Goal: Task Accomplishment & Management: Manage account settings

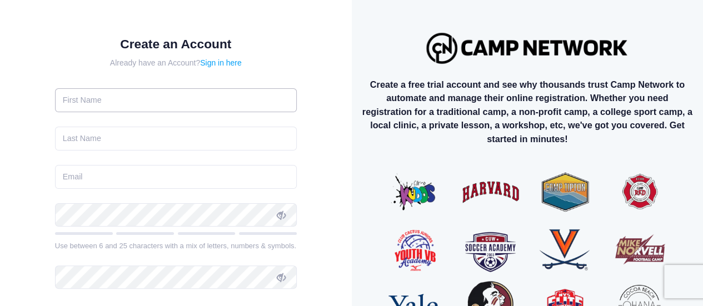
click at [208, 101] on input "text" at bounding box center [176, 100] width 242 height 24
click at [130, 100] on input "text" at bounding box center [176, 100] width 242 height 24
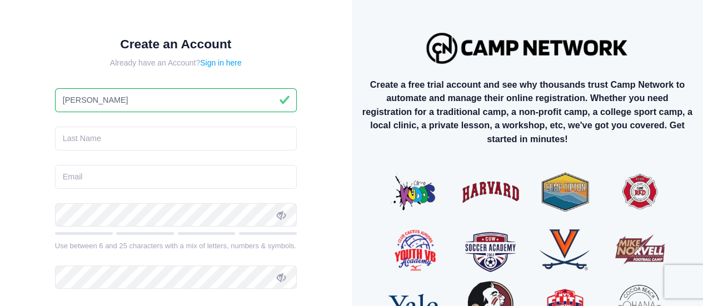
type input "Jason"
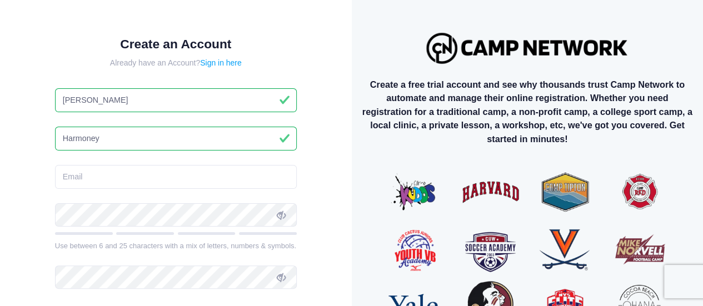
type input "Harmoney"
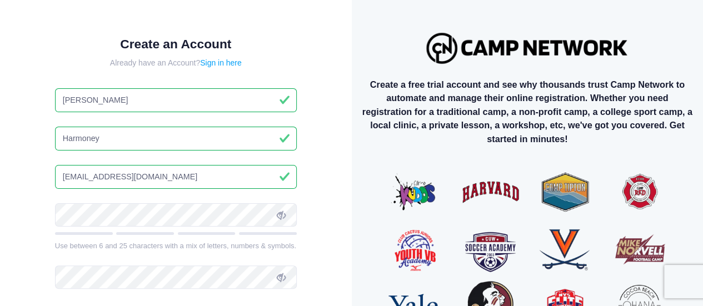
type input "jharmoney@yumaunion.org"
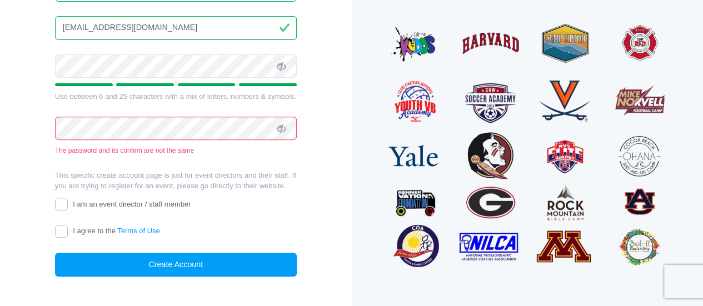
scroll to position [150, 0]
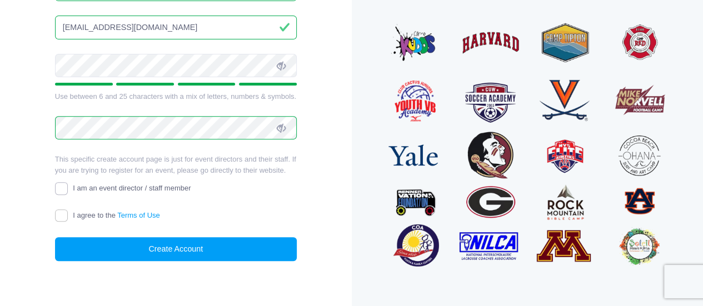
click at [62, 185] on input "I am an event director / staff member" at bounding box center [61, 188] width 13 height 13
checkbox input "true"
click at [57, 216] on input "I agree to the Terms of Use" at bounding box center [61, 216] width 13 height 13
checkbox input "true"
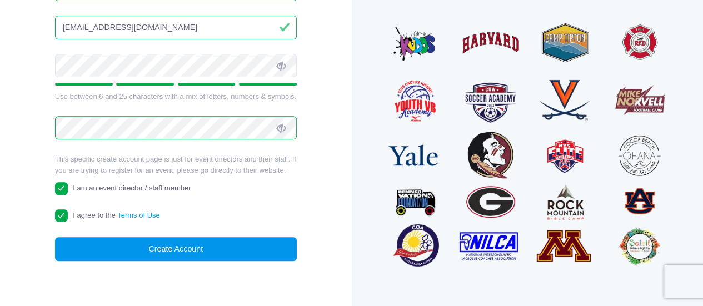
click at [175, 245] on button "Create Account" at bounding box center [176, 249] width 242 height 24
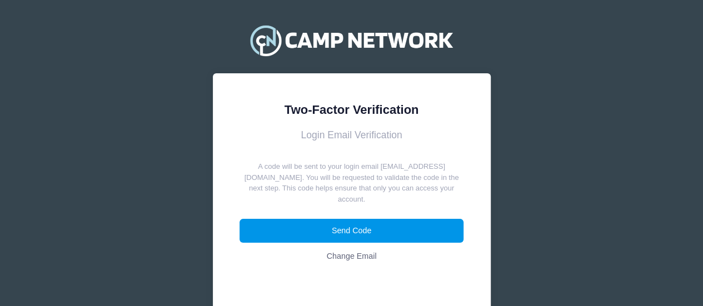
click at [356, 225] on button "Send Code" at bounding box center [352, 231] width 224 height 24
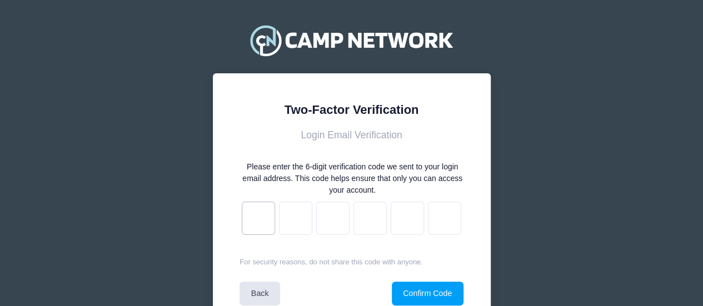
click at [264, 221] on input "text" at bounding box center [258, 218] width 33 height 33
type input "c"
type input "3"
type input "d"
type input "8"
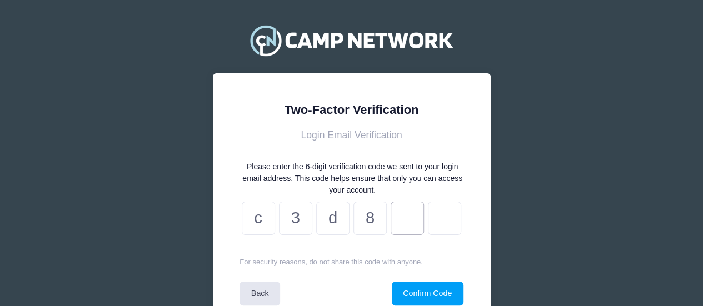
type input "4"
type input "0"
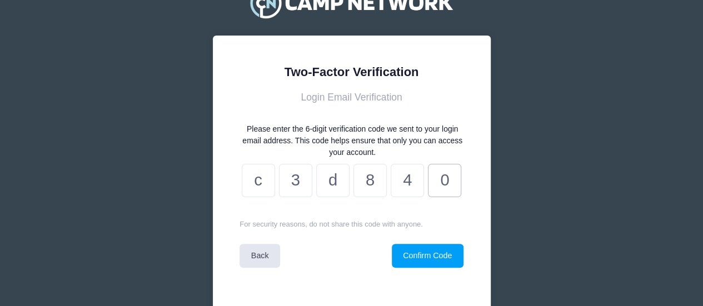
scroll to position [56, 0]
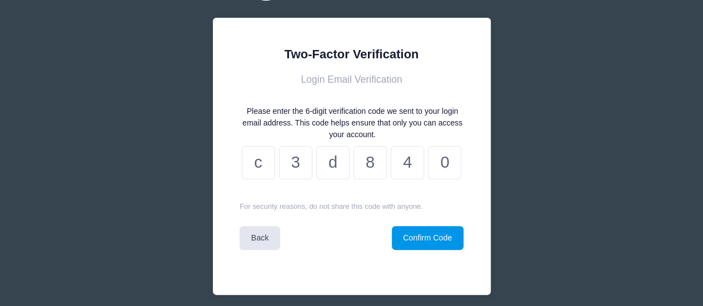
click at [413, 243] on button "Confirm Code" at bounding box center [428, 238] width 72 height 24
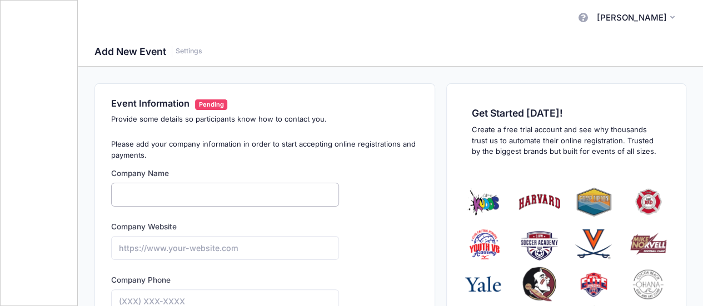
click at [170, 193] on input "Company Name" at bounding box center [225, 195] width 228 height 24
type input "Cibola Boys Basketball"
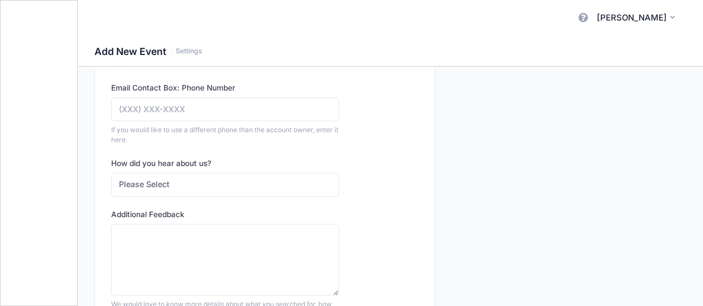
scroll to position [500, 0]
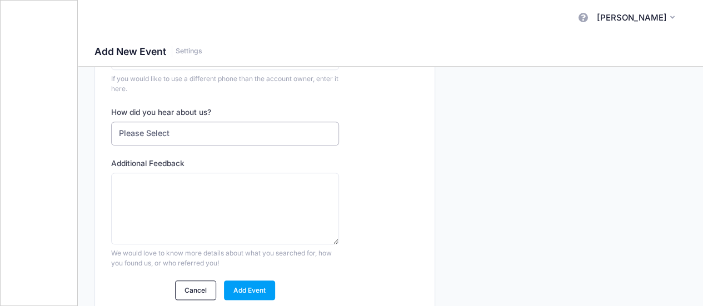
click at [197, 132] on select "Please Select Web Search Customer Referral Other" at bounding box center [225, 134] width 228 height 24
select select "web"
click at [111, 122] on select "Please Select Web Search Customer Referral Other" at bounding box center [225, 134] width 228 height 24
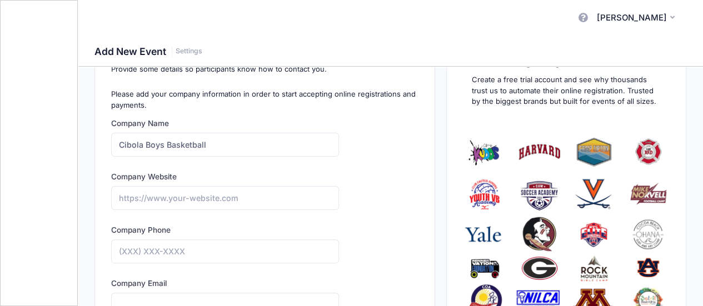
scroll to position [0, 0]
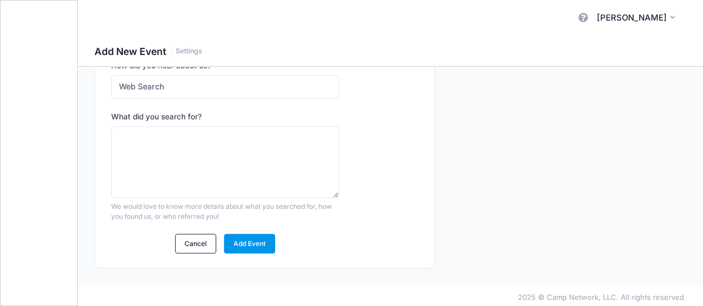
click at [256, 239] on link "Add Event" at bounding box center [250, 243] width 52 height 19
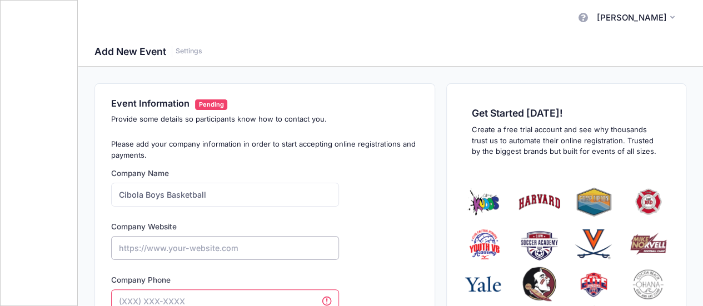
click at [201, 243] on input "Company Website" at bounding box center [225, 248] width 228 height 24
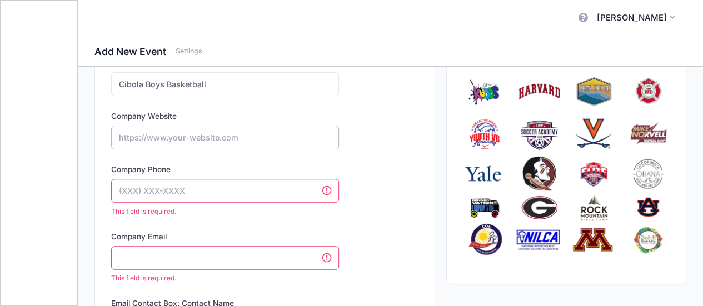
scroll to position [111, 0]
click at [192, 188] on input "Company Phone" at bounding box center [225, 190] width 228 height 24
type input "(402) 202-1798"
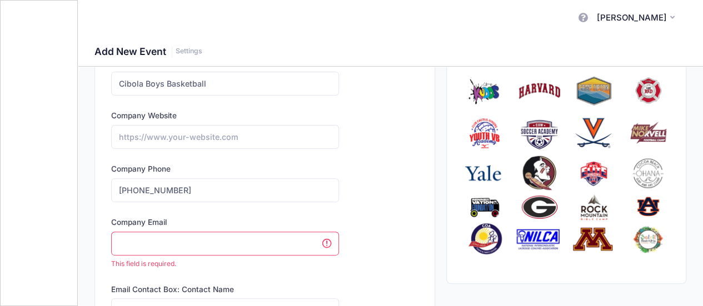
click at [185, 243] on input "Company Email" at bounding box center [225, 244] width 228 height 24
type input "jharmoney@yumaunion.org"
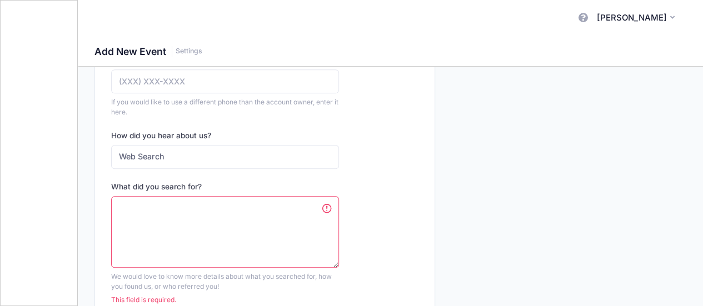
scroll to position [500, 0]
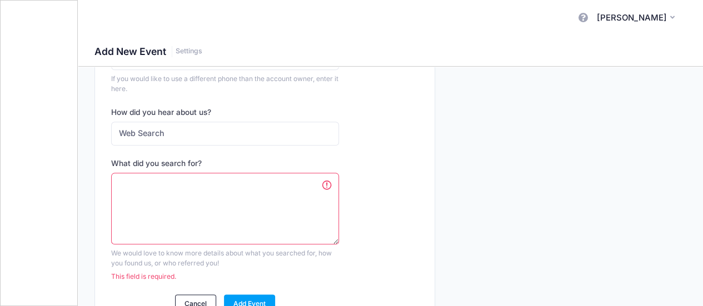
click at [221, 202] on textarea "What did you search for?" at bounding box center [225, 209] width 228 height 72
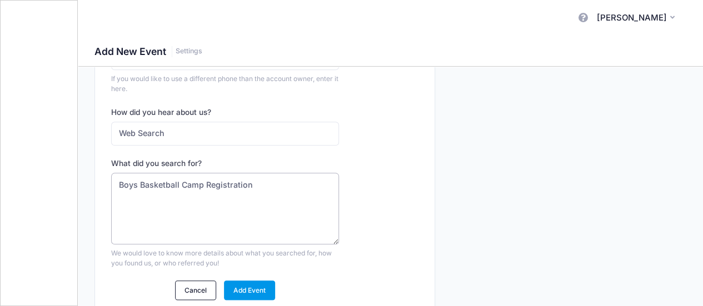
type textarea "Boys Basketball Camp Registration"
click at [244, 281] on link "Add Event" at bounding box center [250, 290] width 52 height 19
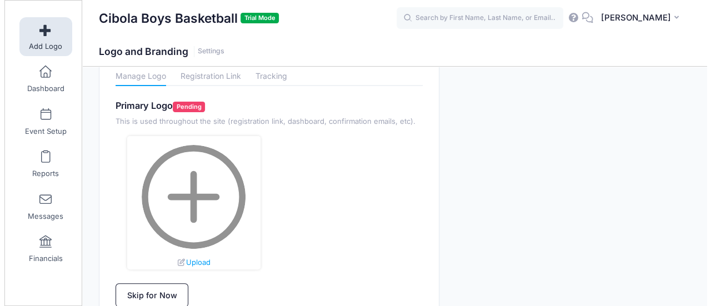
scroll to position [56, 0]
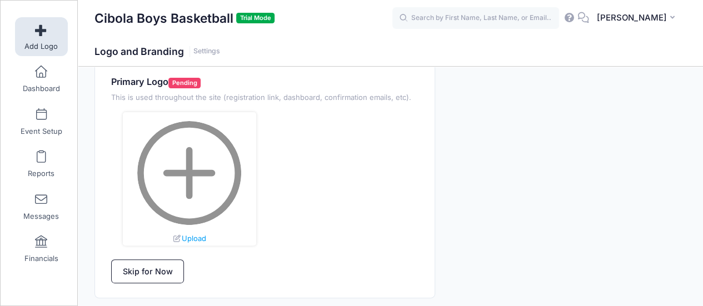
click at [202, 176] on img at bounding box center [189, 173] width 104 height 104
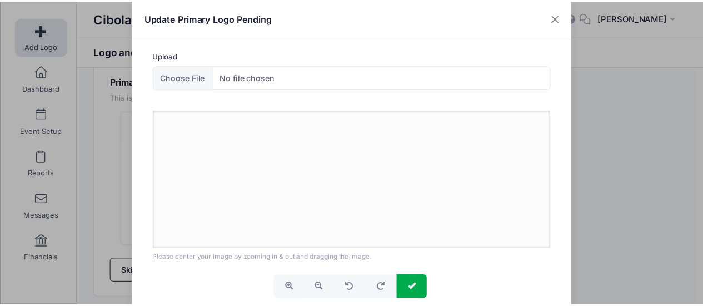
scroll to position [0, 0]
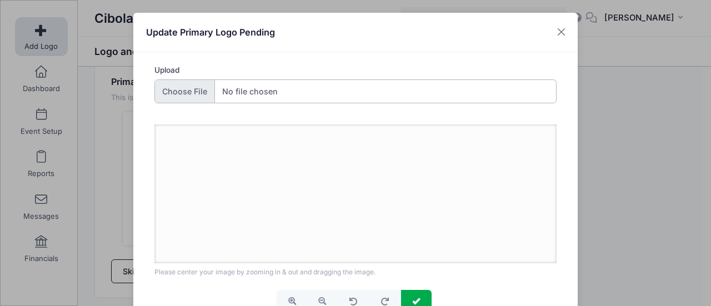
click at [193, 91] on input "Upload" at bounding box center [356, 91] width 403 height 24
click at [186, 93] on input "Upload" at bounding box center [356, 91] width 403 height 24
click at [186, 95] on input "Upload" at bounding box center [356, 91] width 403 height 24
type input "C:\fakepath\Cibola Logo.jpg"
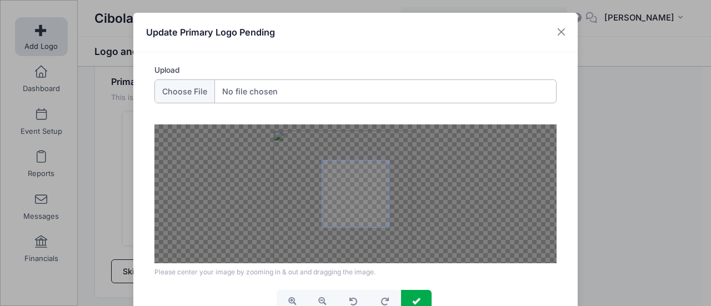
drag, startPoint x: 383, startPoint y: 162, endPoint x: 370, endPoint y: 168, distance: 14.2
click at [370, 168] on span at bounding box center [355, 194] width 67 height 67
drag, startPoint x: 361, startPoint y: 193, endPoint x: 369, endPoint y: 192, distance: 7.9
click at [369, 192] on span at bounding box center [355, 194] width 67 height 67
drag, startPoint x: 367, startPoint y: 188, endPoint x: 372, endPoint y: 182, distance: 8.7
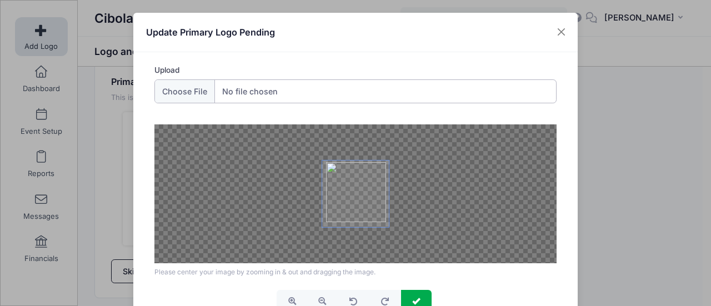
click at [372, 182] on span at bounding box center [355, 194] width 67 height 67
click at [369, 187] on span at bounding box center [355, 194] width 67 height 67
click at [496, 109] on div "Upload" at bounding box center [356, 90] width 414 height 52
click at [411, 294] on button "submit" at bounding box center [416, 302] width 31 height 24
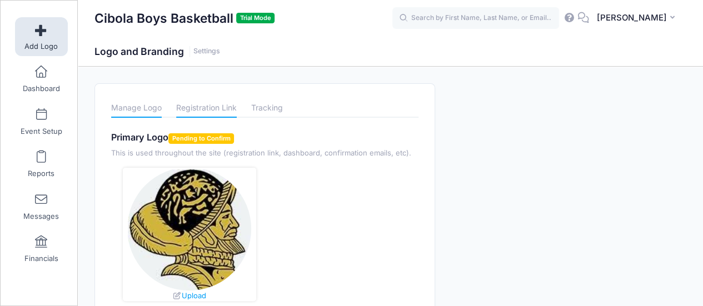
click at [203, 107] on link "Registration Link" at bounding box center [206, 107] width 61 height 19
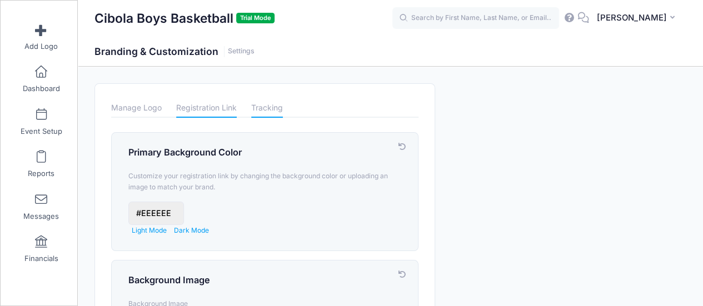
click at [261, 103] on link "Tracking" at bounding box center [267, 107] width 32 height 19
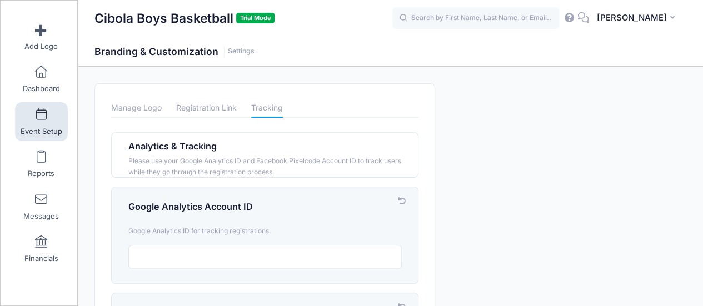
click at [38, 123] on link "Event Setup" at bounding box center [41, 121] width 53 height 39
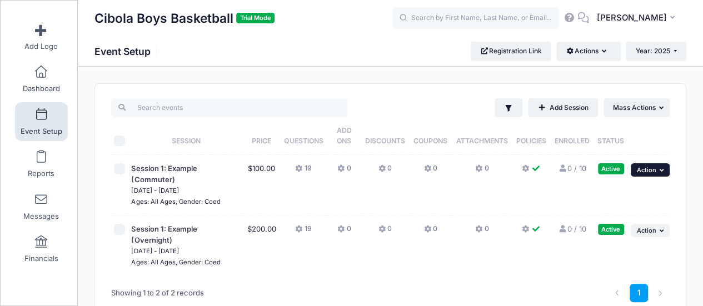
click at [667, 167] on button "... Action" at bounding box center [650, 169] width 39 height 13
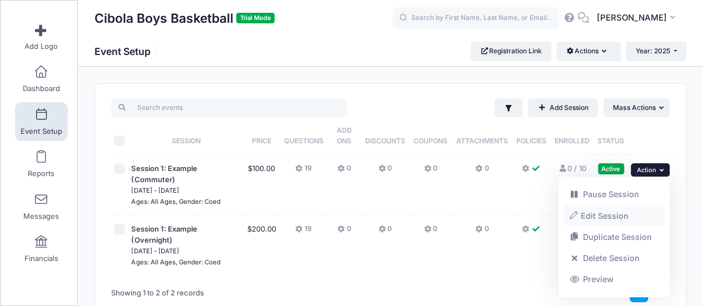
click at [607, 220] on link "Edit Session" at bounding box center [614, 215] width 101 height 21
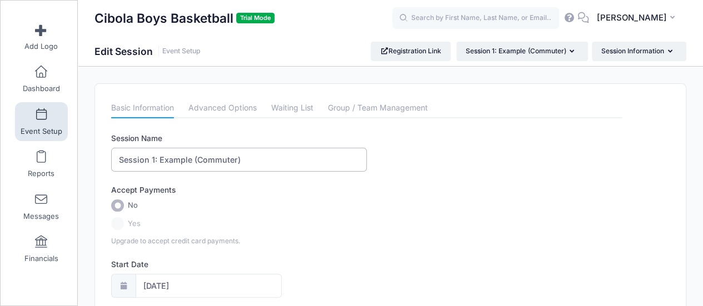
drag, startPoint x: 262, startPoint y: 160, endPoint x: 104, endPoint y: 157, distance: 157.9
type input "L"
click at [133, 160] on input "Cibola Raiders Basketball Camp" at bounding box center [239, 160] width 256 height 24
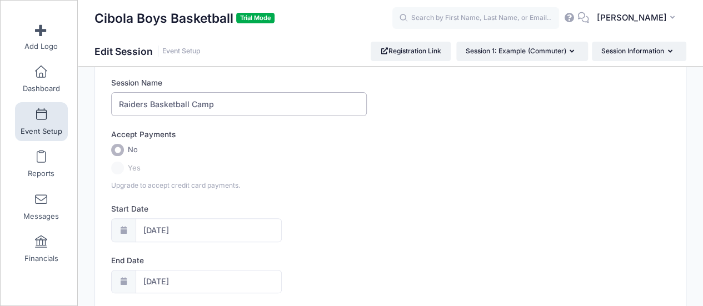
type input "Raiders Basketball Camp"
click at [120, 166] on label "Yes" at bounding box center [366, 168] width 511 height 13
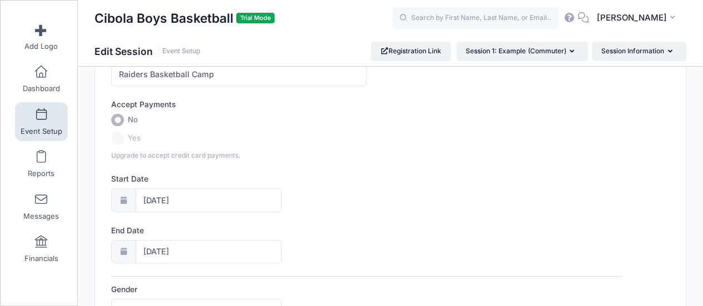
scroll to position [111, 0]
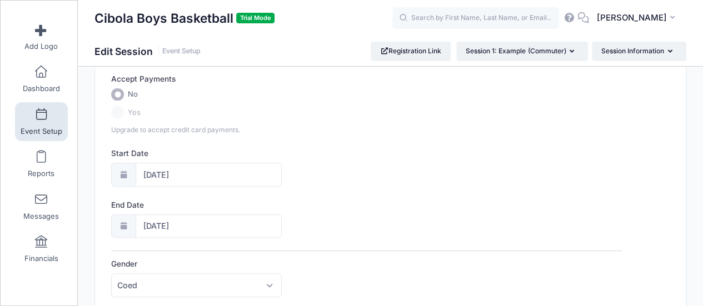
click at [120, 174] on icon at bounding box center [123, 174] width 9 height 7
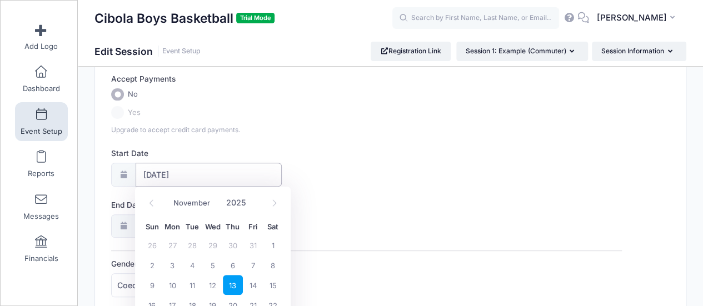
click at [145, 176] on input "11/13/2025" at bounding box center [209, 175] width 146 height 24
click at [232, 261] on span "6" at bounding box center [233, 265] width 20 height 20
type input "11/06/2025"
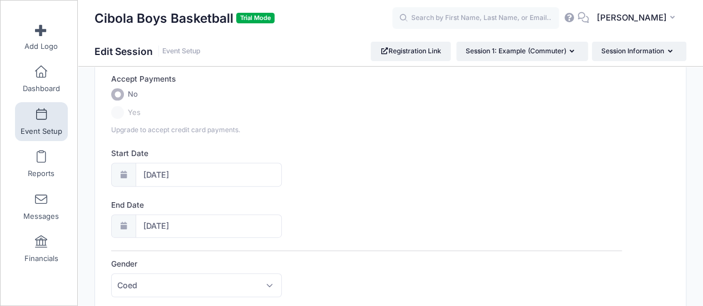
click at [338, 155] on label "Start Date" at bounding box center [239, 153] width 256 height 11
click at [282, 163] on input "11/06/2025" at bounding box center [209, 175] width 146 height 24
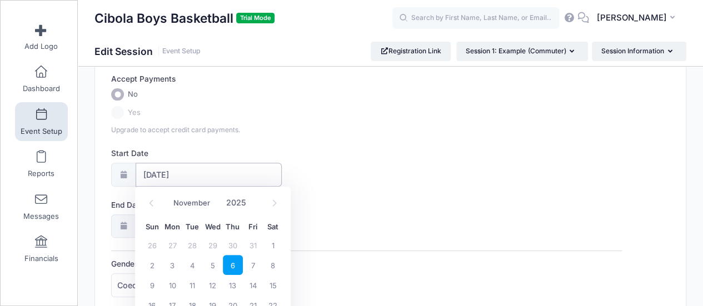
scroll to position [167, 0]
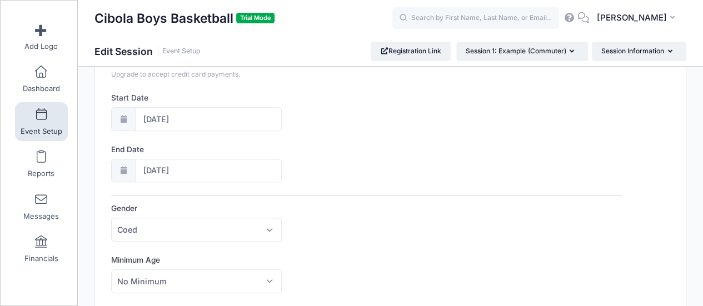
click at [341, 152] on label "End Date" at bounding box center [239, 149] width 256 height 11
click at [282, 159] on input "11/20/2025" at bounding box center [209, 171] width 146 height 24
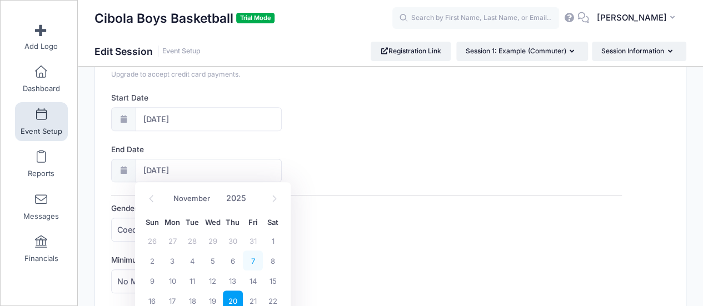
click at [252, 256] on span "7" at bounding box center [253, 261] width 20 height 20
type input "11/07/2025"
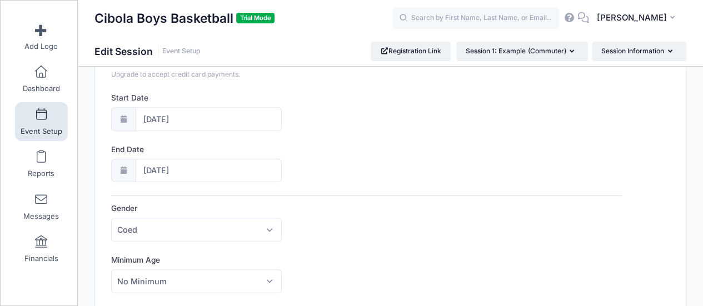
click at [346, 156] on div "End Date 11/07/2025" at bounding box center [366, 163] width 511 height 39
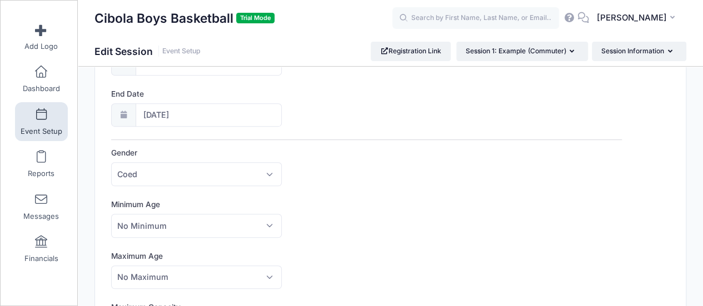
scroll to position [278, 0]
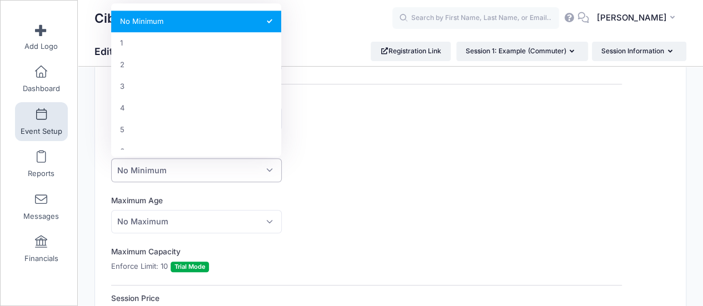
click at [260, 167] on span "No Minimum" at bounding box center [196, 170] width 170 height 24
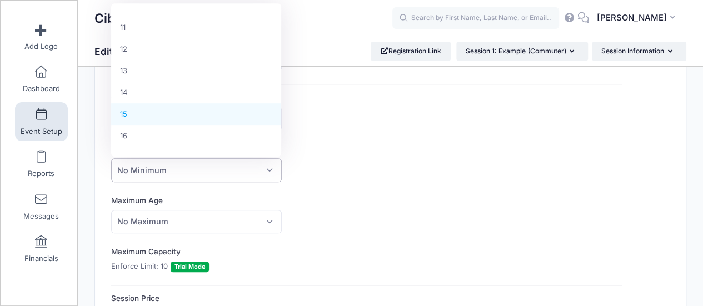
scroll to position [222, 0]
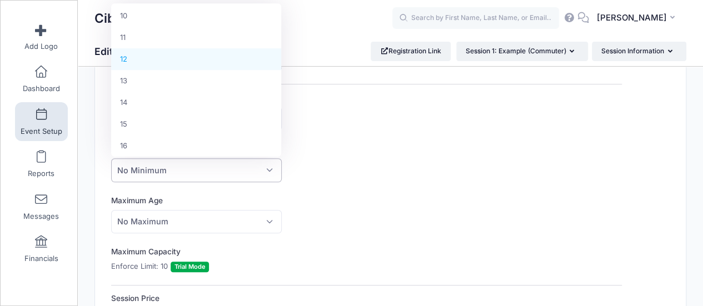
select select "12"
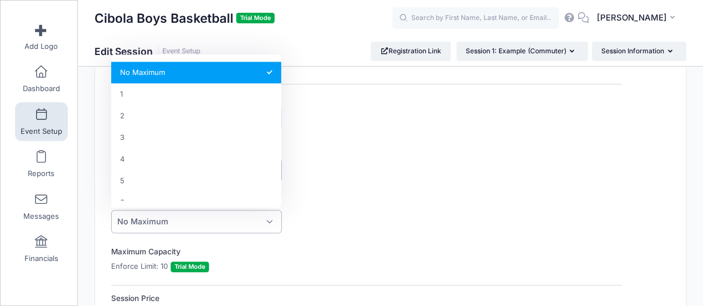
click at [259, 218] on span "No Maximum" at bounding box center [196, 222] width 170 height 24
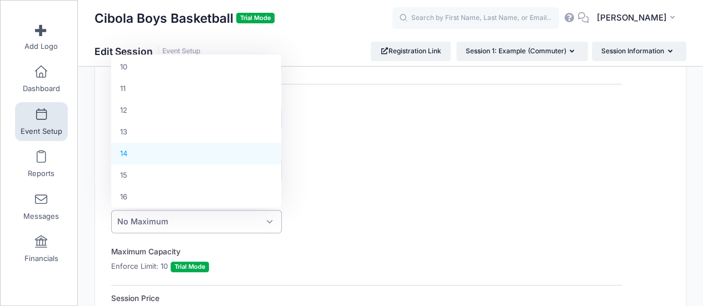
select select "14"
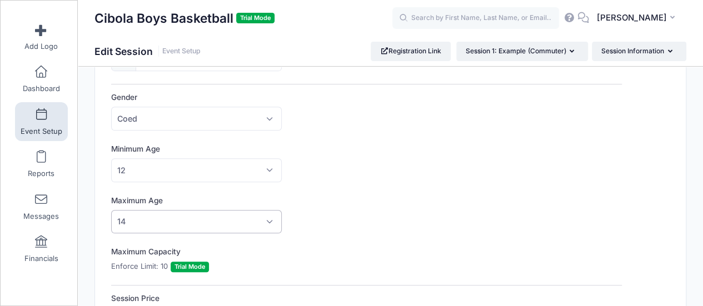
click at [295, 173] on div "Minimum Age No Minimum 1 2 3 4 5 6 7 8 9 10 11 12 13 14 15 16 17 18 19 20 21 22…" at bounding box center [366, 162] width 511 height 39
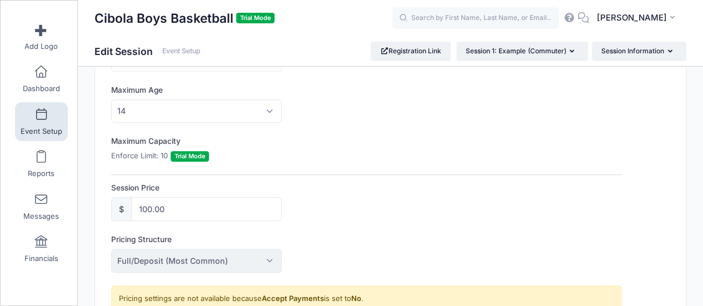
scroll to position [389, 0]
click at [157, 151] on label "Enforce Limit: 10 Trial Mode" at bounding box center [160, 155] width 98 height 11
click at [179, 152] on span "Trial Mode" at bounding box center [190, 156] width 38 height 11
click at [160, 151] on label "Enforce Limit: 10 Trial Mode" at bounding box center [160, 155] width 98 height 11
click at [161, 137] on label "Maximum Capacity" at bounding box center [239, 140] width 256 height 11
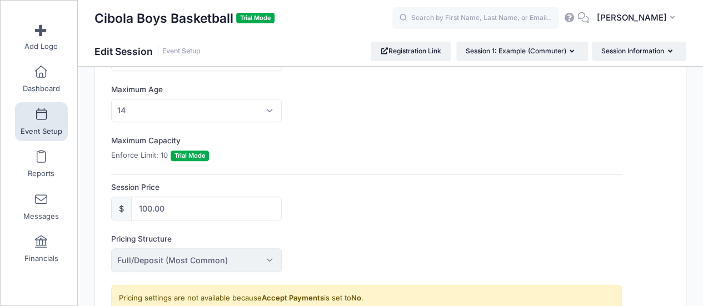
scroll to position [445, 0]
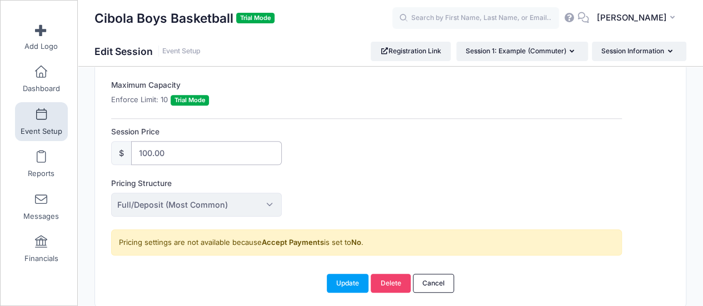
drag, startPoint x: 191, startPoint y: 145, endPoint x: 125, endPoint y: 150, distance: 66.8
click at [125, 150] on div "$ 100.00" at bounding box center [196, 153] width 170 height 24
type input "40"
click at [289, 147] on div "Session Price $ 40" at bounding box center [366, 145] width 511 height 39
click at [266, 194] on span "Full/Deposit (Most Common)" at bounding box center [196, 205] width 170 height 24
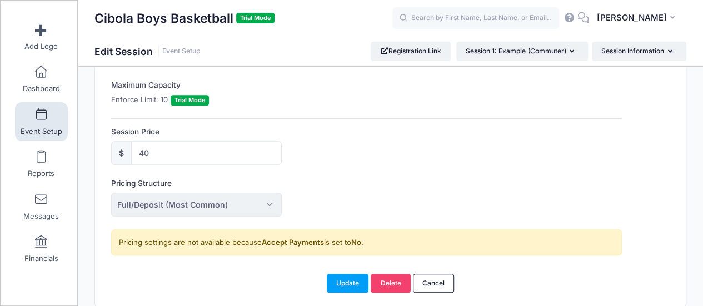
click at [255, 204] on span "Full/Deposit (Most Common)" at bounding box center [196, 205] width 170 height 24
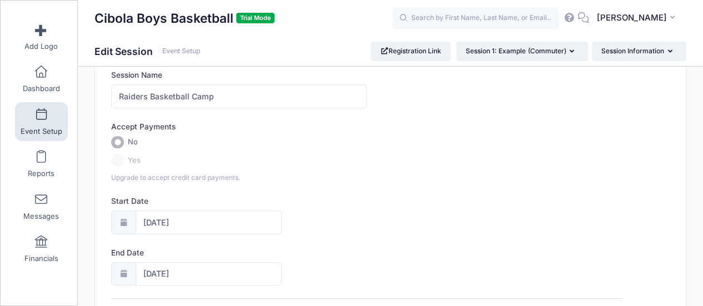
scroll to position [39, 0]
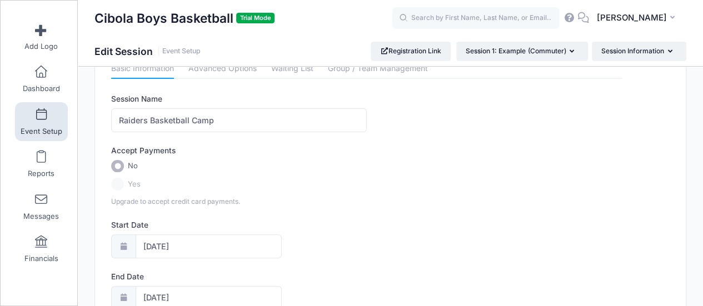
click at [119, 183] on label "Yes" at bounding box center [366, 184] width 511 height 13
click at [137, 184] on span "Yes" at bounding box center [134, 184] width 13 height 11
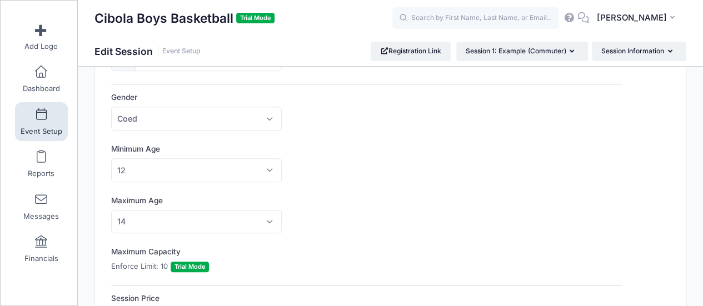
scroll to position [484, 0]
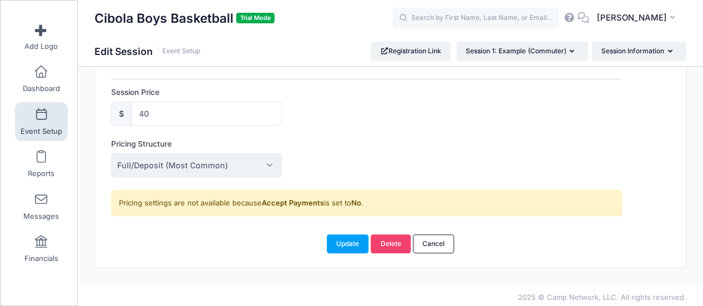
click at [251, 18] on span "Trial Mode" at bounding box center [255, 18] width 38 height 11
click at [480, 119] on div "Session Price $ 40" at bounding box center [366, 106] width 511 height 39
click at [653, 15] on span "[PERSON_NAME]" at bounding box center [631, 18] width 70 height 12
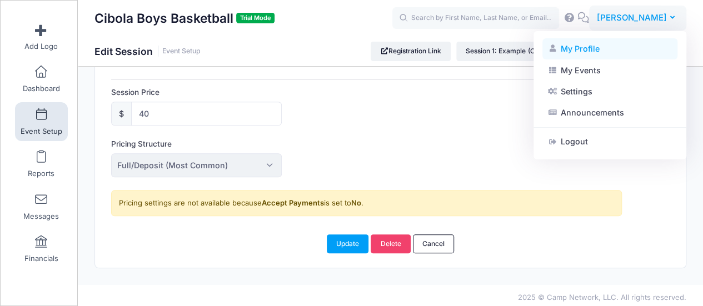
click at [584, 54] on link "My Profile" at bounding box center [609, 48] width 135 height 21
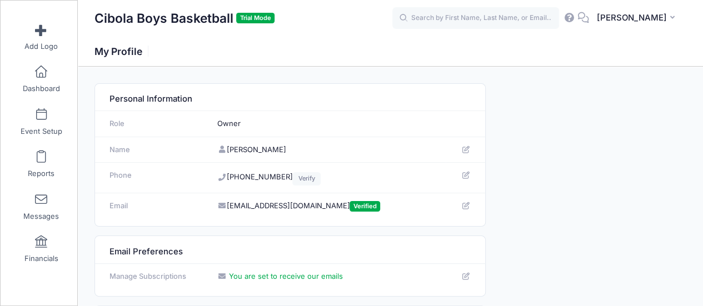
click at [251, 17] on span "Trial Mode" at bounding box center [255, 18] width 38 height 11
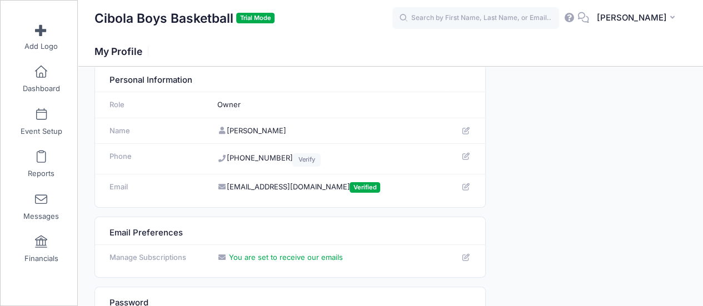
scroll to position [129, 0]
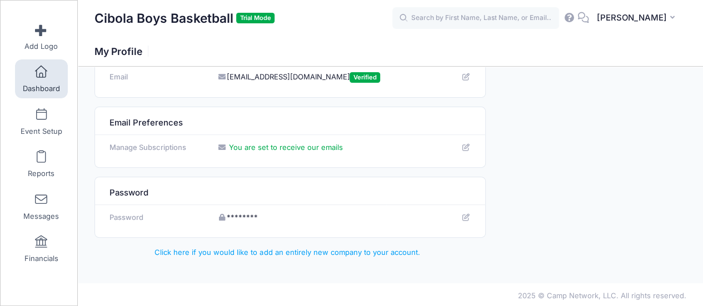
click at [30, 68] on link "Dashboard" at bounding box center [41, 78] width 53 height 39
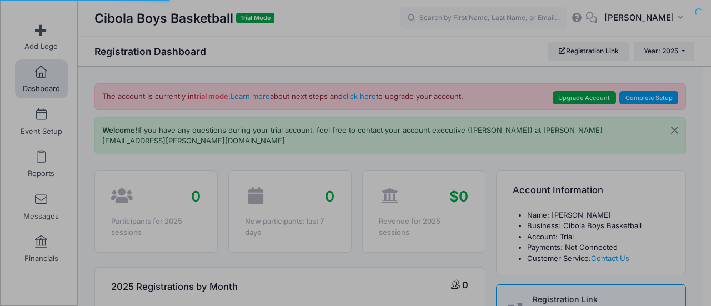
select select
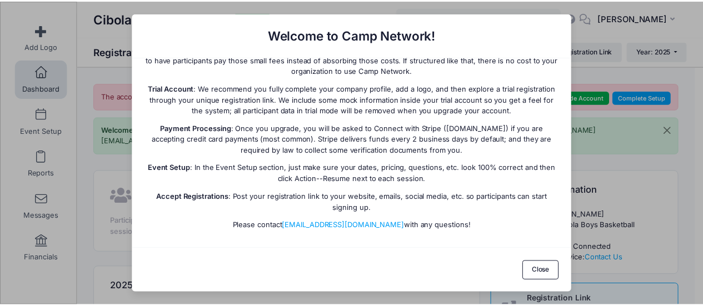
scroll to position [131, 0]
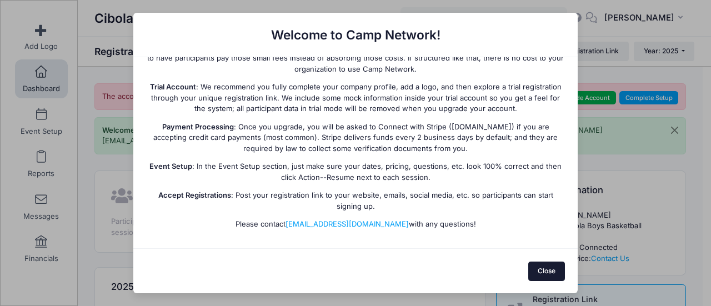
click at [546, 276] on button "Close" at bounding box center [547, 271] width 37 height 19
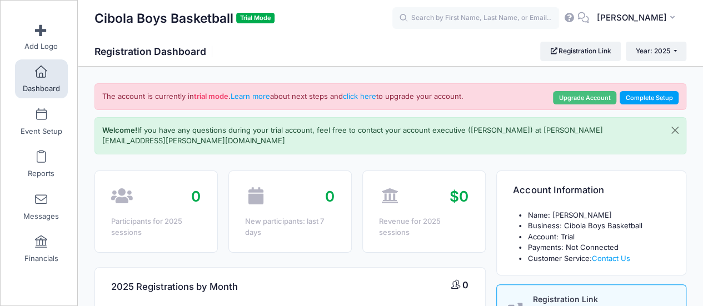
click at [569, 97] on link "Upgrade Account" at bounding box center [584, 97] width 63 height 13
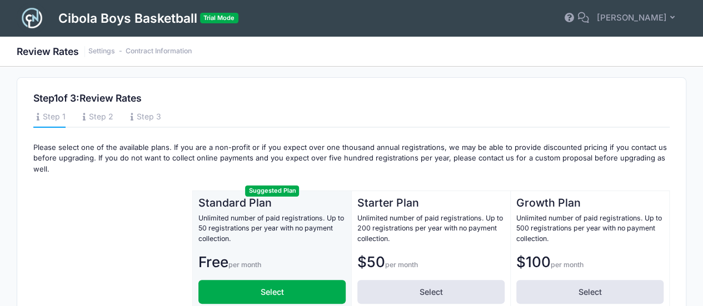
scroll to position [117, 0]
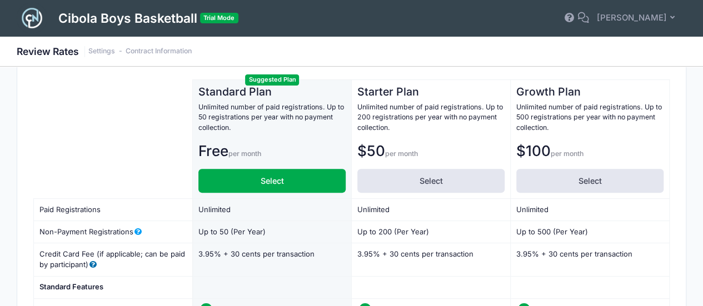
click at [93, 265] on span at bounding box center [92, 264] width 9 height 7
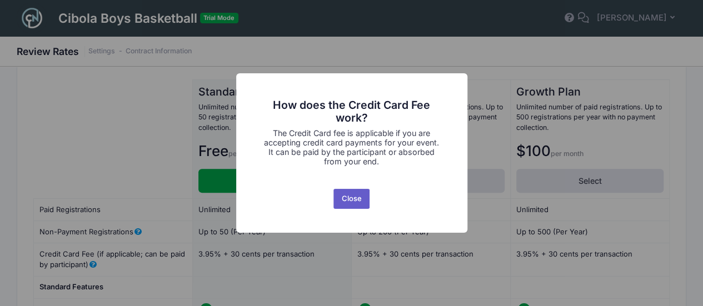
click at [350, 198] on button "Close" at bounding box center [351, 199] width 36 height 20
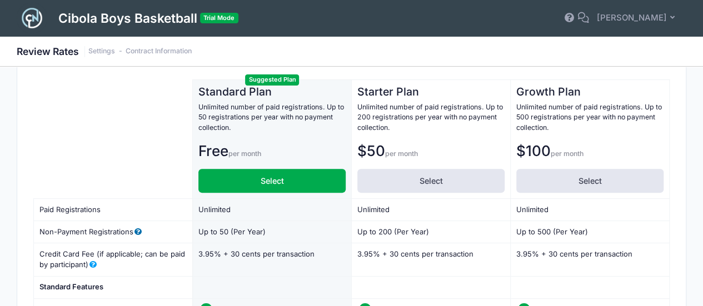
click at [141, 230] on span at bounding box center [137, 231] width 9 height 7
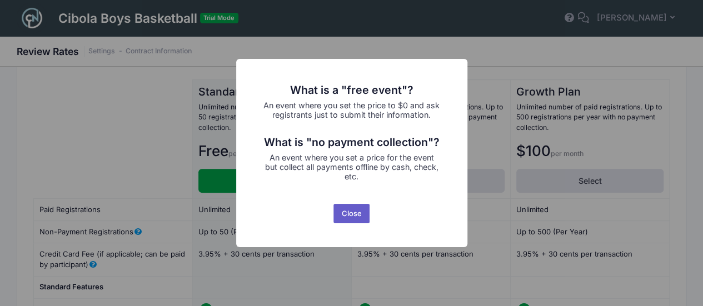
click at [347, 216] on button "Close" at bounding box center [351, 214] width 36 height 20
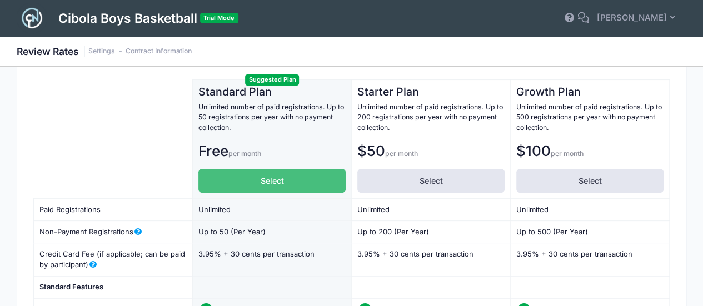
click at [276, 186] on label "Select" at bounding box center [271, 181] width 147 height 24
click at [206, 176] on input "Select" at bounding box center [201, 172] width 7 height 7
radio input "true"
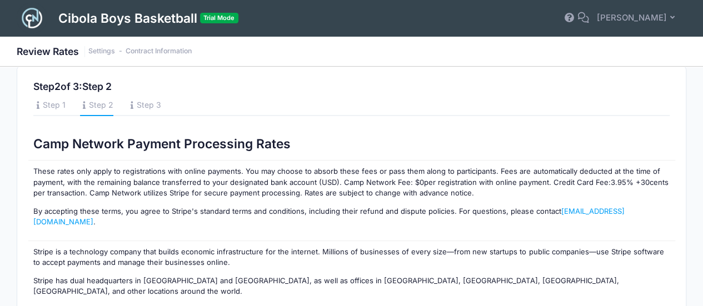
scroll to position [73, 0]
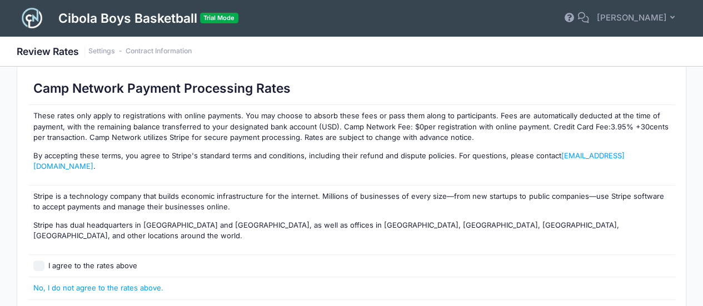
click at [39, 261] on input "I agree to the rates above" at bounding box center [38, 266] width 11 height 11
checkbox input "true"
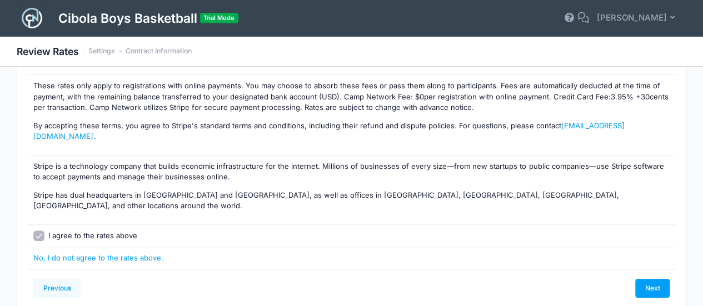
scroll to position [129, 0]
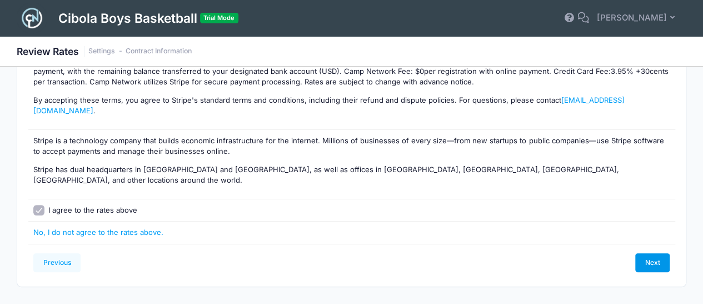
click at [653, 253] on link "Next" at bounding box center [652, 262] width 34 height 19
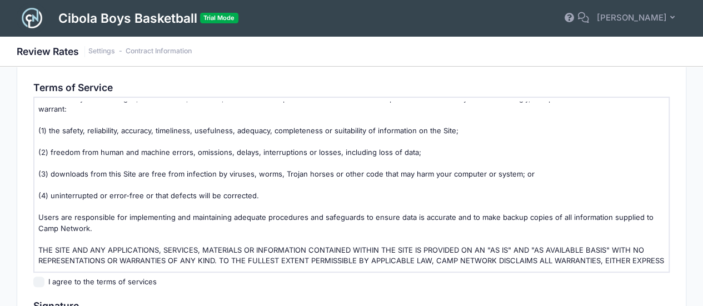
scroll to position [1390, 0]
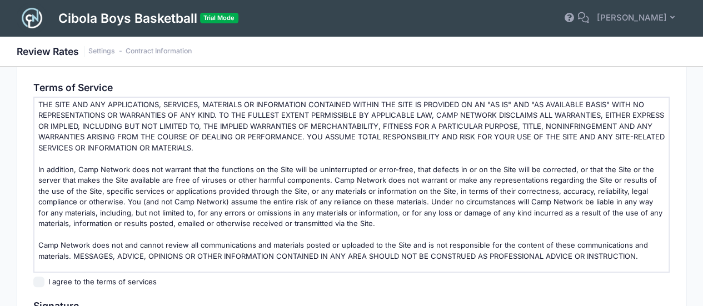
click at [38, 278] on input "I agree to the terms of services" at bounding box center [38, 282] width 11 height 11
checkbox input "true"
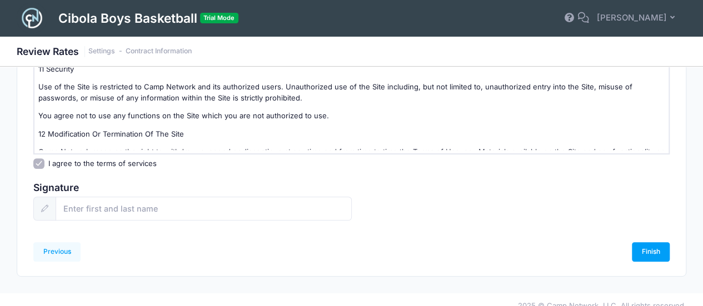
scroll to position [240, 0]
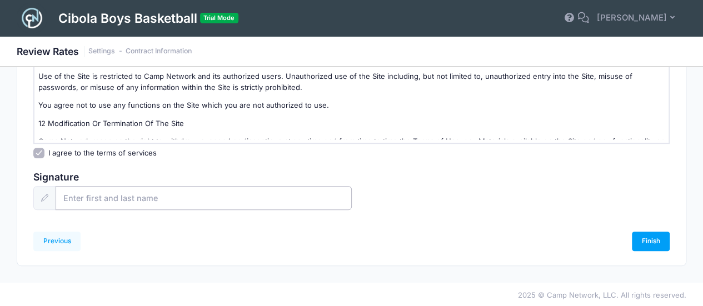
click at [151, 189] on input "text" at bounding box center [204, 198] width 296 height 24
type input "[PERSON_NAME]"
click at [644, 241] on link "Finish" at bounding box center [651, 241] width 38 height 19
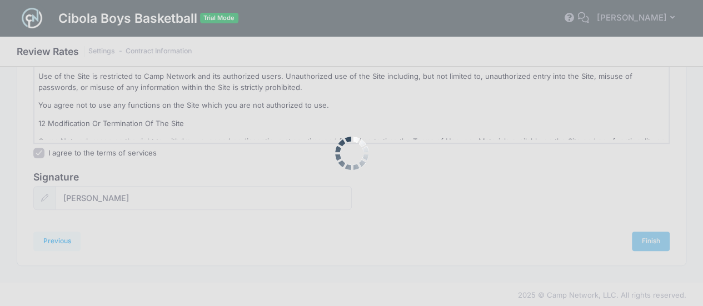
scroll to position [0, 0]
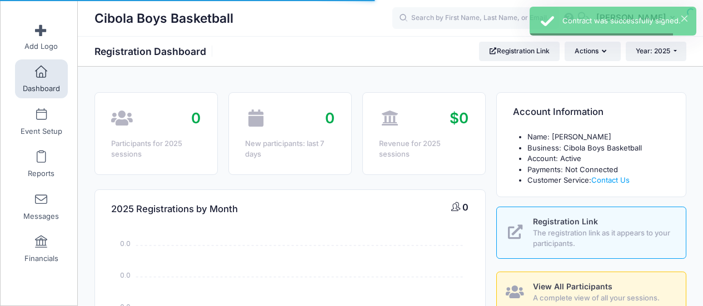
select select
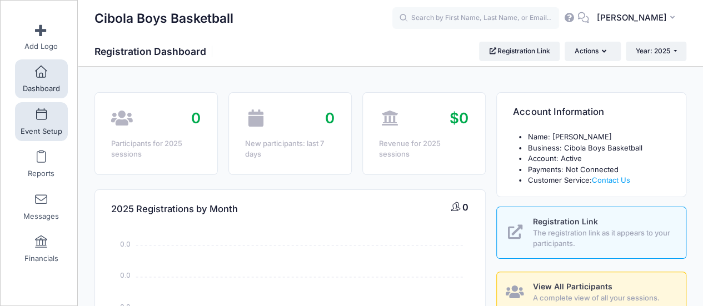
click at [41, 123] on link "Event Setup" at bounding box center [41, 121] width 53 height 39
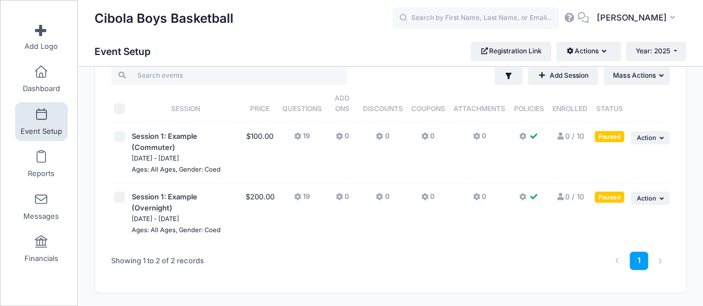
scroll to position [56, 0]
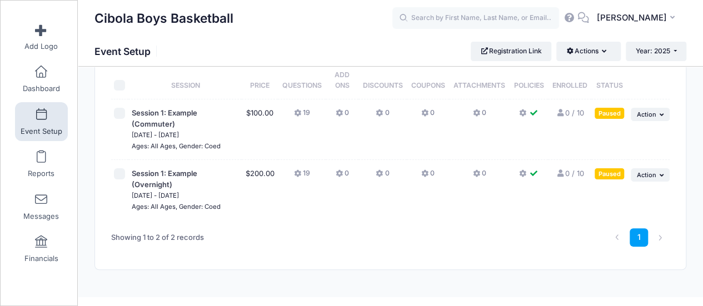
click at [122, 173] on input "checkbox" at bounding box center [119, 173] width 11 height 11
checkbox input "true"
click at [655, 178] on span "Action" at bounding box center [645, 175] width 19 height 8
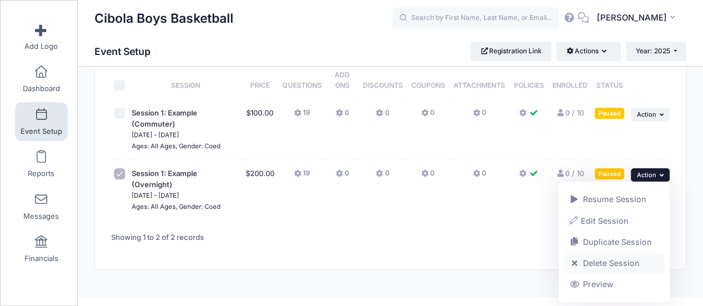
click at [614, 265] on link "Delete Session" at bounding box center [614, 263] width 101 height 21
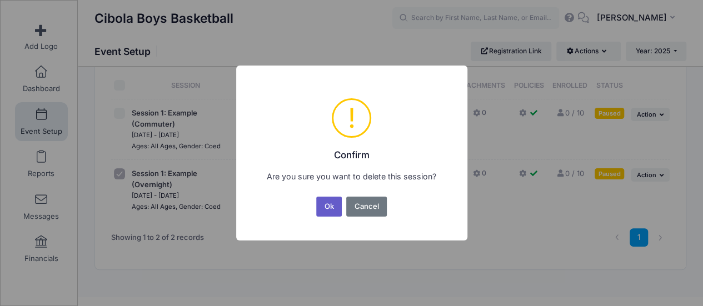
click at [325, 206] on button "Ok" at bounding box center [329, 207] width 26 height 20
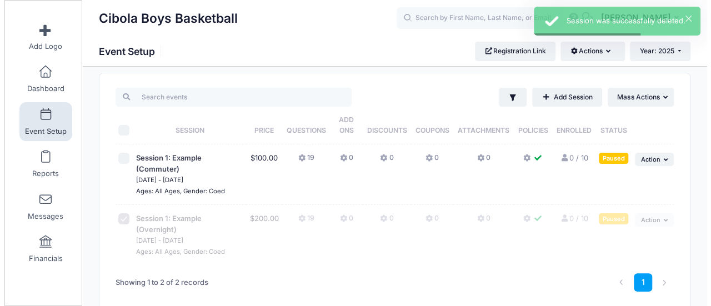
scroll to position [0, 0]
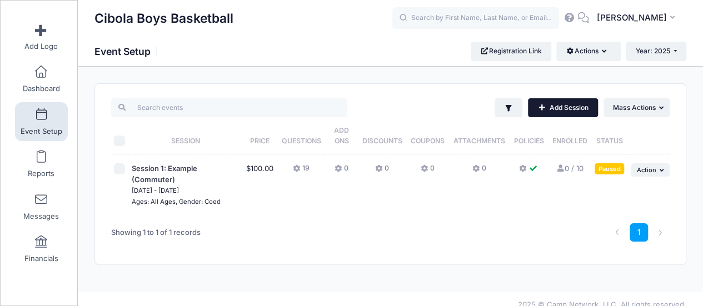
click at [559, 107] on link "Add Session" at bounding box center [563, 107] width 70 height 19
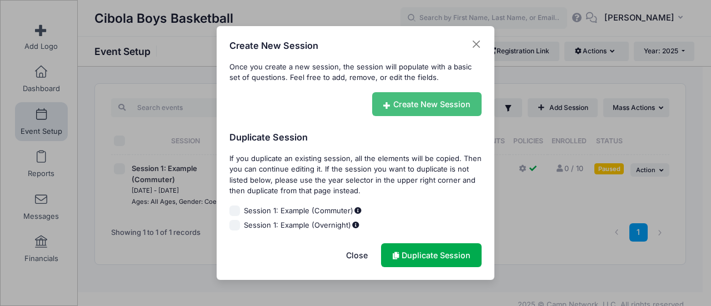
click at [400, 98] on link "Create New Session" at bounding box center [427, 104] width 110 height 24
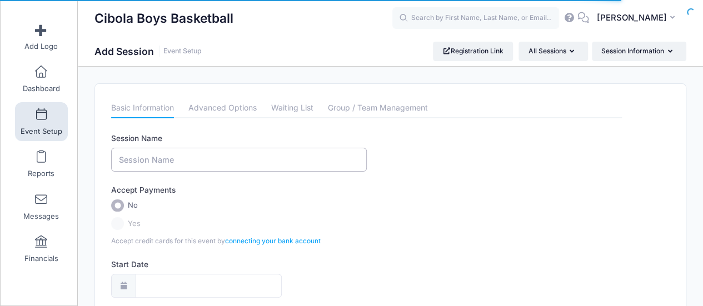
click at [230, 162] on input "Session Name" at bounding box center [239, 160] width 256 height 24
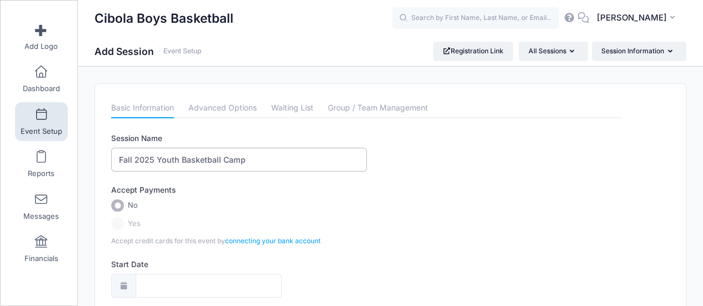
type input "Fall 2025 Youth Basketball Camp"
click at [116, 221] on label "Yes" at bounding box center [366, 223] width 511 height 13
click at [116, 204] on input "No" at bounding box center [117, 206] width 13 height 13
click at [116, 219] on label "Yes" at bounding box center [366, 223] width 511 height 13
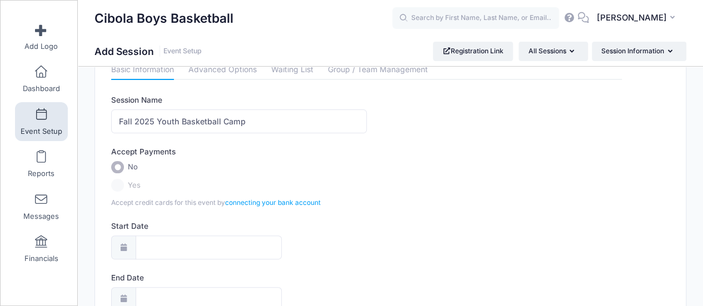
scroll to position [56, 0]
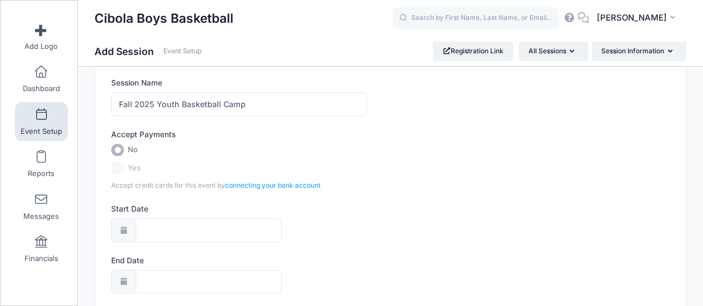
click at [118, 167] on label "Yes" at bounding box center [366, 168] width 511 height 13
click at [127, 227] on icon at bounding box center [123, 230] width 9 height 7
click at [151, 227] on input "Start Date" at bounding box center [209, 230] width 146 height 24
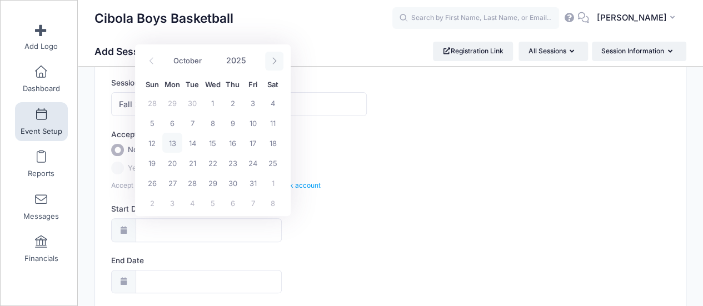
click at [272, 64] on span at bounding box center [274, 61] width 18 height 19
select select "10"
click at [232, 122] on span "6" at bounding box center [233, 123] width 20 height 20
type input "11/06/2025"
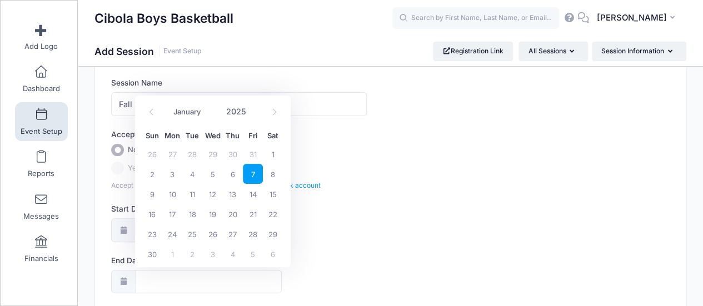
type input "11/07/2025"
select select "10"
click at [253, 176] on span "7" at bounding box center [253, 174] width 20 height 20
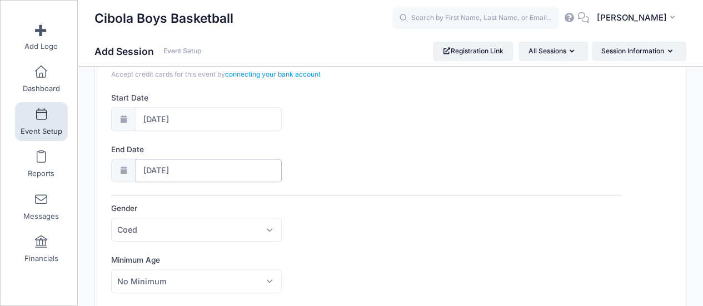
scroll to position [278, 0]
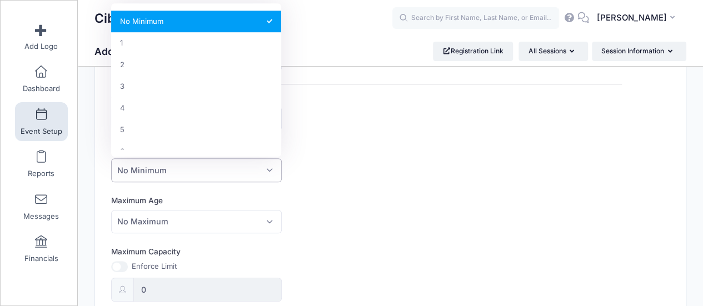
click at [238, 170] on span "No Minimum" at bounding box center [196, 170] width 170 height 24
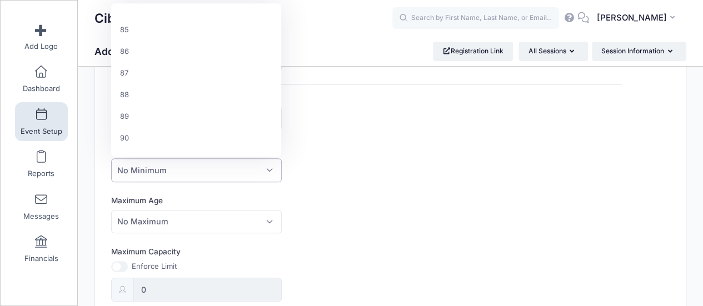
scroll to position [2029, 0]
click at [361, 152] on label "Minimum Age" at bounding box center [239, 148] width 256 height 11
click at [112, 158] on select "No Minimum 1 2 3 4 5 6 7 8 9 10 11 12 13 14 15 16 17 18 19 20 21 22 23 24 25 26…" at bounding box center [111, 158] width 1 height 1
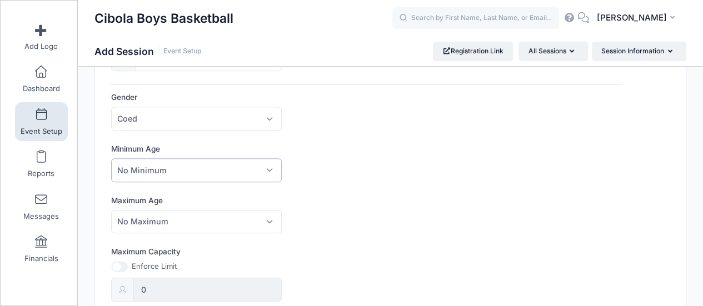
scroll to position [389, 0]
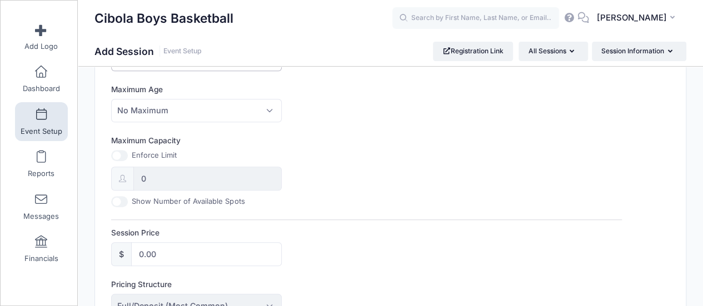
click at [117, 153] on input "Maximum Capacity" at bounding box center [119, 155] width 17 height 11
checkbox input "true"
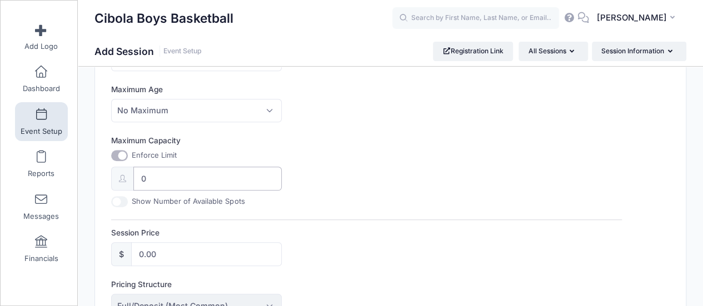
drag, startPoint x: 153, startPoint y: 176, endPoint x: 137, endPoint y: 176, distance: 16.1
click at [137, 176] on input "0" at bounding box center [207, 179] width 148 height 24
type input "75"
click at [122, 200] on input "Show Number of Available Spots" at bounding box center [119, 201] width 17 height 11
checkbox input "true"
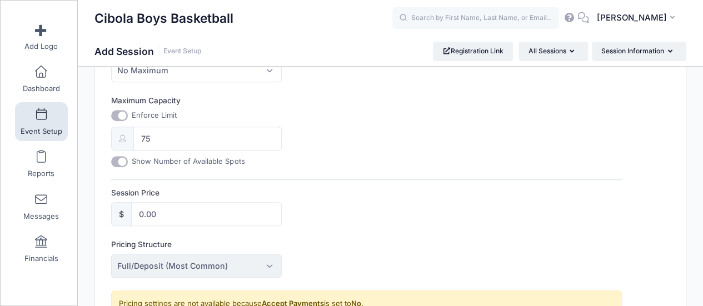
scroll to position [445, 0]
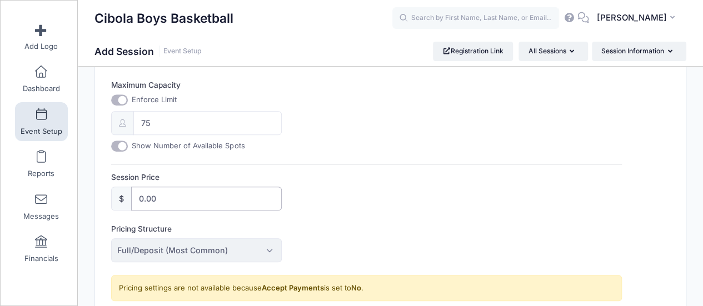
click at [189, 199] on input "0.00" at bounding box center [206, 199] width 150 height 24
drag, startPoint x: 156, startPoint y: 197, endPoint x: 133, endPoint y: 197, distance: 22.8
click at [133, 197] on input "0.00" at bounding box center [206, 199] width 150 height 24
type input "40"
click at [312, 205] on div "Session Price $ 40" at bounding box center [366, 191] width 511 height 39
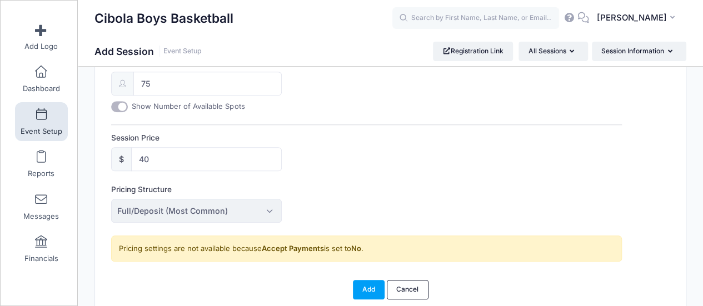
scroll to position [500, 0]
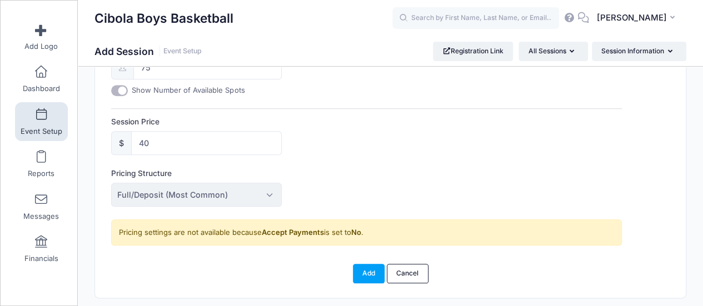
click at [268, 190] on span "Full/Deposit (Most Common)" at bounding box center [196, 195] width 170 height 24
click at [316, 183] on div "Pricing Structure Full/Deposit (Most Common) Payment Schedule Full/Deposit (Mos…" at bounding box center [366, 187] width 511 height 39
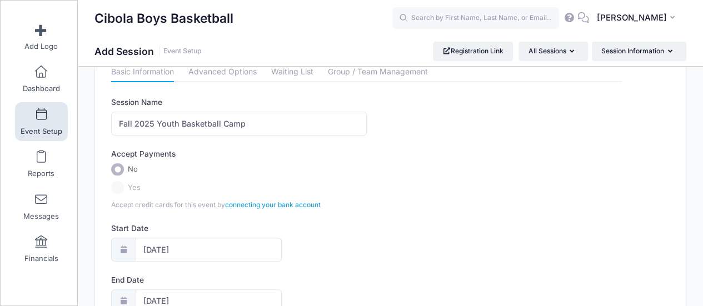
scroll to position [0, 0]
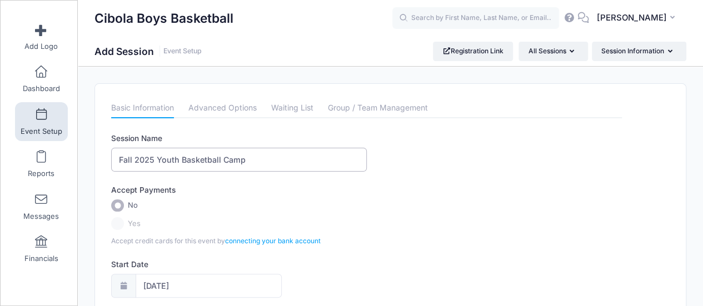
click at [160, 158] on input "Fall 2025 Youth Basketball Camp" at bounding box center [239, 160] width 256 height 24
type input "Fall 2025 Raider Basketball Camp"
click at [229, 200] on label "No" at bounding box center [366, 206] width 511 height 13
click at [124, 200] on input "No" at bounding box center [117, 206] width 13 height 13
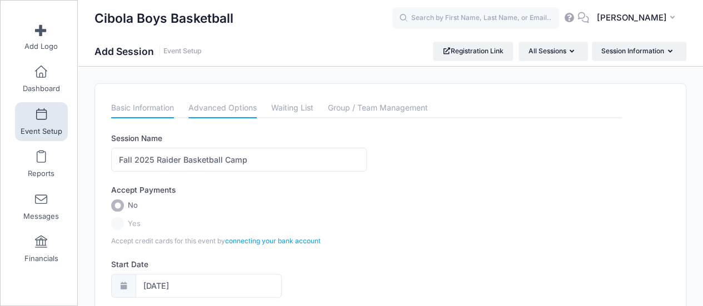
click at [218, 104] on link "Advanced Options" at bounding box center [222, 108] width 68 height 20
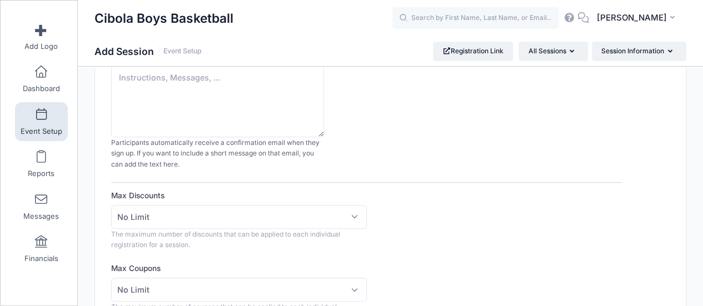
scroll to position [222, 0]
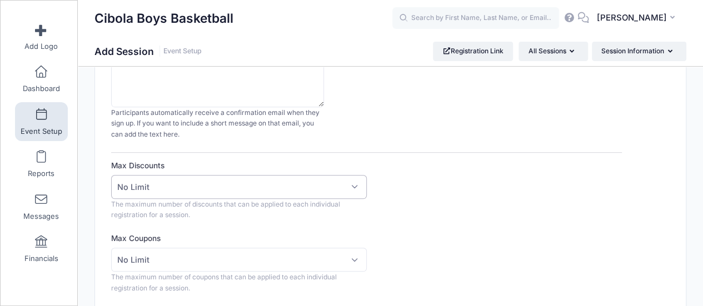
click at [219, 188] on span "No Limit" at bounding box center [239, 187] width 256 height 24
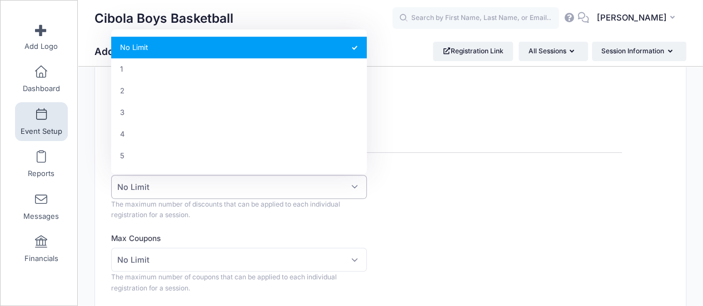
click at [219, 188] on span "No Limit" at bounding box center [239, 187] width 256 height 24
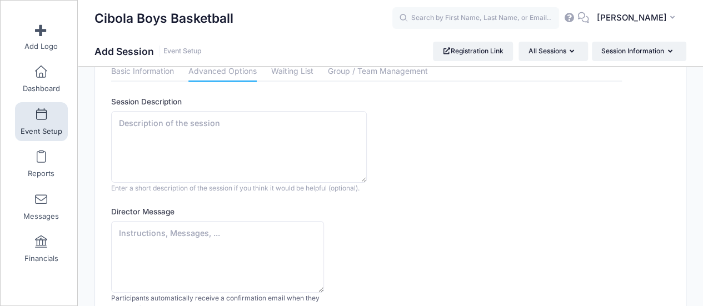
scroll to position [0, 0]
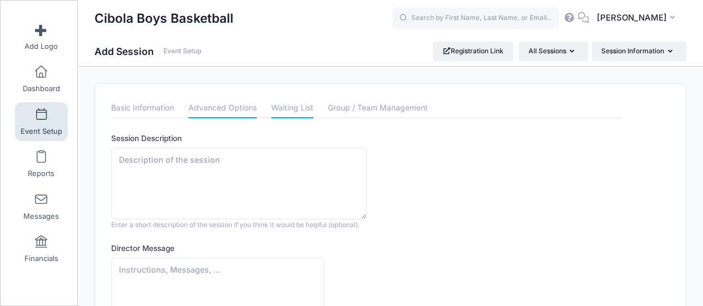
click at [289, 108] on link "Waiting List" at bounding box center [292, 108] width 42 height 20
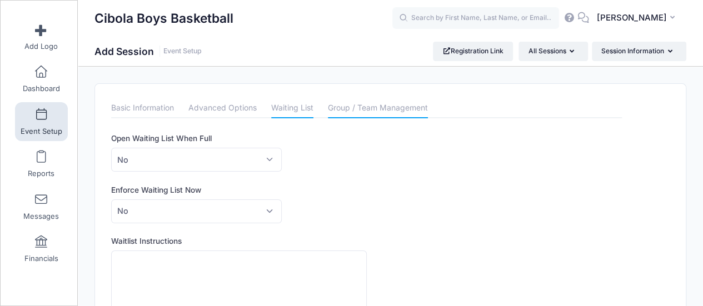
click at [385, 105] on link "Group / Team Management" at bounding box center [378, 108] width 100 height 20
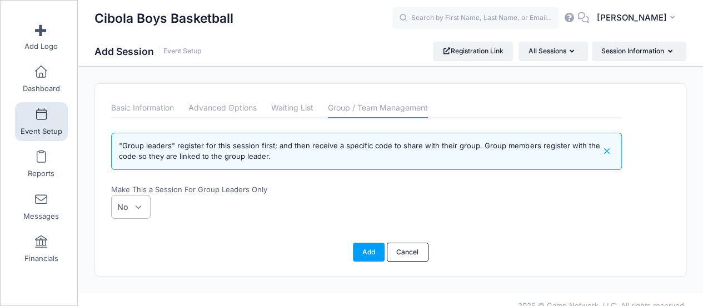
click at [144, 204] on span "No" at bounding box center [130, 207] width 39 height 24
click at [112, 196] on select "No Yes" at bounding box center [111, 195] width 1 height 1
click at [237, 195] on div "No Yes No" at bounding box center [239, 207] width 256 height 24
click at [137, 108] on link "Basic Information" at bounding box center [142, 108] width 63 height 20
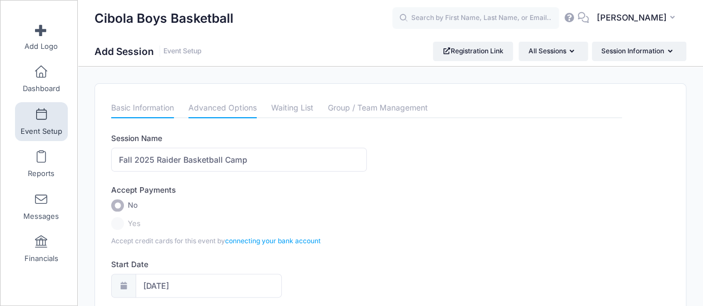
click at [212, 108] on link "Advanced Options" at bounding box center [222, 108] width 68 height 20
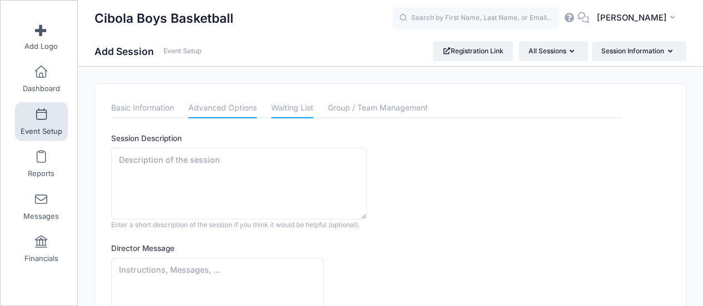
click at [283, 111] on link "Waiting List" at bounding box center [292, 108] width 42 height 20
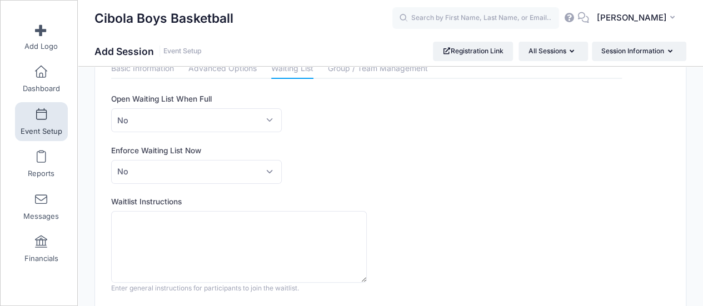
scroll to position [56, 0]
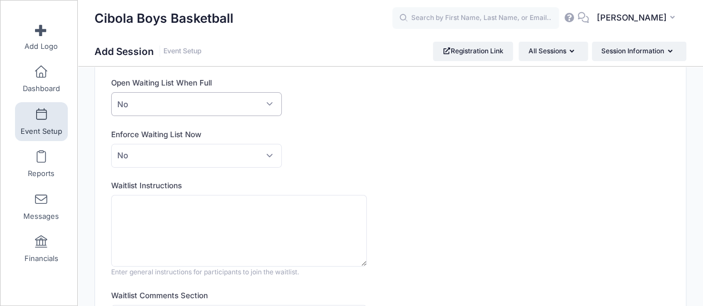
click at [235, 108] on span "No" at bounding box center [196, 104] width 170 height 24
click at [323, 116] on div "This feature allows directors to customize the waitlist texts and behaviour. Op…" at bounding box center [366, 237] width 511 height 321
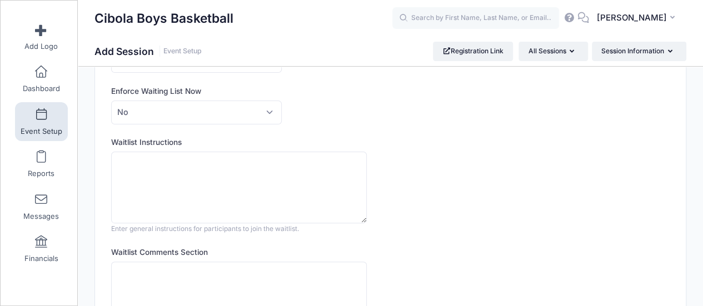
scroll to position [0, 0]
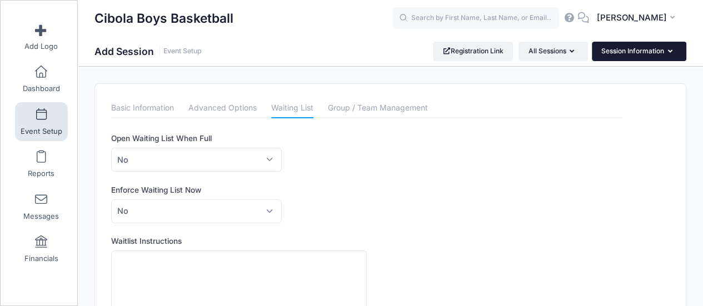
click at [629, 51] on button "Session Information" at bounding box center [639, 51] width 94 height 19
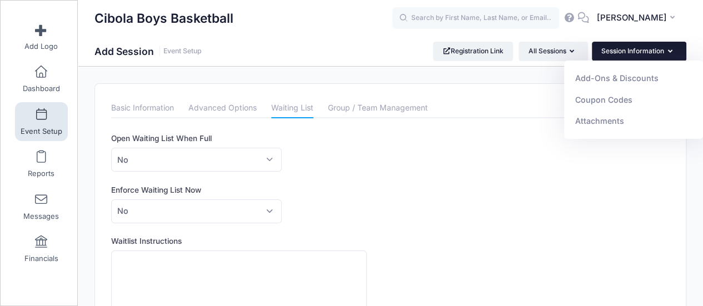
click at [500, 117] on ul "Basic Information Advanced Options Waiting List Group / Team Management" at bounding box center [366, 108] width 511 height 20
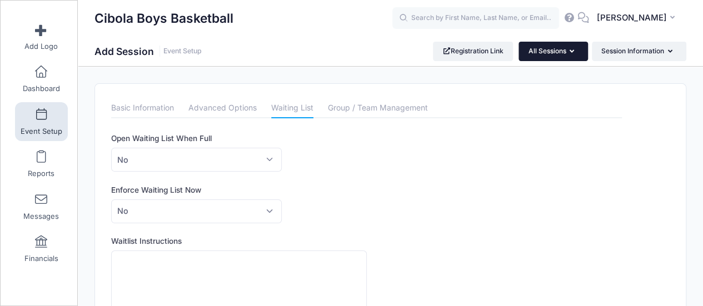
click at [545, 53] on button "All Sessions" at bounding box center [553, 51] width 69 height 19
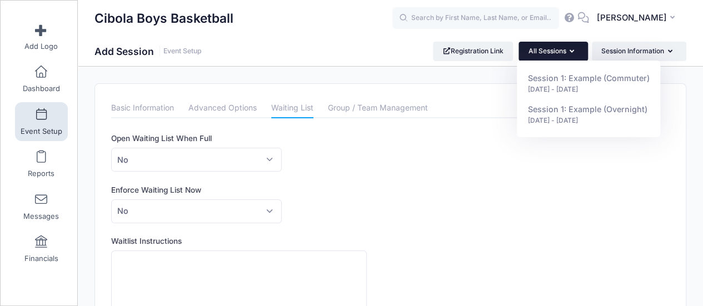
click at [481, 131] on div "Basic Information Advanced Options Waiting List Group / Team Management Session…" at bounding box center [366, 276] width 511 height 356
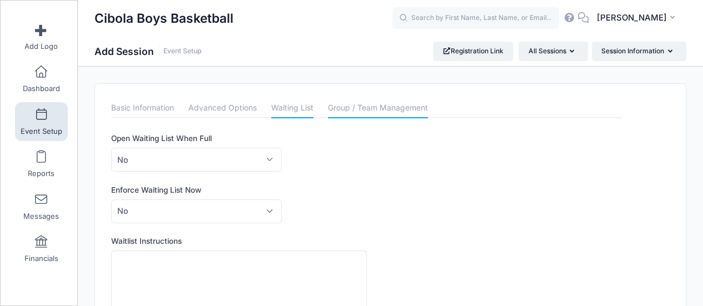
click at [381, 112] on link "Group / Team Management" at bounding box center [378, 108] width 100 height 20
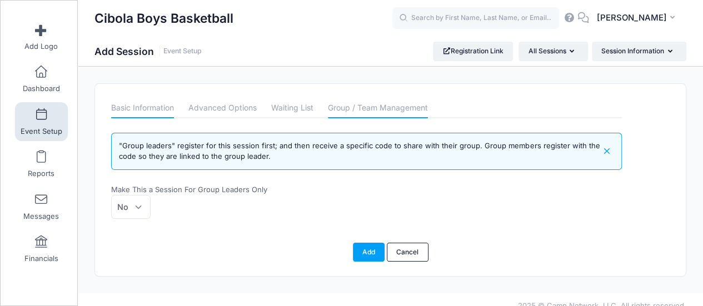
click at [151, 110] on link "Basic Information" at bounding box center [142, 108] width 63 height 20
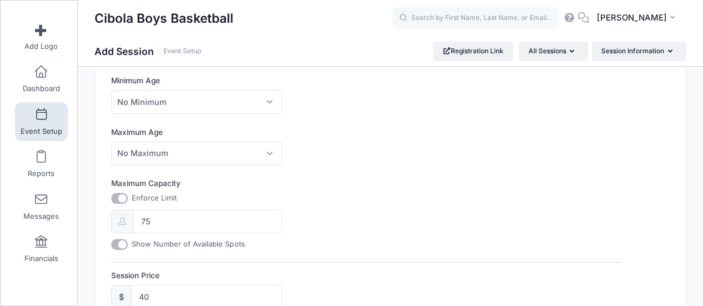
scroll to position [530, 0]
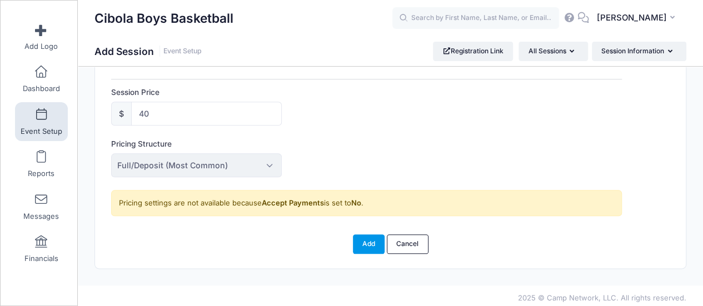
click at [361, 235] on button "Add" at bounding box center [369, 244] width 32 height 19
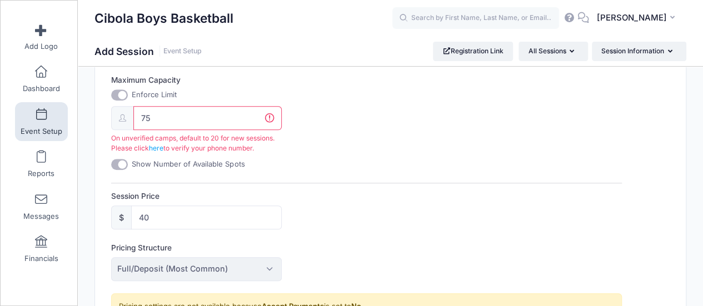
scroll to position [425, 0]
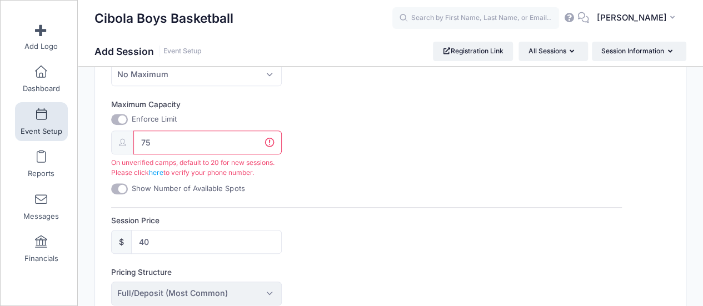
drag, startPoint x: 169, startPoint y: 139, endPoint x: 127, endPoint y: 138, distance: 42.2
click at [127, 138] on div "75 On unverified camps, default to 20 for new sessions. Please click here to ve…" at bounding box center [196, 155] width 170 height 48
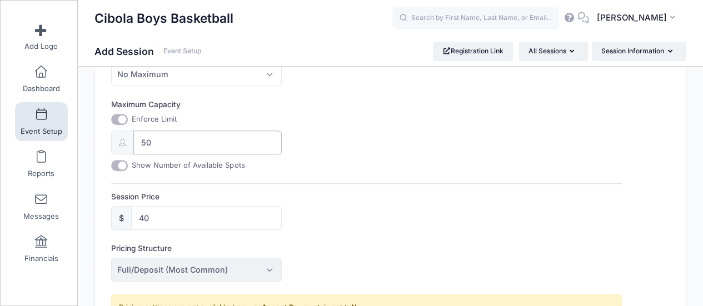
type input "50"
click at [331, 155] on div "Maximum Capacity Enforce Limit 50 Show Number of Available Spots" at bounding box center [366, 135] width 511 height 72
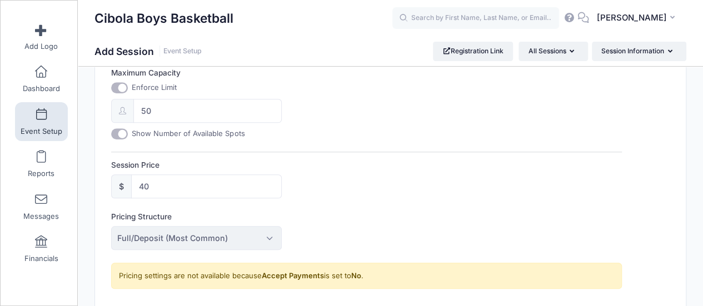
scroll to position [530, 0]
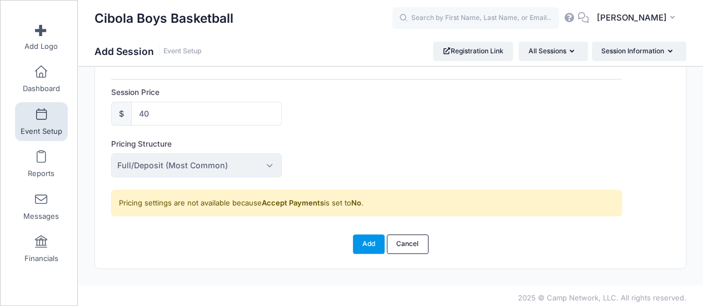
click at [371, 243] on button "Add" at bounding box center [369, 244] width 32 height 19
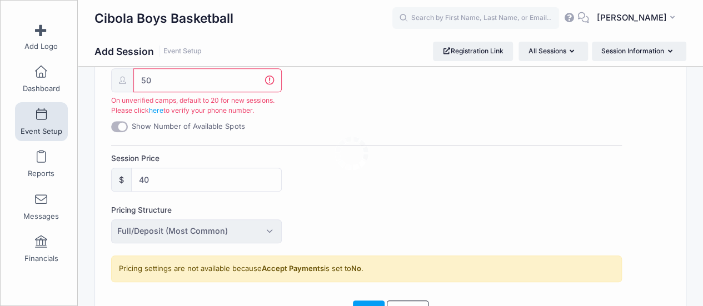
scroll to position [481, 0]
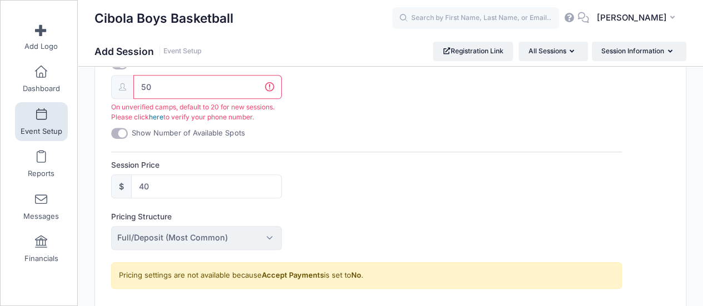
click at [156, 116] on link "here" at bounding box center [156, 117] width 14 height 8
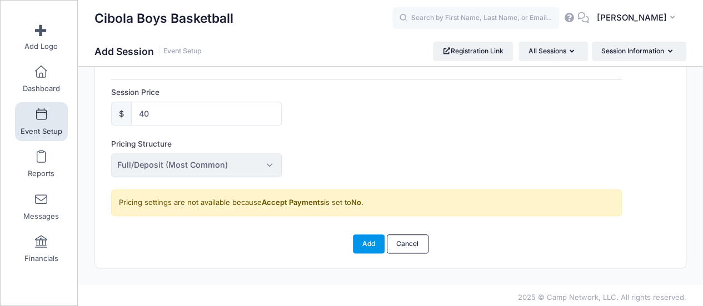
click at [370, 240] on button "Add" at bounding box center [369, 244] width 32 height 19
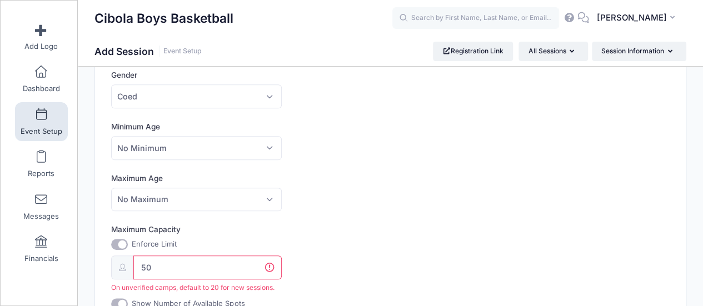
scroll to position [258, 0]
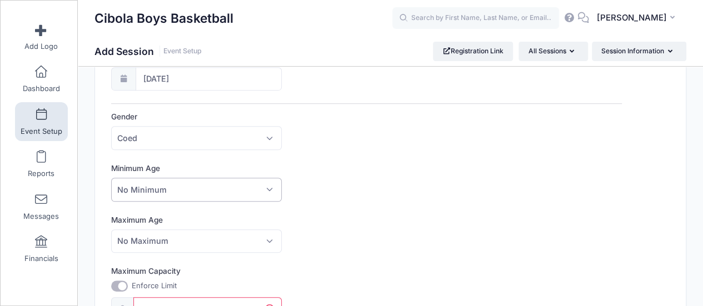
click at [241, 187] on span "No Minimum" at bounding box center [196, 190] width 170 height 24
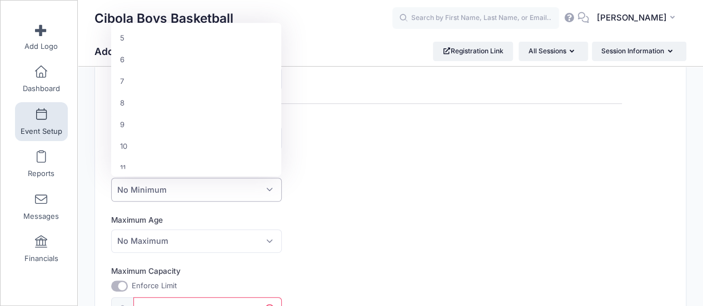
scroll to position [167, 0]
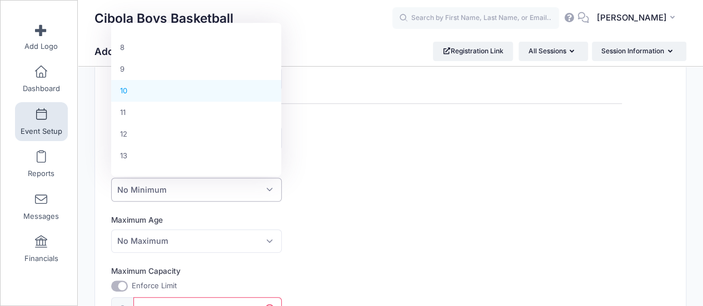
select select "10"
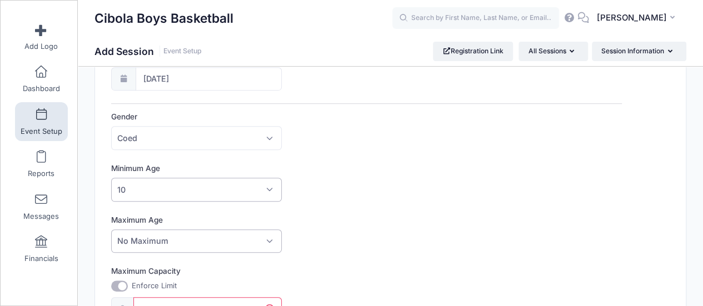
click at [207, 238] on span "No Maximum" at bounding box center [196, 242] width 170 height 24
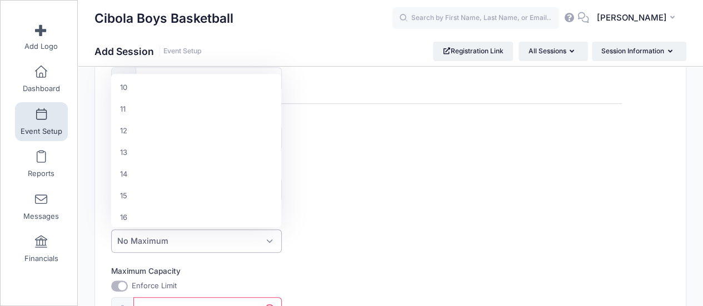
scroll to position [222, 0]
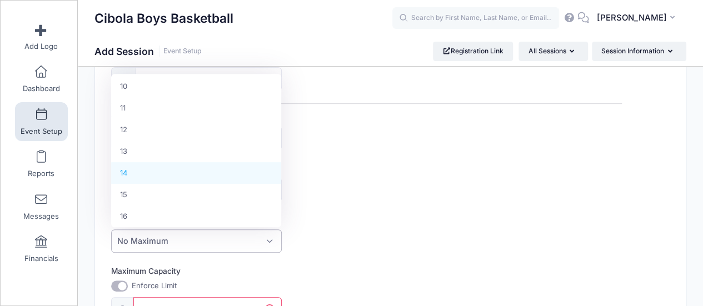
select select "14"
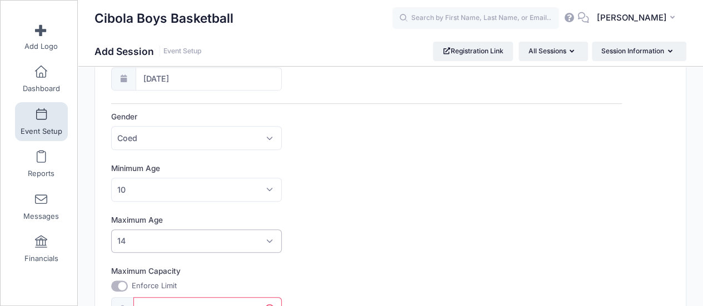
click at [426, 215] on div "Maximum Age No Maximum 1 2 3 4 5 6 7 8 9 10 11 12 13 14 15 16 17 18 19 20 21 22…" at bounding box center [366, 234] width 511 height 39
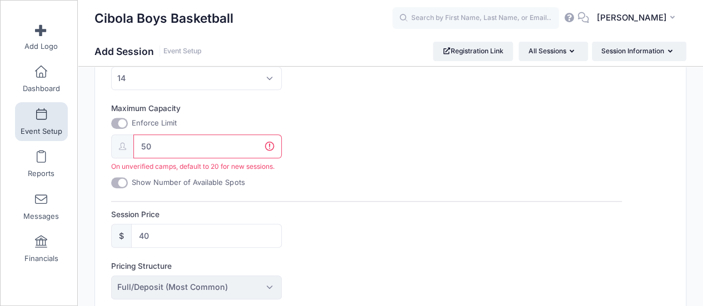
scroll to position [481, 0]
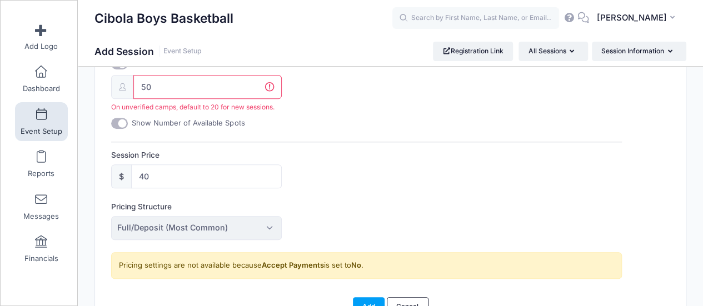
click at [271, 84] on input "50" at bounding box center [207, 87] width 148 height 24
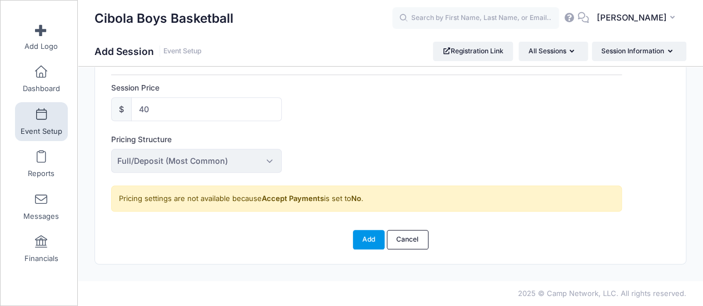
click at [371, 243] on button "Add" at bounding box center [369, 239] width 32 height 19
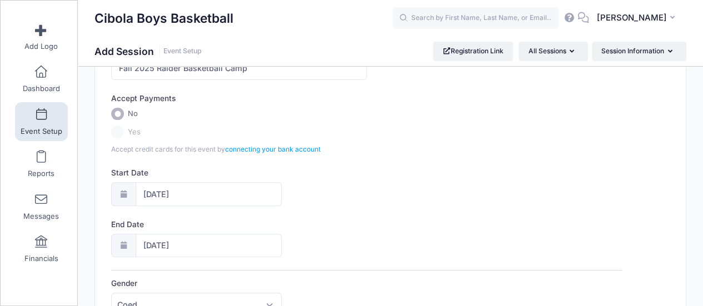
scroll to position [0, 0]
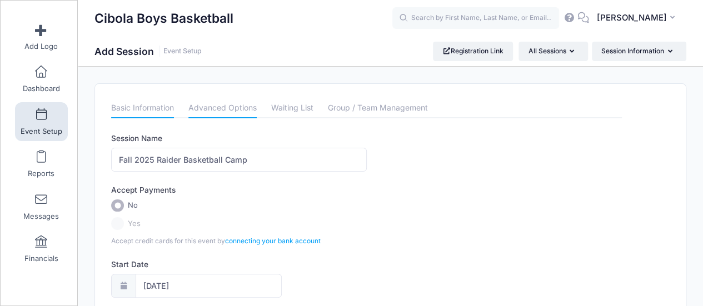
click at [223, 101] on link "Advanced Options" at bounding box center [222, 108] width 68 height 20
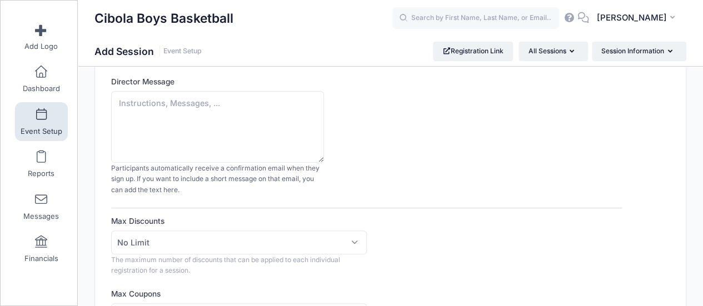
scroll to position [222, 0]
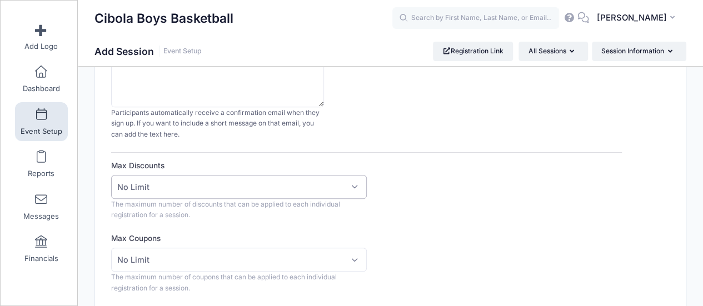
click at [221, 187] on span "No Limit" at bounding box center [239, 187] width 256 height 24
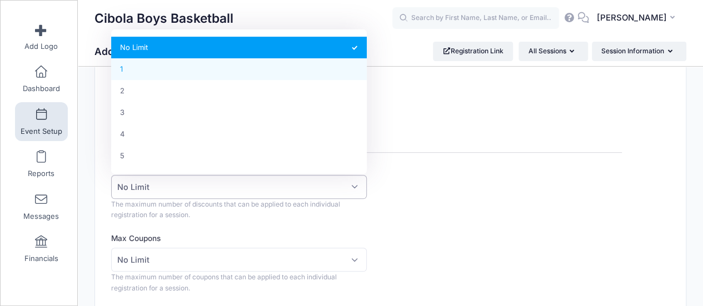
click at [485, 103] on div "Director Message Participants automatically receive a confirmation email when t…" at bounding box center [366, 80] width 511 height 119
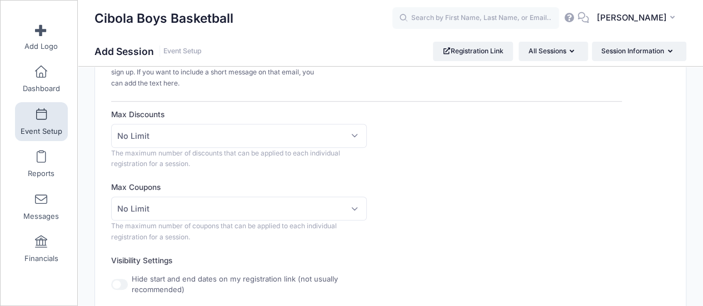
scroll to position [333, 0]
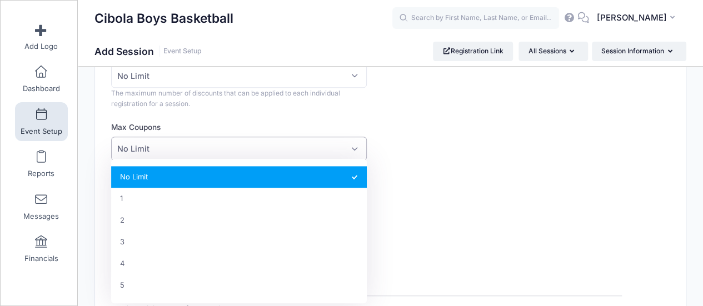
click at [350, 145] on span "No Limit" at bounding box center [239, 149] width 256 height 24
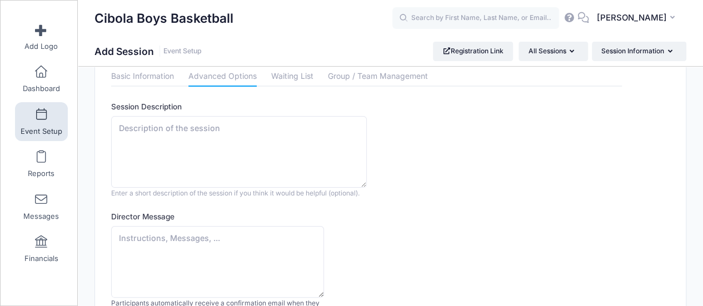
scroll to position [0, 0]
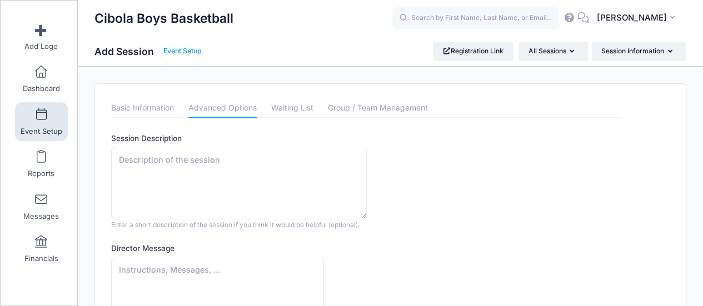
click at [170, 54] on link "Event Setup" at bounding box center [182, 51] width 38 height 8
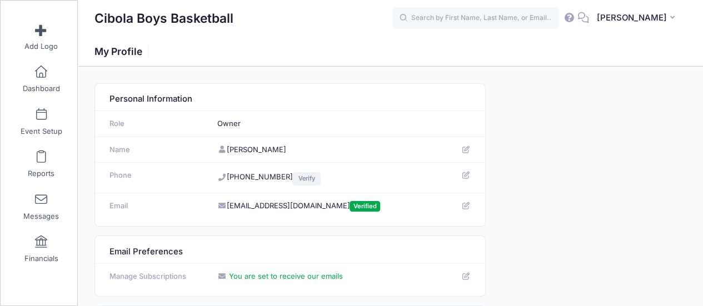
click at [293, 180] on link "Verify" at bounding box center [306, 178] width 28 height 13
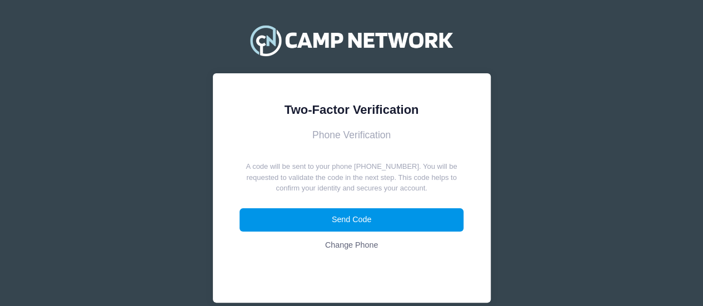
click at [339, 222] on button "Send Code" at bounding box center [352, 220] width 224 height 24
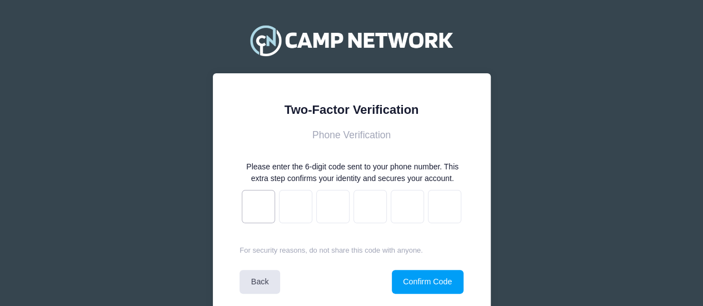
click at [261, 215] on input "text" at bounding box center [258, 206] width 33 height 33
type input "8"
drag, startPoint x: 303, startPoint y: 212, endPoint x: 271, endPoint y: 213, distance: 32.3
click at [271, 213] on div "8 s" at bounding box center [352, 206] width 224 height 41
type input "d"
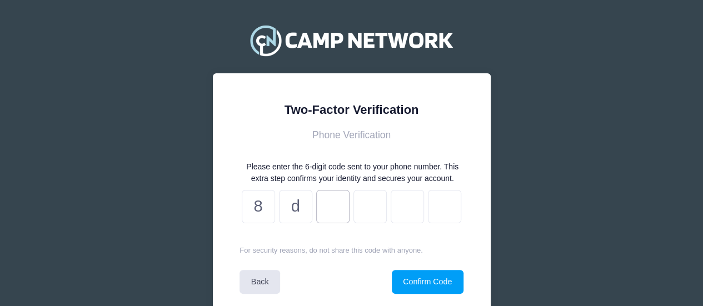
type input "3"
type input "1"
type input "b"
type input "1"
click at [416, 287] on button "Confirm Code" at bounding box center [428, 282] width 72 height 24
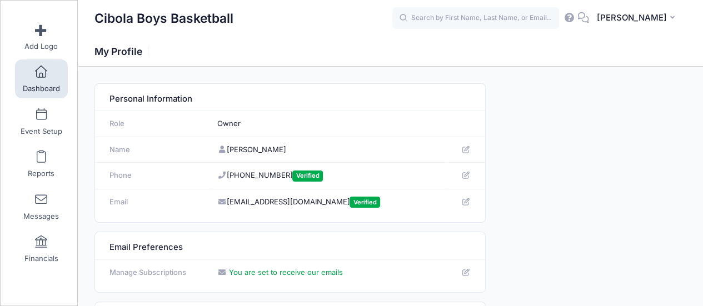
click at [41, 78] on span at bounding box center [41, 72] width 0 height 12
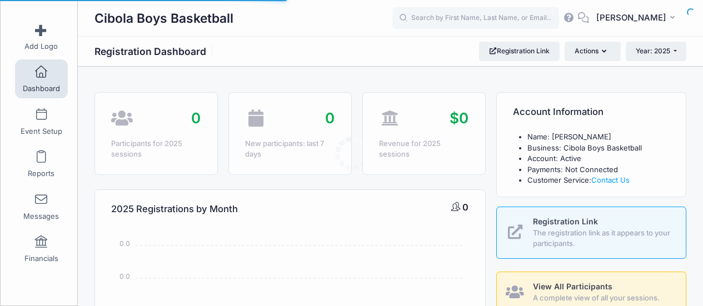
select select
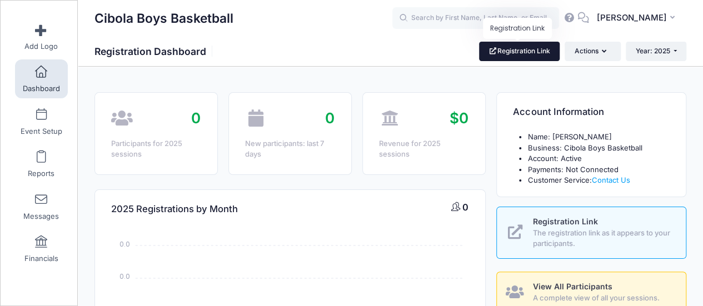
click at [494, 57] on link "Registration Link" at bounding box center [519, 51] width 81 height 19
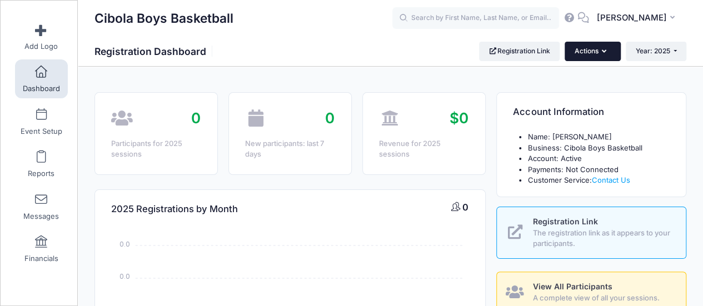
click at [602, 46] on button "Actions" at bounding box center [593, 51] width 56 height 19
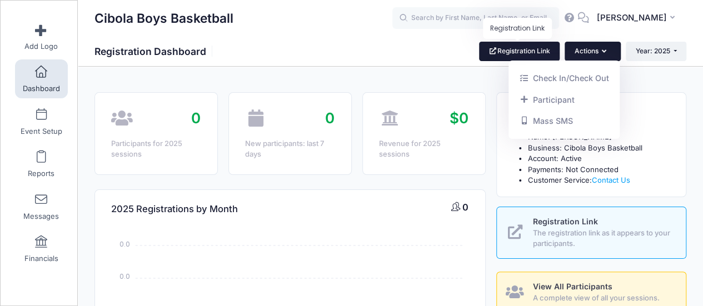
click at [507, 53] on link "Registration Link" at bounding box center [519, 51] width 81 height 19
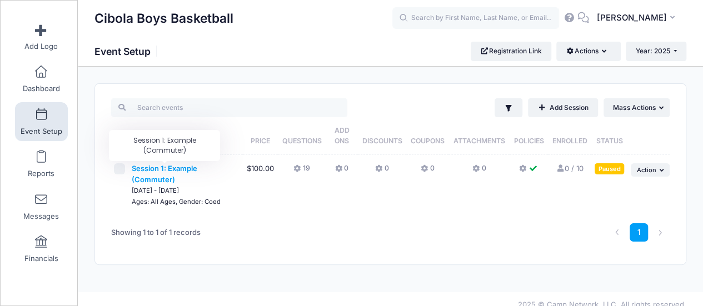
click at [157, 170] on span "Session 1: Example (Commuter)" at bounding box center [165, 174] width 66 height 20
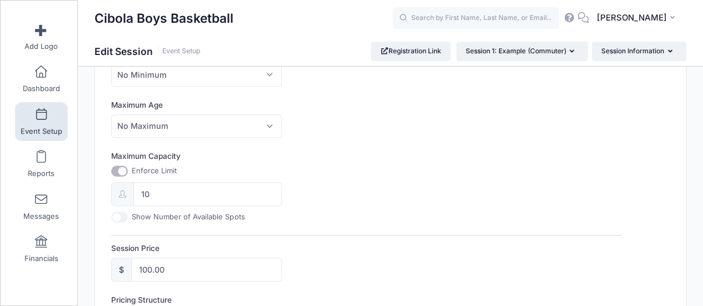
scroll to position [389, 0]
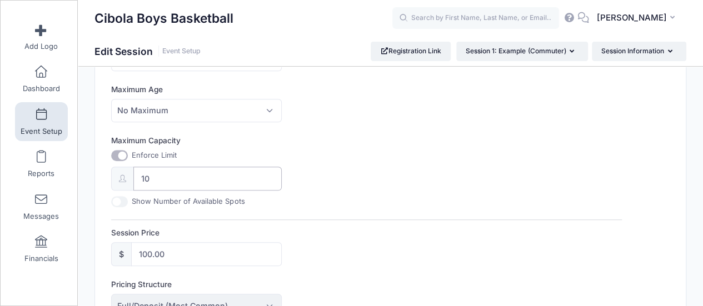
drag, startPoint x: 158, startPoint y: 175, endPoint x: 116, endPoint y: 176, distance: 42.3
click at [116, 176] on div "10" at bounding box center [196, 179] width 170 height 24
type input "50"
click at [327, 171] on div "Maximum Capacity Enforce Limit 50 Show Number of Available Spots" at bounding box center [366, 171] width 511 height 72
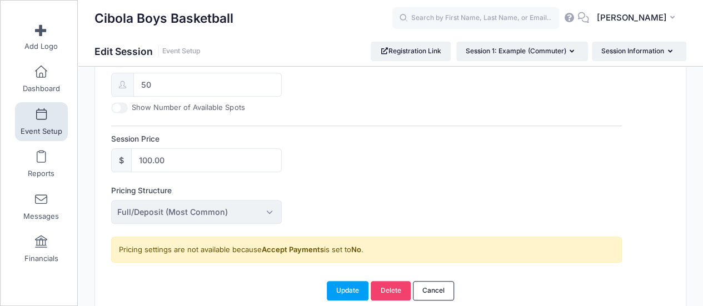
scroll to position [500, 0]
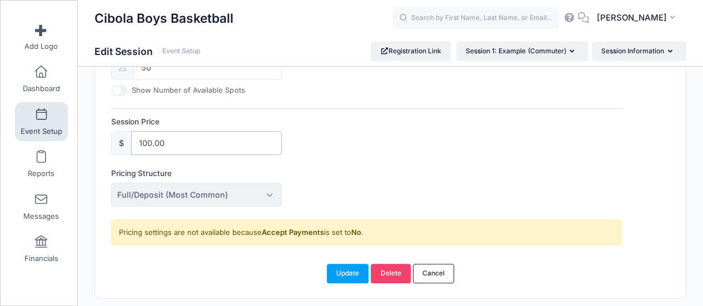
drag, startPoint x: 188, startPoint y: 143, endPoint x: 117, endPoint y: 143, distance: 71.1
click at [117, 143] on div "$ 100.00" at bounding box center [196, 143] width 170 height 24
type input "40"
click at [323, 142] on div "Session Price $ 40" at bounding box center [366, 135] width 511 height 39
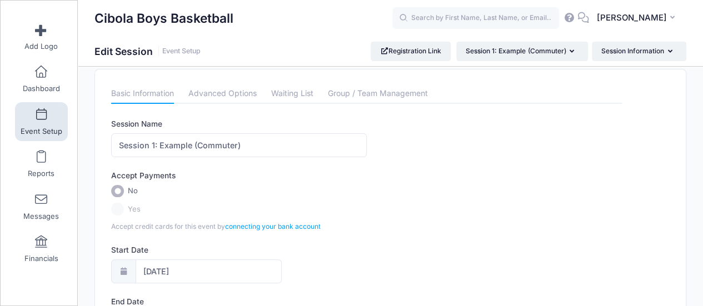
scroll to position [0, 0]
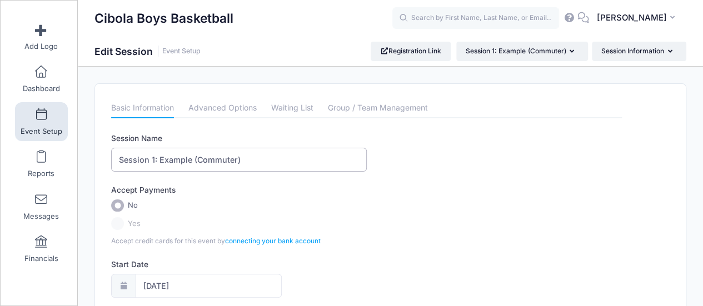
click at [280, 162] on input "Session 1: Example (Commuter)" at bounding box center [239, 160] width 256 height 24
drag, startPoint x: 282, startPoint y: 157, endPoint x: 113, endPoint y: 163, distance: 169.6
click at [113, 163] on input "Session 1: Example (Commuter)" at bounding box center [239, 160] width 256 height 24
type input "Fall 2025 Raider Basketball Camp"
click at [111, 225] on label "Yes" at bounding box center [366, 223] width 511 height 13
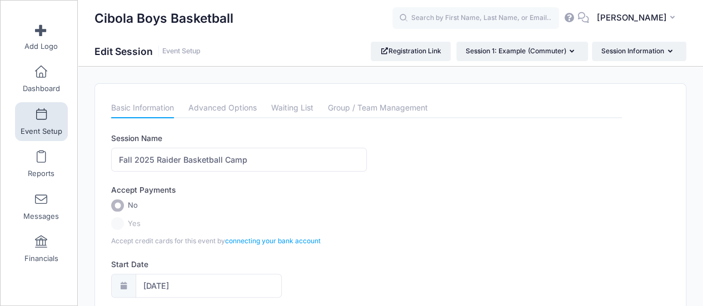
click at [117, 222] on label "Yes" at bounding box center [366, 223] width 511 height 13
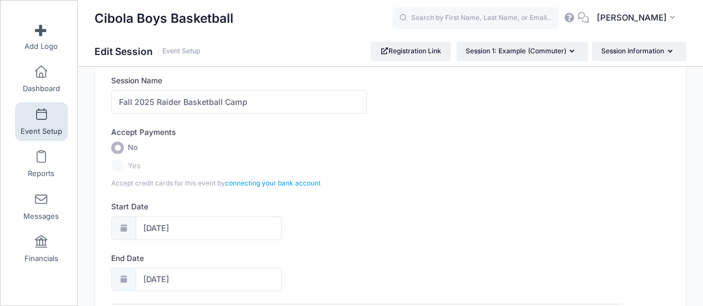
scroll to position [111, 0]
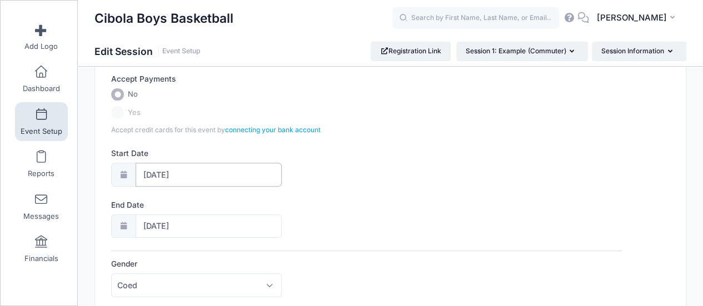
click at [195, 176] on input "11/13/2025" at bounding box center [209, 175] width 146 height 24
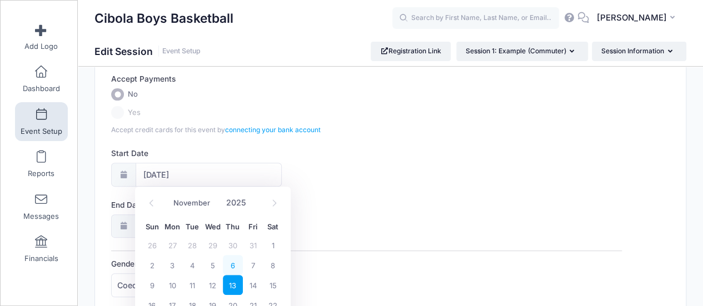
click at [232, 266] on span "6" at bounding box center [233, 265] width 20 height 20
type input "11/06/2025"
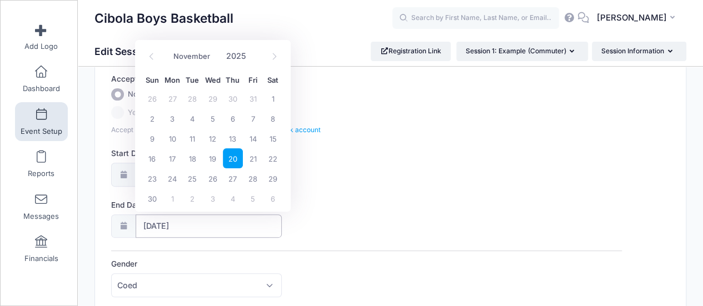
click at [212, 231] on input "11/20/2025" at bounding box center [209, 227] width 146 height 24
click at [255, 119] on span "7" at bounding box center [253, 118] width 20 height 20
type input "11/07/2025"
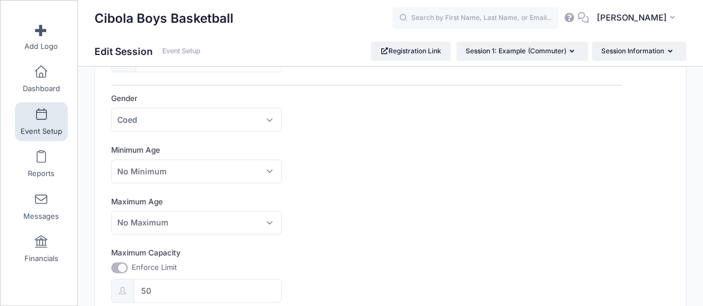
scroll to position [278, 0]
click at [271, 173] on span "No Minimum" at bounding box center [196, 170] width 170 height 24
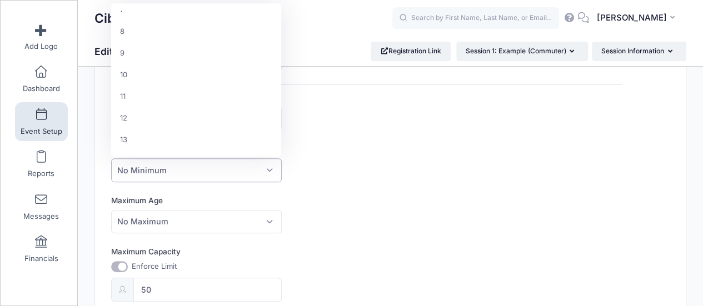
scroll to position [167, 0]
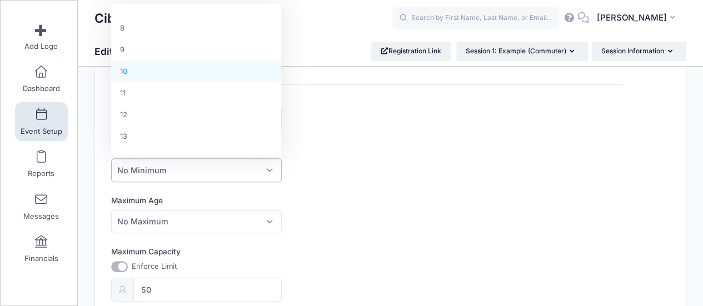
select select "10"
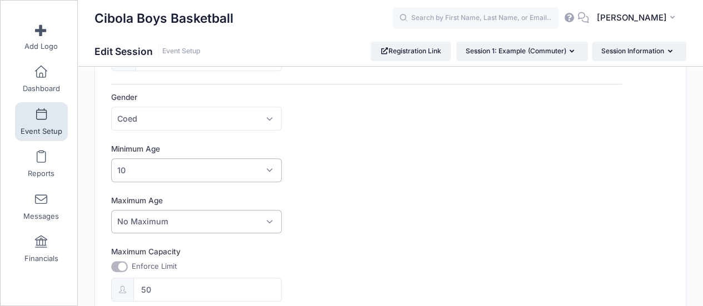
click at [213, 218] on span "No Maximum" at bounding box center [196, 222] width 170 height 24
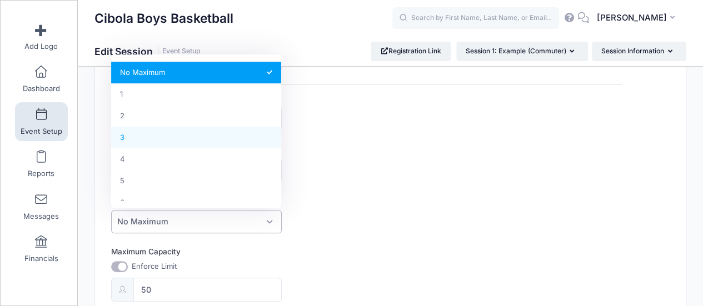
scroll to position [222, 0]
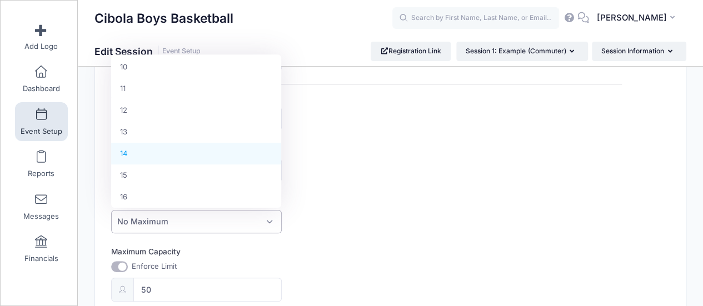
select select "14"
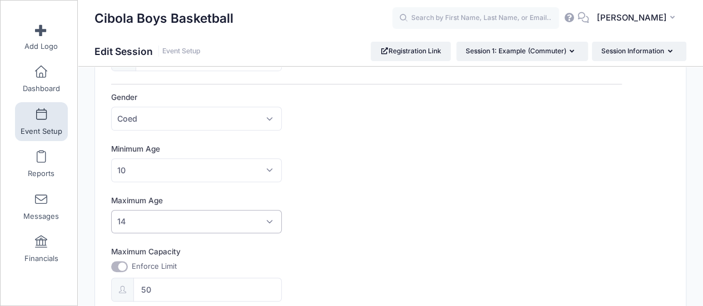
click at [351, 191] on div "Session Name Fall 2025 Raider Basketball Camp Accept Payments No Yes Accept cre…" at bounding box center [366, 161] width 511 height 613
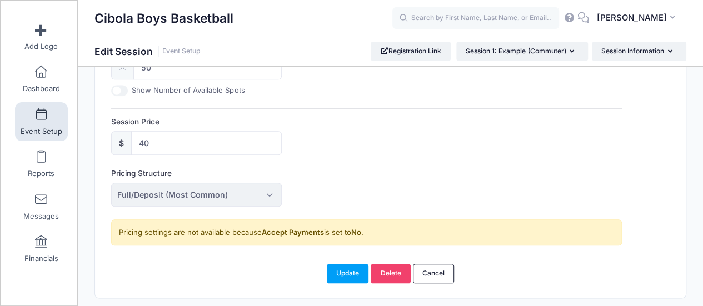
scroll to position [530, 0]
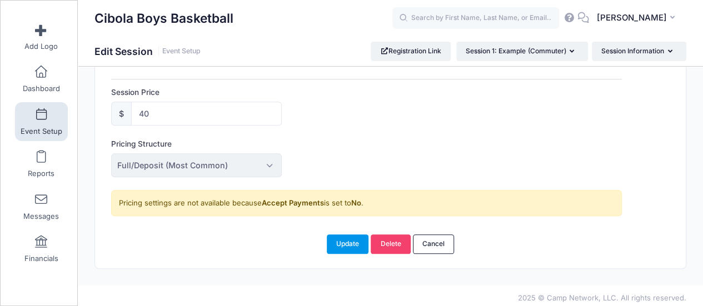
click at [341, 237] on button "Update" at bounding box center [348, 244] width 42 height 19
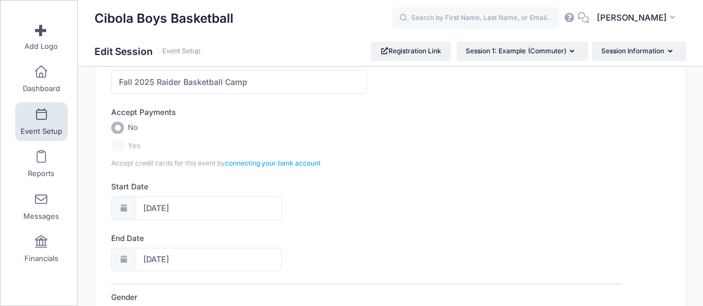
scroll to position [0, 0]
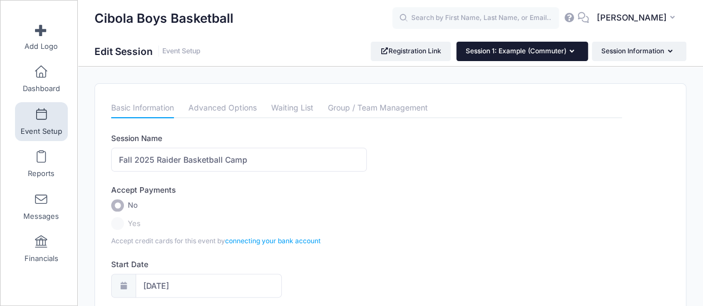
click at [580, 54] on button "Session 1: Example (Commuter)" at bounding box center [522, 51] width 132 height 19
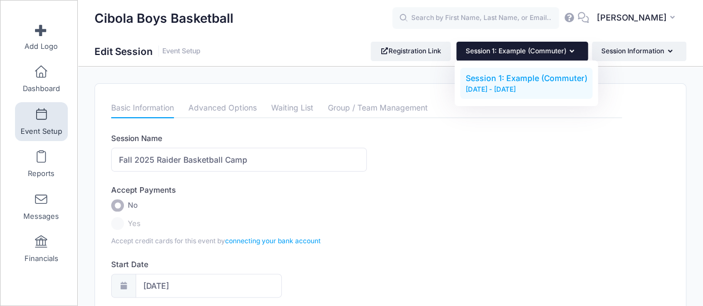
click at [616, 152] on div "Session Name Fall 2025 Raider Basketball Camp" at bounding box center [366, 152] width 511 height 39
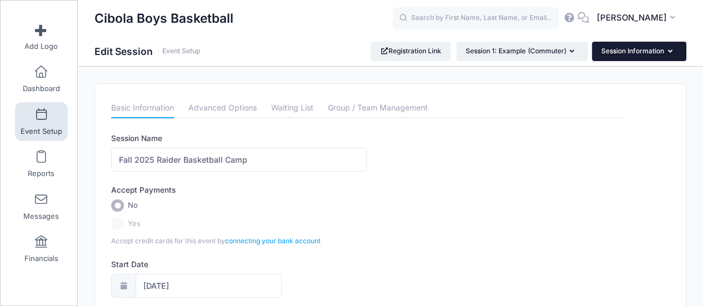
click at [674, 52] on button "Session Information" at bounding box center [639, 51] width 94 height 19
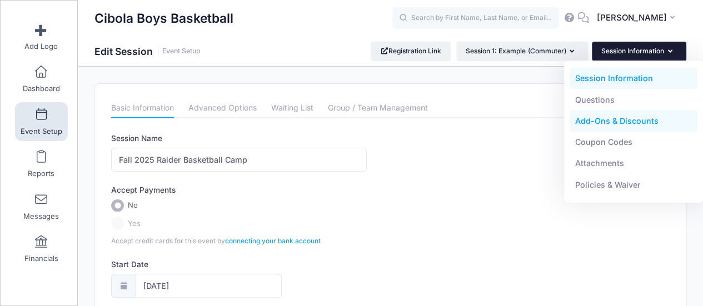
click at [629, 125] on link "Add-Ons & Discounts" at bounding box center [634, 121] width 128 height 21
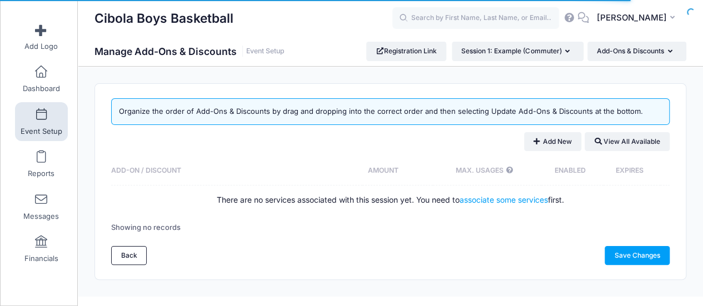
scroll to position [14, 0]
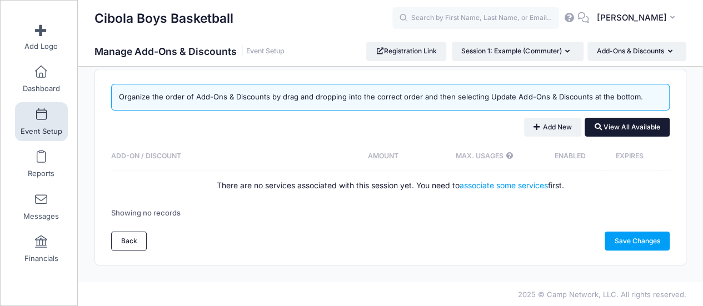
click at [610, 127] on button "View All Available" at bounding box center [627, 127] width 85 height 19
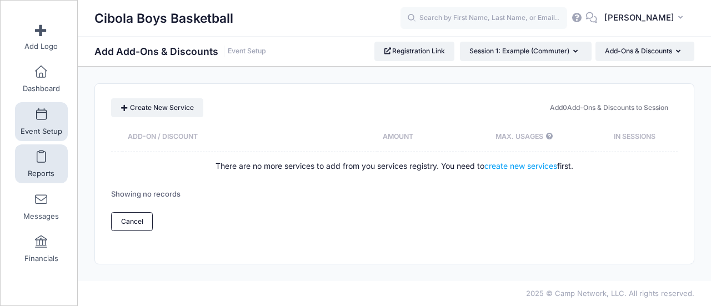
click at [23, 167] on link "Reports" at bounding box center [41, 164] width 53 height 39
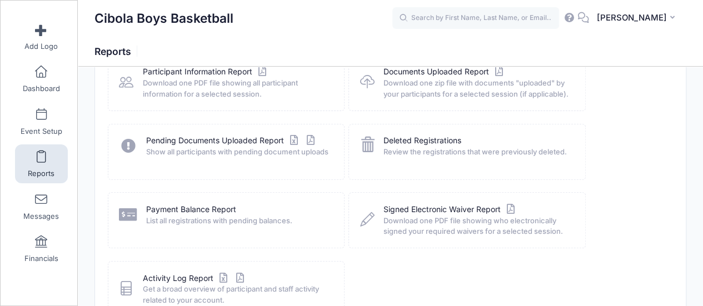
scroll to position [129, 0]
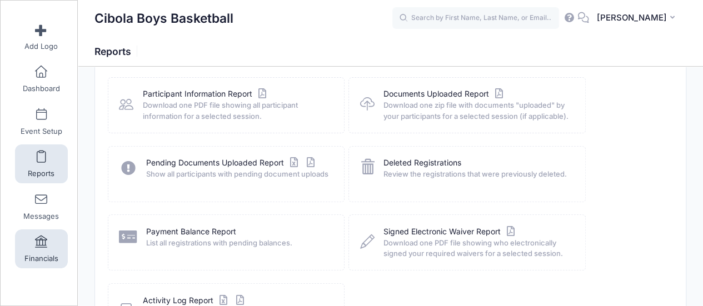
click at [41, 246] on span at bounding box center [41, 242] width 0 height 12
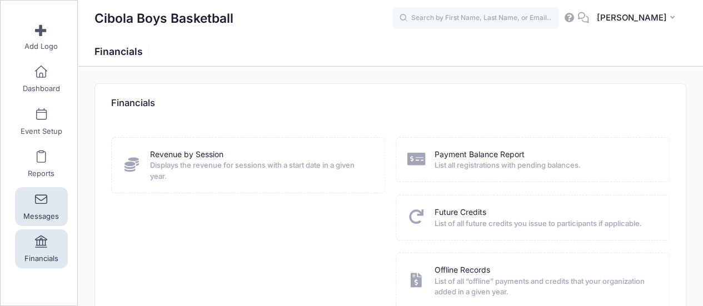
click at [39, 224] on link "Messages" at bounding box center [41, 206] width 53 height 39
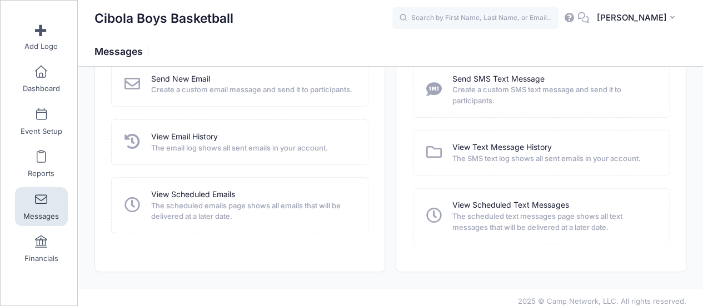
scroll to position [82, 0]
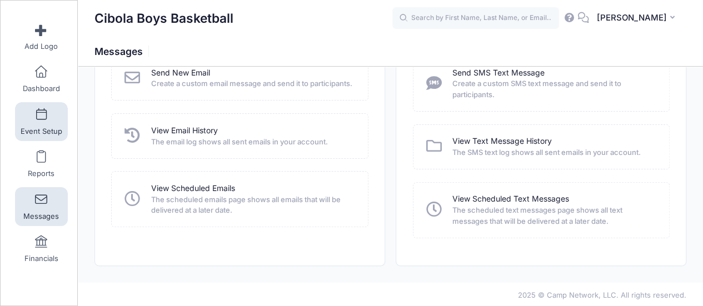
click at [36, 125] on link "Event Setup" at bounding box center [41, 121] width 53 height 39
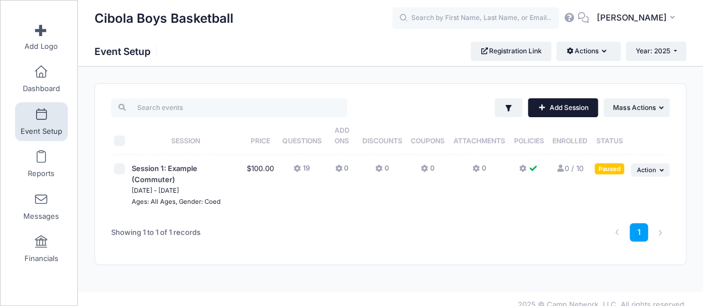
click at [564, 107] on link "Add Session" at bounding box center [563, 107] width 70 height 19
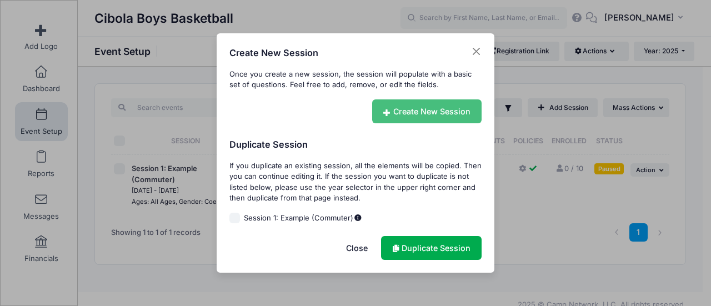
click at [425, 113] on link "Create New Session" at bounding box center [427, 111] width 110 height 24
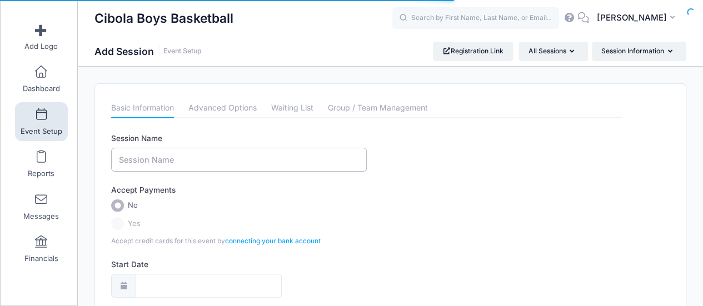
click at [222, 162] on input "Session Name" at bounding box center [239, 160] width 256 height 24
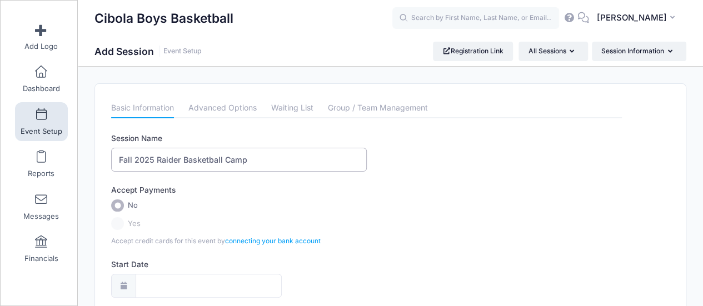
type input "Fall 2025 Raider Basketball Camp"
click at [125, 222] on label "Yes" at bounding box center [366, 223] width 511 height 13
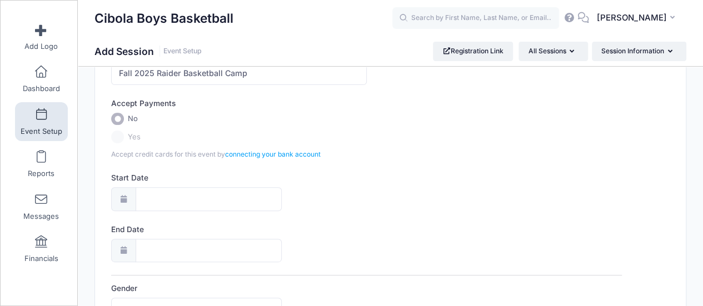
scroll to position [111, 0]
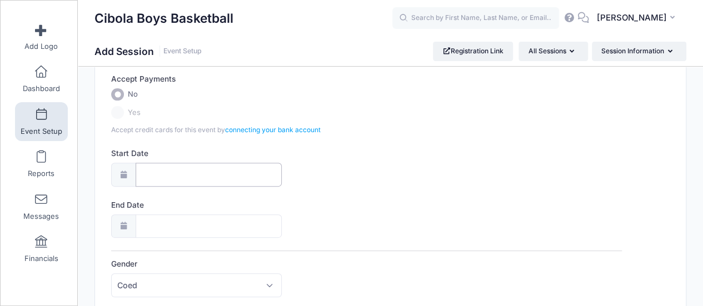
click at [159, 176] on input "Start Date" at bounding box center [209, 175] width 146 height 24
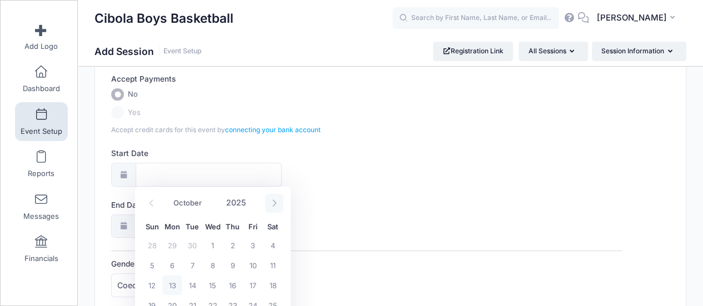
click at [272, 206] on icon at bounding box center [274, 203] width 7 height 7
select select "10"
click at [233, 264] on span "6" at bounding box center [233, 265] width 20 height 20
type input "[DATE]"
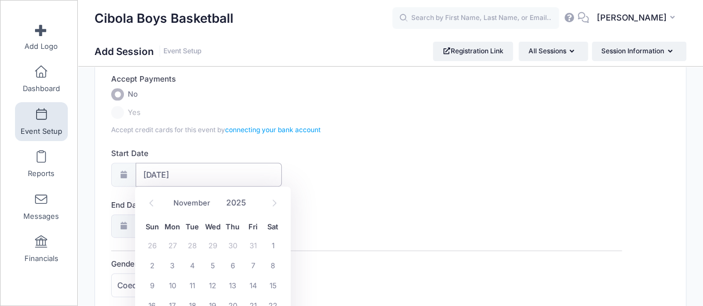
select select "10"
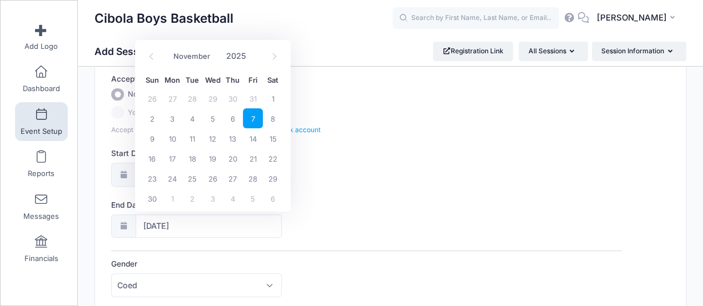
click at [252, 118] on span "7" at bounding box center [253, 118] width 20 height 20
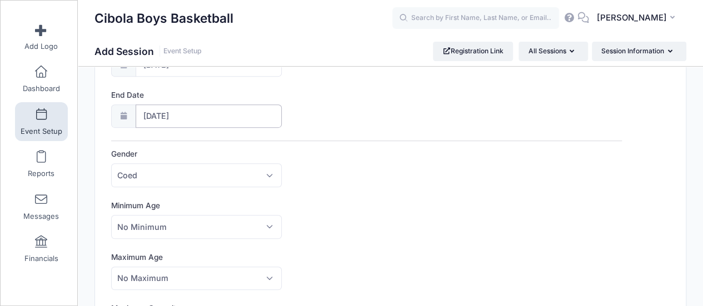
scroll to position [222, 0]
click at [215, 221] on span "No Minimum" at bounding box center [196, 226] width 170 height 24
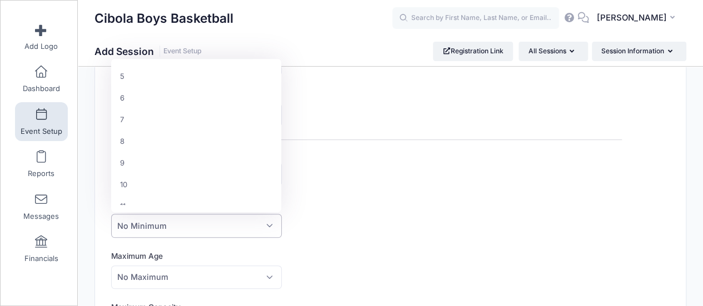
scroll to position [111, 0]
select select "10"
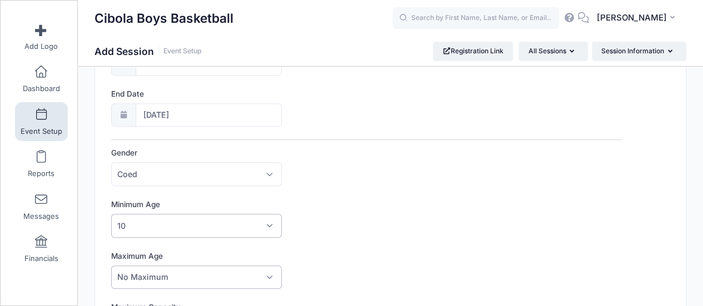
click at [188, 279] on span "No Maximum" at bounding box center [196, 278] width 170 height 24
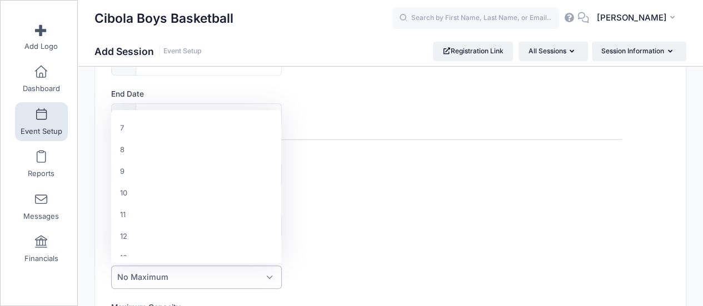
scroll to position [222, 0]
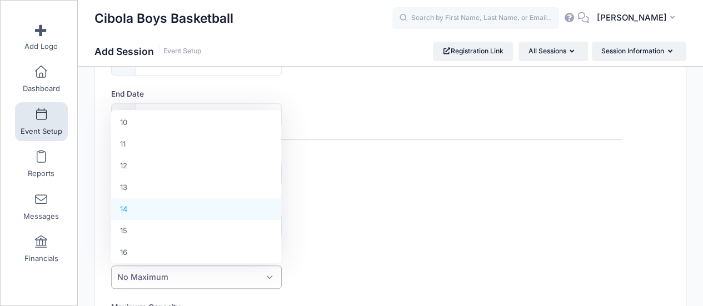
select select "14"
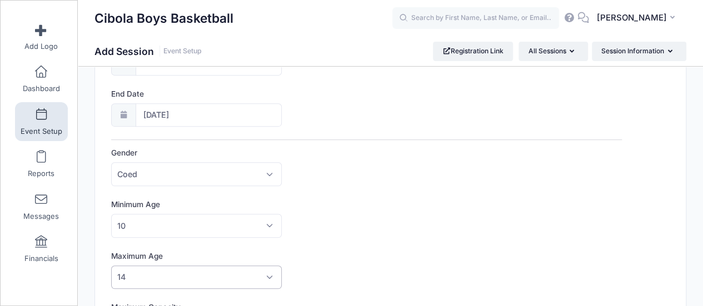
click at [419, 230] on div "Minimum Age No Minimum 1 2 3 4 5 6 7 8 9 10 11 12 13 14 15 16 17 18 19 20 21 22…" at bounding box center [366, 218] width 511 height 39
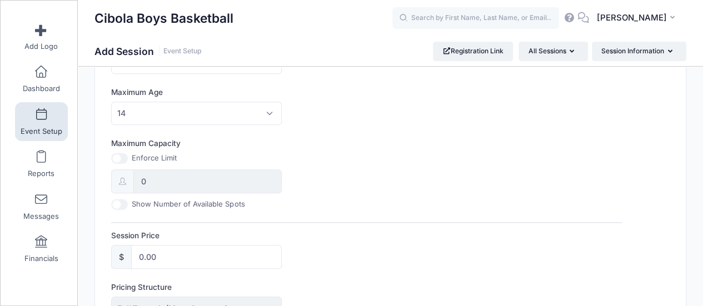
scroll to position [389, 0]
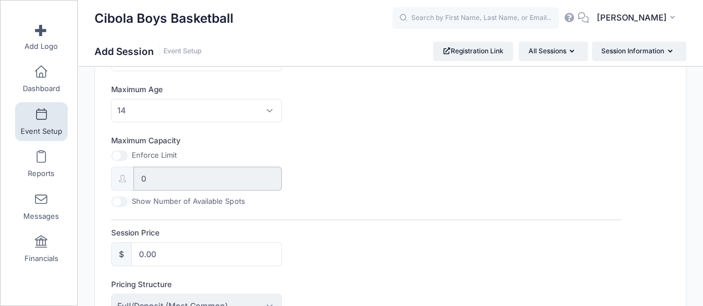
drag, startPoint x: 167, startPoint y: 175, endPoint x: 123, endPoint y: 178, distance: 43.4
click at [123, 178] on div "0" at bounding box center [196, 179] width 170 height 24
click at [325, 159] on div "Maximum Capacity Enforce Limit 0 Show Number of Available Spots" at bounding box center [366, 171] width 511 height 72
click at [168, 198] on label "Show Number of Available Spots" at bounding box center [188, 201] width 113 height 11
click at [128, 198] on input "Show Number of Available Spots" at bounding box center [119, 201] width 17 height 11
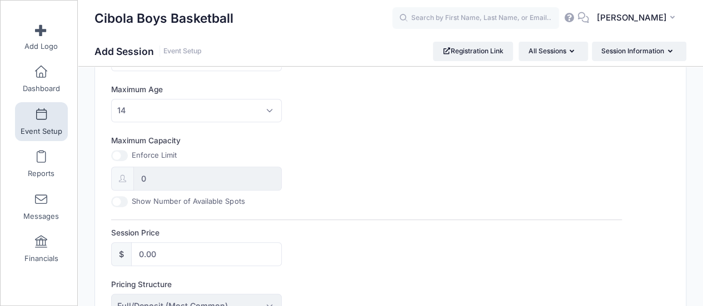
checkbox input "true"
click at [156, 177] on input "0" at bounding box center [207, 179] width 148 height 24
drag, startPoint x: 135, startPoint y: 178, endPoint x: 125, endPoint y: 178, distance: 10.0
click at [125, 178] on div "0" at bounding box center [196, 179] width 170 height 24
click at [312, 160] on div "Maximum Capacity Enforce Limit 0 Show Number of Available Spots" at bounding box center [366, 171] width 511 height 72
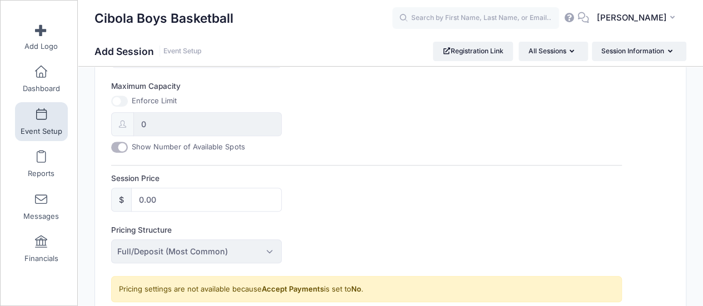
scroll to position [445, 0]
click at [194, 190] on input "0.00" at bounding box center [206, 199] width 150 height 24
drag, startPoint x: 192, startPoint y: 192, endPoint x: 117, endPoint y: 198, distance: 75.2
click at [117, 198] on div "$ 0.00" at bounding box center [196, 199] width 170 height 24
type input "40.00"
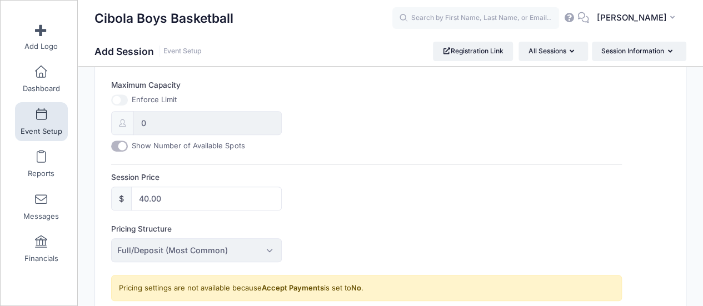
click at [372, 190] on div "Session Price $ 40.00" at bounding box center [366, 191] width 511 height 39
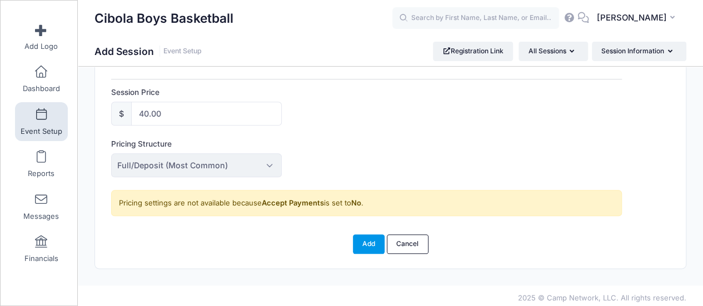
click at [365, 242] on button "Add" at bounding box center [369, 244] width 32 height 19
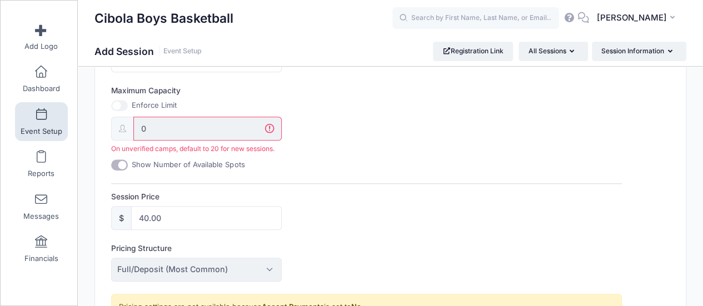
scroll to position [425, 0]
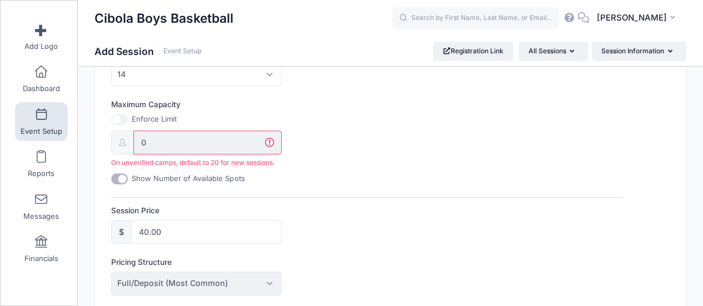
click at [118, 115] on input "Maximum Capacity" at bounding box center [119, 119] width 17 height 11
checkbox input "true"
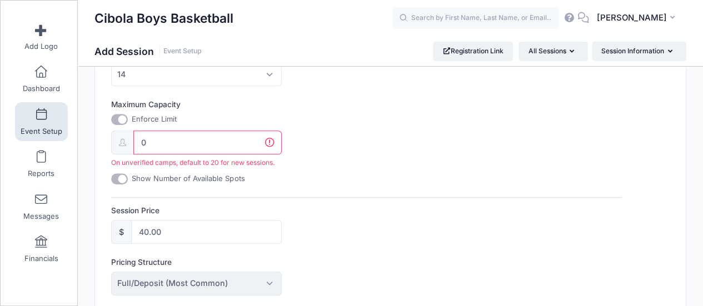
drag, startPoint x: 157, startPoint y: 143, endPoint x: 109, endPoint y: 141, distance: 48.4
click at [109, 141] on div "0 On unverified camps, default to 20 for new sessions." at bounding box center [196, 149] width 181 height 37
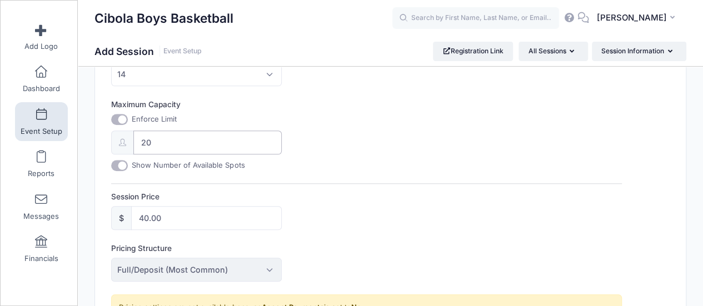
type input "20"
click at [296, 147] on div "Maximum Capacity Enforce Limit 20 Show Number of Available Spots" at bounding box center [366, 135] width 511 height 72
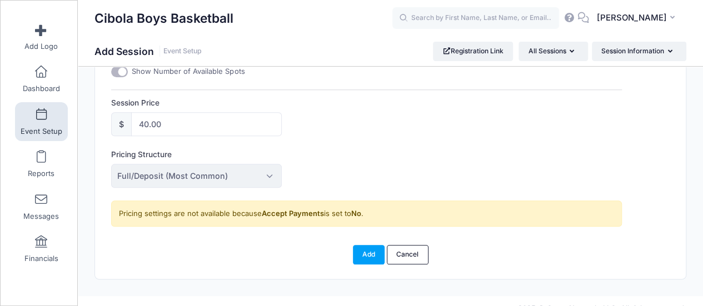
scroll to position [530, 0]
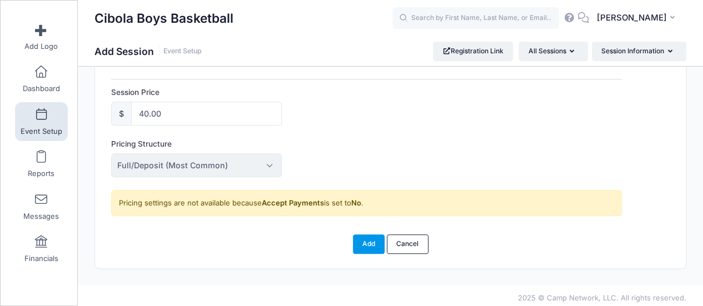
click at [367, 238] on button "Add" at bounding box center [369, 244] width 32 height 19
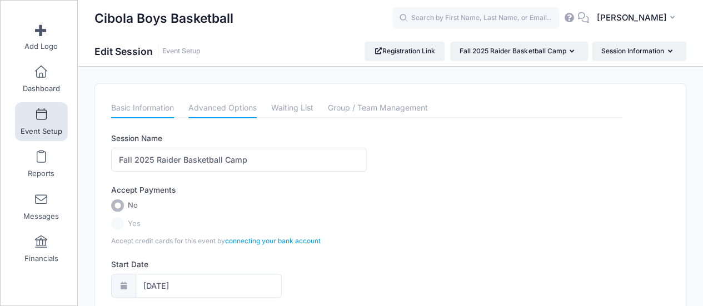
click at [216, 112] on link "Advanced Options" at bounding box center [222, 108] width 68 height 20
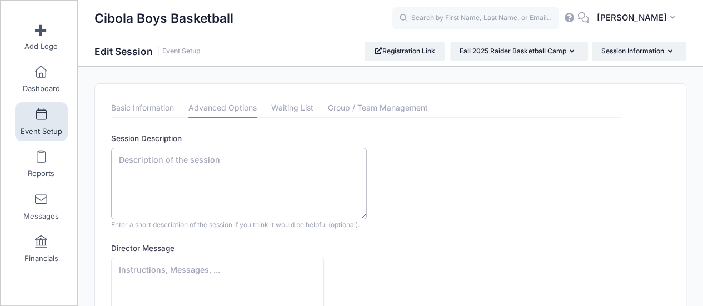
click at [242, 162] on textarea "Session Description" at bounding box center [239, 184] width 256 height 72
click at [119, 158] on textarea "Basketball Camp for 5th - 8th grade athletes." at bounding box center [239, 184] width 256 height 72
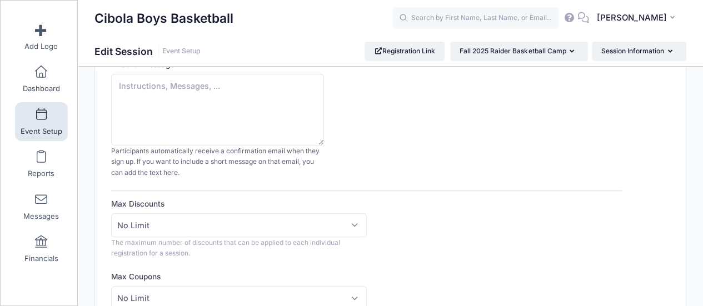
scroll to position [167, 0]
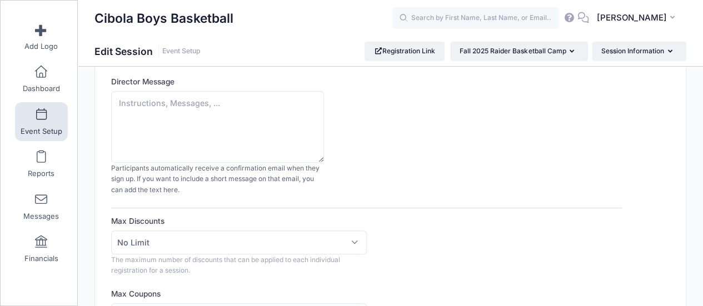
type textarea "CoEd Basketball Camp for 5th - 8th grade athletes."
click at [197, 109] on textarea "Director Message" at bounding box center [217, 127] width 213 height 72
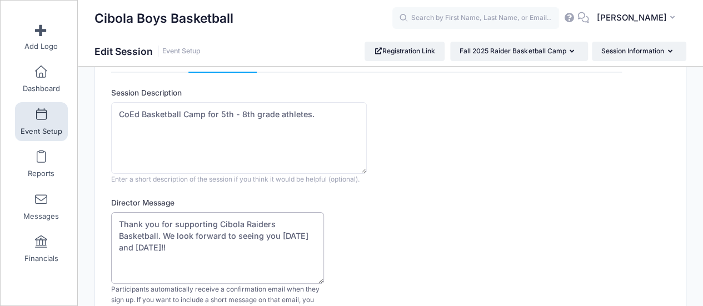
scroll to position [56, 0]
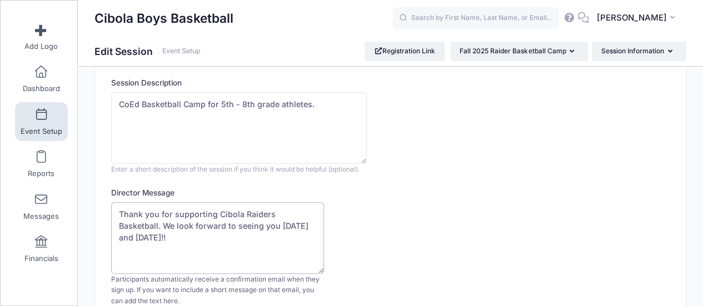
type textarea "Thank you for supporting Cibola Raiders Basketball. We look forward to seeing y…"
click at [308, 104] on textarea "CoEd Basketball Camp for 5th - 8th grade athletes." at bounding box center [239, 128] width 256 height 72
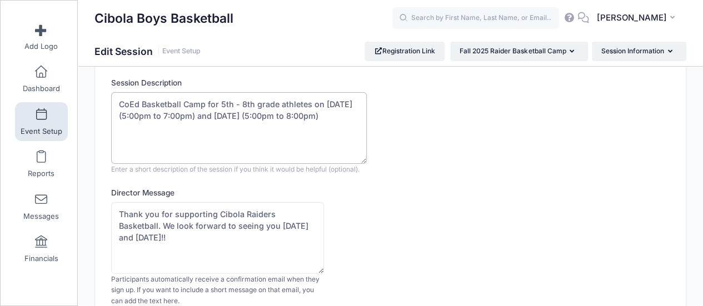
type textarea "CoEd Basketball Camp for 5th - 8th grade athletes on [DATE] (5:00pm to 7:00pm) …"
click at [430, 138] on div "Session Description CoEd Basketball Camp for 5th - 8th grade athletes on Novemb…" at bounding box center [366, 125] width 511 height 97
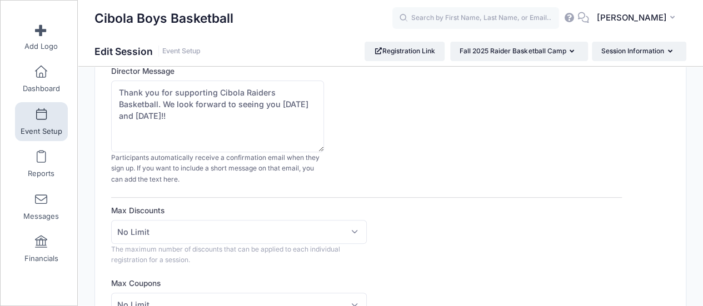
scroll to position [278, 0]
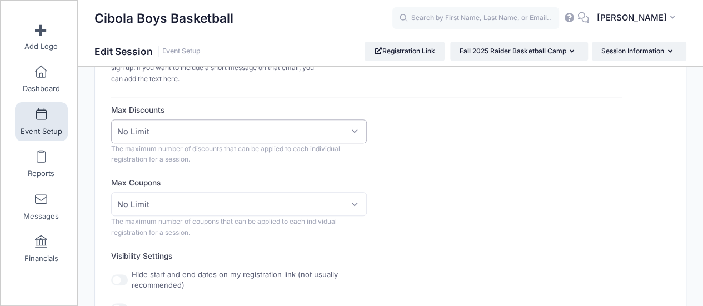
click at [300, 126] on span "No Limit" at bounding box center [239, 131] width 256 height 24
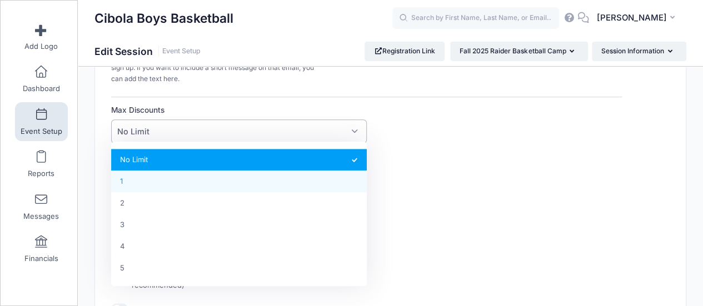
select select "1"
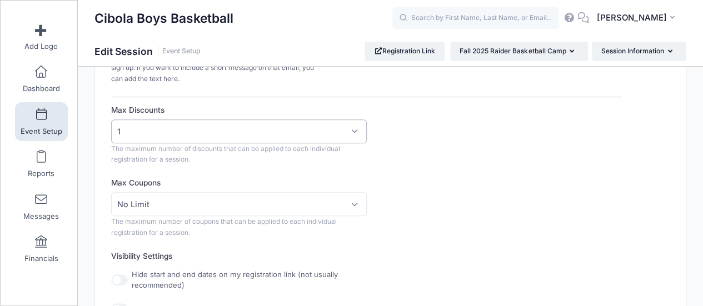
click at [229, 134] on span "1" at bounding box center [239, 131] width 256 height 24
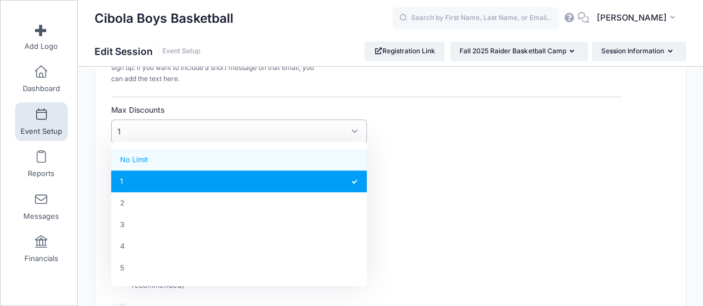
select select
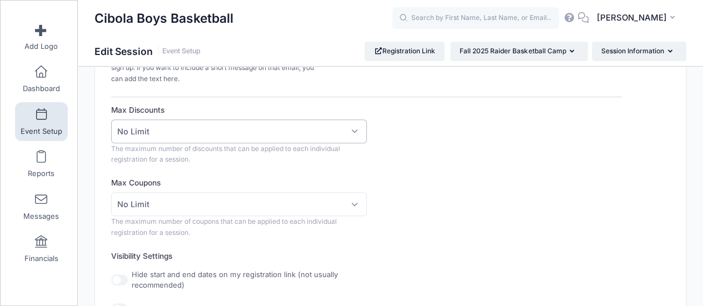
click at [385, 160] on div "Max Discounts No Limit 1 2 3 4 5 No Limit The maximum number of discounts that …" at bounding box center [366, 134] width 511 height 61
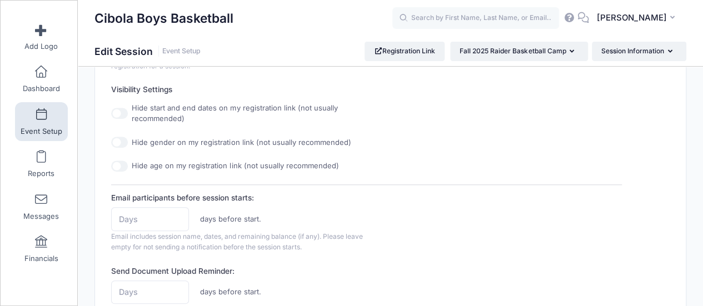
scroll to position [500, 0]
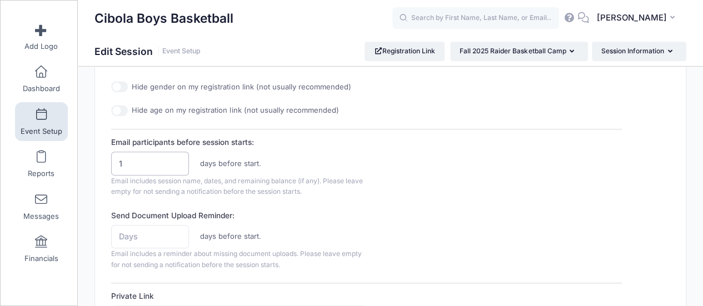
type input "1"
click at [175, 157] on input "1" at bounding box center [150, 164] width 78 height 24
click at [319, 195] on div "Session Description CoEd Basketball Camp for 5th - 8th grade athletes on Novemb…" at bounding box center [366, 149] width 511 height 1032
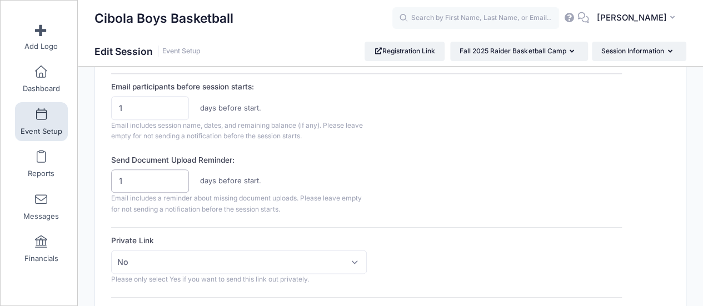
type input "1"
click at [177, 174] on input "1" at bounding box center [150, 182] width 78 height 24
click at [347, 175] on div "1 days before start." at bounding box center [239, 182] width 266 height 24
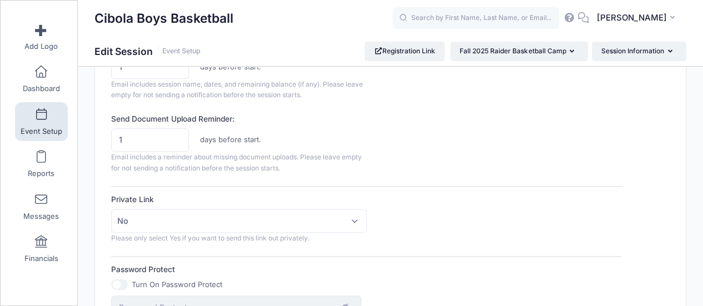
scroll to position [611, 0]
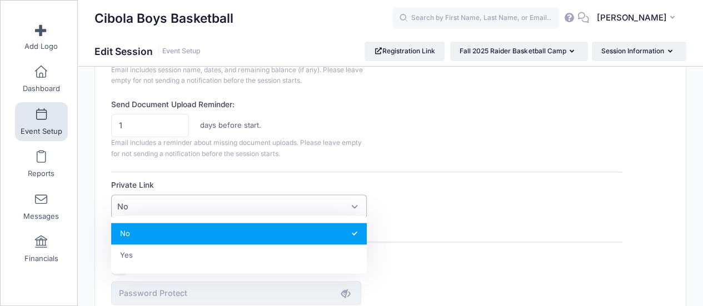
click at [170, 200] on span "No" at bounding box center [239, 207] width 256 height 24
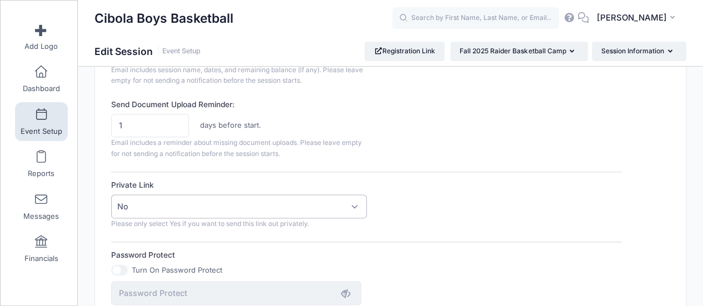
click at [170, 200] on span "No" at bounding box center [239, 207] width 256 height 24
click at [385, 186] on div "Private Link No Yes No Please only select Yes if you want to send this link out…" at bounding box center [366, 204] width 511 height 49
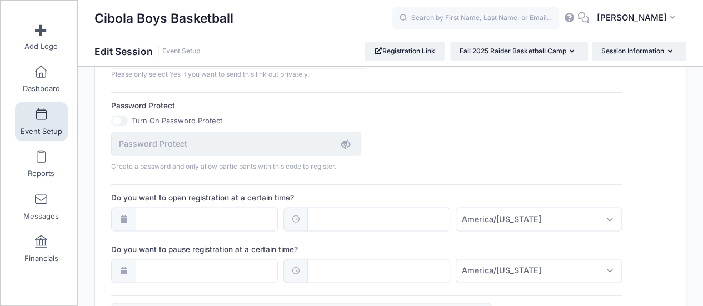
scroll to position [778, 0]
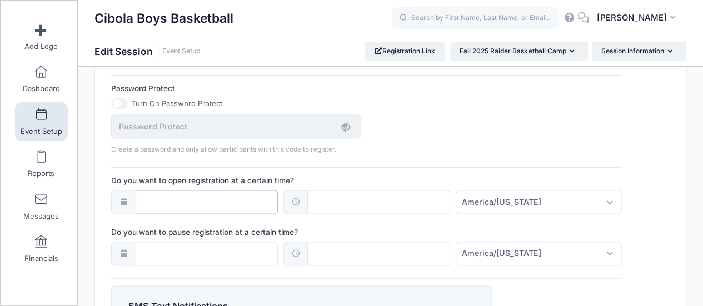
click at [215, 201] on input "Do you want to open registration at a certain time?" at bounding box center [207, 202] width 143 height 24
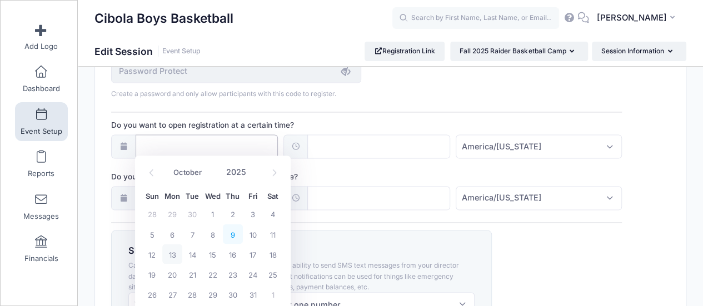
scroll to position [889, 0]
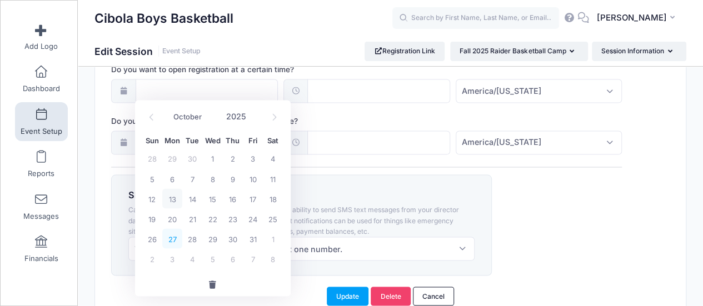
click at [171, 240] on span "27" at bounding box center [172, 238] width 20 height 20
type input "10/27/2025"
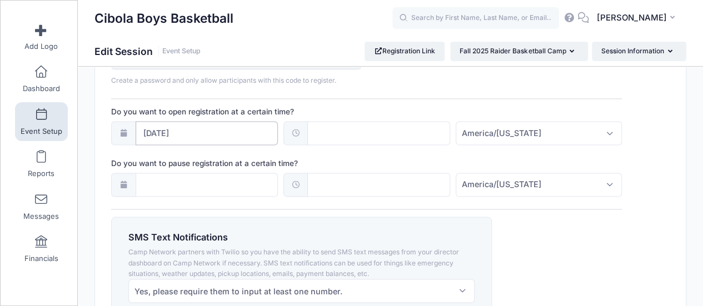
scroll to position [834, 0]
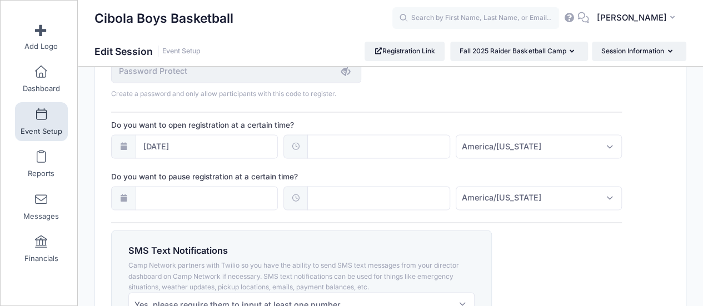
click at [327, 143] on input "text" at bounding box center [378, 147] width 143 height 24
type input "12"
type input "12:00"
click at [488, 146] on span "America/New York" at bounding box center [501, 147] width 79 height 12
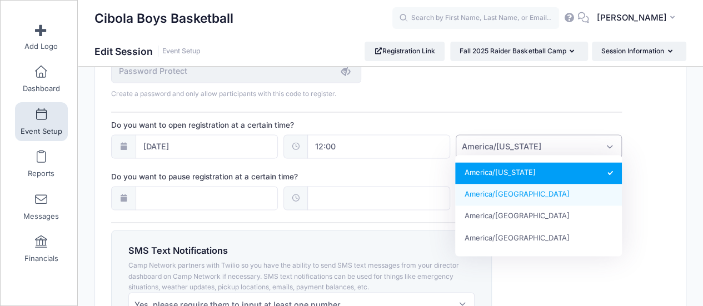
select select "America/Los_Angeles"
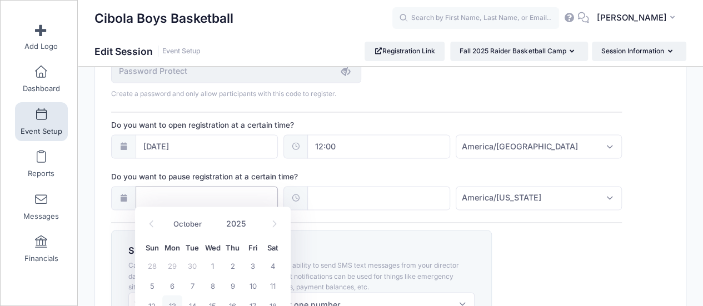
click at [201, 188] on input "Do you want to pause registration at a certain time?" at bounding box center [207, 198] width 143 height 24
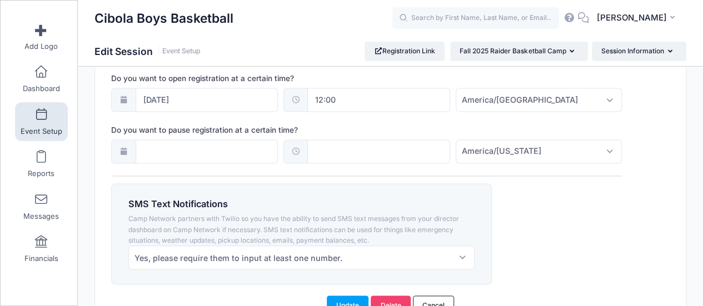
scroll to position [940, 0]
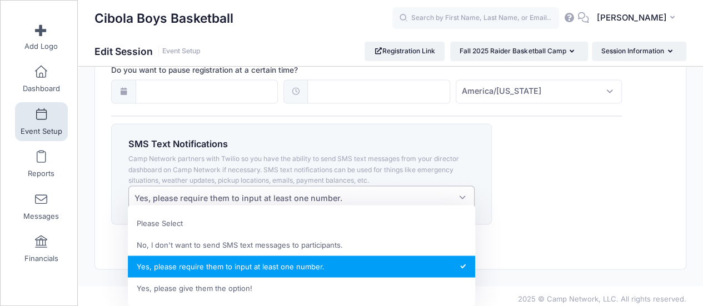
click at [267, 194] on span "Yes, please require them to input at least one number." at bounding box center [239, 198] width 208 height 12
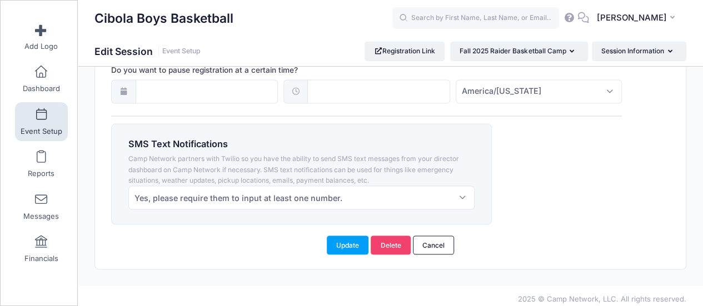
click at [253, 225] on div "Update Delete Cancel" at bounding box center [390, 240] width 569 height 30
click at [350, 236] on button "Update" at bounding box center [348, 245] width 42 height 19
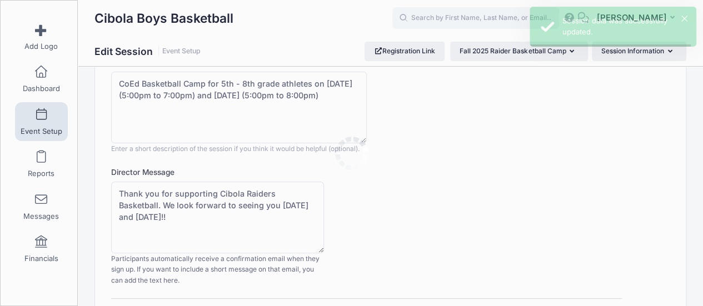
scroll to position [0, 0]
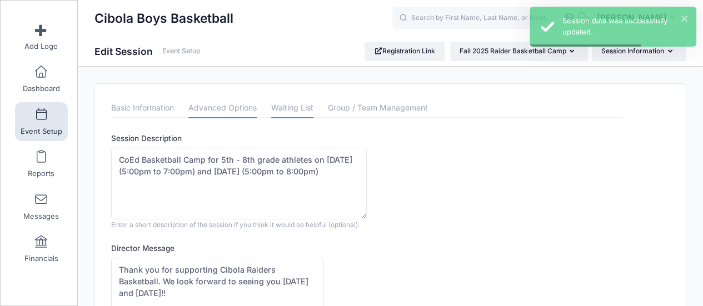
click at [292, 107] on link "Waiting List" at bounding box center [292, 108] width 42 height 20
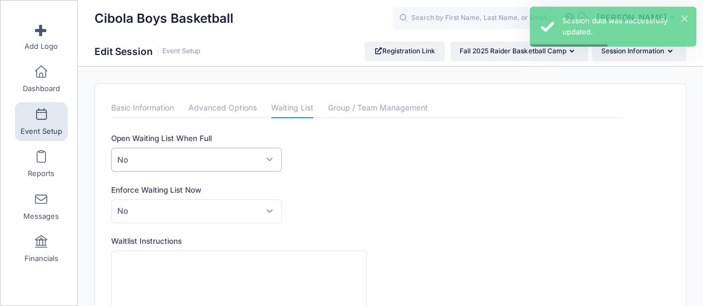
click at [221, 160] on span "No" at bounding box center [196, 160] width 170 height 24
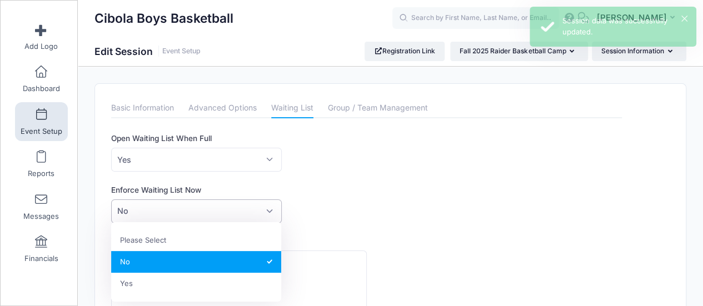
click at [195, 207] on span "No" at bounding box center [196, 212] width 170 height 24
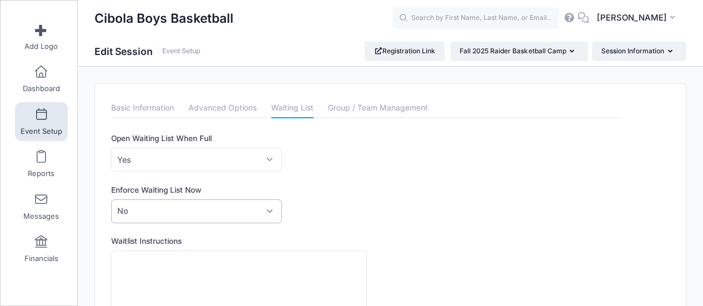
click at [195, 207] on span "No" at bounding box center [196, 212] width 170 height 24
click at [321, 197] on div "Enforce Waiting List Now Please Select No Yes No" at bounding box center [366, 204] width 511 height 39
click at [250, 156] on span "Yes" at bounding box center [196, 160] width 170 height 24
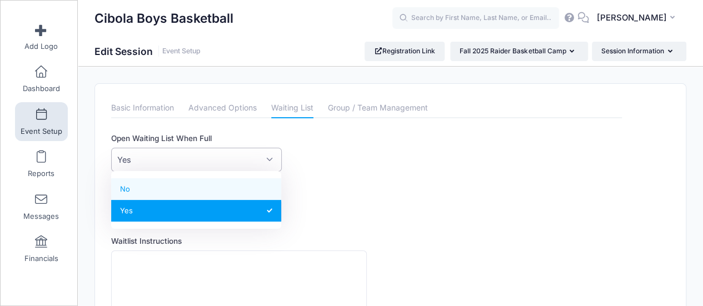
select select "0"
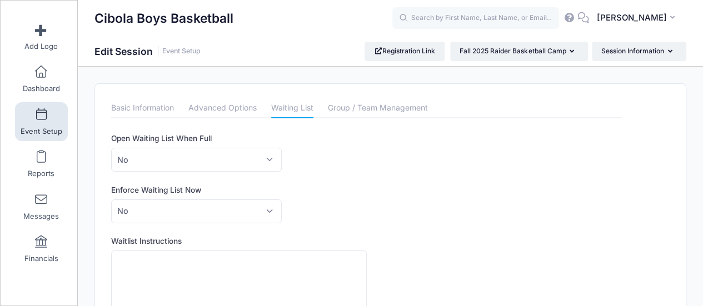
click at [431, 200] on div "Enforce Waiting List Now Please Select No Yes No" at bounding box center [366, 204] width 511 height 39
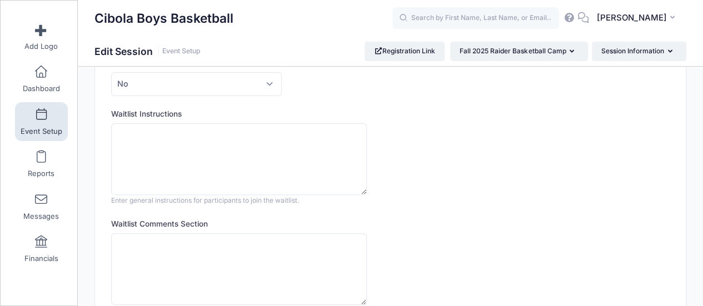
scroll to position [222, 0]
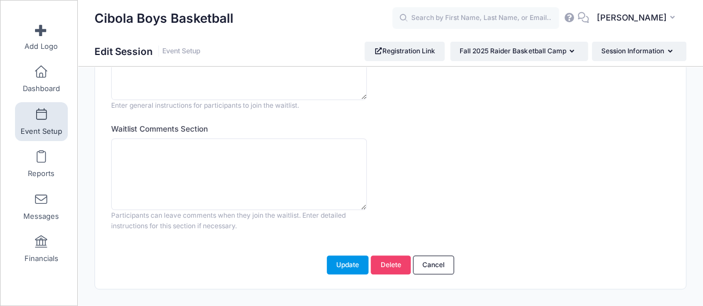
click at [343, 256] on button "Update" at bounding box center [348, 265] width 42 height 19
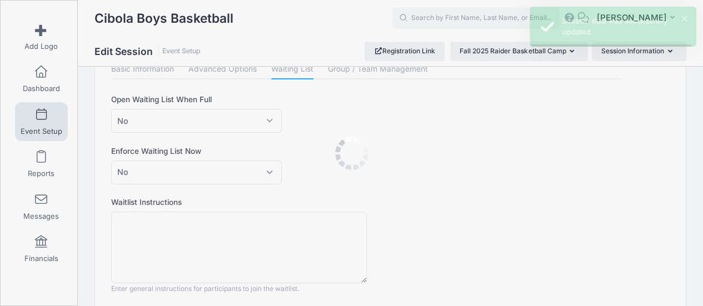
scroll to position [0, 0]
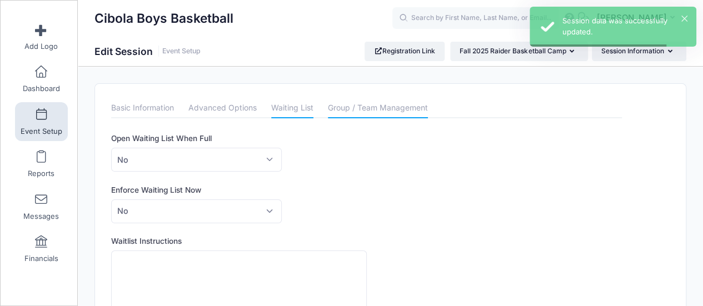
click at [360, 113] on link "Group / Team Management" at bounding box center [378, 108] width 100 height 20
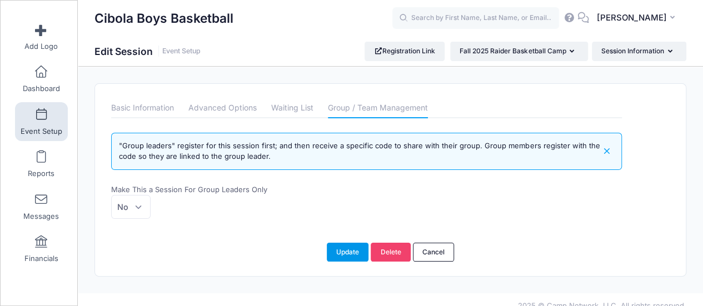
click at [340, 252] on button "Update" at bounding box center [348, 252] width 42 height 19
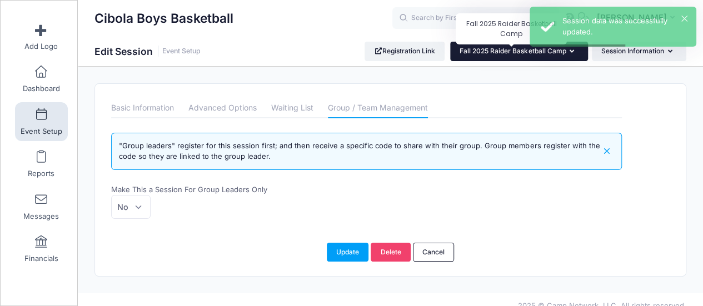
click at [521, 51] on span "Fall 2025 Raider Basketball Camp" at bounding box center [513, 51] width 106 height 8
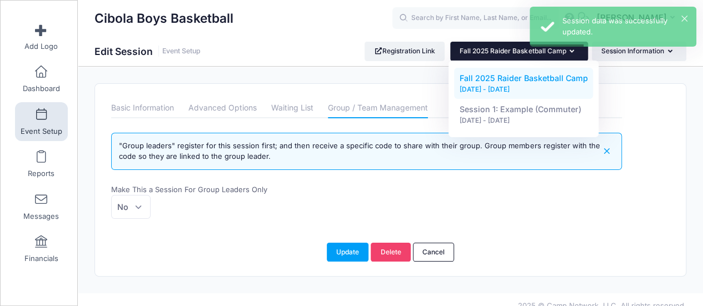
click at [500, 84] on link "Fall 2025 Raider Basketball Camp Nov 6, 2025 - Nov 7, 2025" at bounding box center [524, 83] width 140 height 31
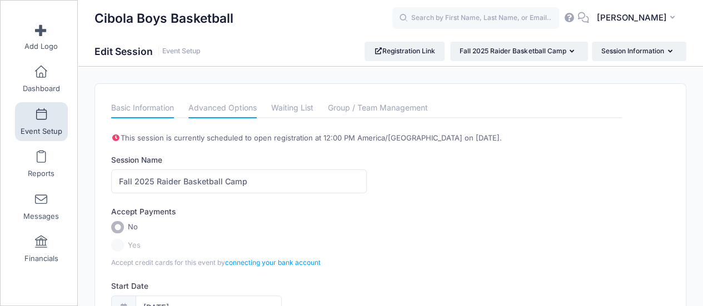
click at [222, 110] on link "Advanced Options" at bounding box center [222, 108] width 68 height 20
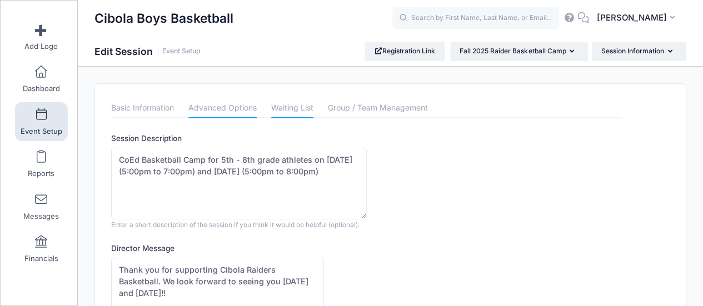
click at [293, 109] on link "Waiting List" at bounding box center [292, 108] width 42 height 20
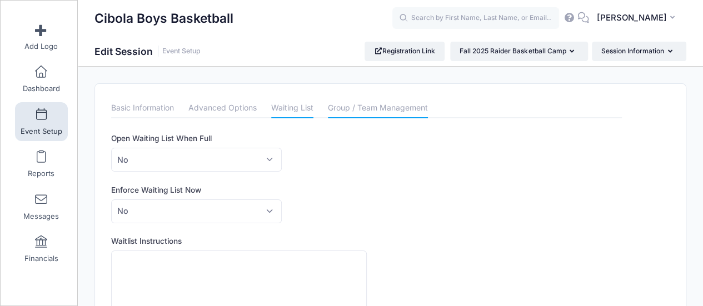
click at [356, 112] on link "Group / Team Management" at bounding box center [378, 108] width 100 height 20
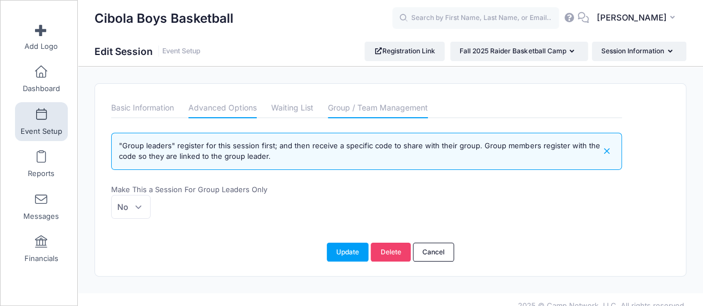
click at [218, 114] on link "Advanced Options" at bounding box center [222, 108] width 68 height 20
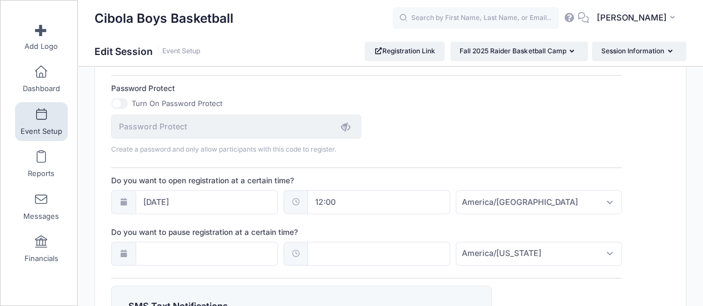
scroll to position [834, 0]
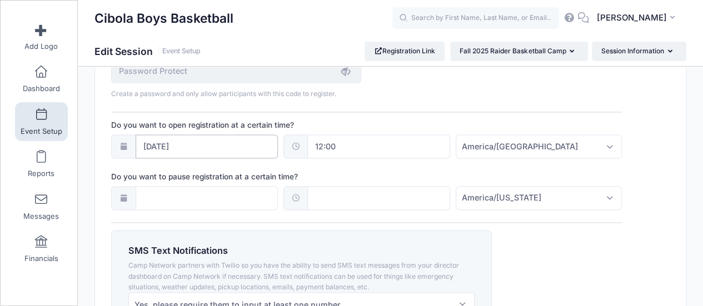
click at [182, 142] on input "[DATE]" at bounding box center [207, 147] width 143 height 24
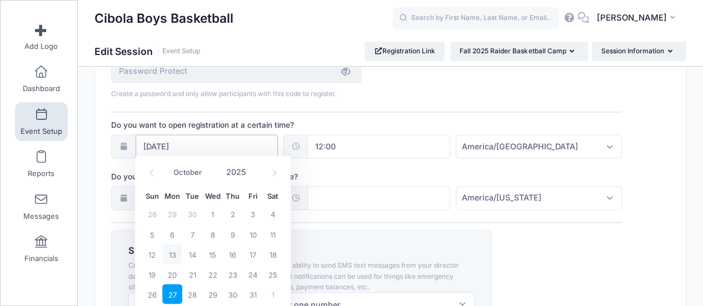
click at [182, 142] on input "[DATE]" at bounding box center [207, 147] width 143 height 24
click at [506, 243] on div "SMS Text Notifications Camp Network partners with Twilio so you have the abilit…" at bounding box center [367, 280] width 522 height 101
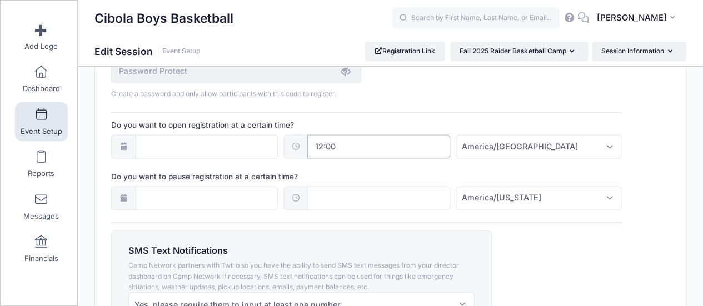
click at [367, 151] on input "12:00" at bounding box center [378, 147] width 143 height 24
drag, startPoint x: 368, startPoint y: 141, endPoint x: 278, endPoint y: 145, distance: 90.1
click at [278, 145] on div "12:00 [GEOGRAPHIC_DATA]/[US_STATE] [GEOGRAPHIC_DATA]/[GEOGRAPHIC_DATA] [GEOGRAP…" at bounding box center [366, 147] width 511 height 24
click at [574, 277] on div "SMS Text Notifications Camp Network partners with Twilio so you have the abilit…" at bounding box center [367, 280] width 522 height 101
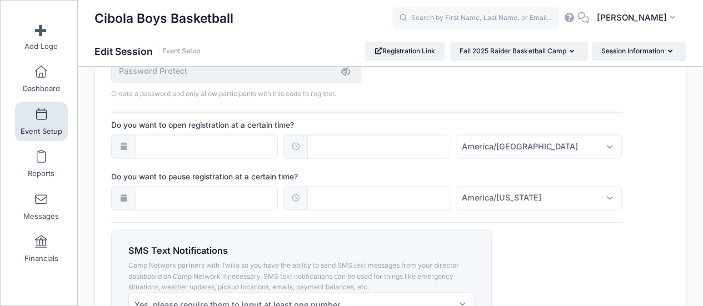
scroll to position [940, 0]
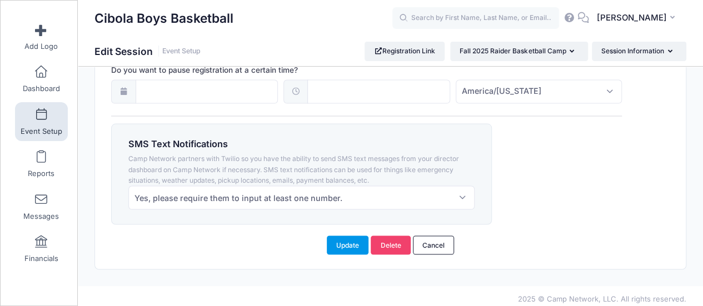
click at [351, 240] on button "Update" at bounding box center [348, 245] width 42 height 19
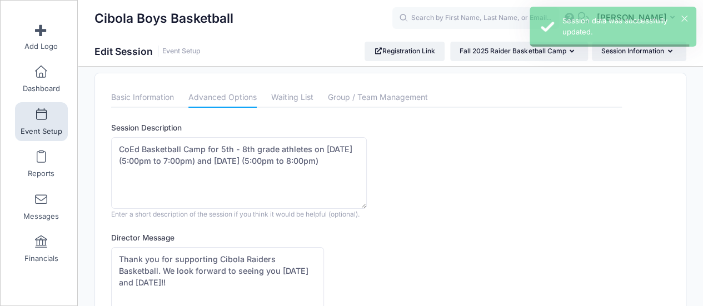
scroll to position [0, 0]
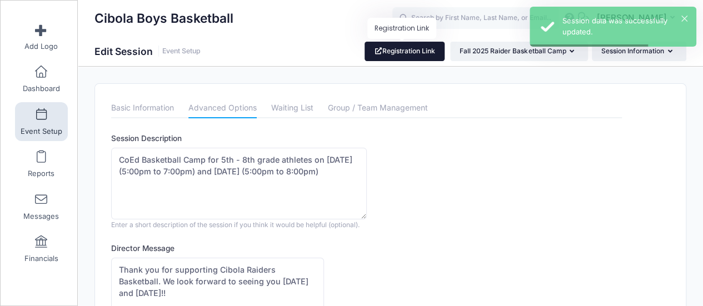
click at [406, 46] on link "Registration Link" at bounding box center [405, 51] width 81 height 19
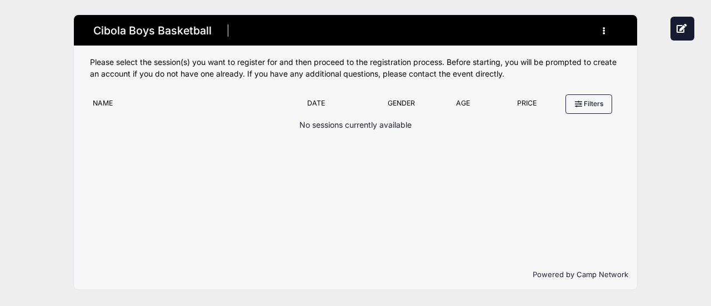
click at [600, 29] on button "button" at bounding box center [606, 30] width 30 height 19
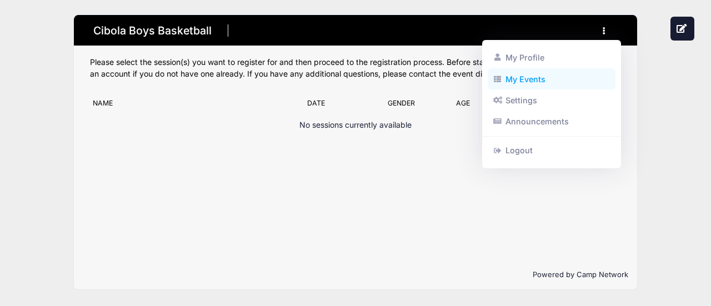
click at [523, 76] on link "My Events" at bounding box center [552, 78] width 128 height 21
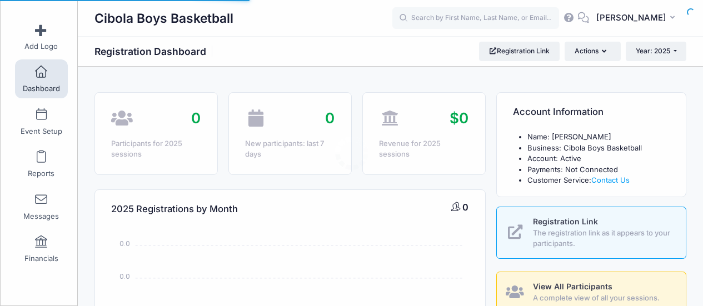
select select
click at [535, 233] on span "The registration link as it appears to your participants." at bounding box center [603, 239] width 140 height 22
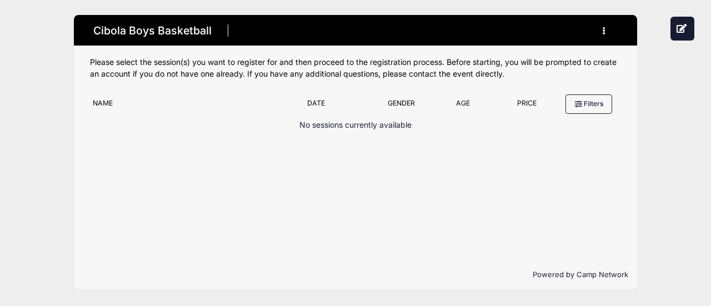
click at [608, 32] on button "button" at bounding box center [606, 30] width 30 height 19
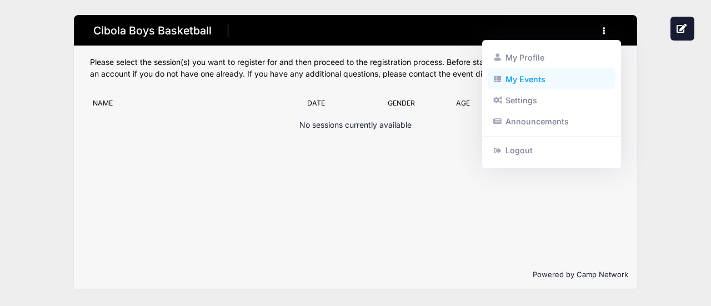
click at [530, 78] on link "My Events" at bounding box center [552, 78] width 128 height 21
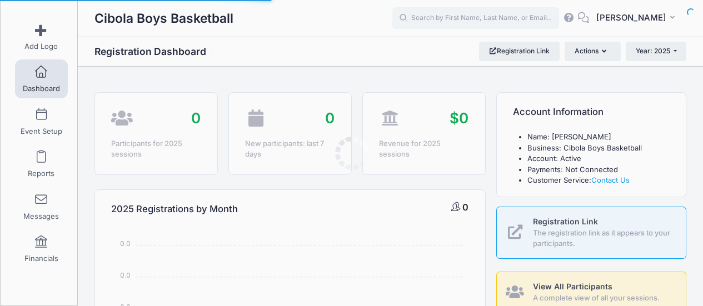
select select
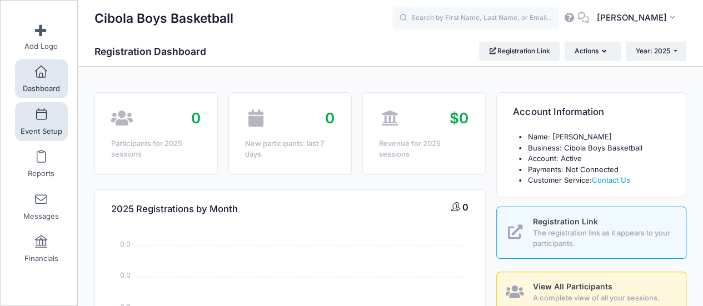
click at [34, 121] on link "Event Setup" at bounding box center [41, 121] width 53 height 39
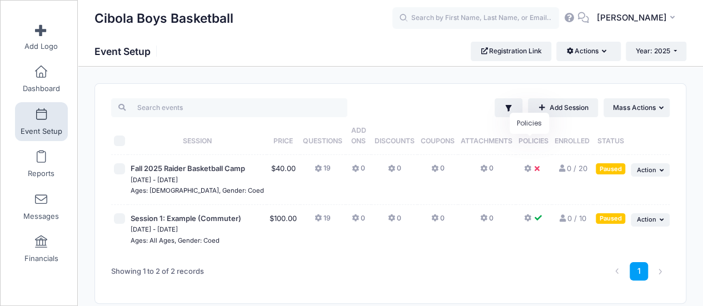
click at [523, 143] on span "Policies" at bounding box center [534, 141] width 30 height 8
click at [525, 169] on icon at bounding box center [528, 169] width 9 height 0
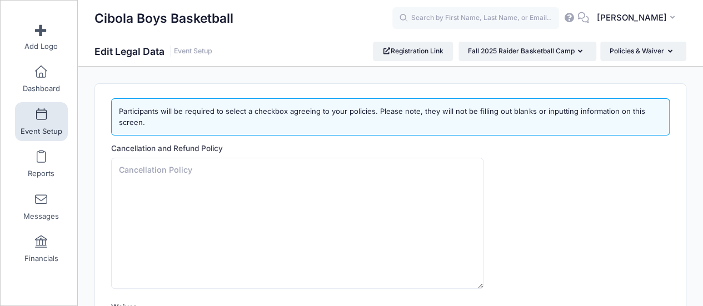
click at [22, 114] on link "Event Setup" at bounding box center [41, 121] width 53 height 39
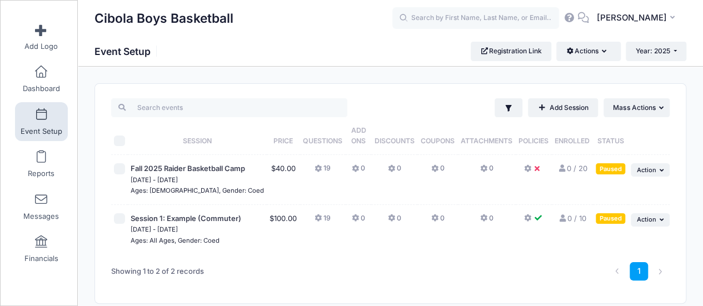
click at [315, 169] on icon at bounding box center [319, 169] width 9 height 0
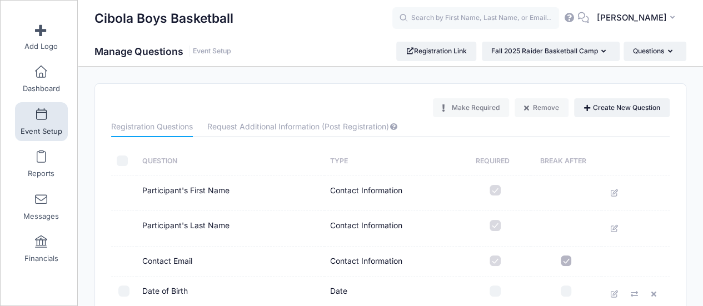
click at [123, 161] on input "checkbox" at bounding box center [122, 161] width 11 height 11
checkbox input "true"
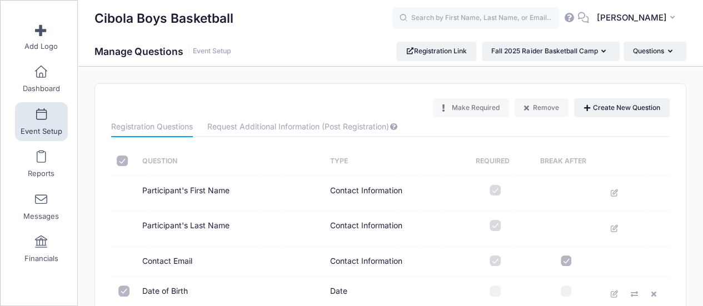
checkbox input "true"
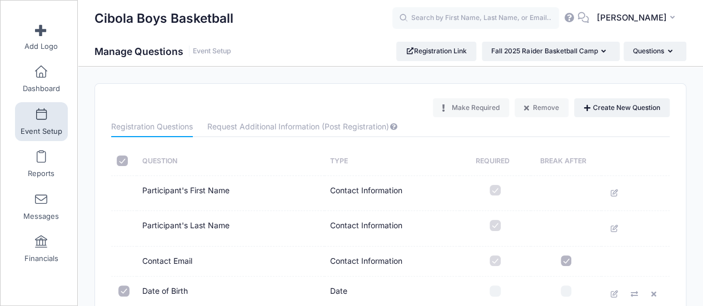
checkbox input "true"
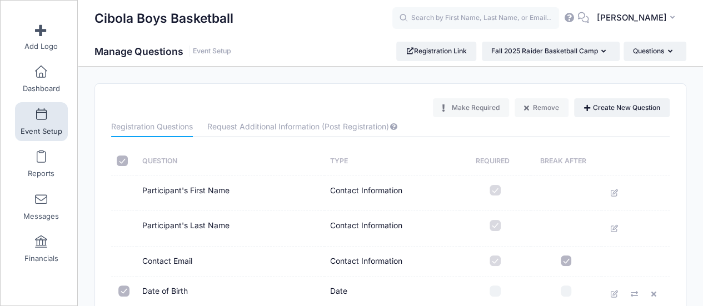
checkbox input "true"
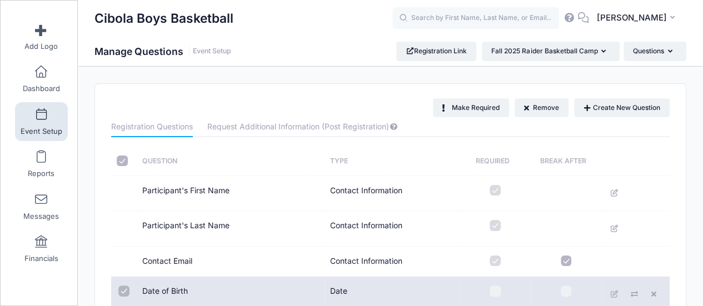
click at [123, 161] on input "checkbox" at bounding box center [122, 161] width 11 height 11
checkbox input "false"
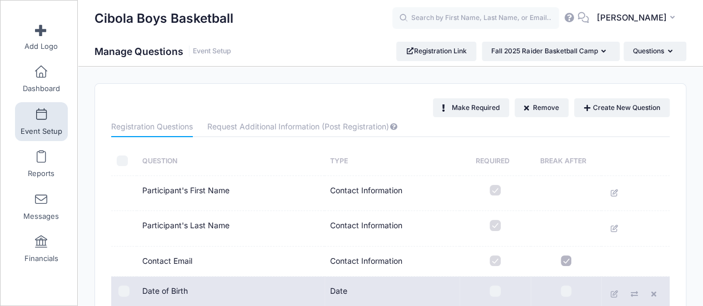
checkbox input "false"
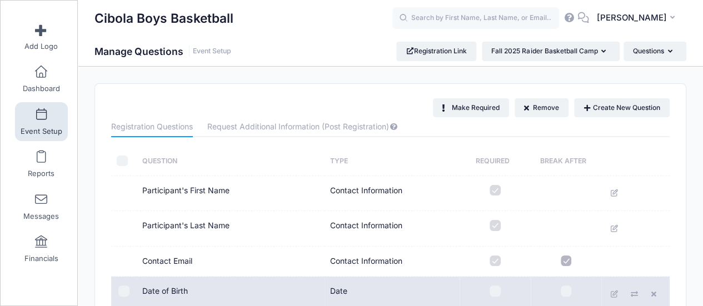
checkbox input "false"
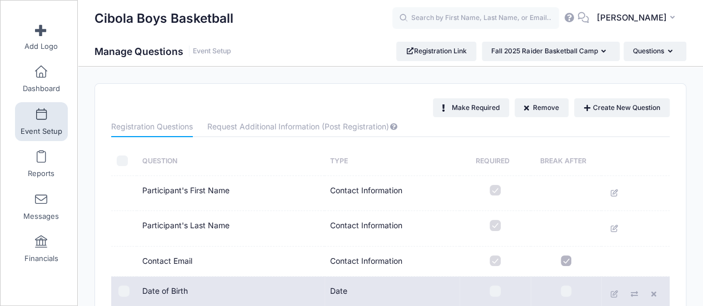
checkbox input "false"
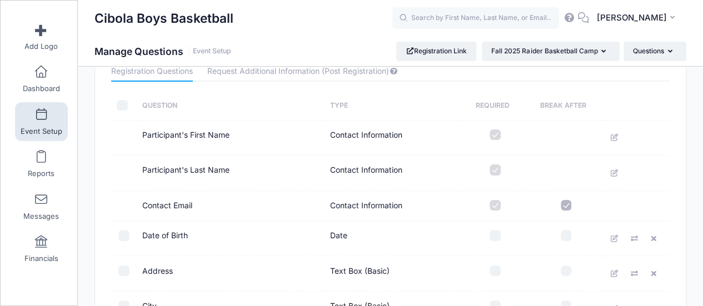
scroll to position [111, 0]
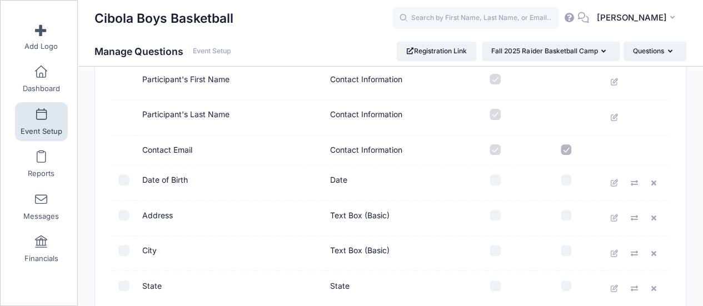
click at [495, 182] on input "checkbox" at bounding box center [495, 180] width 11 height 11
checkbox input "true"
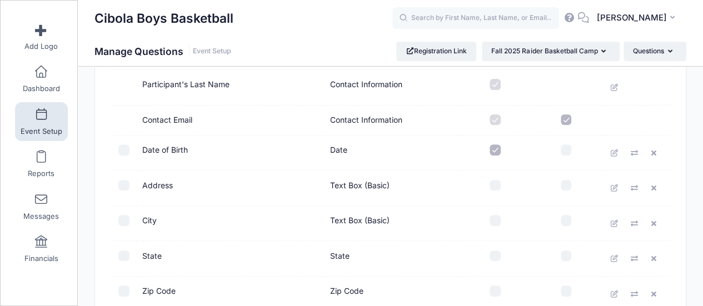
scroll to position [167, 0]
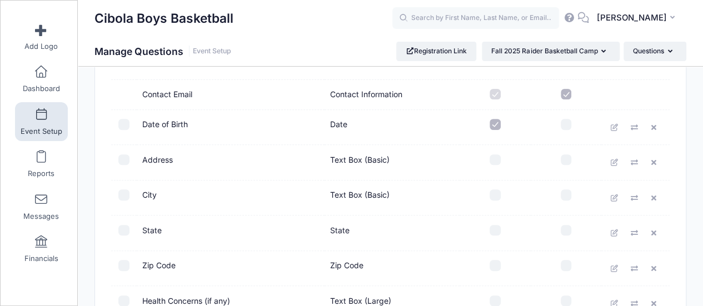
click at [495, 160] on input "checkbox" at bounding box center [495, 160] width 11 height 11
checkbox input "true"
click at [496, 190] on input "checkbox" at bounding box center [495, 195] width 11 height 11
checkbox input "true"
click at [492, 200] on td at bounding box center [495, 199] width 71 height 36
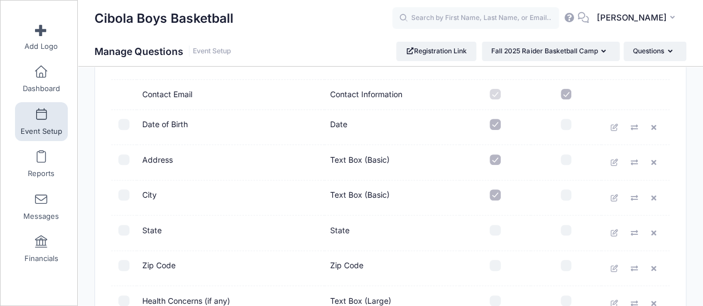
click at [497, 161] on input "checkbox" at bounding box center [495, 160] width 11 height 11
checkbox input "false"
click at [497, 122] on input "checkbox" at bounding box center [495, 124] width 11 height 11
checkbox input "false"
click at [497, 197] on input "checkbox" at bounding box center [495, 195] width 11 height 11
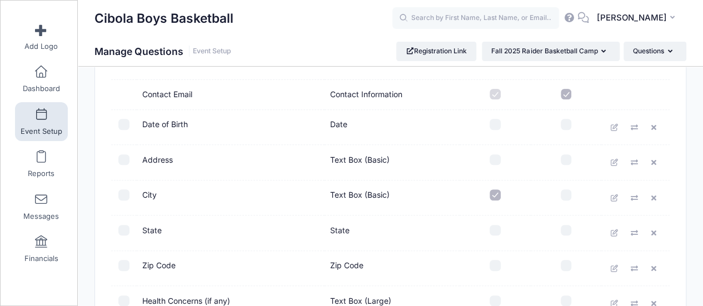
checkbox input "false"
click at [498, 125] on input "checkbox" at bounding box center [495, 124] width 11 height 11
checkbox input "true"
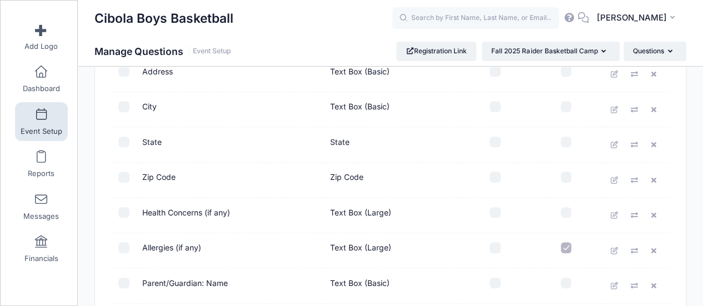
scroll to position [278, 0]
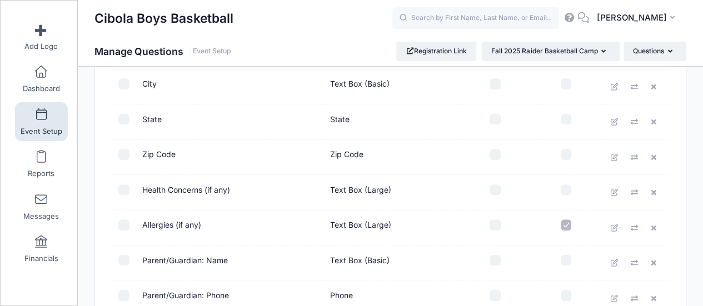
click at [494, 190] on input "checkbox" at bounding box center [495, 190] width 11 height 11
checkbox input "true"
click at [497, 221] on input "checkbox" at bounding box center [495, 225] width 11 height 11
checkbox input "true"
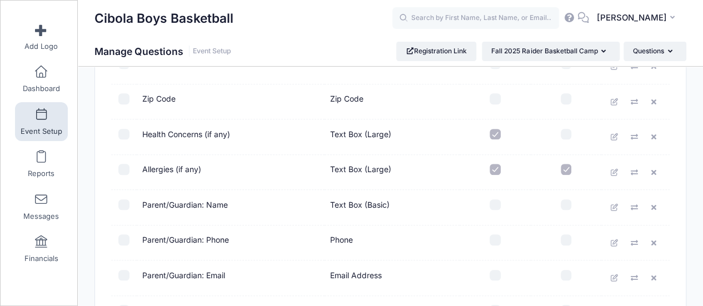
click at [495, 204] on input "checkbox" at bounding box center [495, 205] width 11 height 11
checkbox input "true"
click at [494, 236] on input "checkbox" at bounding box center [495, 240] width 11 height 11
checkbox input "true"
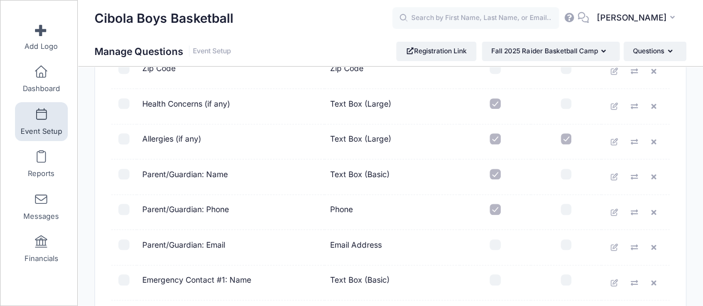
scroll to position [389, 0]
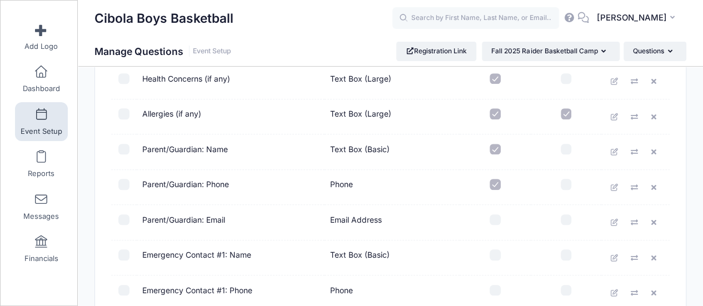
click at [491, 216] on input "checkbox" at bounding box center [495, 220] width 11 height 11
checkbox input "true"
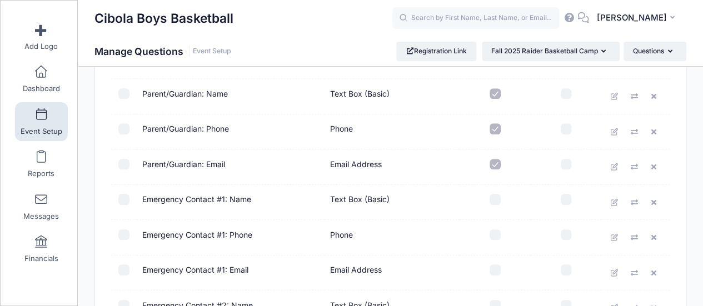
click at [490, 200] on input "checkbox" at bounding box center [495, 199] width 11 height 11
checkbox input "true"
click at [494, 230] on input "checkbox" at bounding box center [495, 235] width 11 height 11
checkbox input "true"
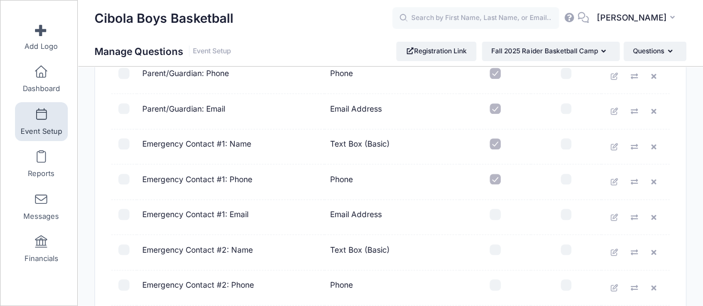
scroll to position [556, 0]
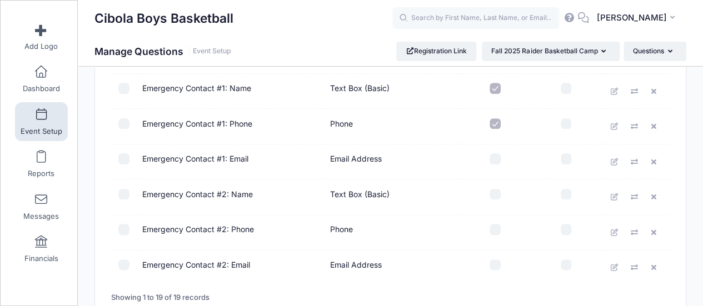
click at [490, 193] on input "checkbox" at bounding box center [495, 194] width 11 height 11
checkbox input "true"
click at [494, 224] on input "checkbox" at bounding box center [495, 229] width 11 height 11
checkbox input "true"
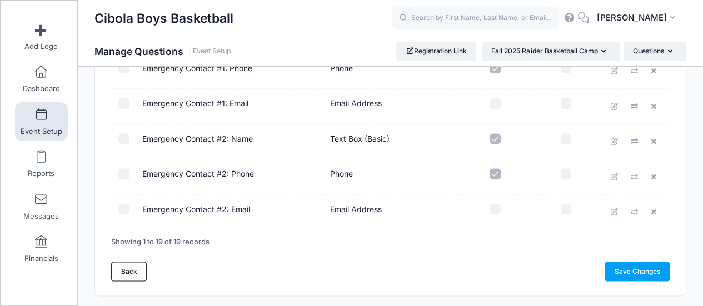
scroll to position [639, 0]
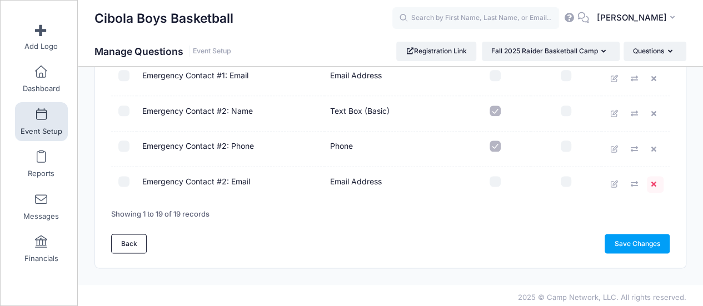
click at [653, 181] on icon at bounding box center [655, 184] width 9 height 7
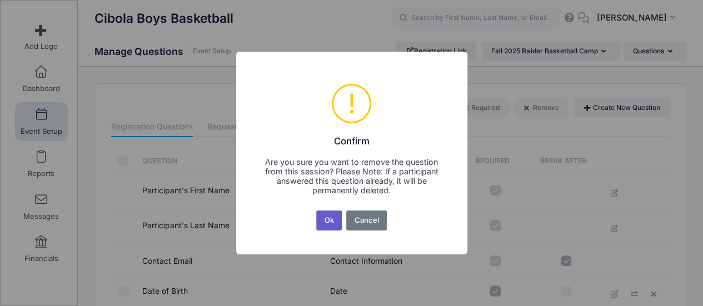
click at [328, 219] on button "Ok" at bounding box center [329, 221] width 26 height 20
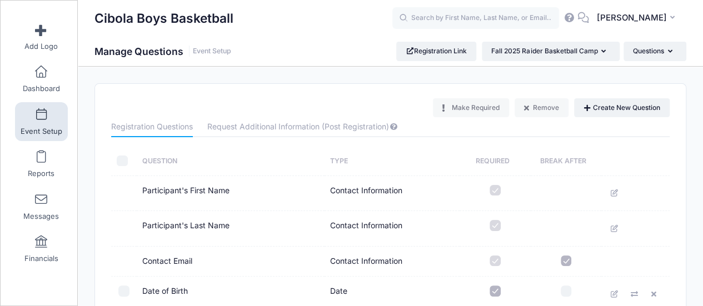
scroll to position [629, 0]
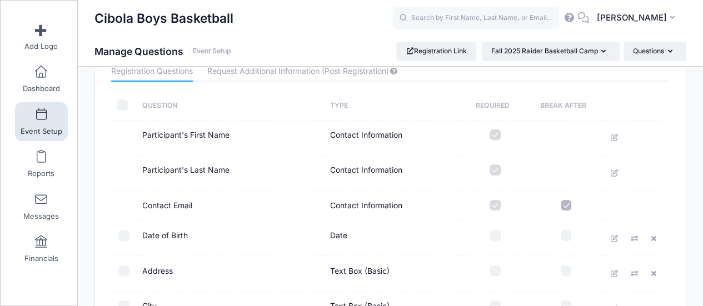
scroll to position [111, 0]
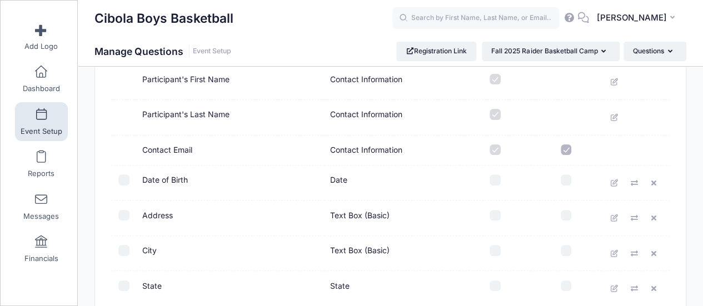
click at [496, 180] on input "checkbox" at bounding box center [495, 180] width 11 height 11
checkbox input "true"
click at [567, 148] on input "checkbox" at bounding box center [566, 150] width 11 height 11
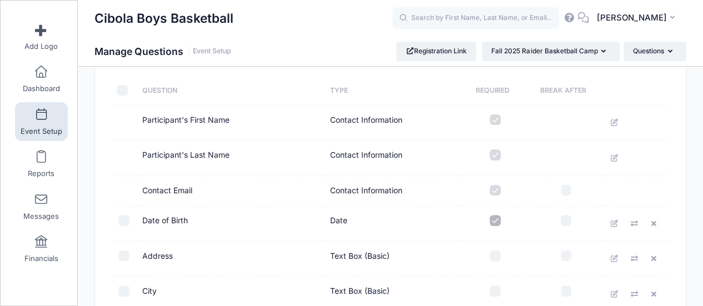
scroll to position [56, 0]
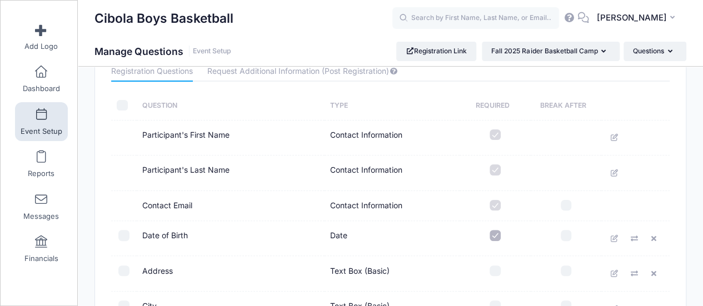
click at [494, 203] on label at bounding box center [495, 205] width 60 height 11
click at [497, 208] on label at bounding box center [495, 205] width 60 height 11
click at [492, 205] on label at bounding box center [495, 205] width 60 height 11
click at [564, 207] on input "checkbox" at bounding box center [566, 205] width 11 height 11
click at [563, 206] on input "checkbox" at bounding box center [566, 205] width 11 height 11
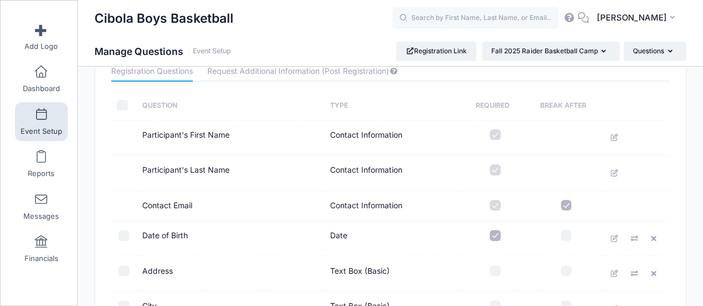
checkbox input "false"
click at [494, 205] on label at bounding box center [495, 205] width 60 height 11
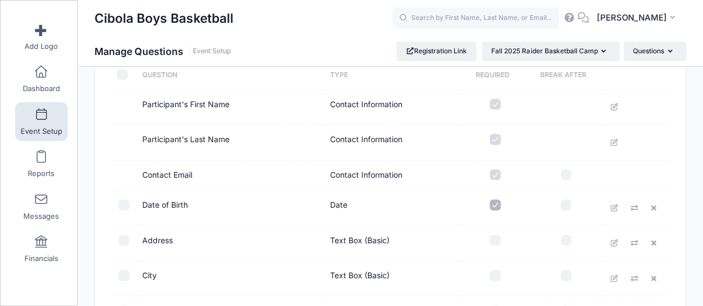
scroll to position [111, 0]
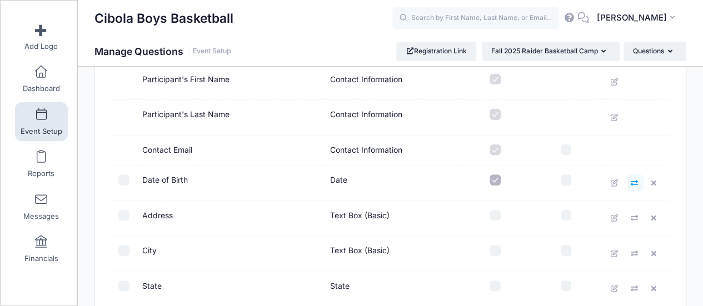
click at [631, 181] on icon at bounding box center [635, 183] width 9 height 7
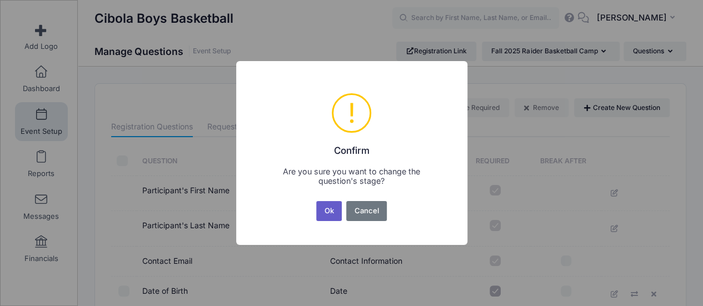
click at [325, 207] on button "Ok" at bounding box center [329, 211] width 26 height 20
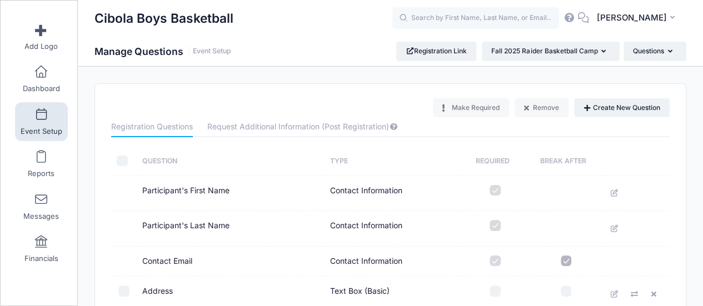
click at [120, 161] on input "checkbox" at bounding box center [122, 161] width 11 height 11
checkbox input "true"
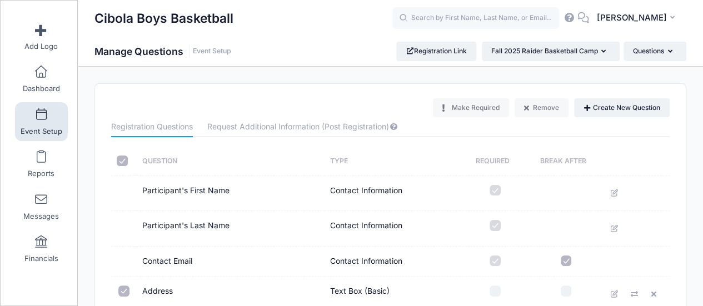
checkbox input "true"
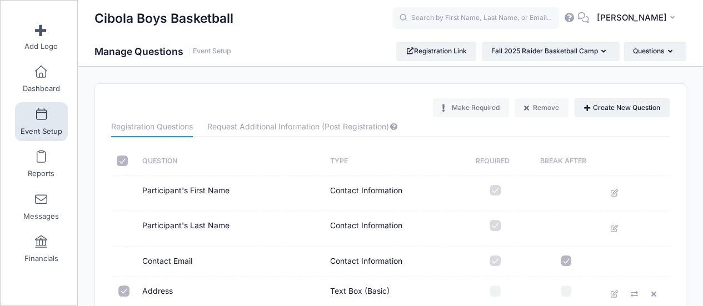
checkbox input "true"
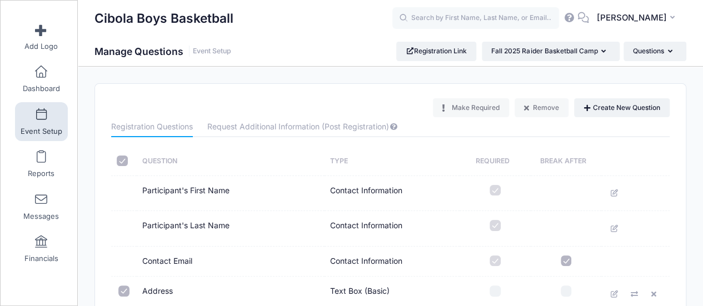
checkbox input "true"
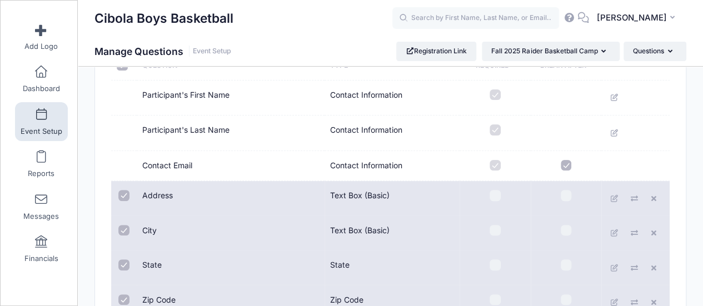
scroll to position [111, 0]
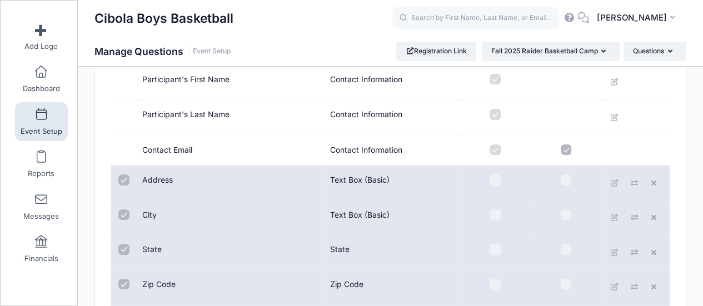
click at [123, 179] on input "checkbox" at bounding box center [123, 180] width 11 height 11
checkbox input "false"
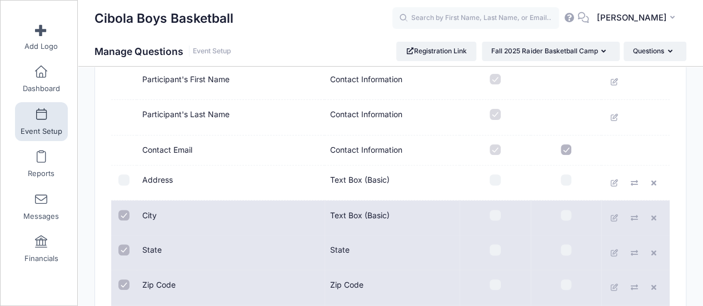
click at [123, 211] on input "checkbox" at bounding box center [123, 215] width 11 height 11
checkbox input "false"
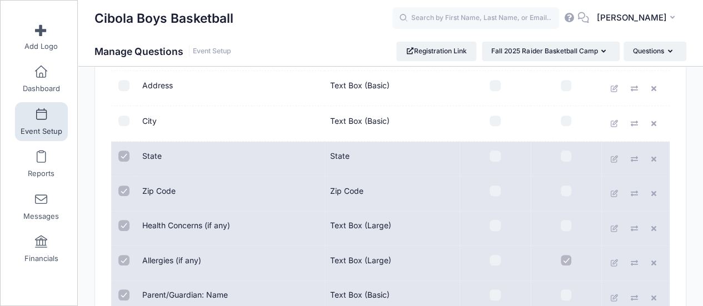
scroll to position [222, 0]
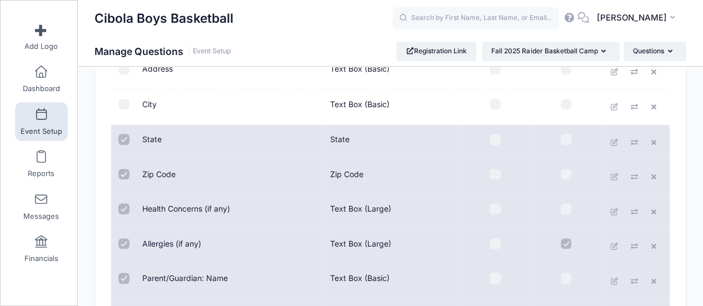
click at [124, 140] on input "checkbox" at bounding box center [123, 139] width 11 height 11
checkbox input "false"
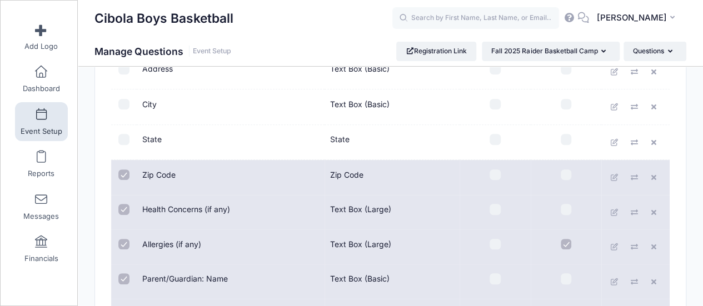
click at [121, 172] on input "checkbox" at bounding box center [123, 175] width 11 height 11
checkbox input "false"
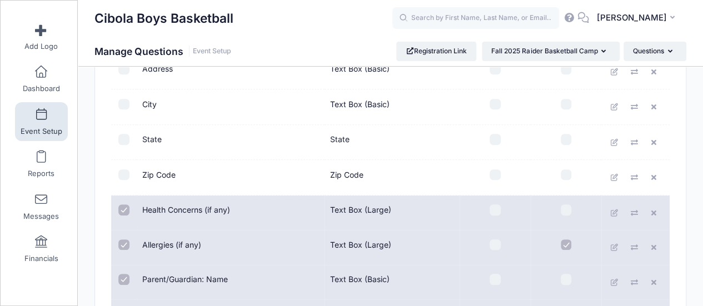
click at [497, 207] on input "checkbox" at bounding box center [495, 210] width 11 height 11
checkbox input "true"
click at [493, 242] on input "checkbox" at bounding box center [495, 245] width 11 height 11
checkbox input "true"
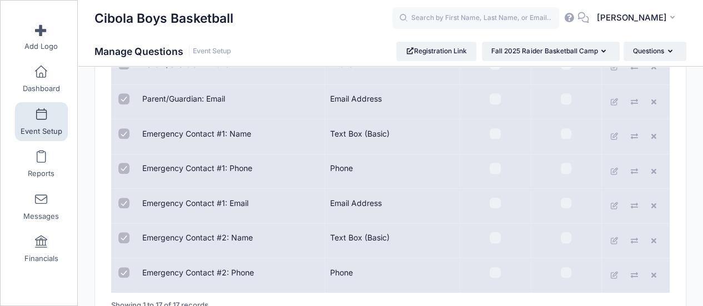
scroll to position [566, 0]
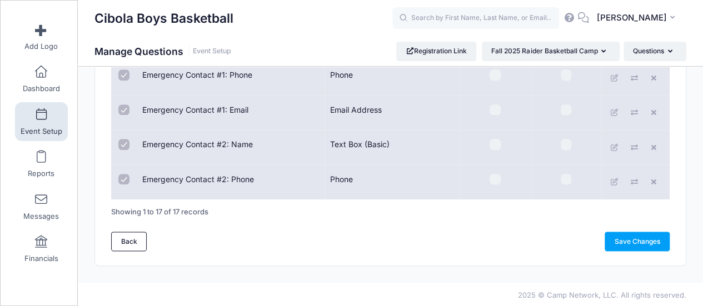
click at [127, 178] on input "checkbox" at bounding box center [123, 179] width 11 height 11
checkbox input "false"
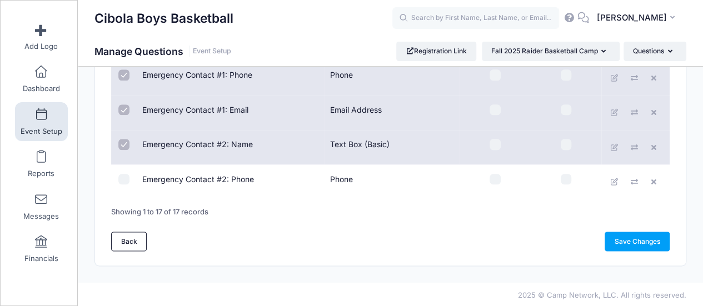
click at [127, 146] on input "checkbox" at bounding box center [123, 144] width 11 height 11
checkbox input "false"
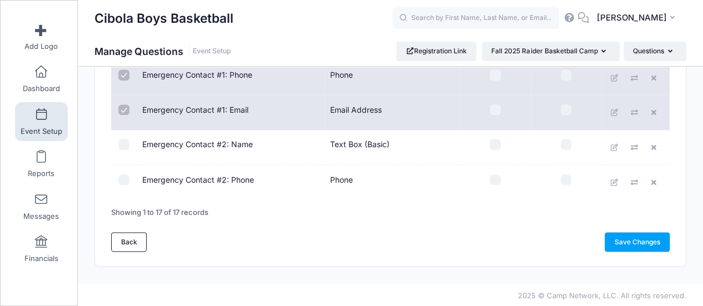
click at [122, 113] on td at bounding box center [124, 112] width 26 height 35
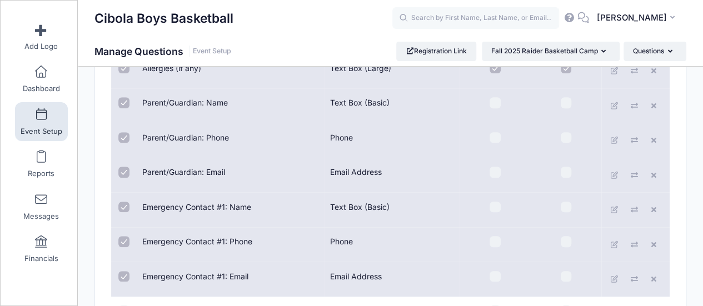
click at [125, 98] on input "checkbox" at bounding box center [123, 102] width 11 height 11
checkbox input "false"
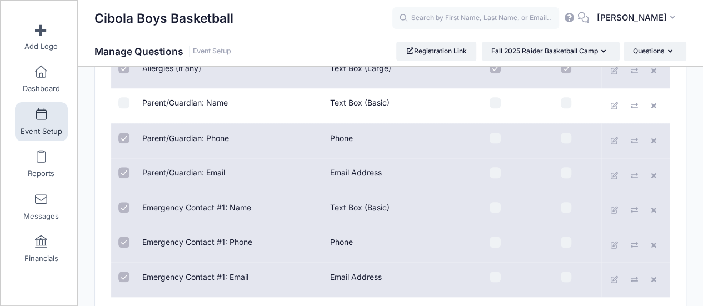
click at [122, 135] on input "checkbox" at bounding box center [123, 138] width 11 height 11
checkbox input "false"
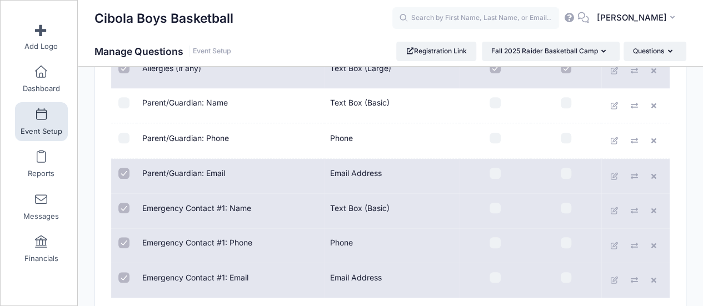
click at [119, 173] on input "checkbox" at bounding box center [123, 173] width 11 height 11
checkbox input "false"
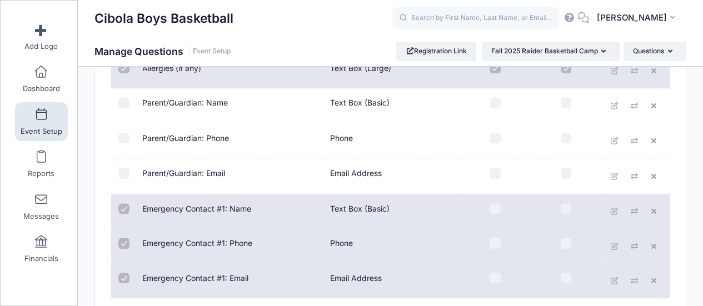
click at [125, 206] on input "checkbox" at bounding box center [123, 208] width 11 height 11
checkbox input "false"
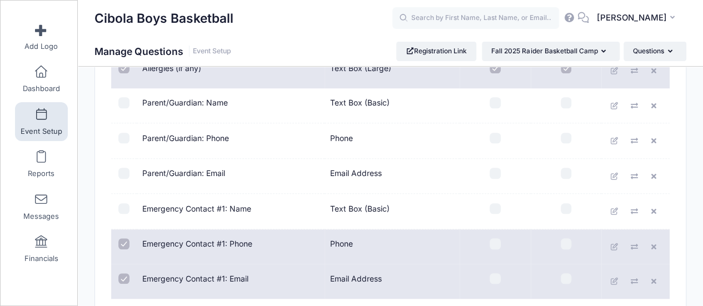
click at [122, 235] on td at bounding box center [124, 247] width 26 height 35
click at [124, 278] on input "checkbox" at bounding box center [123, 278] width 11 height 11
checkbox input "false"
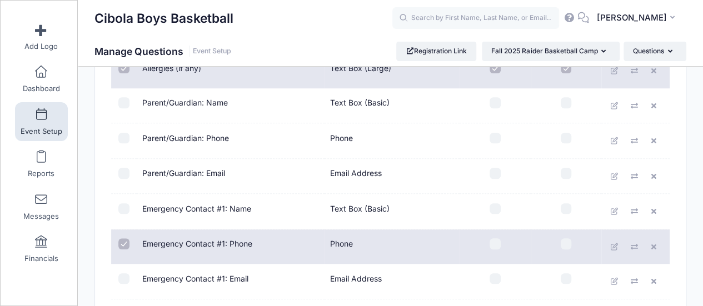
click at [122, 242] on input "checkbox" at bounding box center [123, 243] width 11 height 11
checkbox input "false"
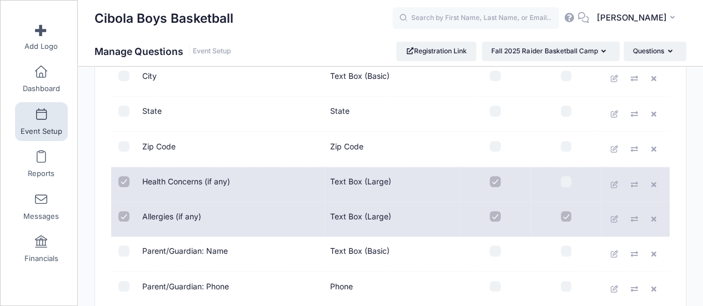
scroll to position [232, 0]
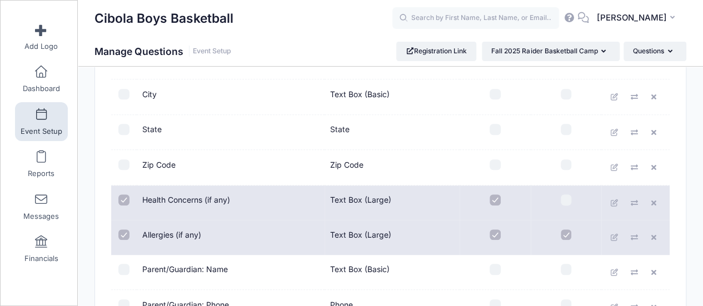
click at [121, 235] on input "checkbox" at bounding box center [123, 235] width 11 height 11
checkbox input "false"
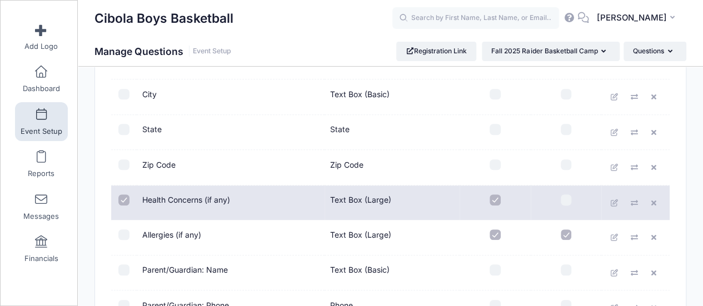
click at [123, 200] on input "checkbox" at bounding box center [123, 200] width 11 height 11
checkbox input "false"
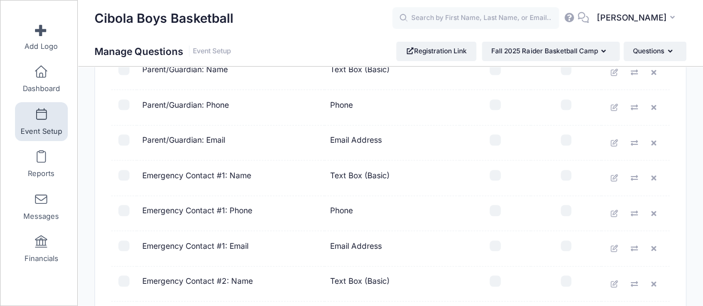
scroll to position [569, 0]
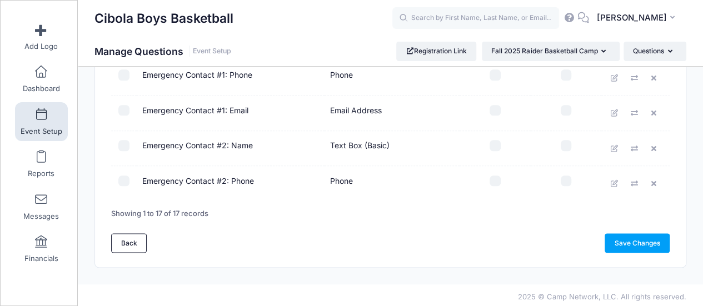
click at [267, 235] on div "Back Save Changes" at bounding box center [390, 242] width 559 height 19
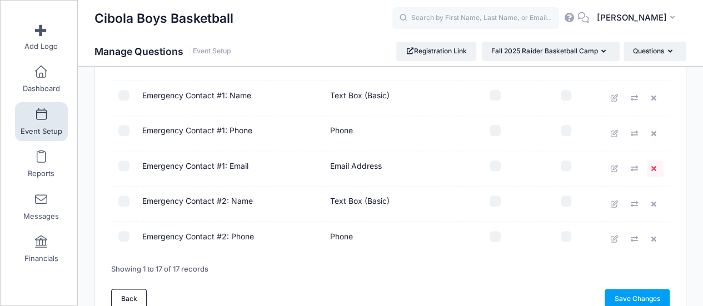
click at [654, 165] on icon at bounding box center [655, 168] width 9 height 7
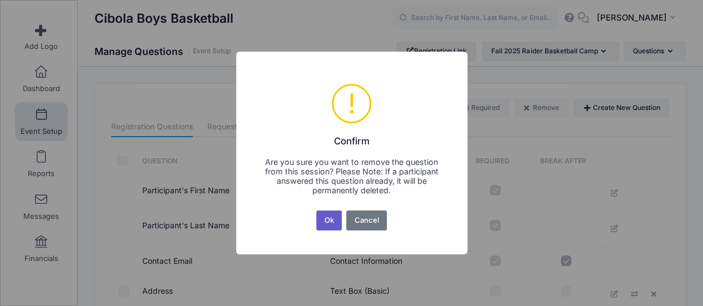
click at [320, 218] on button "Ok" at bounding box center [329, 221] width 26 height 20
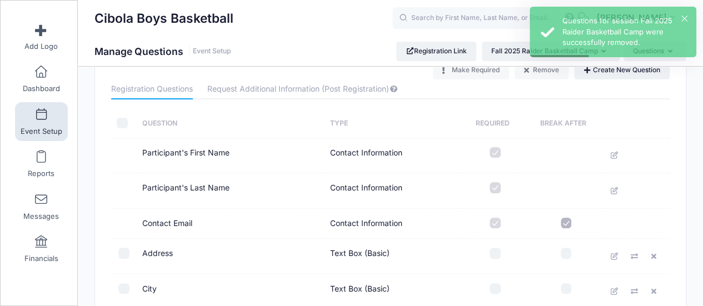
scroll to position [56, 0]
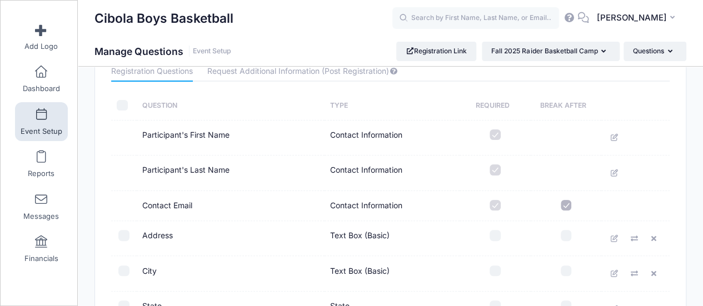
click at [494, 206] on label at bounding box center [495, 205] width 60 height 11
click at [290, 71] on link "Request Additional Information (Post Registration)" at bounding box center [302, 72] width 191 height 20
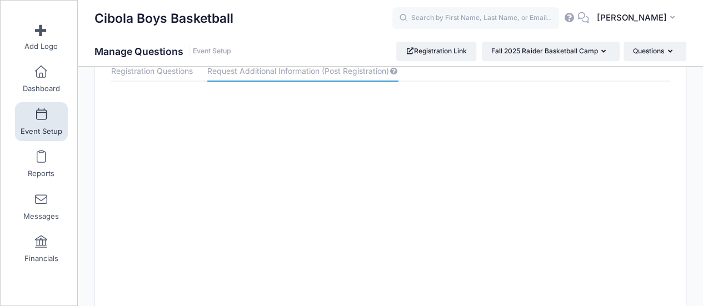
scroll to position [0, 0]
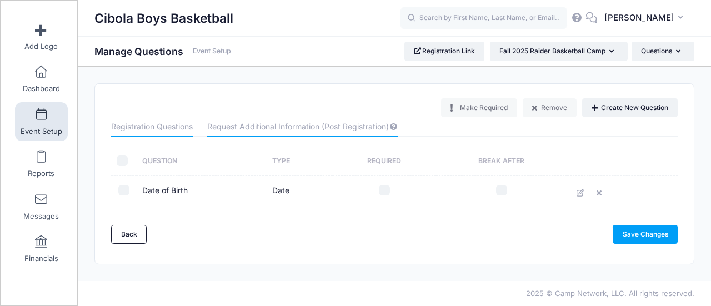
click at [153, 135] on link "Registration Questions" at bounding box center [152, 127] width 82 height 20
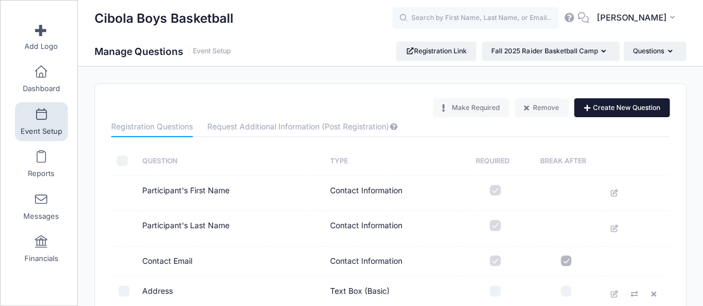
click at [630, 108] on button "Create New Question" at bounding box center [622, 107] width 96 height 19
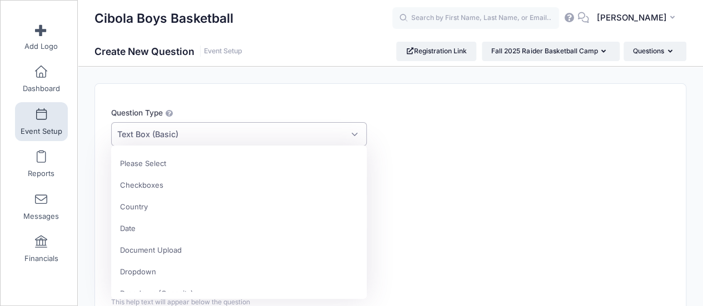
click at [250, 132] on span "Text Box (Basic)" at bounding box center [239, 134] width 256 height 24
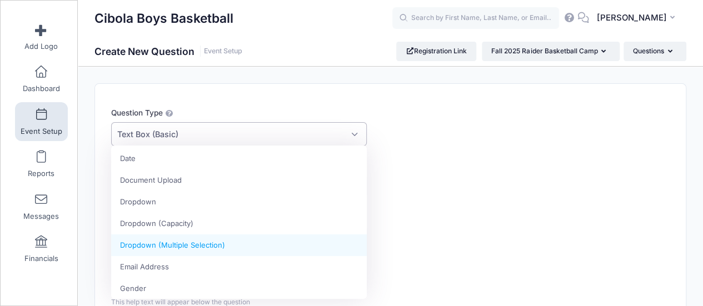
scroll to position [56, 0]
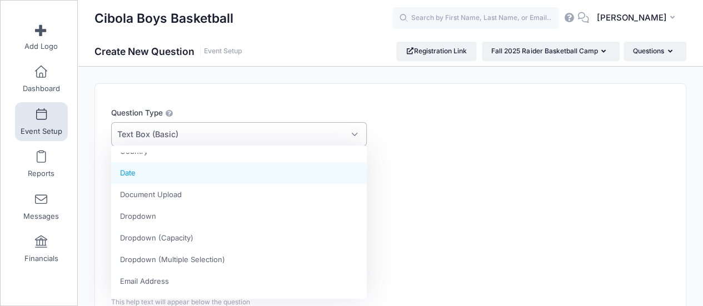
select select "date_type"
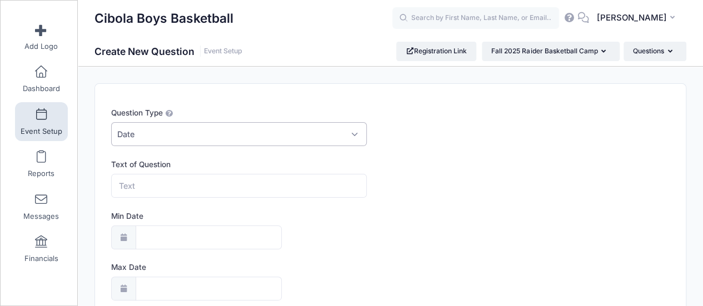
click at [418, 196] on div "Text of Question" at bounding box center [366, 178] width 511 height 39
click at [245, 185] on input "Text of Question" at bounding box center [239, 186] width 256 height 24
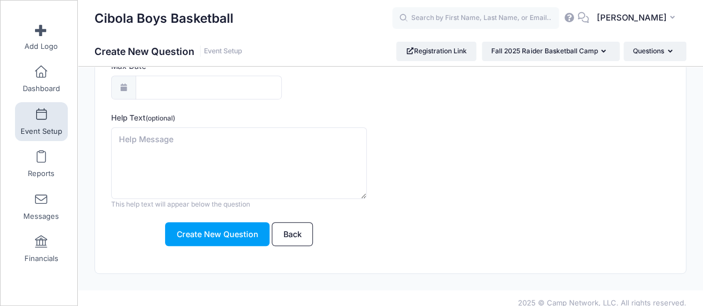
scroll to position [208, 0]
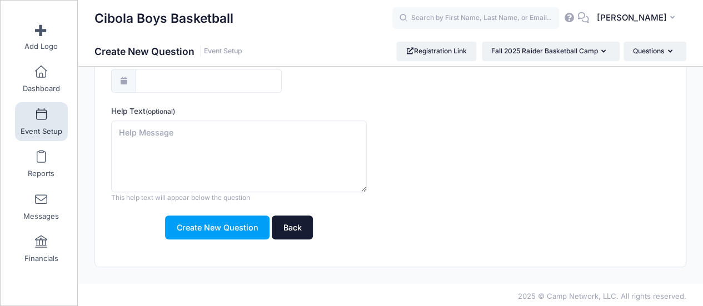
click at [287, 227] on link "Back" at bounding box center [292, 228] width 41 height 24
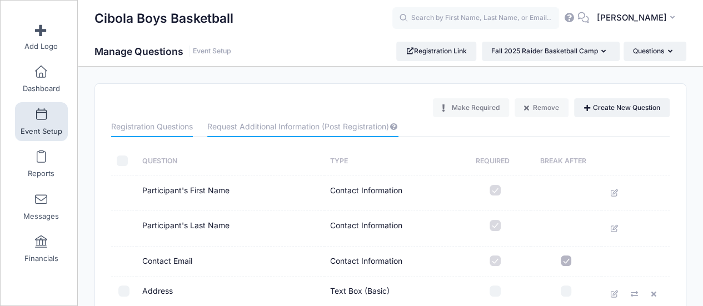
click at [246, 128] on link "Request Additional Information (Post Registration)" at bounding box center [302, 127] width 191 height 20
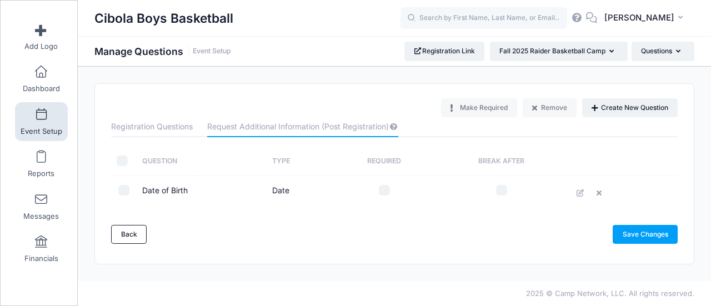
click at [122, 191] on input "checkbox" at bounding box center [123, 190] width 11 height 11
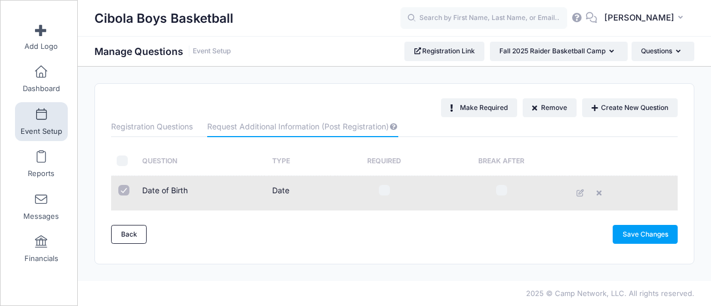
click at [126, 190] on input "checkbox" at bounding box center [123, 190] width 11 height 11
checkbox input "false"
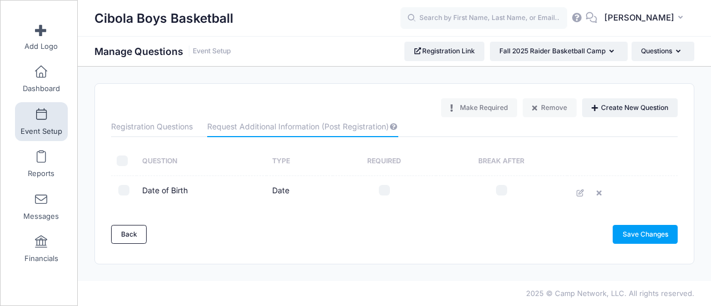
click at [384, 190] on input "checkbox" at bounding box center [384, 190] width 11 height 11
click at [382, 191] on input "checkbox" at bounding box center [384, 190] width 11 height 11
checkbox input "false"
click at [125, 192] on input "checkbox" at bounding box center [123, 190] width 11 height 11
checkbox input "true"
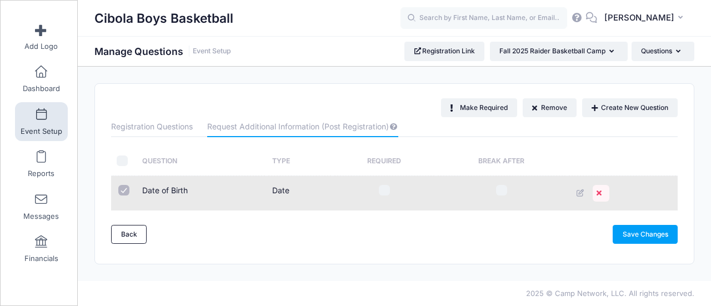
click at [605, 192] on icon at bounding box center [601, 193] width 9 height 7
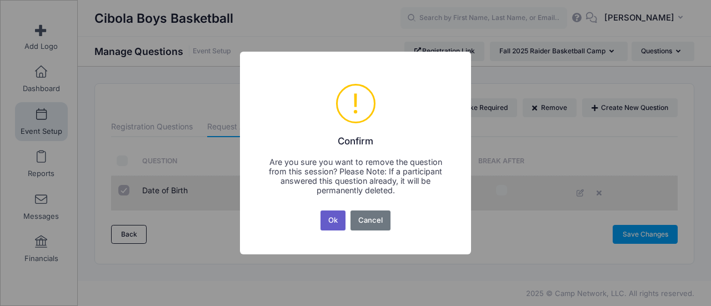
click at [328, 216] on button "Ok" at bounding box center [334, 221] width 26 height 20
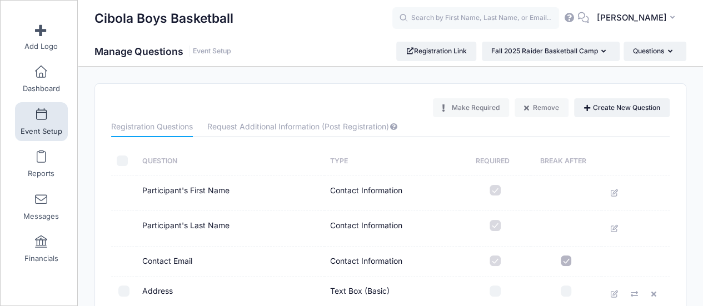
click at [120, 161] on input "checkbox" at bounding box center [122, 161] width 11 height 11
checkbox input "true"
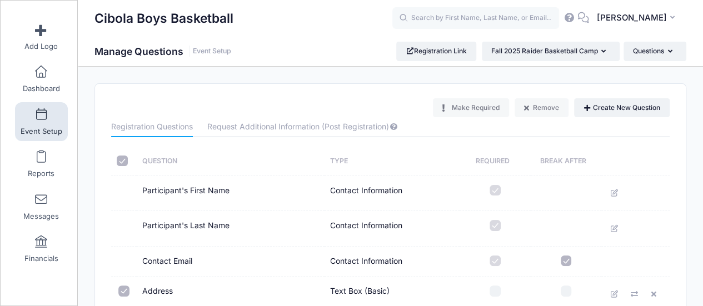
checkbox input "true"
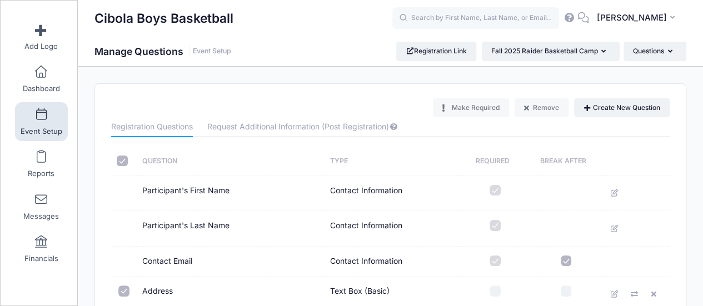
checkbox input "true"
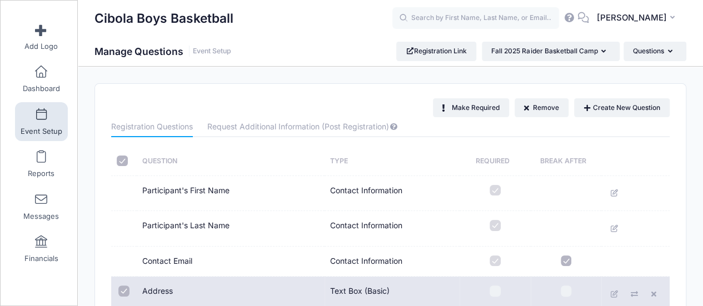
scroll to position [56, 0]
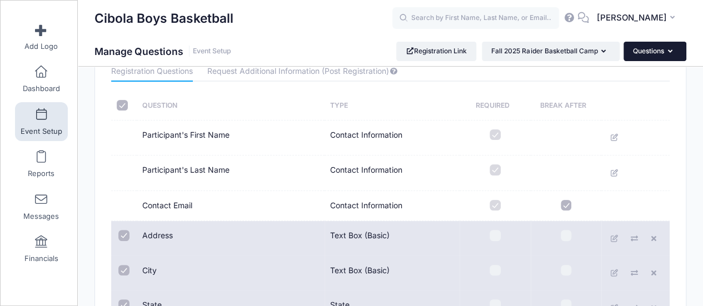
click at [664, 49] on button "Questions" at bounding box center [655, 51] width 63 height 19
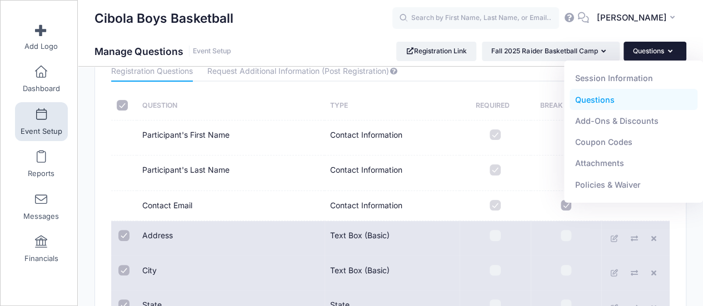
click at [479, 92] on th "Required" at bounding box center [495, 105] width 71 height 29
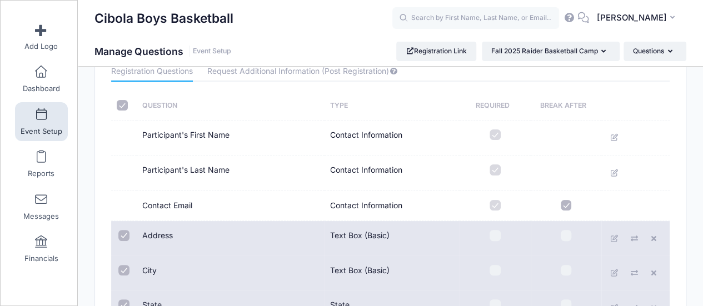
click at [117, 105] on input "checkbox" at bounding box center [122, 105] width 11 height 11
checkbox input "false"
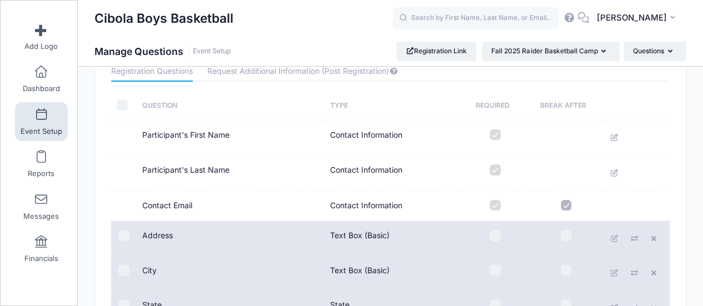
checkbox input "false"
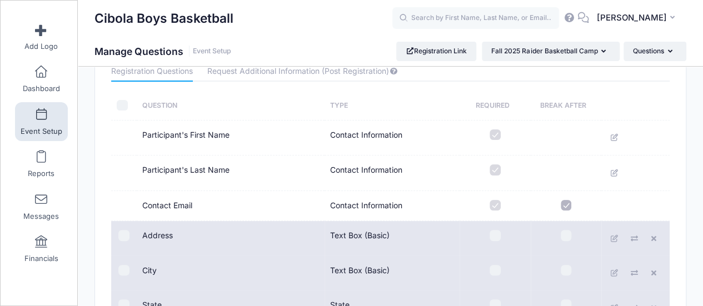
checkbox input "false"
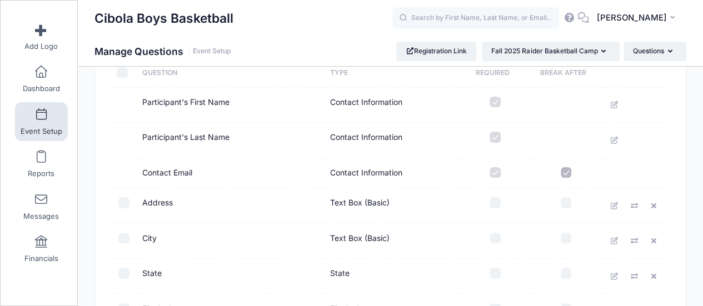
scroll to position [0, 0]
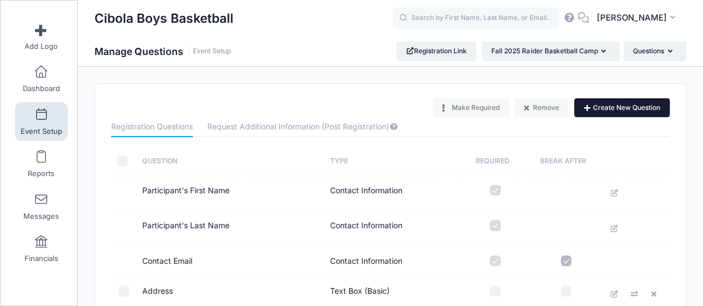
click at [604, 107] on button "Create New Question" at bounding box center [622, 107] width 96 height 19
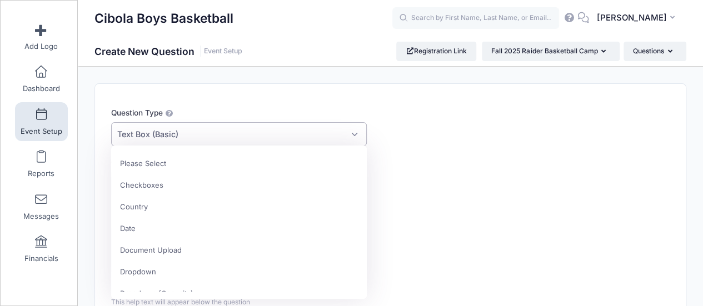
click at [250, 135] on span "Text Box (Basic)" at bounding box center [239, 134] width 256 height 24
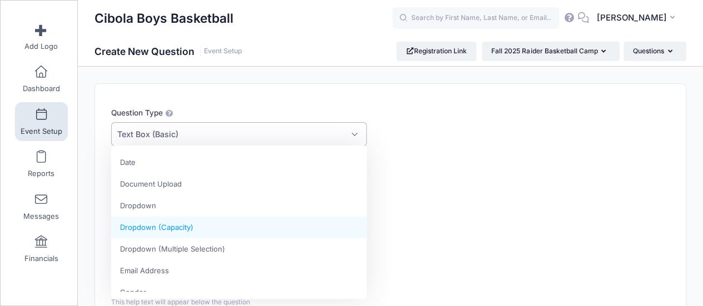
scroll to position [59, 0]
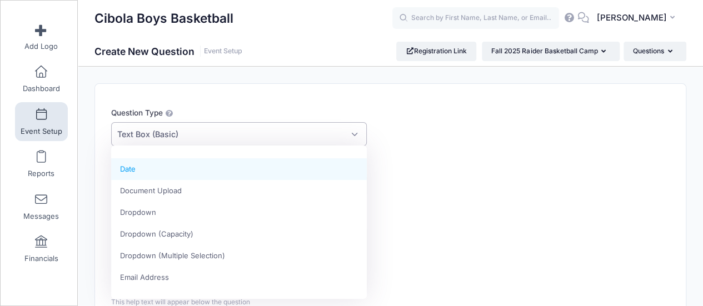
select select "date_type"
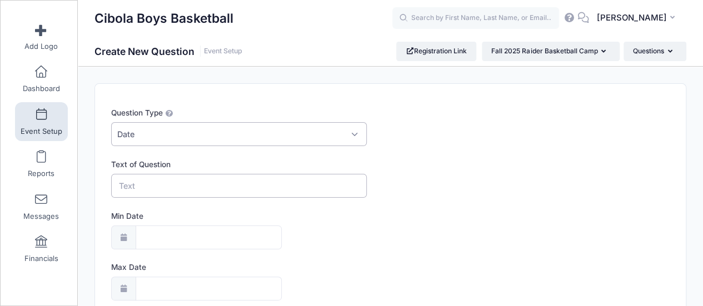
click at [178, 185] on input "Text of Question" at bounding box center [239, 186] width 256 height 24
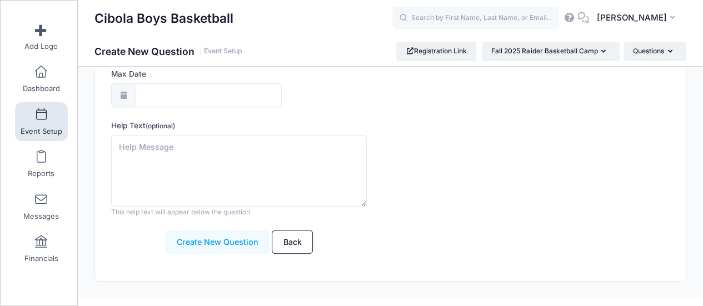
scroll to position [208, 0]
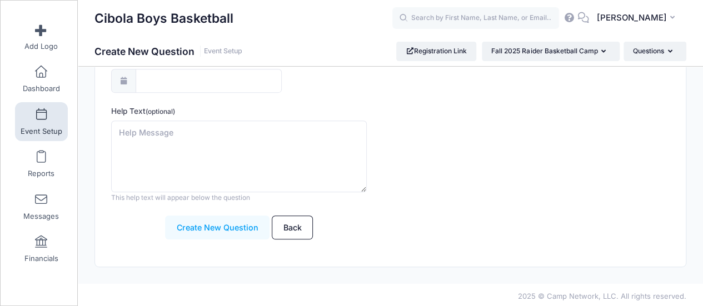
type input "Date of Birth"
click at [195, 231] on button "Create New Question" at bounding box center [217, 228] width 104 height 24
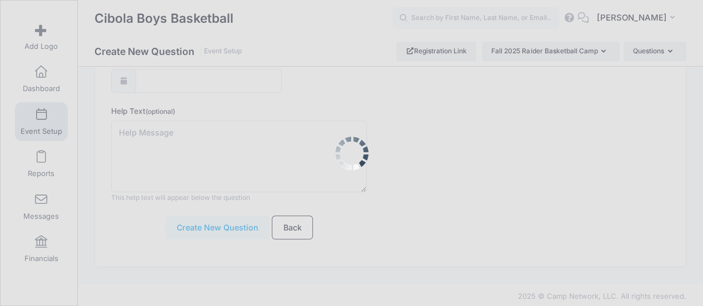
scroll to position [0, 0]
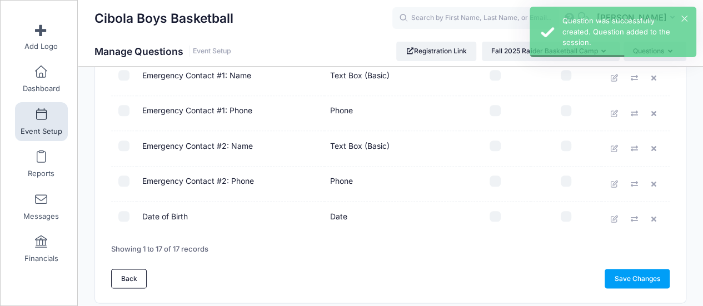
scroll to position [556, 0]
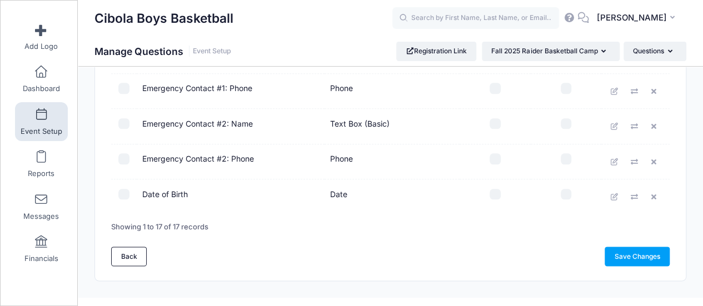
click at [496, 189] on input "checkbox" at bounding box center [495, 194] width 11 height 11
checkbox input "true"
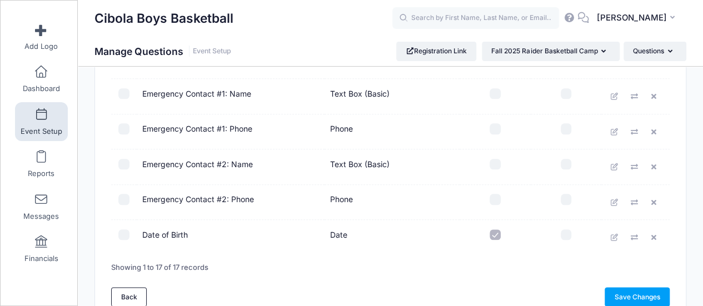
scroll to position [500, 0]
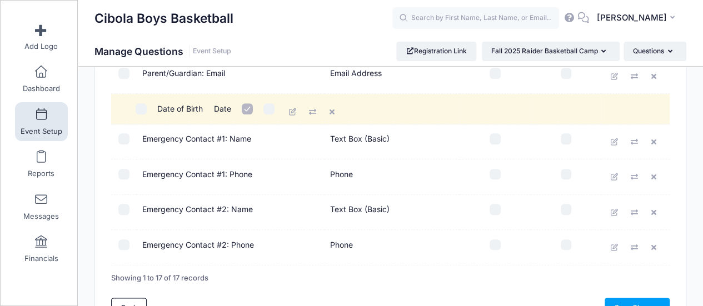
drag, startPoint x: 158, startPoint y: 247, endPoint x: 177, endPoint y: 109, distance: 139.1
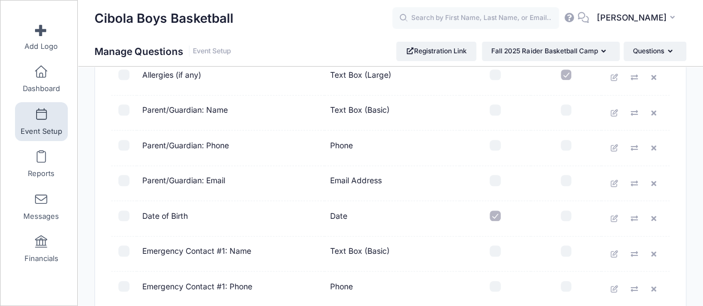
scroll to position [389, 0]
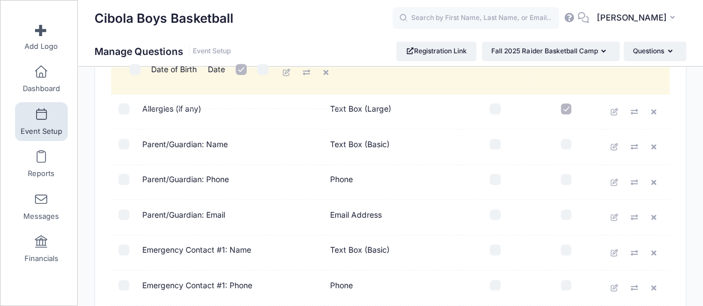
drag, startPoint x: 176, startPoint y: 222, endPoint x: 188, endPoint y: 74, distance: 148.4
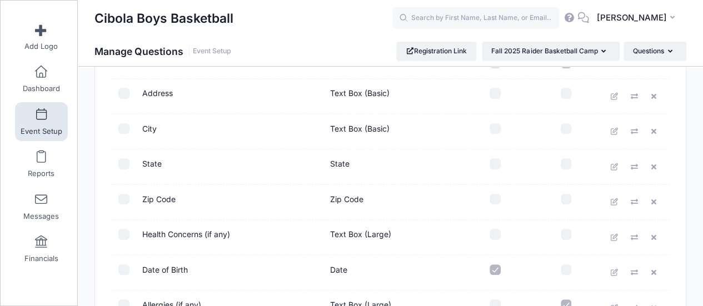
scroll to position [222, 0]
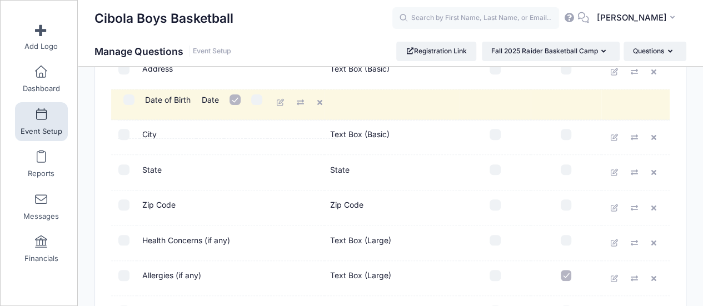
drag, startPoint x: 161, startPoint y: 243, endPoint x: 167, endPoint y: 99, distance: 144.1
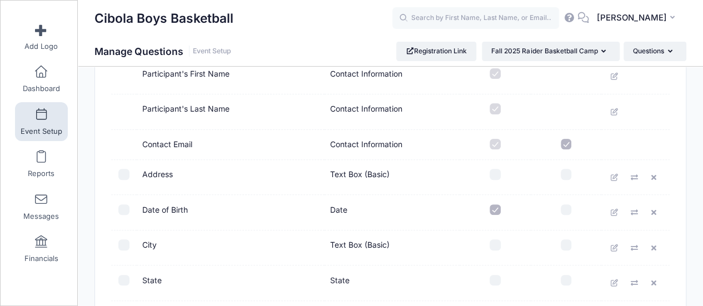
scroll to position [111, 0]
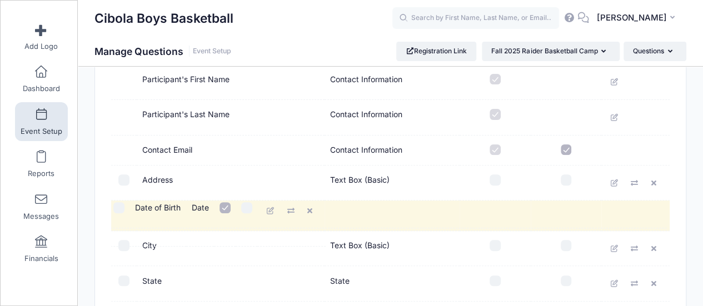
drag, startPoint x: 172, startPoint y: 217, endPoint x: 168, endPoint y: 211, distance: 7.5
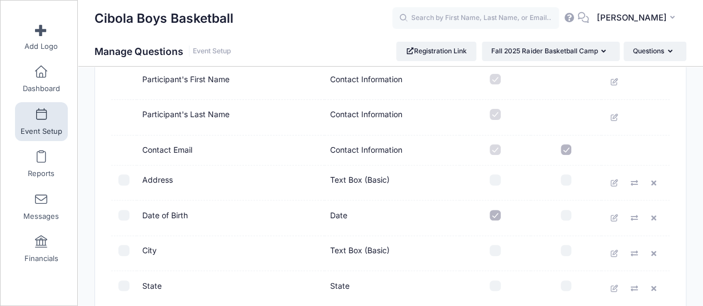
click at [497, 148] on label at bounding box center [495, 150] width 60 height 11
click at [166, 147] on td "Contact Email" at bounding box center [231, 151] width 188 height 30
click at [122, 147] on td at bounding box center [124, 151] width 26 height 30
drag, startPoint x: 169, startPoint y: 152, endPoint x: 172, endPoint y: 173, distance: 20.8
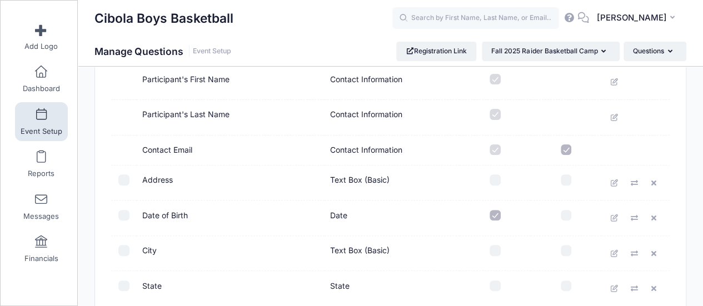
click at [272, 150] on td "Contact Email" at bounding box center [231, 151] width 188 height 30
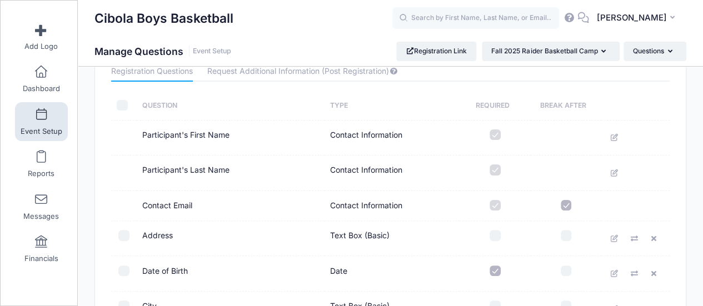
click at [179, 203] on td "Contact Email" at bounding box center [231, 206] width 188 height 30
drag, startPoint x: 205, startPoint y: 205, endPoint x: 136, endPoint y: 202, distance: 69.0
click at [137, 202] on td "Contact Email" at bounding box center [231, 206] width 188 height 30
click at [134, 201] on td at bounding box center [124, 206] width 26 height 30
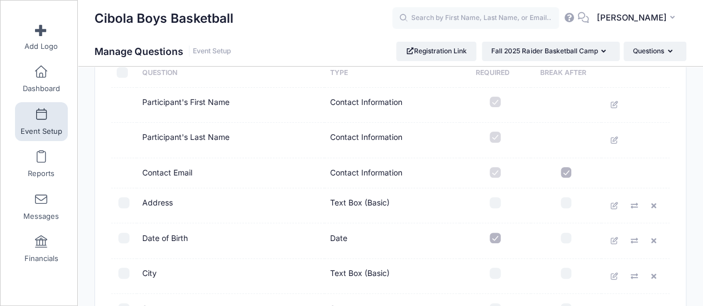
scroll to position [111, 0]
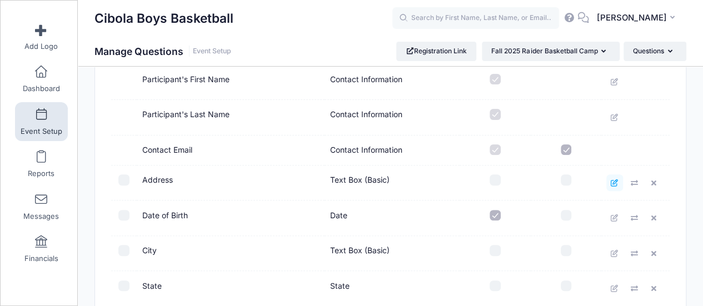
click at [609, 181] on link at bounding box center [614, 183] width 17 height 17
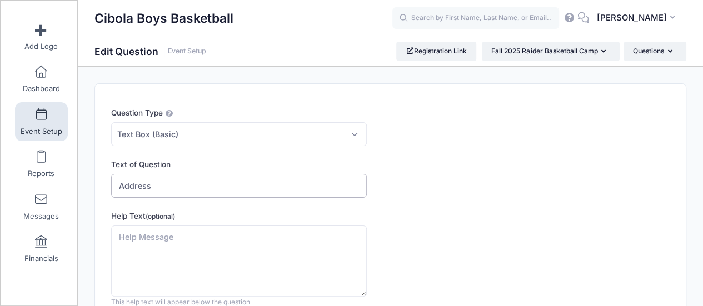
click at [173, 181] on input "Address" at bounding box center [239, 186] width 256 height 24
type input "Current School Attending"
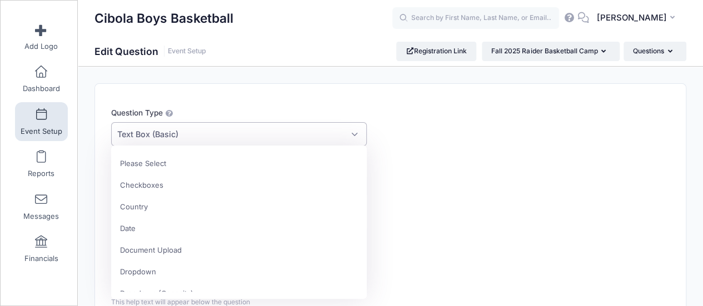
click at [191, 137] on span "Text Box (Basic)" at bounding box center [239, 134] width 256 height 24
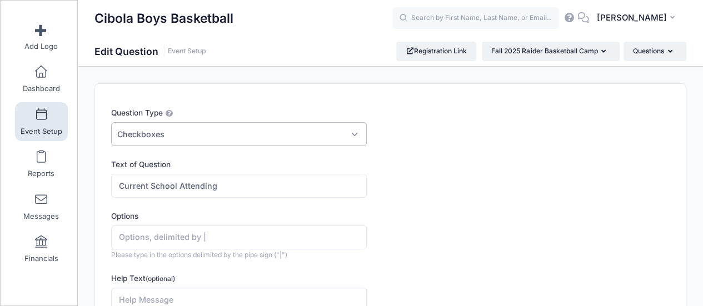
scroll to position [56, 0]
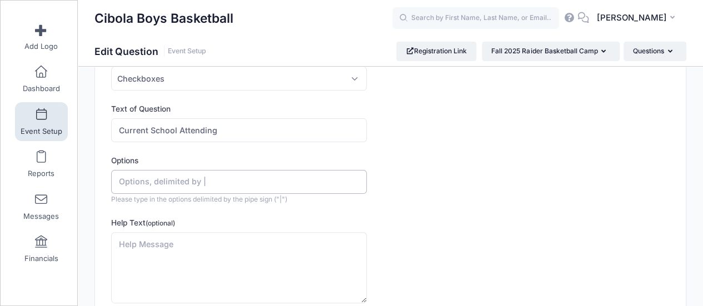
click at [206, 181] on input "Options" at bounding box center [239, 182] width 256 height 24
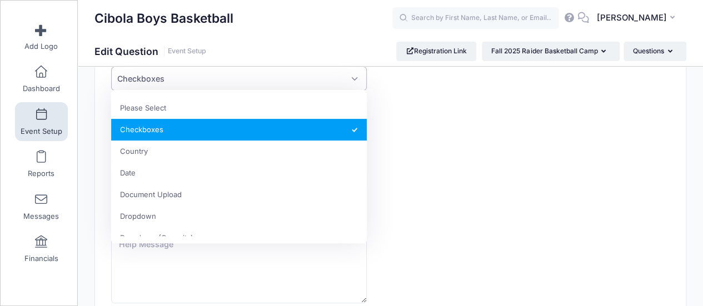
click at [263, 79] on span "Checkboxes" at bounding box center [239, 79] width 256 height 24
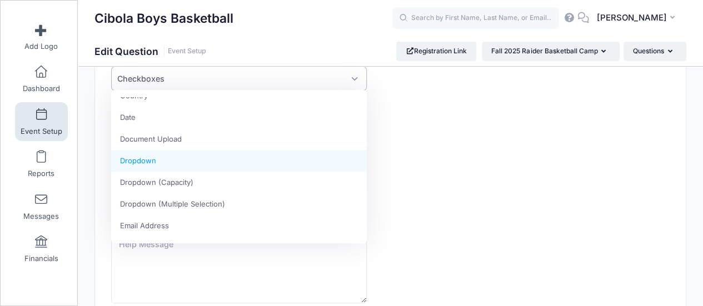
select select "dropdown_select"
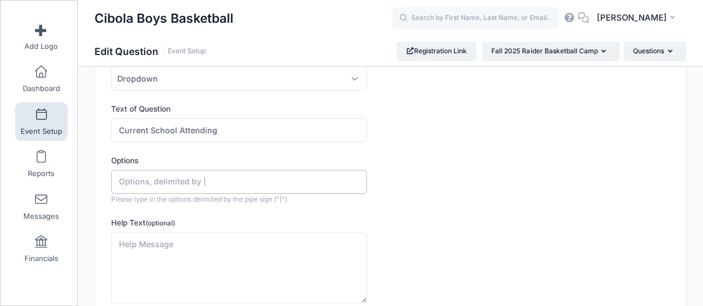
click at [216, 177] on input "Options" at bounding box center [239, 182] width 256 height 24
drag, startPoint x: 207, startPoint y: 186, endPoint x: 181, endPoint y: 180, distance: 26.3
click at [181, 181] on input "Crane" at bounding box center [239, 182] width 256 height 24
type input "Crane"
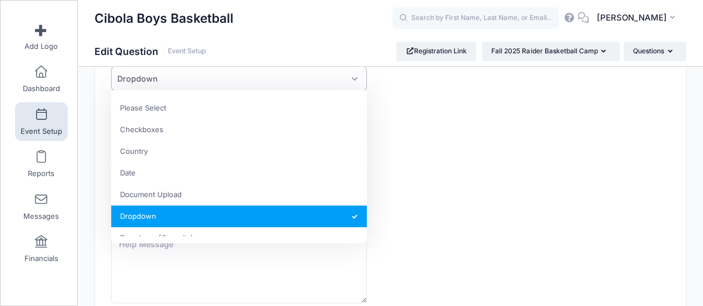
click at [240, 76] on span "Dropdown" at bounding box center [239, 79] width 256 height 24
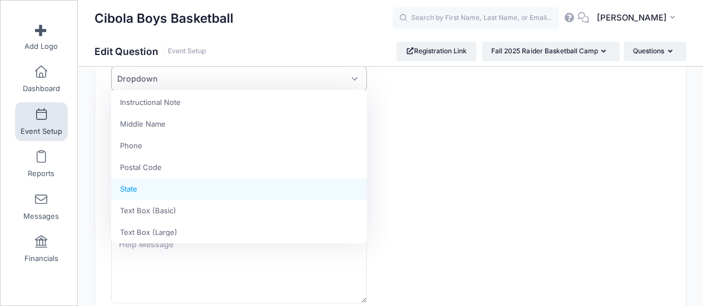
scroll to position [278, 0]
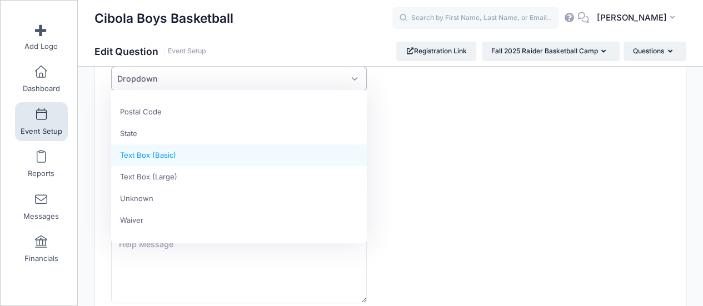
select select "text"
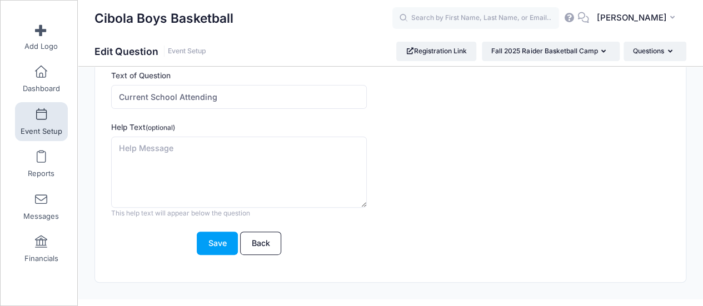
scroll to position [106, 0]
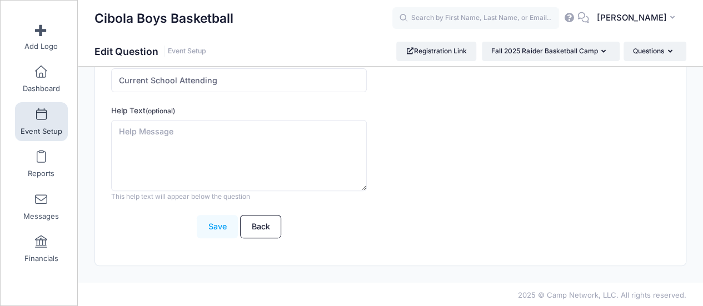
click at [213, 228] on button "Save" at bounding box center [217, 227] width 41 height 24
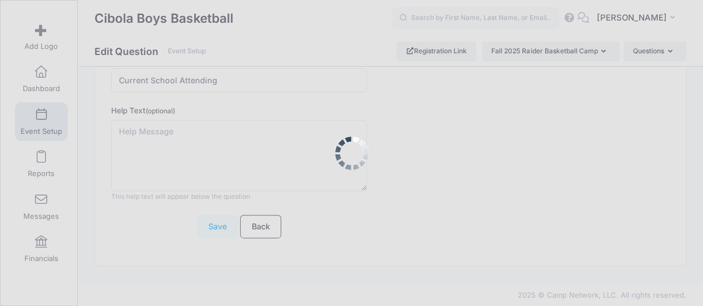
scroll to position [0, 0]
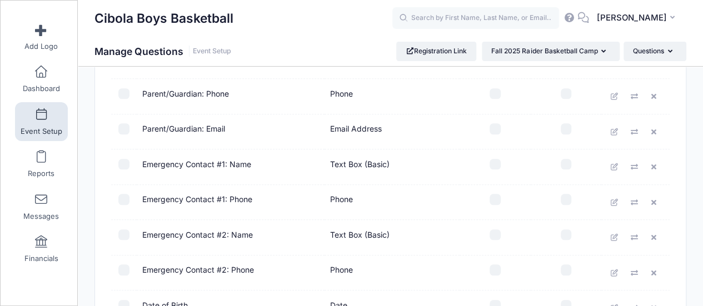
scroll to position [556, 0]
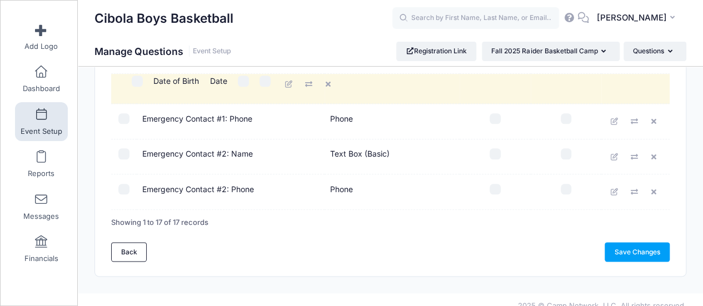
drag, startPoint x: 152, startPoint y: 191, endPoint x: 167, endPoint y: 81, distance: 111.1
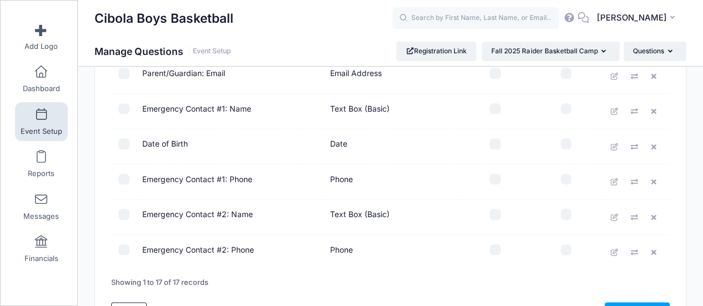
scroll to position [445, 0]
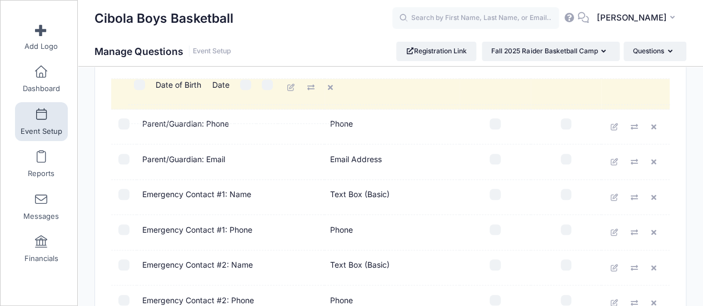
drag, startPoint x: 158, startPoint y: 197, endPoint x: 175, endPoint y: 84, distance: 113.6
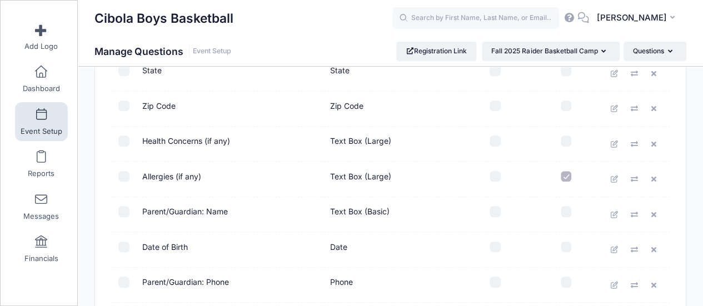
scroll to position [278, 0]
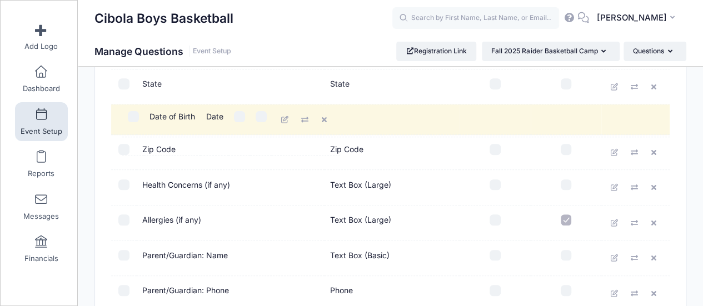
drag, startPoint x: 166, startPoint y: 258, endPoint x: 177, endPoint y: 116, distance: 142.2
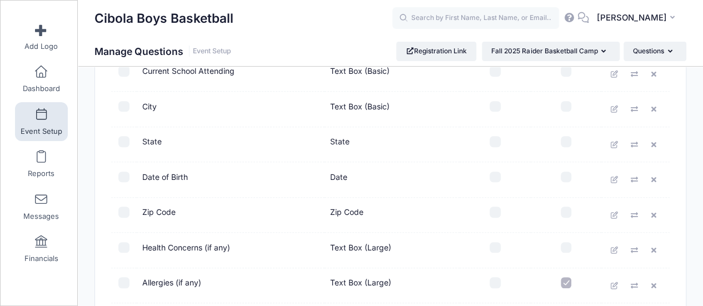
scroll to position [167, 0]
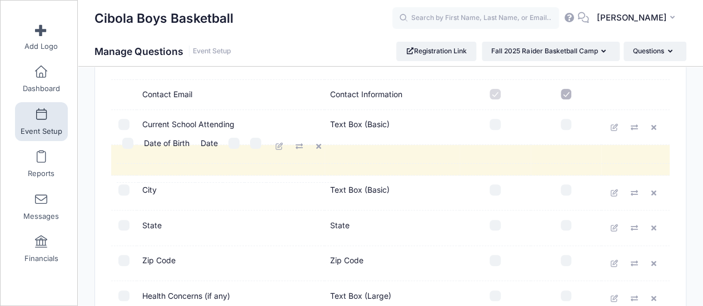
drag, startPoint x: 168, startPoint y: 231, endPoint x: 173, endPoint y: 144, distance: 86.9
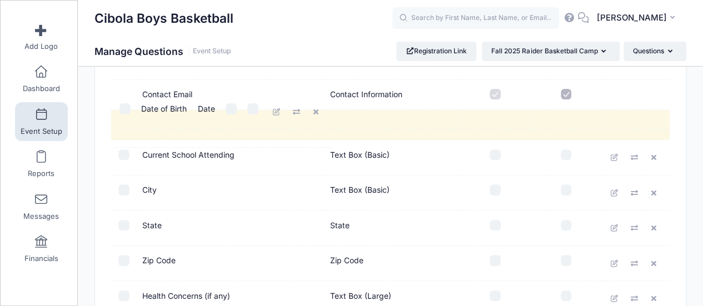
drag, startPoint x: 168, startPoint y: 161, endPoint x: 171, endPoint y: 111, distance: 50.1
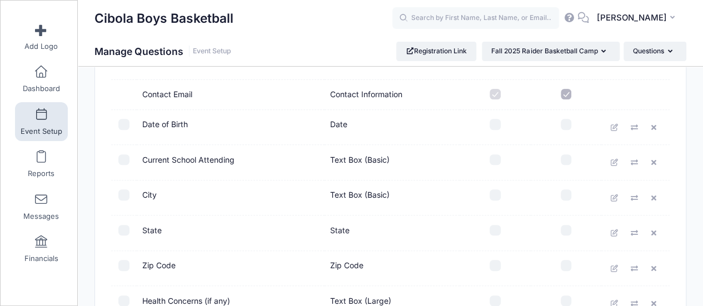
click at [494, 123] on input "checkbox" at bounding box center [495, 124] width 11 height 11
checkbox input "true"
click at [494, 156] on input "checkbox" at bounding box center [495, 160] width 11 height 11
checkbox input "true"
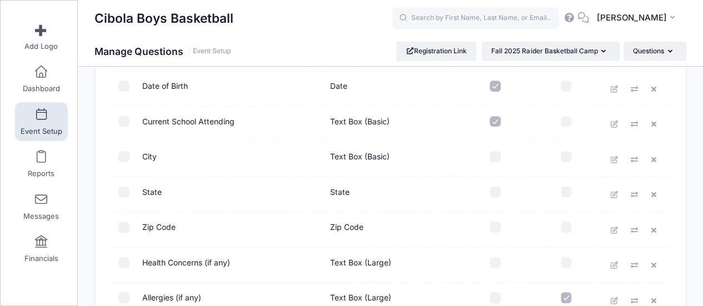
scroll to position [222, 0]
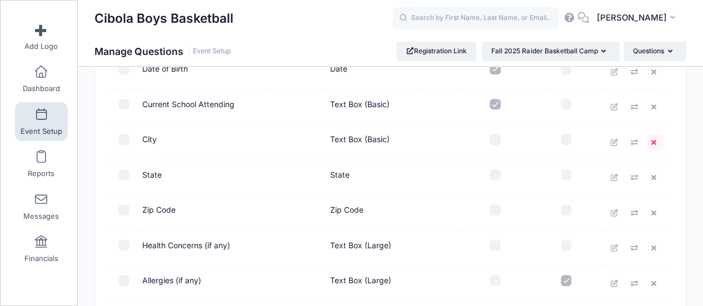
click at [653, 139] on icon at bounding box center [655, 142] width 9 height 7
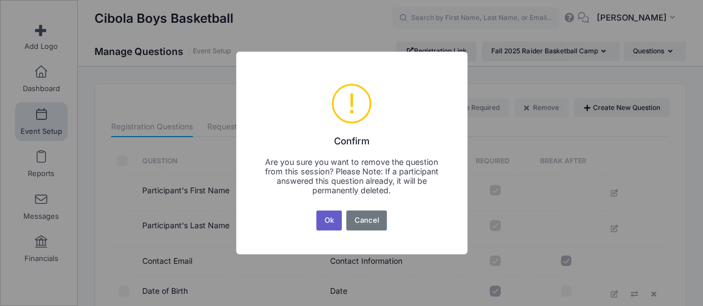
click at [321, 218] on button "Ok" at bounding box center [329, 221] width 26 height 20
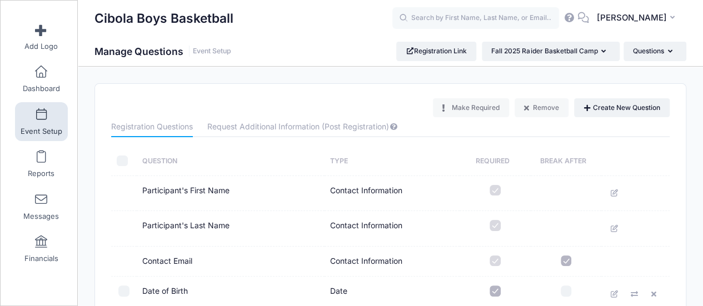
scroll to position [172, 0]
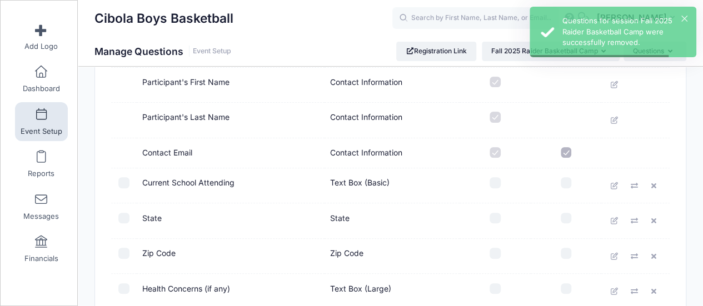
scroll to position [111, 0]
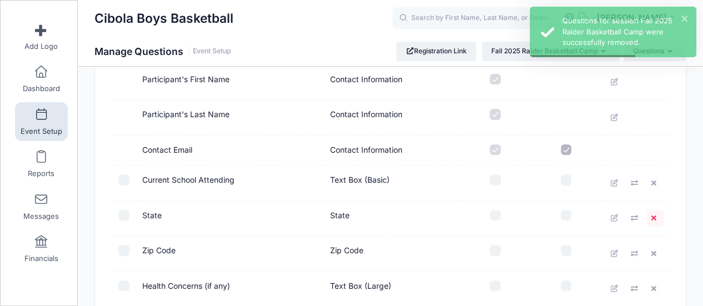
click at [655, 215] on icon at bounding box center [655, 218] width 9 height 7
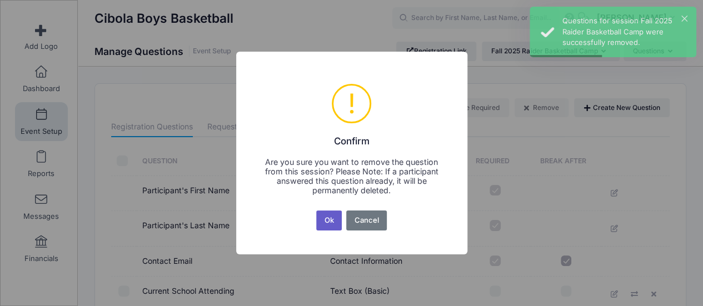
click at [323, 215] on button "Ok" at bounding box center [329, 221] width 26 height 20
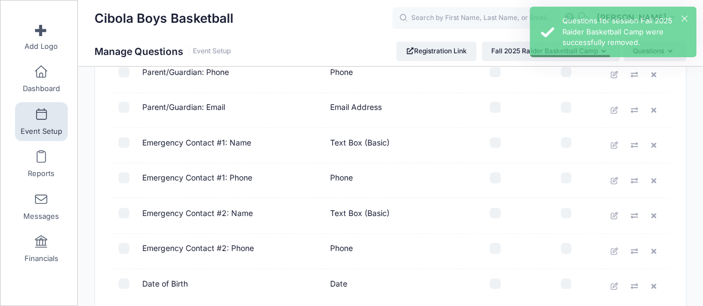
scroll to position [445, 0]
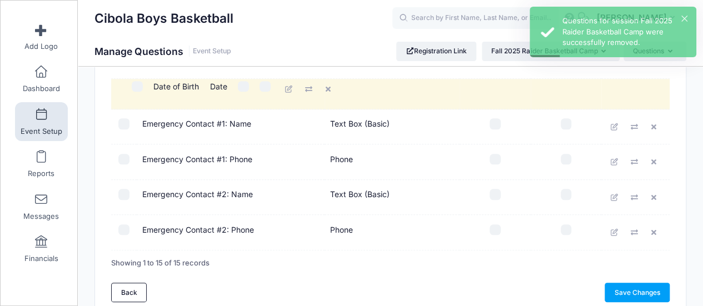
drag, startPoint x: 163, startPoint y: 231, endPoint x: 178, endPoint y: 85, distance: 146.4
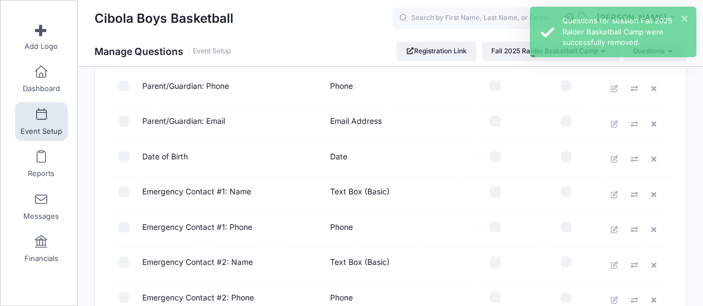
scroll to position [333, 0]
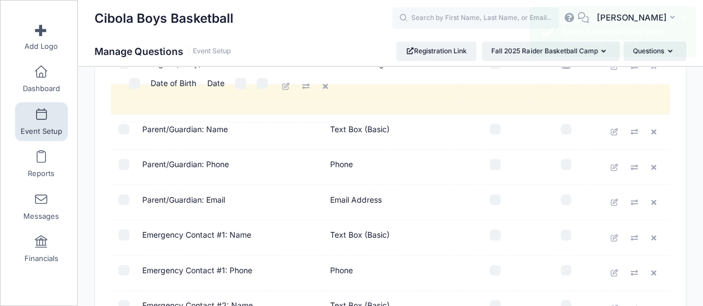
drag, startPoint x: 173, startPoint y: 204, endPoint x: 185, endPoint y: 84, distance: 120.1
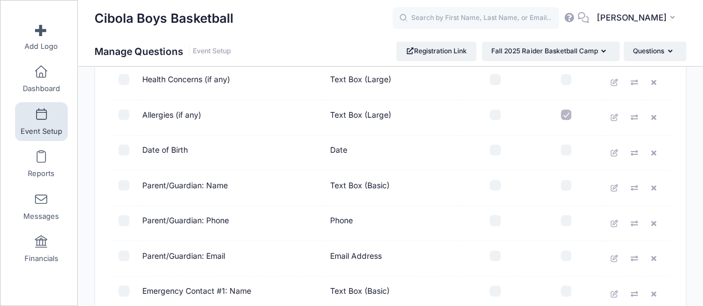
scroll to position [222, 0]
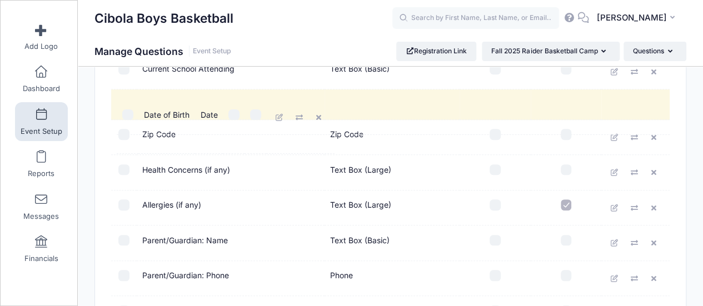
drag, startPoint x: 165, startPoint y: 206, endPoint x: 170, endPoint y: 112, distance: 94.1
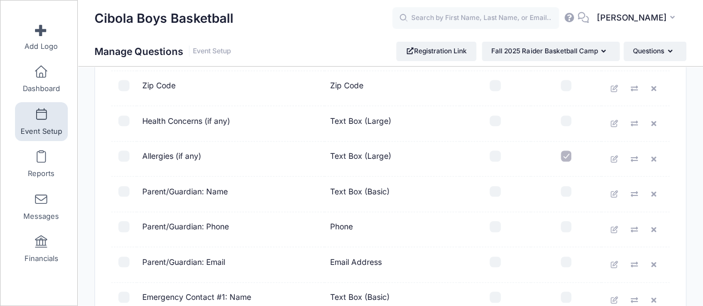
scroll to position [499, 0]
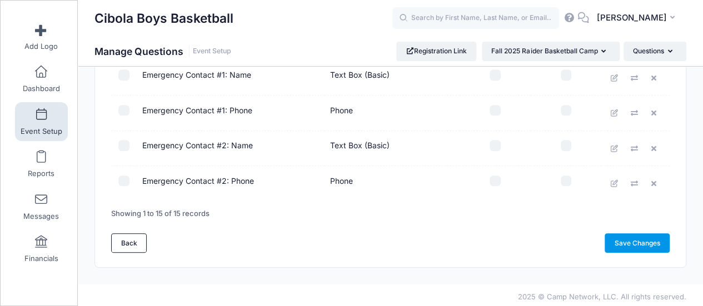
click at [633, 239] on link "Save Changes" at bounding box center [637, 242] width 65 height 19
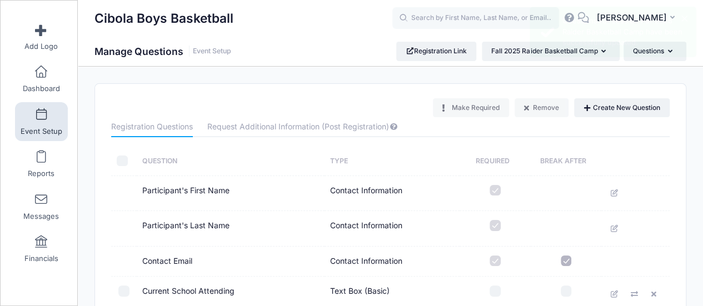
scroll to position [167, 0]
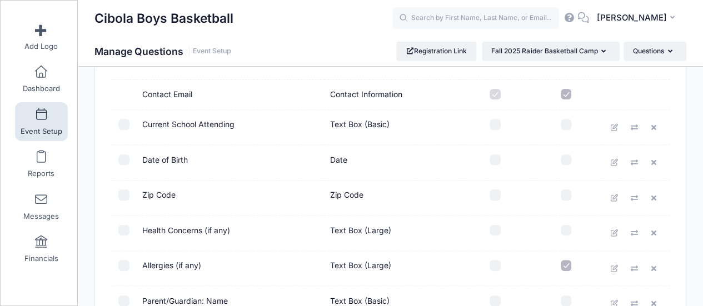
click at [497, 123] on input "checkbox" at bounding box center [495, 124] width 11 height 11
checkbox input "true"
click at [494, 160] on input "checkbox" at bounding box center [495, 160] width 11 height 11
checkbox input "true"
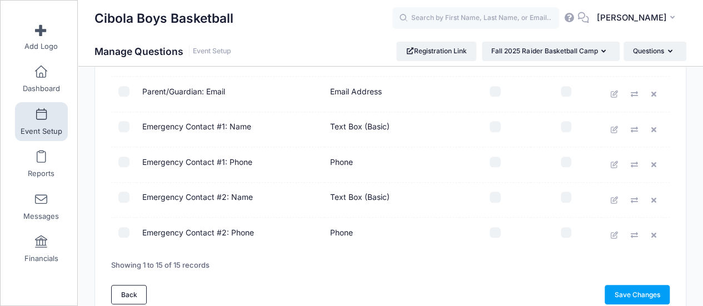
scroll to position [499, 0]
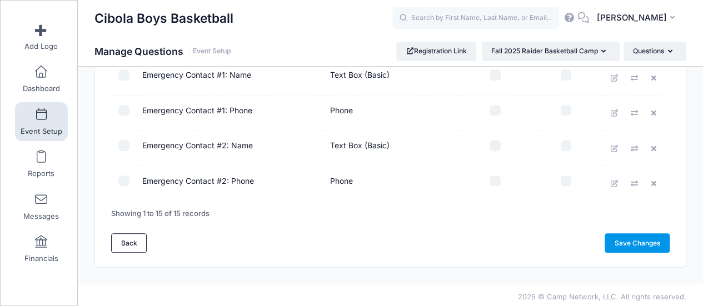
click at [626, 239] on link "Save Changes" at bounding box center [637, 242] width 65 height 19
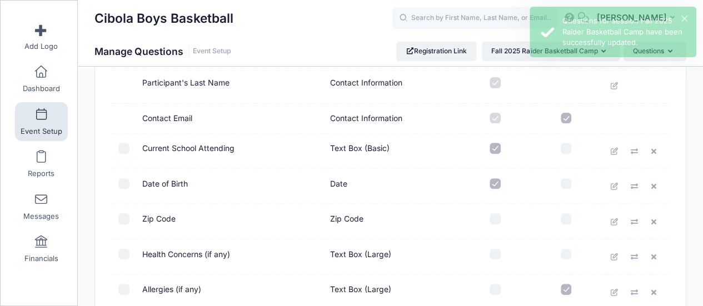
scroll to position [167, 0]
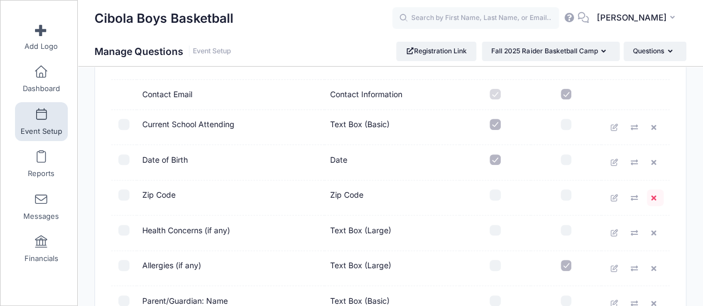
click at [656, 196] on icon at bounding box center [655, 198] width 9 height 7
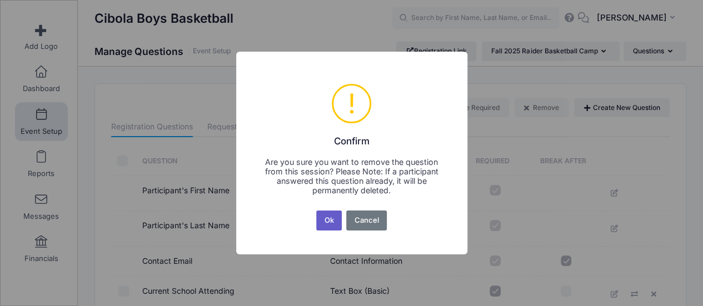
click at [325, 220] on button "Ok" at bounding box center [329, 221] width 26 height 20
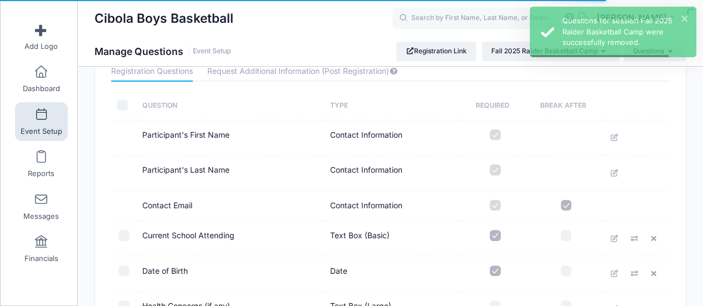
scroll to position [111, 0]
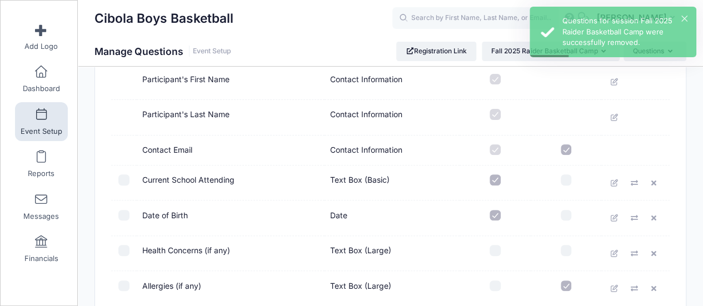
click at [496, 247] on input "checkbox" at bounding box center [495, 250] width 11 height 11
checkbox input "true"
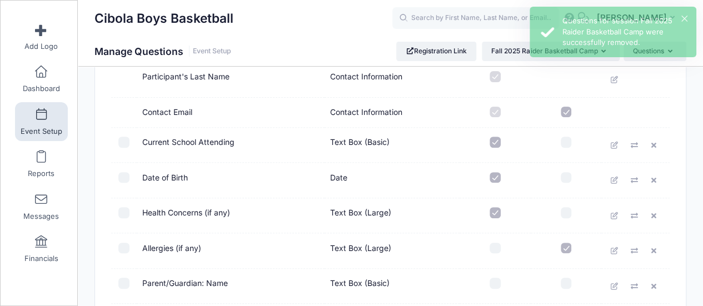
scroll to position [167, 0]
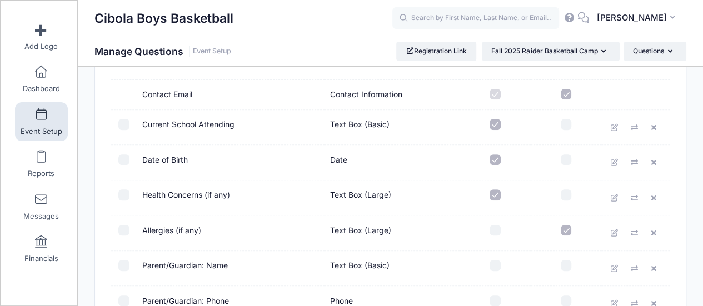
click at [564, 226] on input "checkbox" at bounding box center [566, 230] width 11 height 11
checkbox input "false"
click at [494, 231] on input "checkbox" at bounding box center [495, 230] width 11 height 11
checkbox input "true"
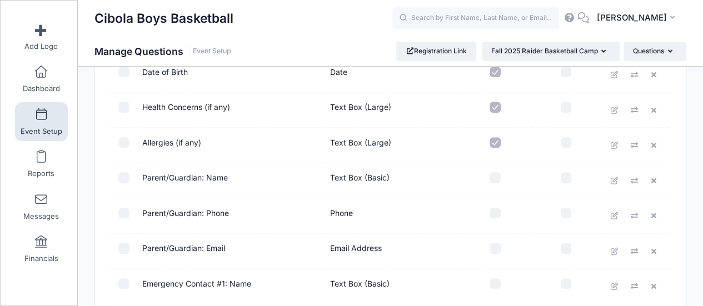
scroll to position [278, 0]
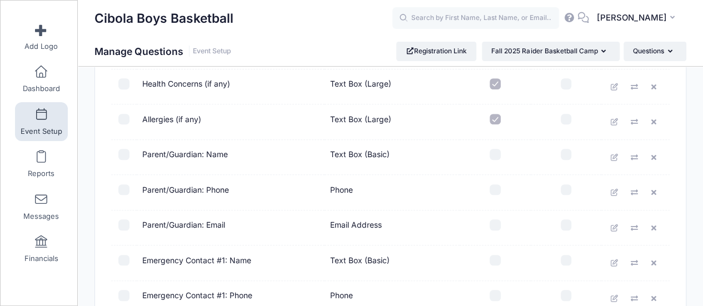
click at [492, 155] on input "checkbox" at bounding box center [495, 154] width 11 height 11
checkbox input "true"
click at [494, 186] on input "checkbox" at bounding box center [495, 190] width 11 height 11
checkbox input "true"
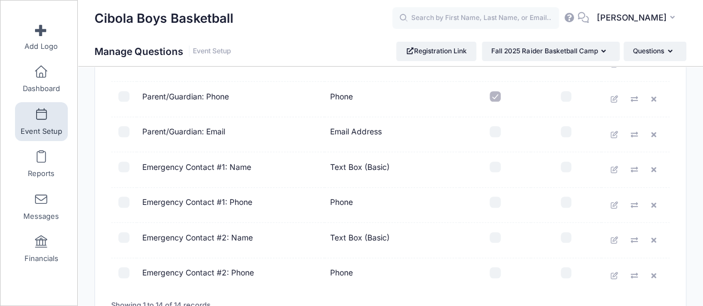
scroll to position [389, 0]
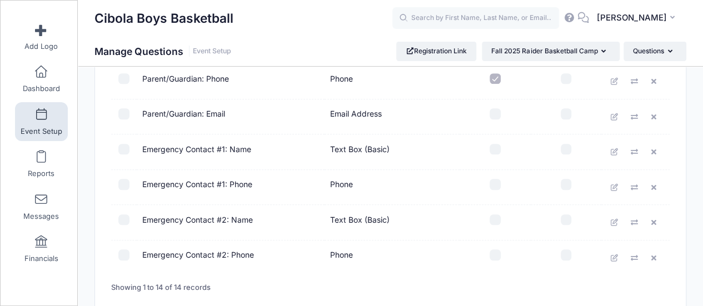
click at [494, 147] on input "checkbox" at bounding box center [495, 149] width 11 height 11
checkbox input "true"
click at [495, 182] on input "checkbox" at bounding box center [495, 184] width 11 height 11
checkbox input "true"
click at [494, 217] on input "checkbox" at bounding box center [495, 220] width 11 height 11
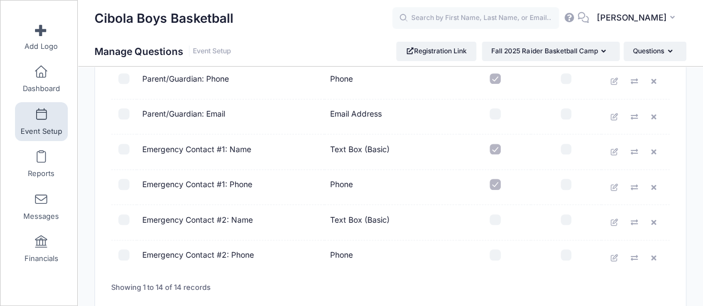
checkbox input "true"
click at [493, 254] on input "checkbox" at bounding box center [495, 255] width 11 height 11
checkbox input "true"
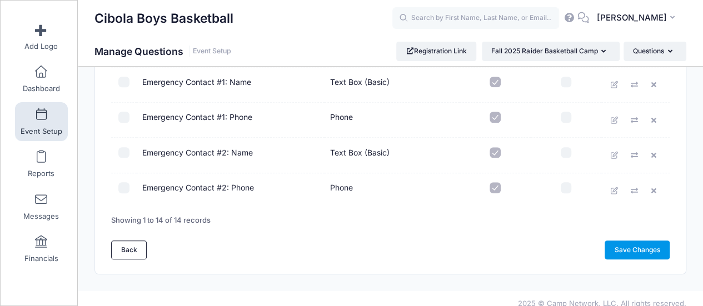
scroll to position [464, 0]
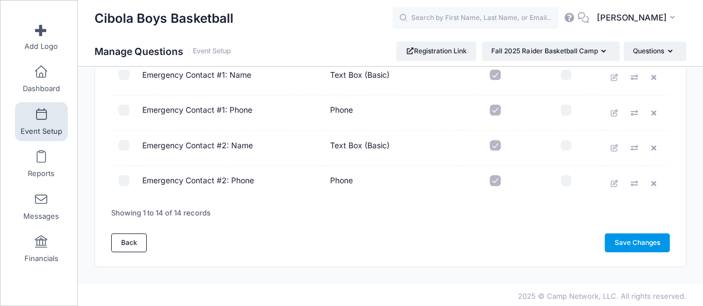
click at [627, 240] on link "Save Changes" at bounding box center [637, 242] width 65 height 19
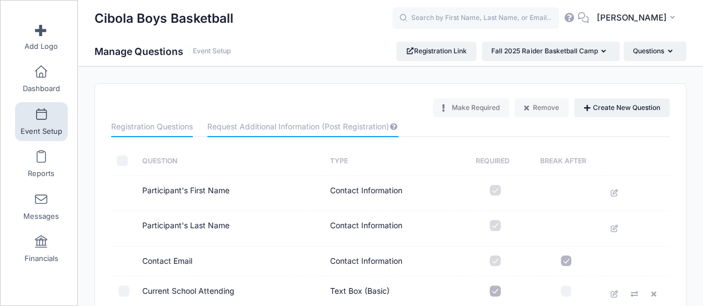
click at [298, 123] on link "Request Additional Information (Post Registration)" at bounding box center [302, 127] width 191 height 20
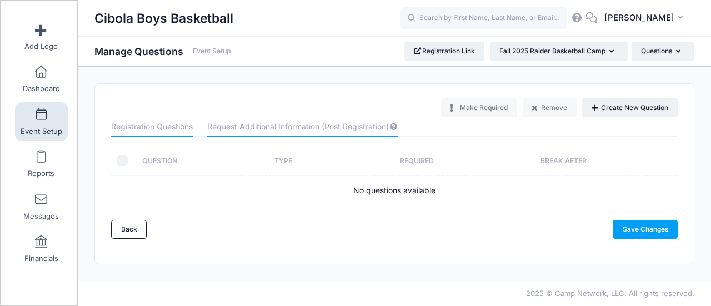
click at [166, 126] on link "Registration Questions" at bounding box center [152, 127] width 82 height 20
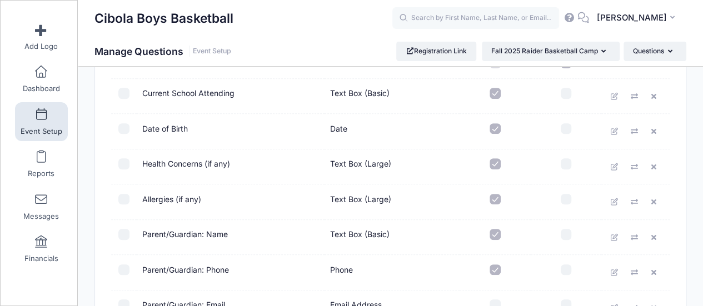
scroll to position [222, 0]
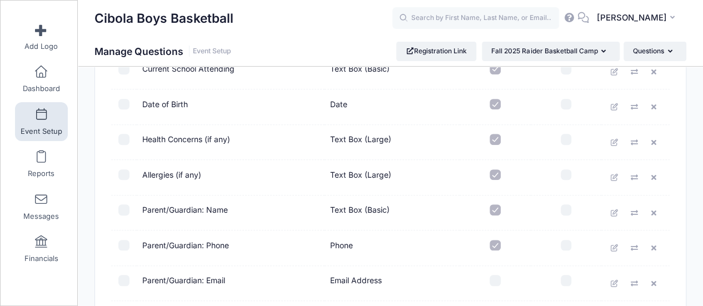
click at [566, 177] on input "checkbox" at bounding box center [566, 175] width 11 height 11
checkbox input "true"
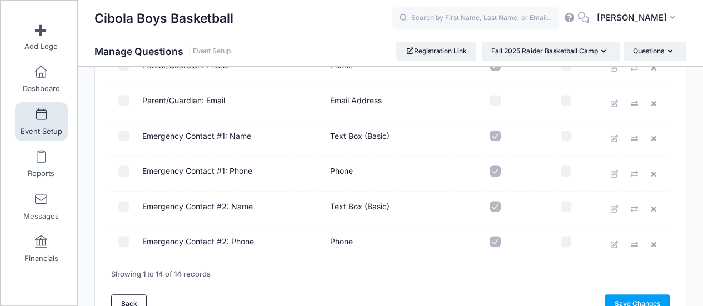
scroll to position [352, 0]
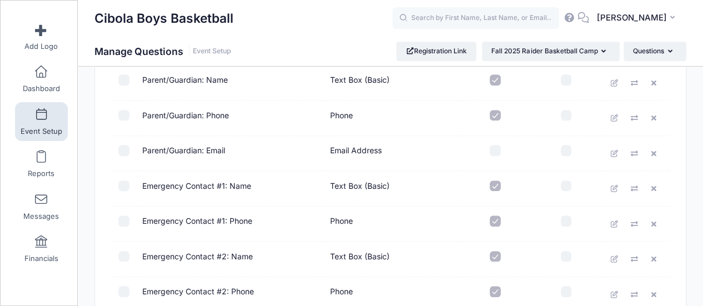
click at [496, 150] on input "checkbox" at bounding box center [495, 150] width 11 height 11
checkbox input "true"
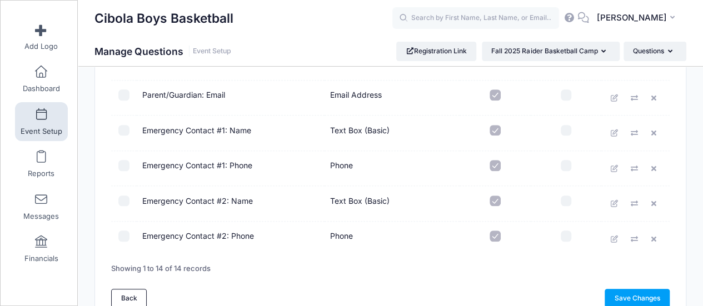
scroll to position [464, 0]
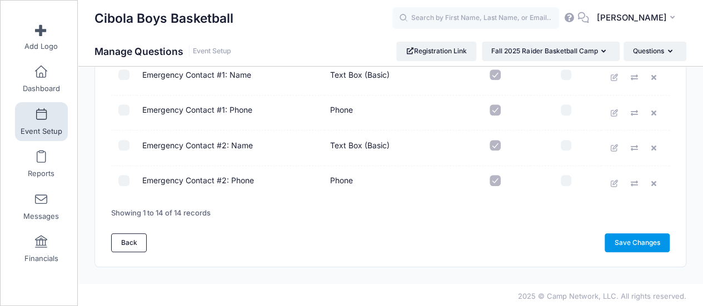
click at [624, 241] on link "Save Changes" at bounding box center [637, 242] width 65 height 19
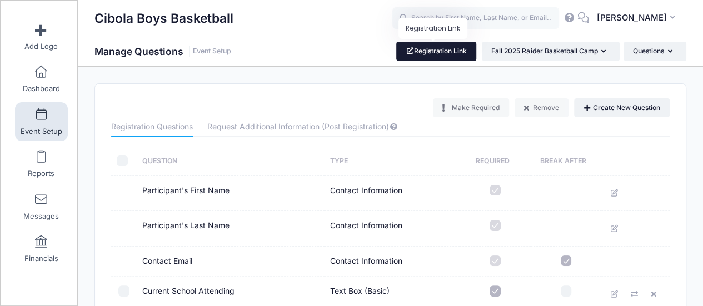
click at [440, 57] on link "Registration Link" at bounding box center [436, 51] width 81 height 19
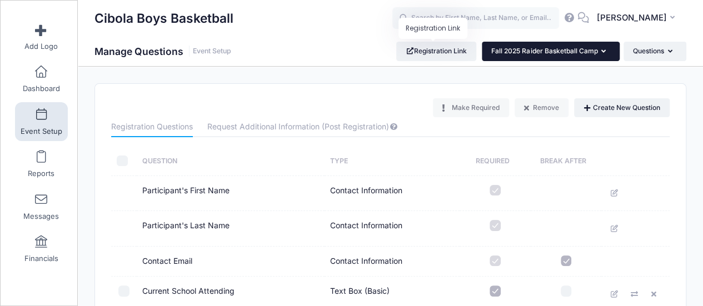
click at [535, 57] on button "Fall 2025 Raider Basketball Camp" at bounding box center [551, 51] width 138 height 19
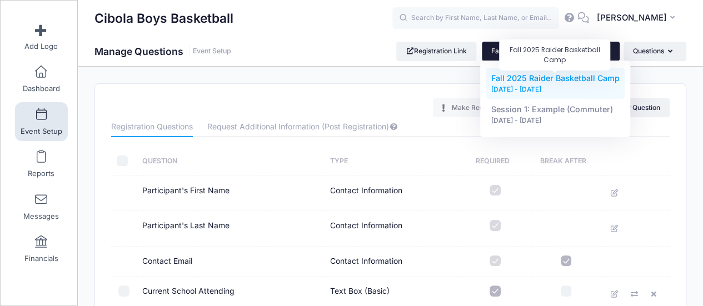
click at [531, 83] on span "Fall 2025 Raider Basketball Camp" at bounding box center [555, 77] width 128 height 9
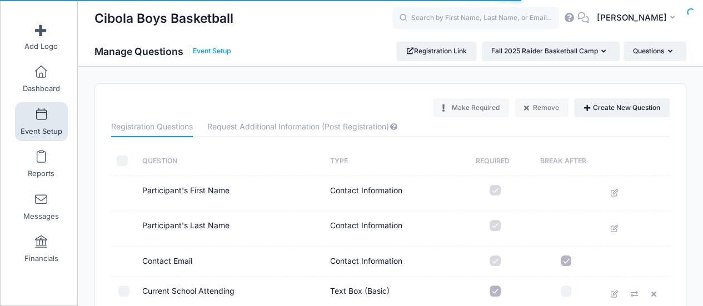
click at [219, 51] on link "Event Setup" at bounding box center [212, 51] width 38 height 8
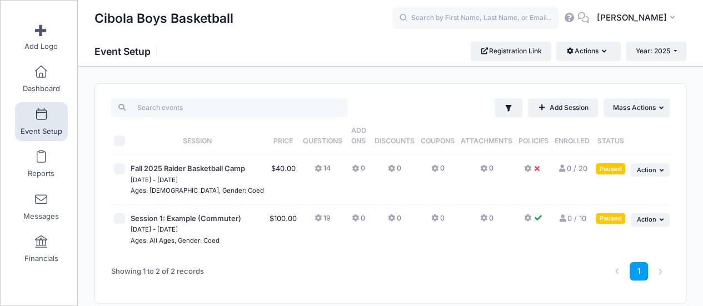
click at [352, 169] on button "0" at bounding box center [358, 171] width 13 height 16
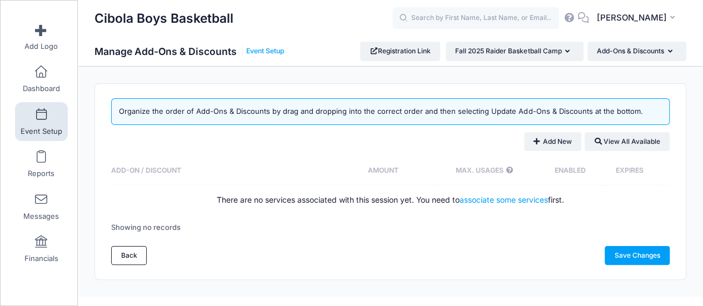
click at [267, 53] on link "Event Setup" at bounding box center [265, 51] width 38 height 8
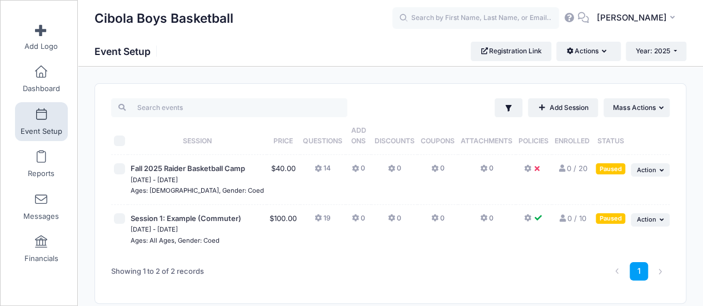
click at [485, 166] on button "0" at bounding box center [486, 171] width 13 height 16
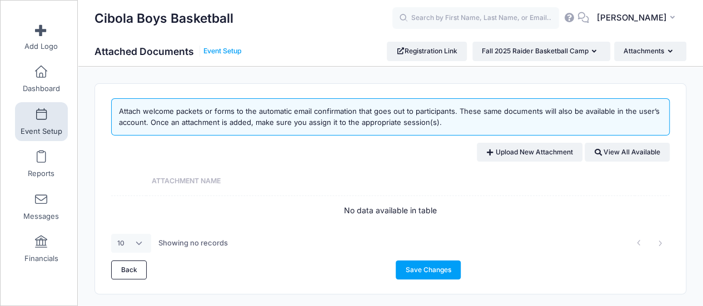
click at [220, 49] on link "Event Setup" at bounding box center [222, 51] width 38 height 8
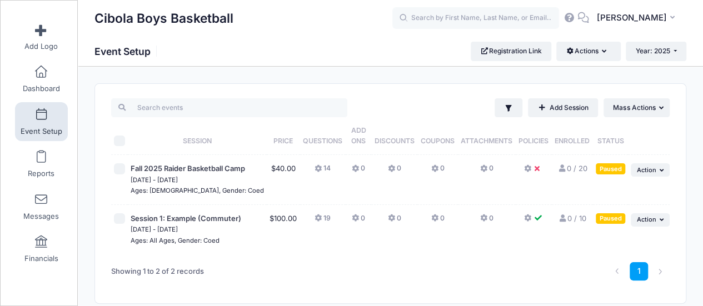
click at [528, 171] on button at bounding box center [534, 171] width 20 height 16
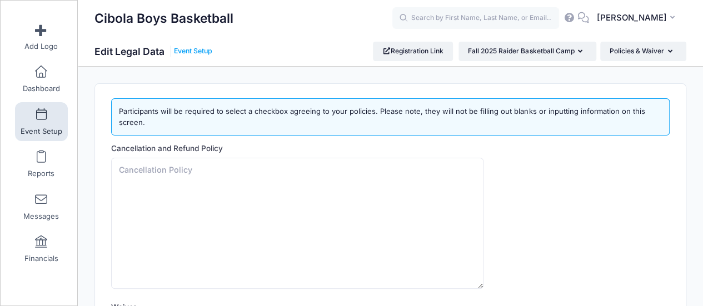
click at [196, 48] on link "Event Setup" at bounding box center [193, 51] width 38 height 8
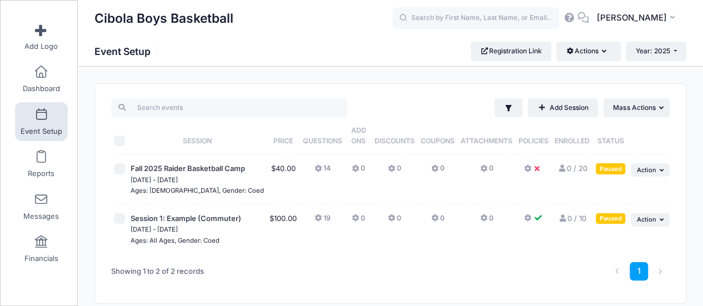
click at [577, 168] on link "0 / 20 Full" at bounding box center [571, 168] width 29 height 9
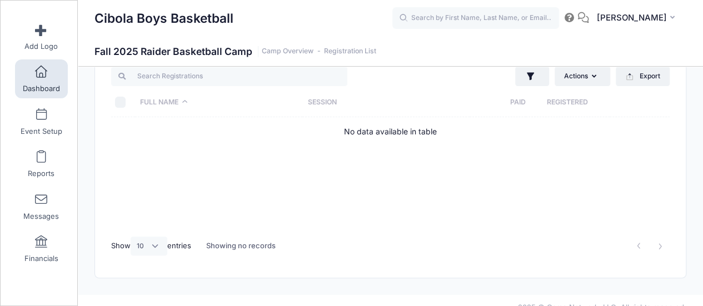
scroll to position [47, 0]
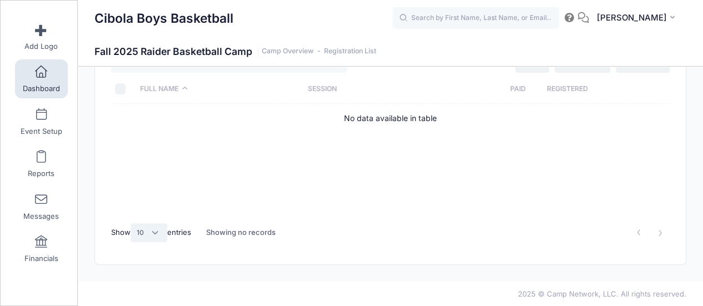
click at [161, 232] on select "All 10 25 50" at bounding box center [149, 232] width 37 height 19
select select "50"
click at [132, 223] on select "All 10 25 50" at bounding box center [149, 232] width 37 height 19
click at [371, 217] on div at bounding box center [509, 233] width 332 height 35
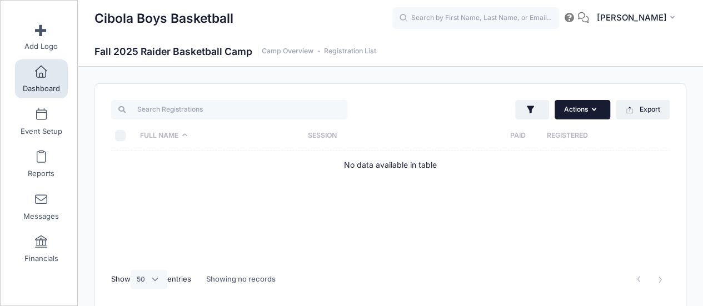
click at [594, 110] on icon "button" at bounding box center [595, 110] width 9 height 0
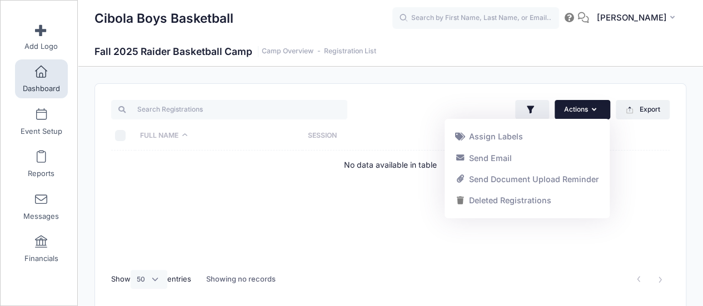
click at [394, 137] on th "Session" at bounding box center [385, 135] width 167 height 29
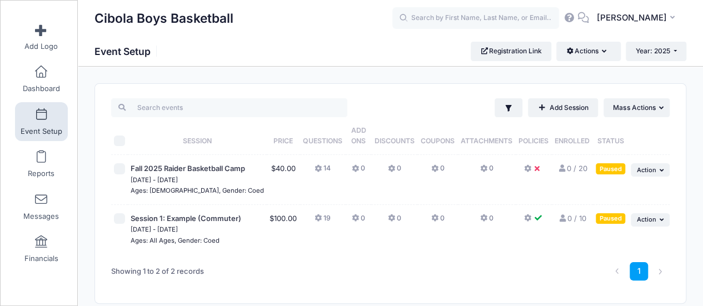
click at [614, 166] on div "Paused" at bounding box center [610, 168] width 29 height 11
click at [646, 168] on span "Action" at bounding box center [645, 170] width 19 height 8
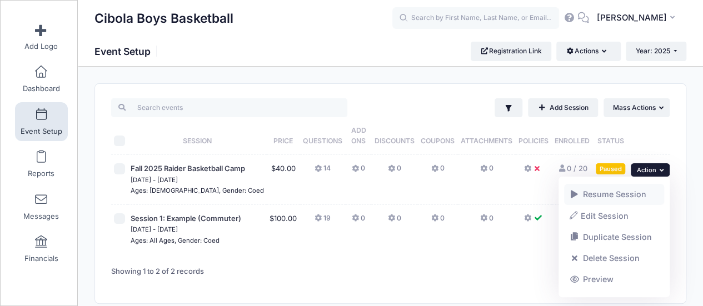
click at [625, 195] on link "Resume Session" at bounding box center [614, 194] width 101 height 21
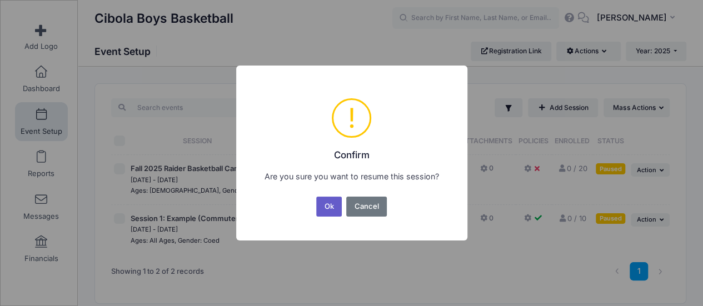
click at [329, 206] on button "Ok" at bounding box center [329, 207] width 26 height 20
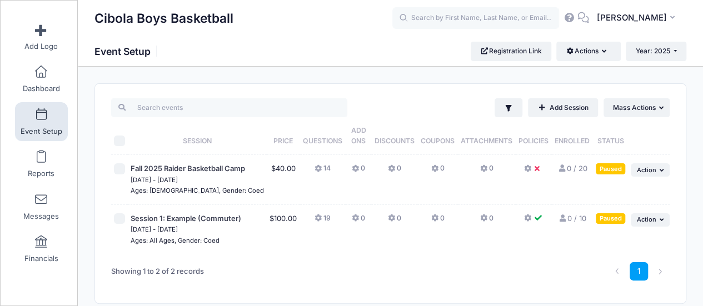
click at [535, 169] on icon at bounding box center [539, 169] width 9 height 0
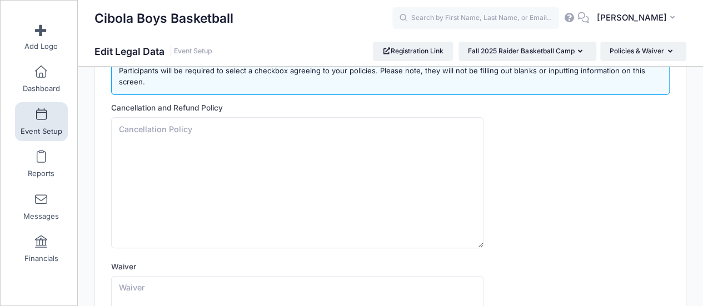
scroll to position [56, 0]
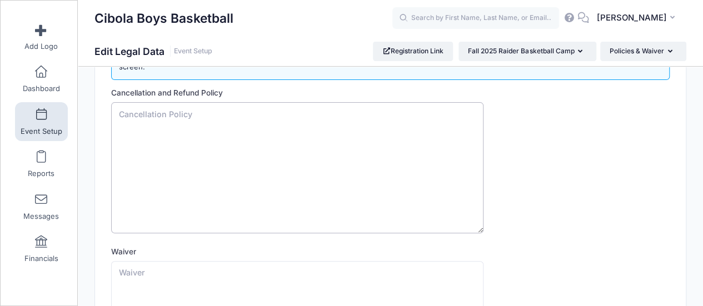
click at [290, 117] on textarea "Cancellation and Refund Policy" at bounding box center [297, 167] width 372 height 131
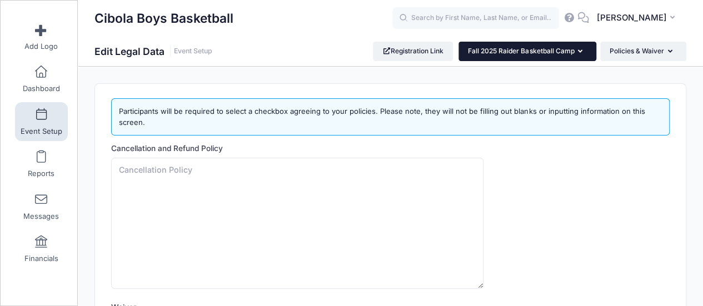
click at [576, 52] on button "Fall 2025 Raider Basketball Camp" at bounding box center [528, 51] width 138 height 19
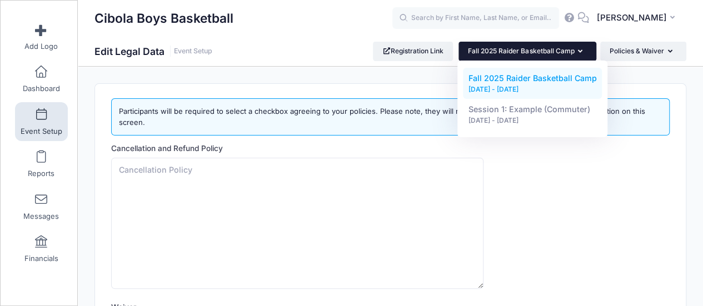
click at [576, 52] on button "Fall 2025 Raider Basketball Camp" at bounding box center [528, 51] width 138 height 19
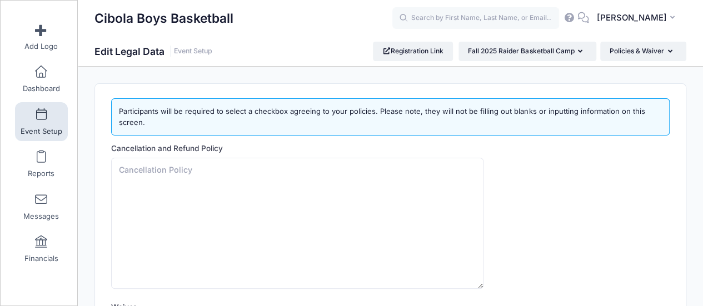
click at [465, 83] on div "Participants will be required to select a checkbox agreeing to your policies. P…" at bounding box center [390, 296] width 592 height 427
click at [665, 52] on button "Policies & Waiver" at bounding box center [643, 51] width 86 height 19
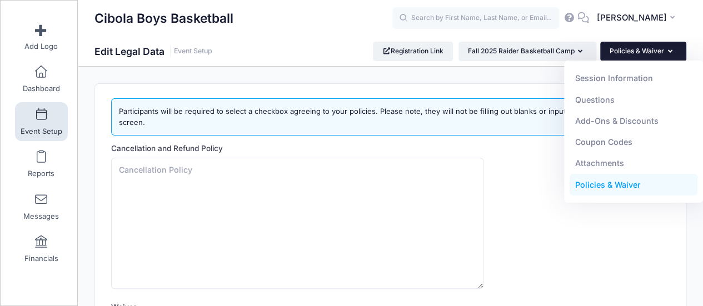
click at [257, 72] on div "Cibola Boys Basketball Edit Legal Data Event Setup Registration Link" at bounding box center [390, 297] width 625 height 460
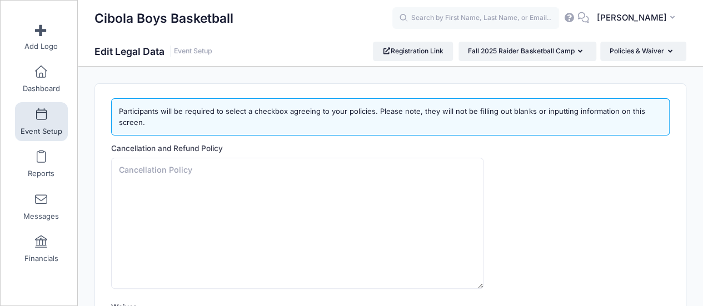
click at [172, 44] on div "Edit Legal Data Event Setup" at bounding box center [153, 52] width 118 height 16
click at [179, 49] on link "Event Setup" at bounding box center [193, 51] width 38 height 8
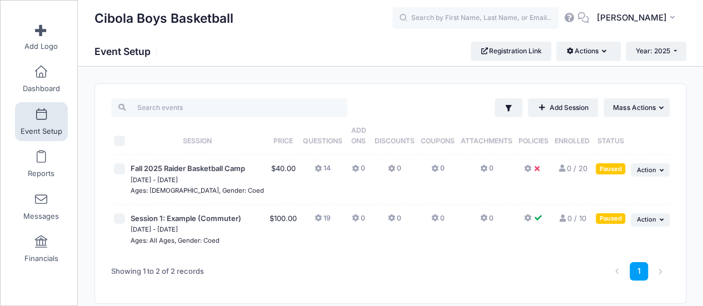
click at [315, 167] on button "14" at bounding box center [323, 171] width 16 height 16
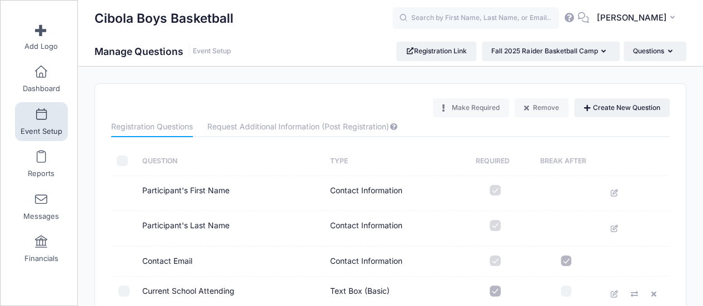
scroll to position [56, 0]
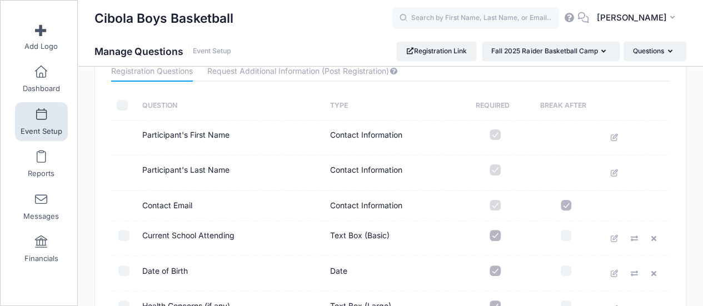
click at [219, 203] on td "Contact Email" at bounding box center [231, 206] width 188 height 30
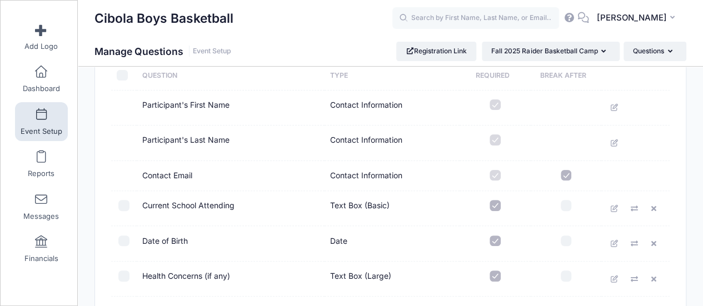
scroll to position [111, 0]
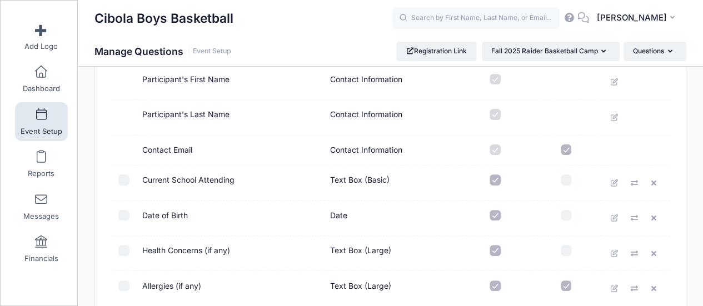
click at [200, 214] on td "Date of Birth" at bounding box center [231, 219] width 188 height 36
click at [351, 215] on td "Date" at bounding box center [392, 219] width 135 height 36
click at [610, 217] on icon at bounding box center [614, 218] width 9 height 7
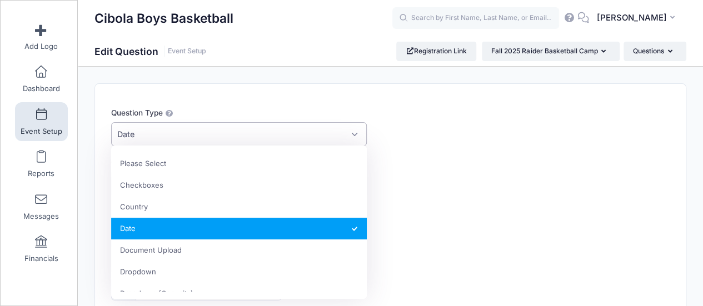
click at [241, 127] on span "Date" at bounding box center [239, 134] width 256 height 24
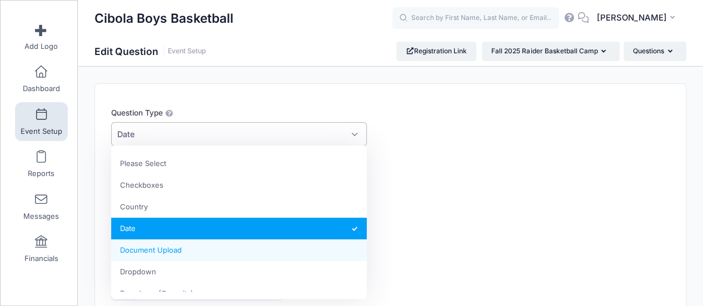
scroll to position [56, 0]
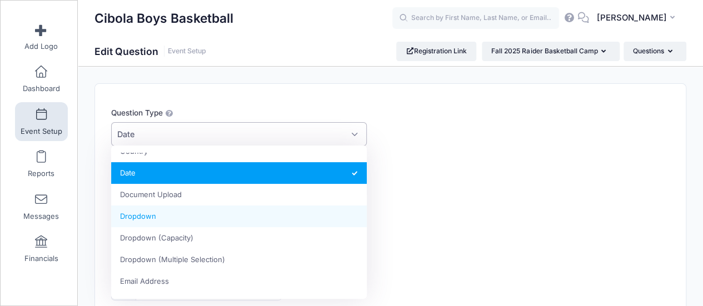
select select "dropdown_select"
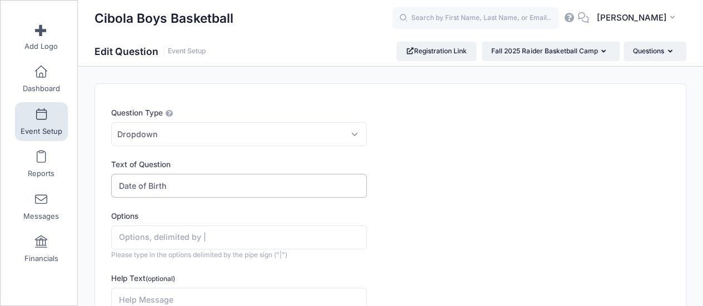
drag, startPoint x: 201, startPoint y: 183, endPoint x: 97, endPoint y: 189, distance: 104.1
click at [97, 189] on div "Question Type Please Select Checkboxes Country Date Document Upload Dropdown Dr…" at bounding box center [390, 284] width 591 height 401
click at [284, 254] on span "Please type in the options delimited by the pipe sign ("|")" at bounding box center [199, 255] width 176 height 8
copy span "|"
click at [188, 183] on input "Date of Birth" at bounding box center [239, 186] width 256 height 24
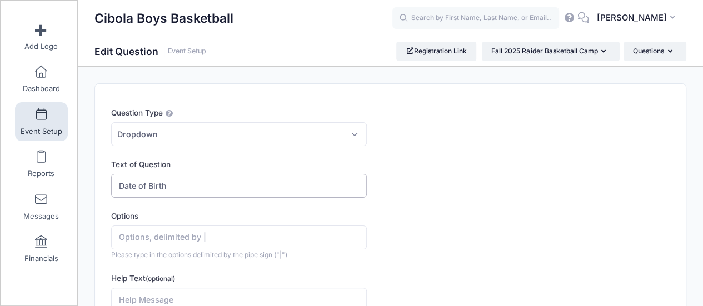
drag, startPoint x: 202, startPoint y: 183, endPoint x: 116, endPoint y: 184, distance: 86.2
click at [116, 184] on input "Date of Birth" at bounding box center [239, 186] width 256 height 24
type input "Current Grade"
click at [145, 238] on input "Options" at bounding box center [239, 238] width 256 height 24
paste input "|"
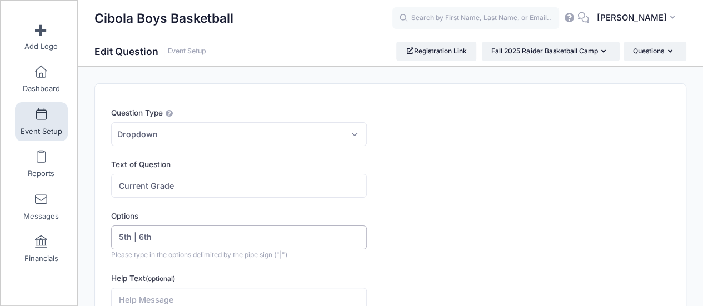
paste input "|"
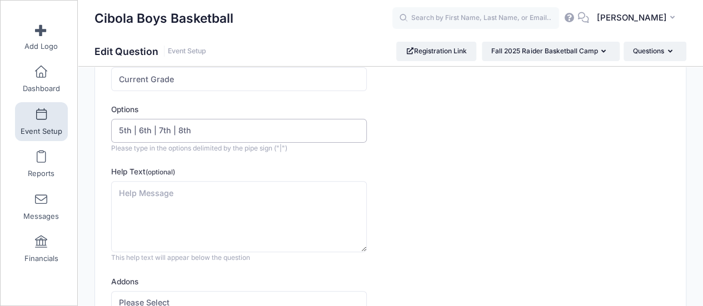
scroll to position [167, 0]
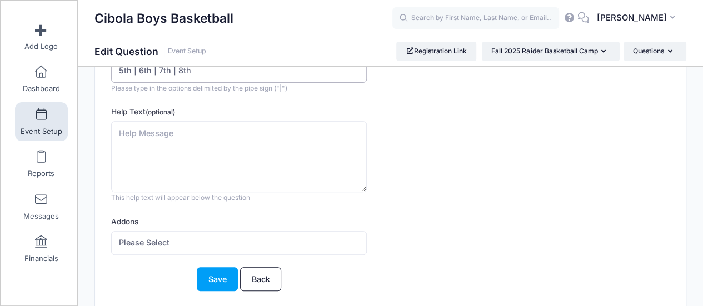
type input "5th | 6th | 7th | 8th"
click at [205, 240] on select "Please Select" at bounding box center [239, 243] width 256 height 24
click at [203, 242] on select "Please Select" at bounding box center [239, 243] width 256 height 24
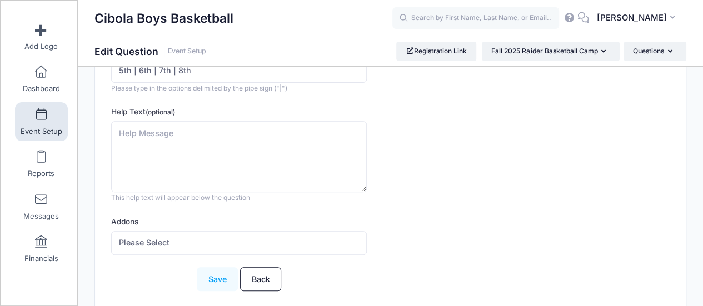
click at [208, 274] on button "Save" at bounding box center [217, 279] width 41 height 24
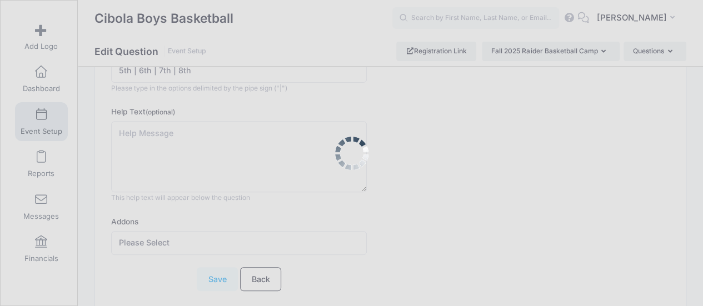
scroll to position [0, 0]
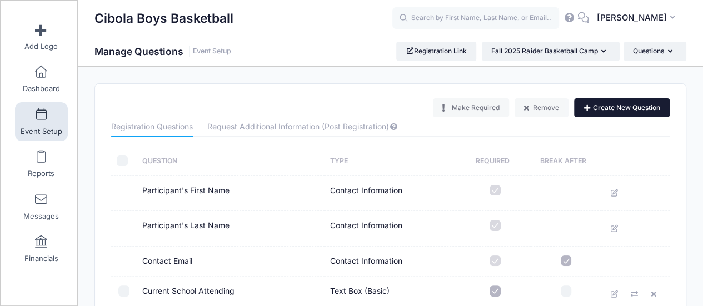
click at [604, 111] on button "Create New Question" at bounding box center [622, 107] width 96 height 19
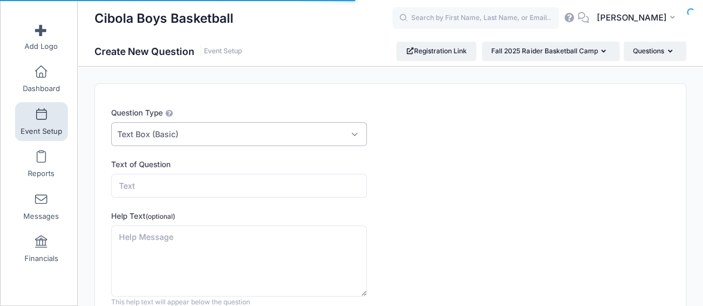
click at [232, 136] on span "Text Box (Basic)" at bounding box center [239, 134] width 256 height 24
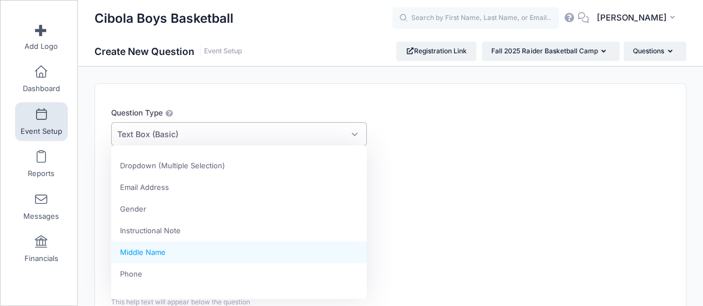
scroll to position [128, 0]
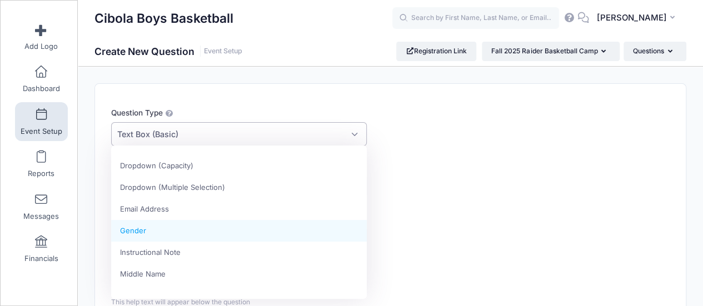
select select "gender"
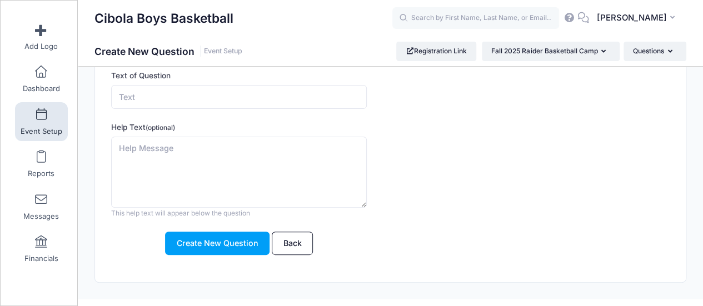
scroll to position [106, 0]
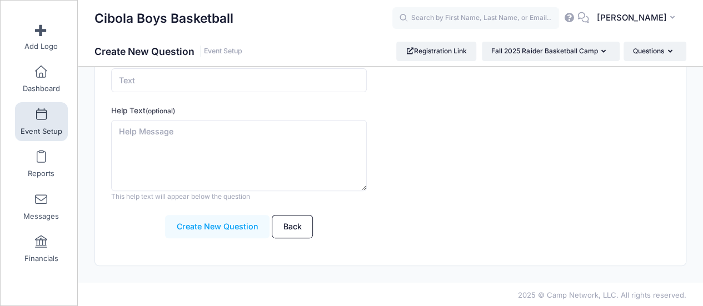
click at [196, 223] on button "Create New Question" at bounding box center [217, 227] width 104 height 24
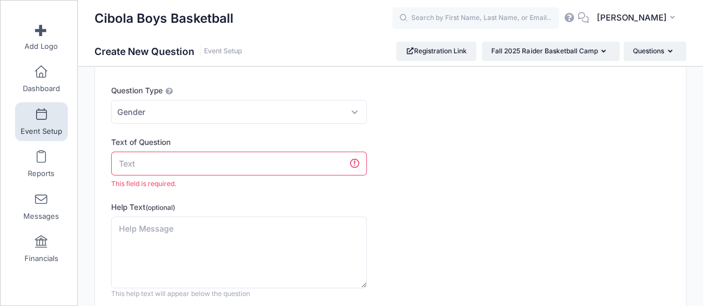
scroll to position [0, 0]
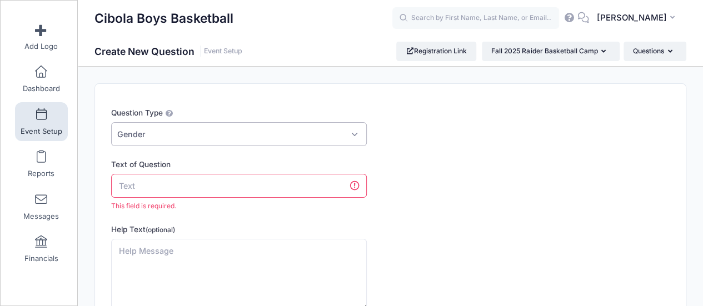
click at [206, 142] on span "Gender" at bounding box center [239, 134] width 256 height 24
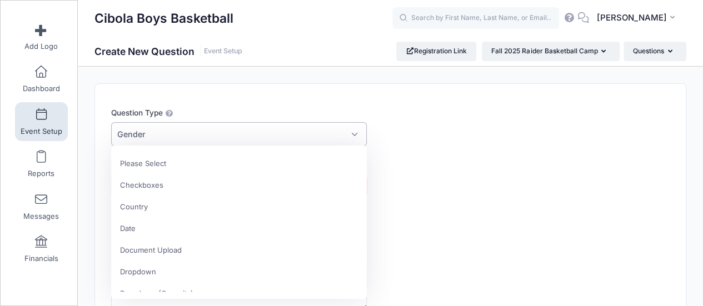
scroll to position [173, 0]
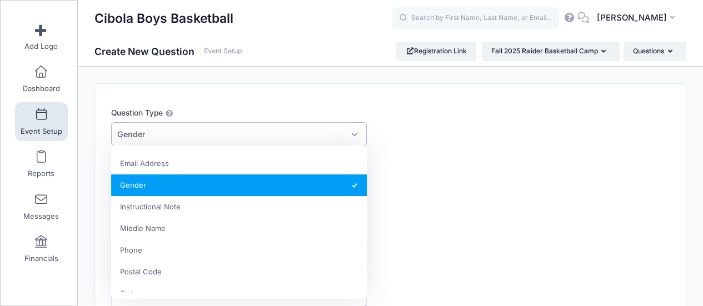
click at [206, 142] on span "Gender" at bounding box center [239, 134] width 256 height 24
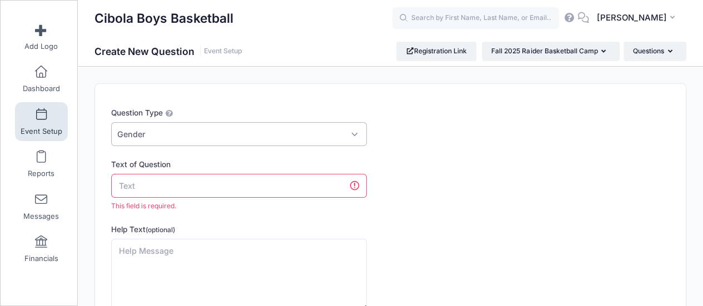
click at [235, 155] on form "Question Type Please Select Checkboxes Country Date Document Upload Dropdown Dr…" at bounding box center [366, 232] width 511 height 251
click at [197, 188] on input "Text of Question" at bounding box center [239, 186] width 256 height 24
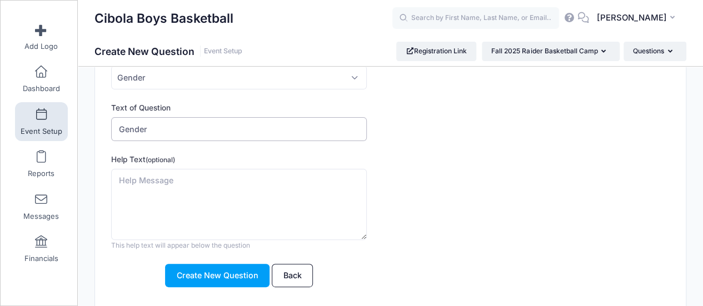
scroll to position [106, 0]
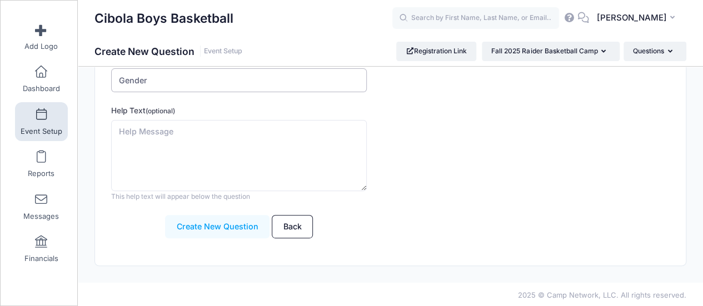
type input "Gender"
click at [207, 227] on button "Create New Question" at bounding box center [217, 227] width 104 height 24
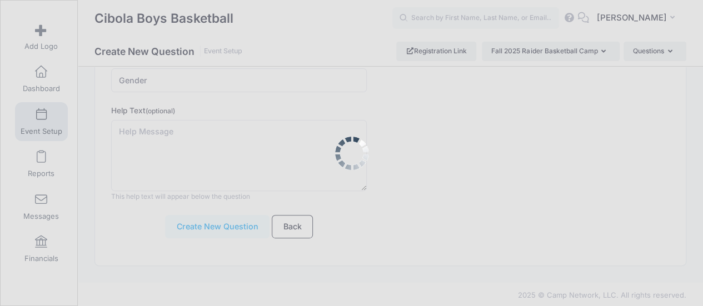
scroll to position [0, 0]
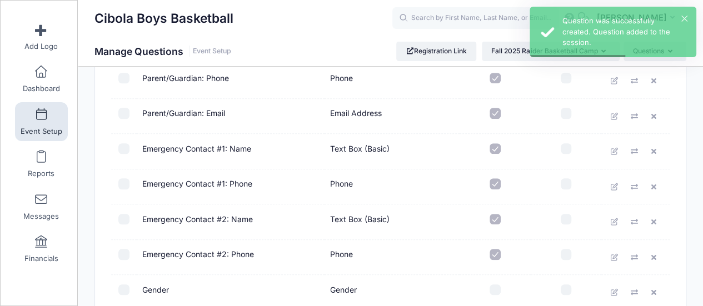
scroll to position [445, 0]
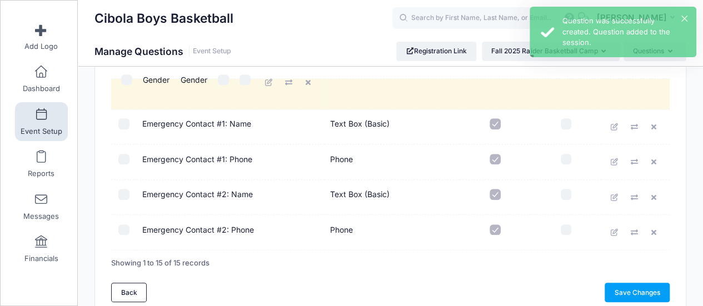
drag, startPoint x: 153, startPoint y: 235, endPoint x: 157, endPoint y: 82, distance: 152.4
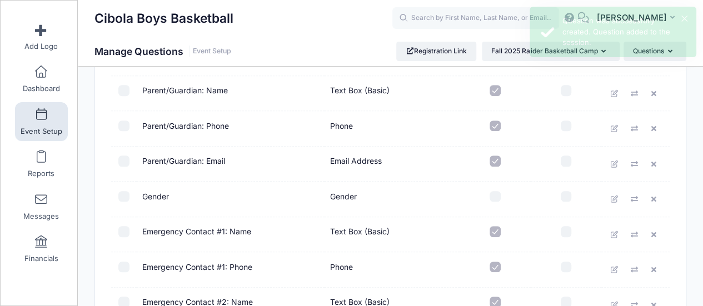
scroll to position [333, 0]
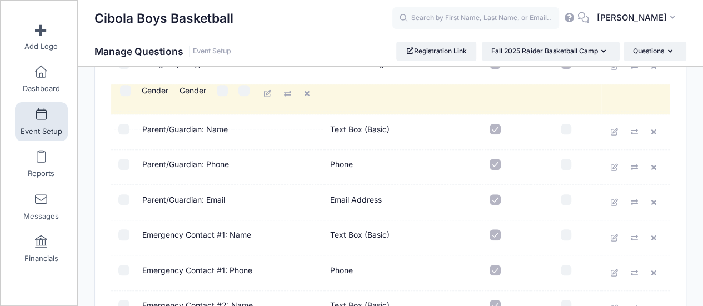
drag, startPoint x: 185, startPoint y: 203, endPoint x: 188, endPoint y: 91, distance: 112.3
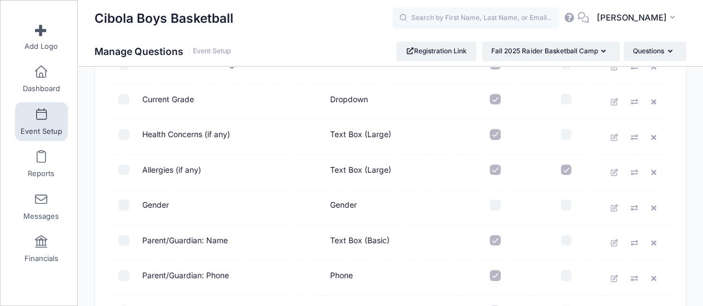
scroll to position [222, 0]
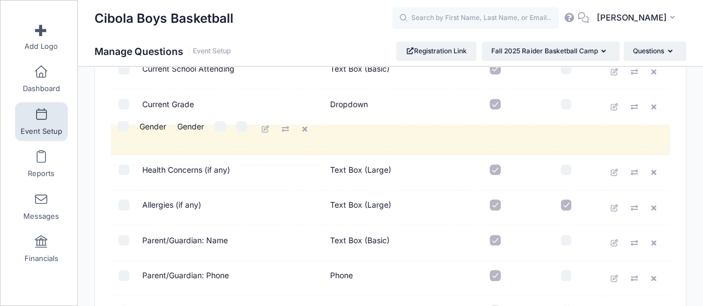
drag, startPoint x: 203, startPoint y: 205, endPoint x: 204, endPoint y: 123, distance: 82.3
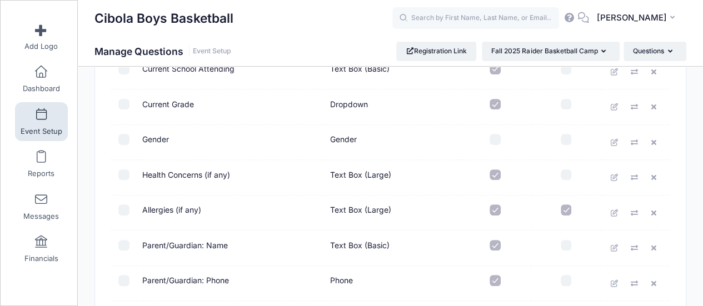
click at [491, 135] on input "checkbox" at bounding box center [495, 139] width 11 height 11
checkbox input "true"
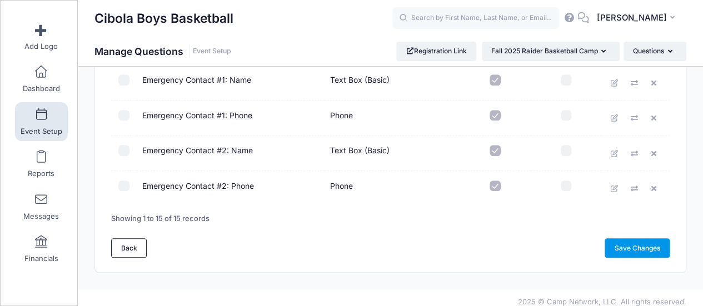
scroll to position [499, 0]
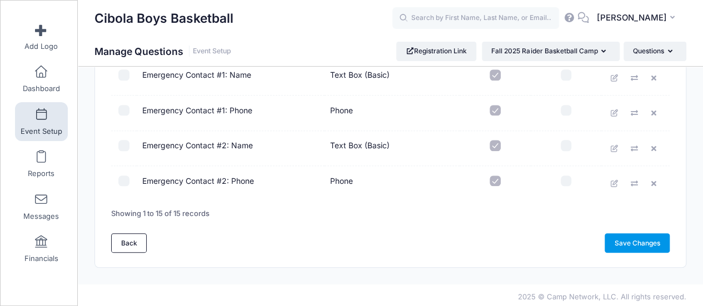
click at [623, 240] on link "Save Changes" at bounding box center [637, 242] width 65 height 19
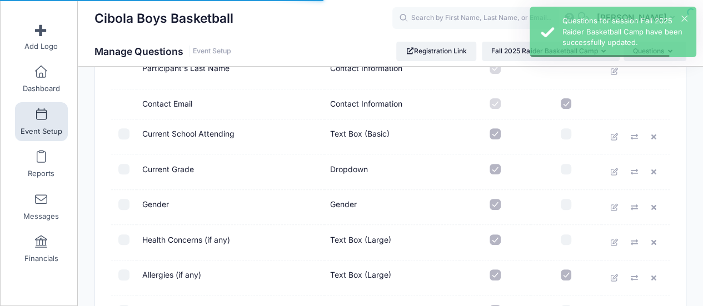
scroll to position [167, 0]
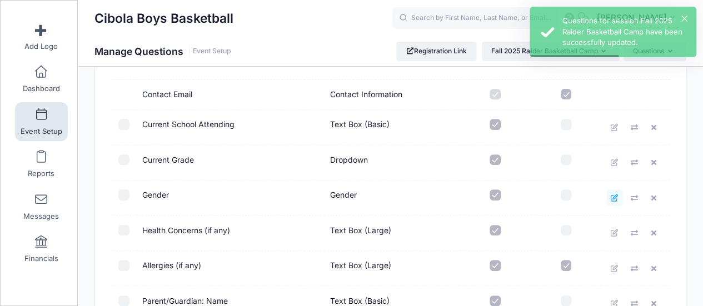
click at [615, 196] on icon at bounding box center [614, 198] width 9 height 7
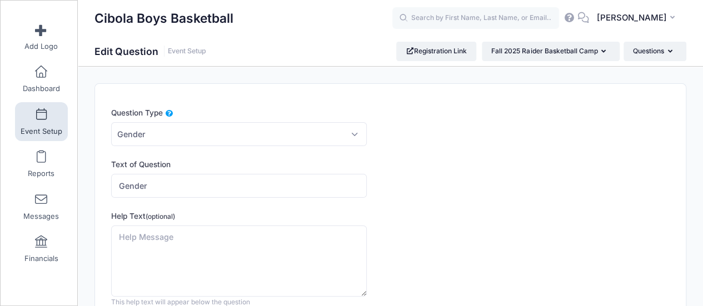
click at [173, 114] on icon at bounding box center [170, 114] width 9 height 0
click at [112, 122] on select "Please Select Checkboxes Country Date Document Upload Dropdown Dropdown (Capaci…" at bounding box center [111, 122] width 1 height 1
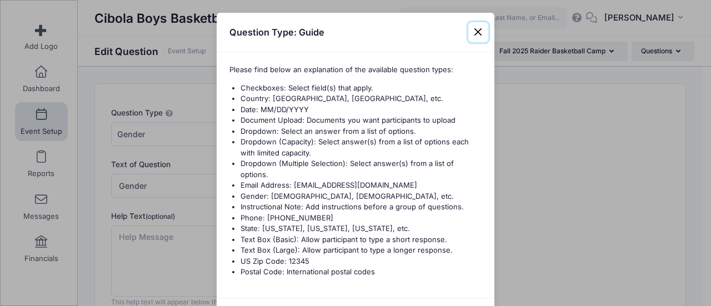
click at [472, 32] on button "Close" at bounding box center [479, 32] width 20 height 20
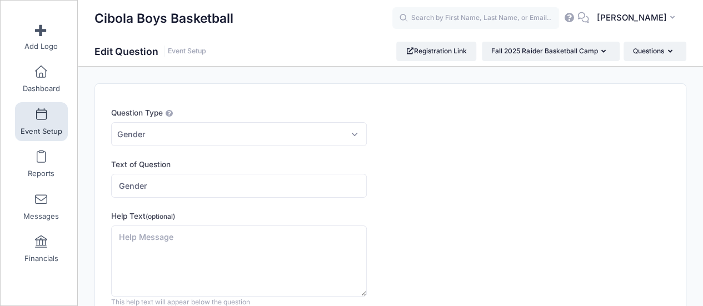
click at [440, 170] on div "Text of Question Gender" at bounding box center [366, 178] width 511 height 39
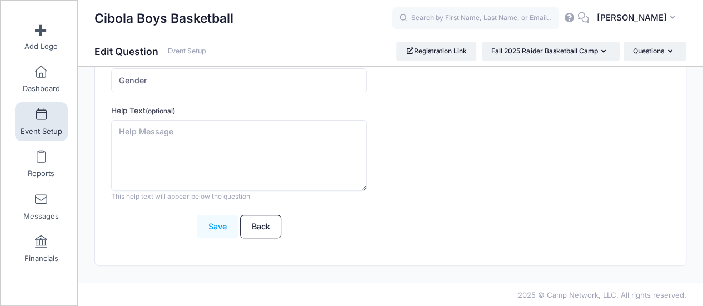
click at [210, 222] on button "Save" at bounding box center [217, 227] width 41 height 24
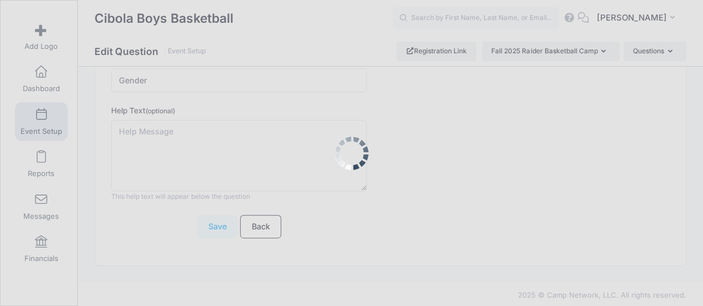
scroll to position [0, 0]
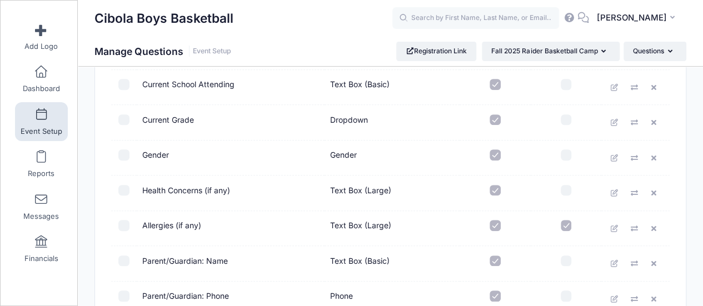
scroll to position [222, 0]
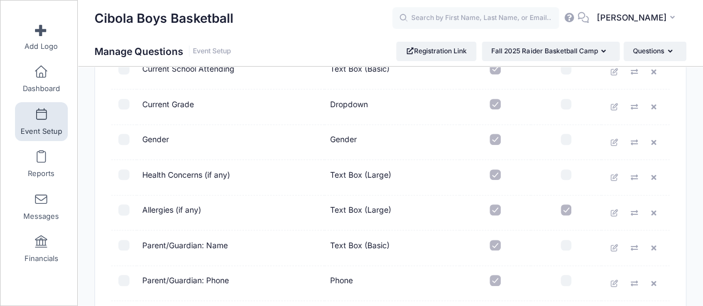
click at [562, 174] on input "checkbox" at bounding box center [566, 175] width 11 height 11
checkbox input "true"
click at [566, 210] on input "checkbox" at bounding box center [566, 210] width 11 height 11
checkbox input "false"
click at [569, 171] on input "checkbox" at bounding box center [566, 175] width 11 height 11
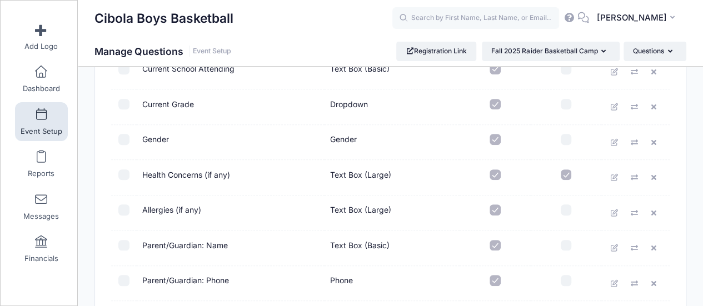
checkbox input "false"
click at [566, 141] on input "checkbox" at bounding box center [566, 139] width 11 height 11
checkbox input "true"
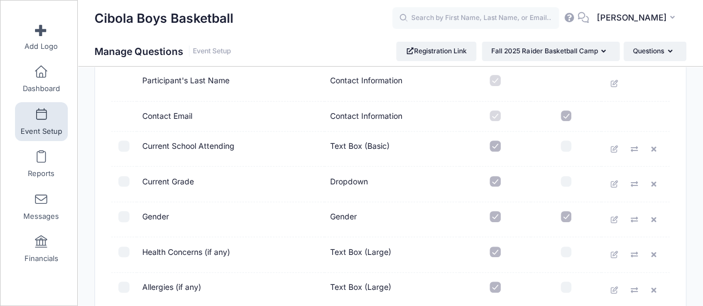
scroll to position [111, 0]
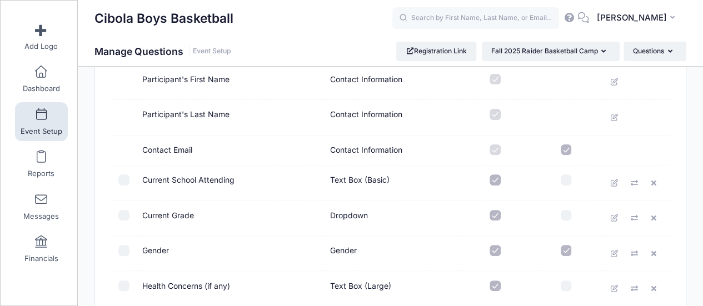
click at [565, 149] on input "checkbox" at bounding box center [566, 150] width 11 height 11
checkbox input "false"
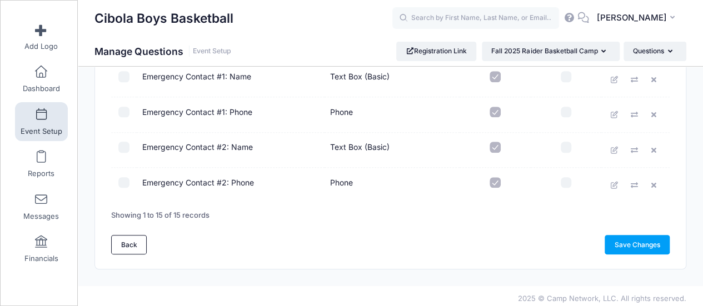
scroll to position [499, 0]
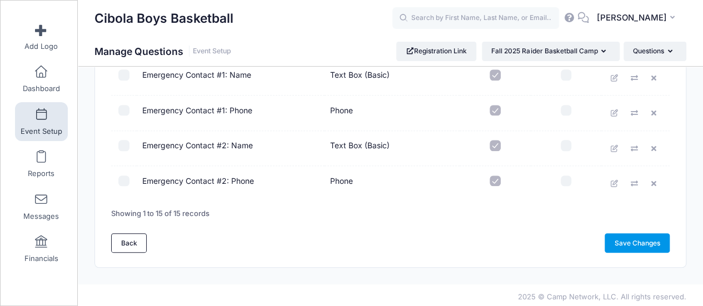
click at [622, 244] on link "Save Changes" at bounding box center [637, 242] width 65 height 19
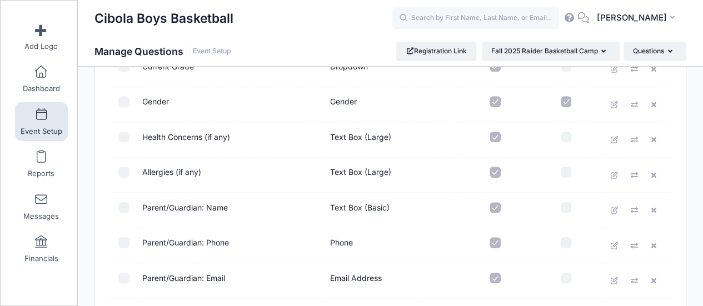
scroll to position [278, 0]
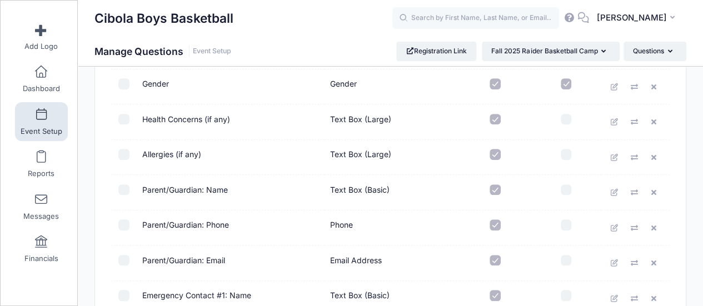
click at [567, 81] on input "checkbox" at bounding box center [566, 83] width 11 height 11
checkbox input "false"
click at [562, 151] on input "checkbox" at bounding box center [566, 154] width 11 height 11
checkbox input "true"
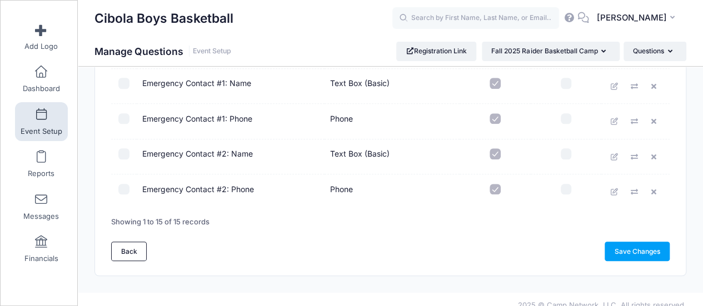
scroll to position [499, 0]
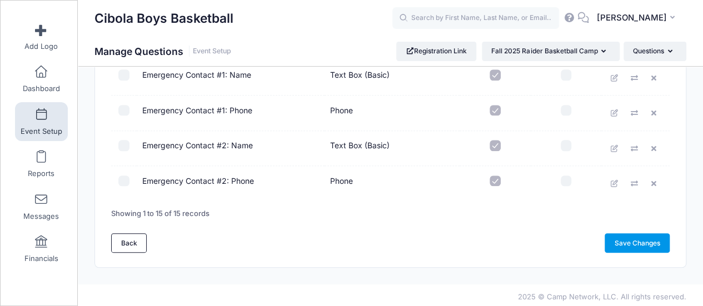
click at [635, 242] on link "Save Changes" at bounding box center [637, 242] width 65 height 19
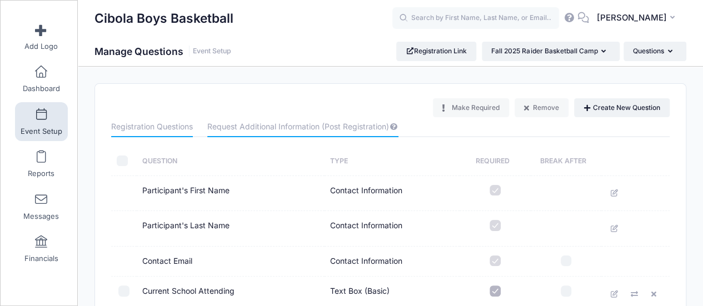
click at [311, 130] on link "Request Additional Information (Post Registration)" at bounding box center [302, 127] width 191 height 20
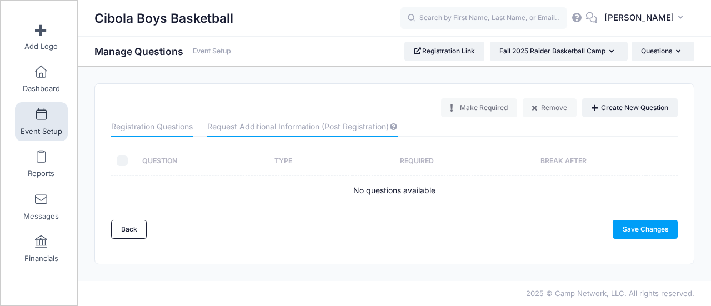
click at [163, 128] on link "Registration Questions" at bounding box center [152, 127] width 82 height 20
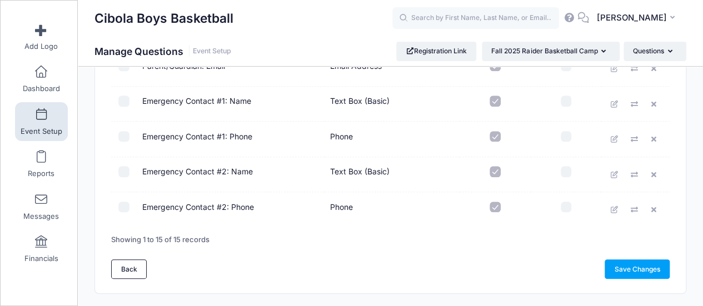
scroll to position [499, 0]
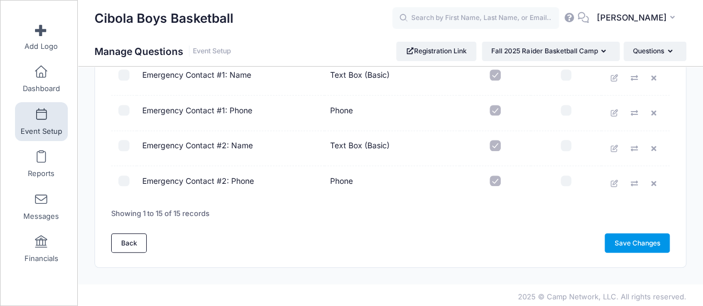
click at [639, 244] on link "Save Changes" at bounding box center [637, 242] width 65 height 19
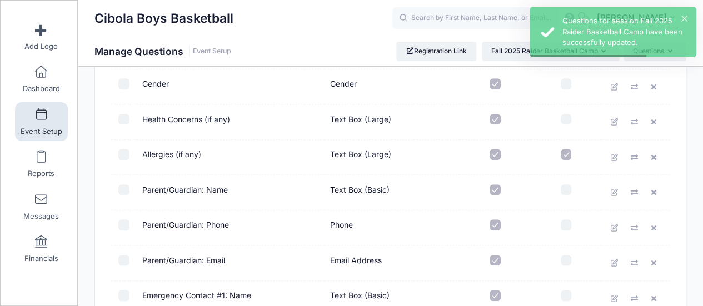
scroll to position [499, 0]
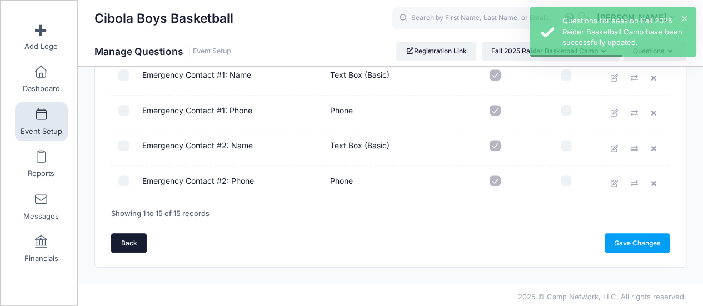
click at [125, 237] on link "Back" at bounding box center [129, 242] width 36 height 19
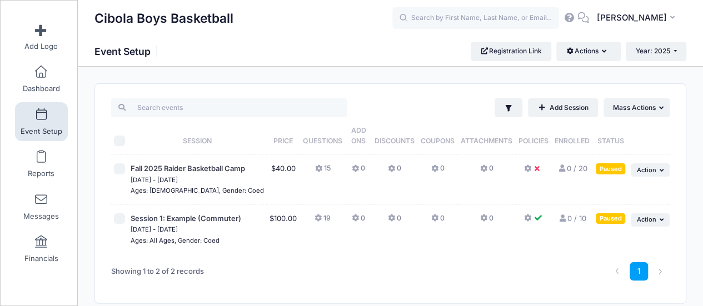
click at [352, 169] on icon at bounding box center [356, 169] width 9 height 0
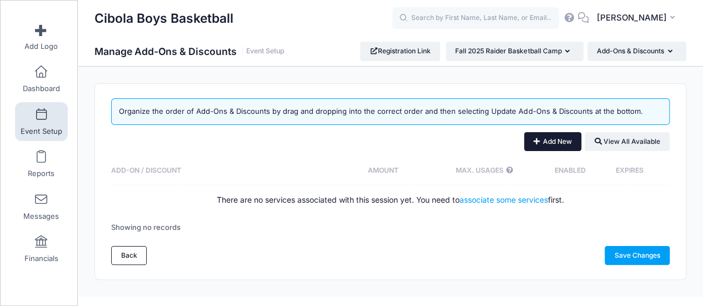
click at [561, 141] on button "Add New" at bounding box center [552, 141] width 57 height 19
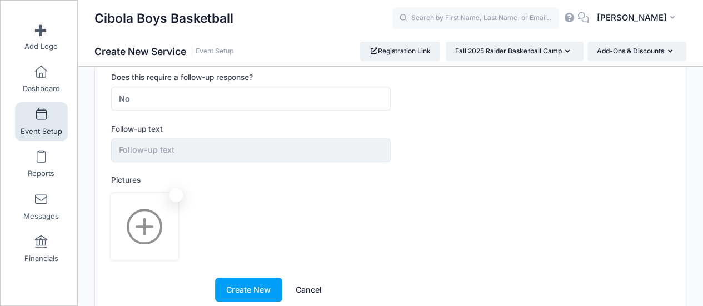
scroll to position [500, 0]
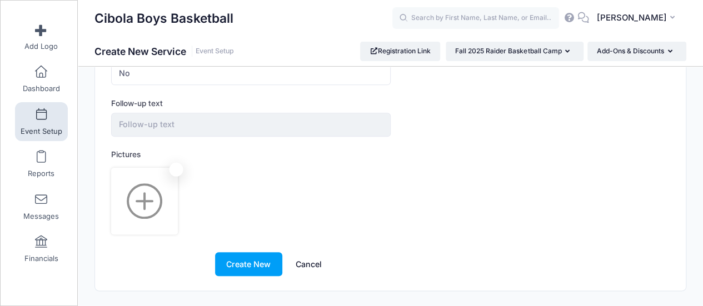
click at [315, 258] on link "Cancel" at bounding box center [309, 264] width 49 height 24
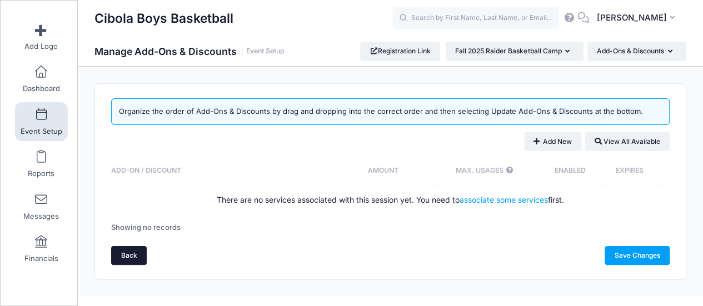
click at [138, 251] on link "Back" at bounding box center [129, 255] width 36 height 19
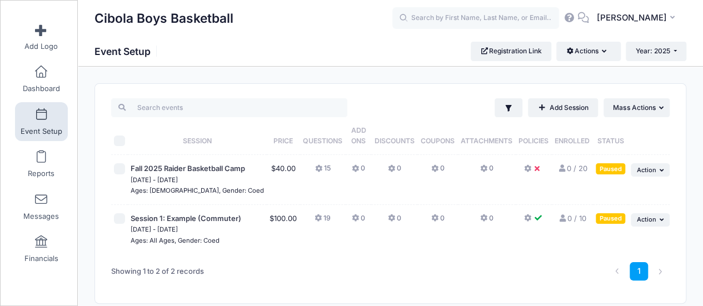
click at [480, 169] on icon at bounding box center [484, 169] width 9 height 0
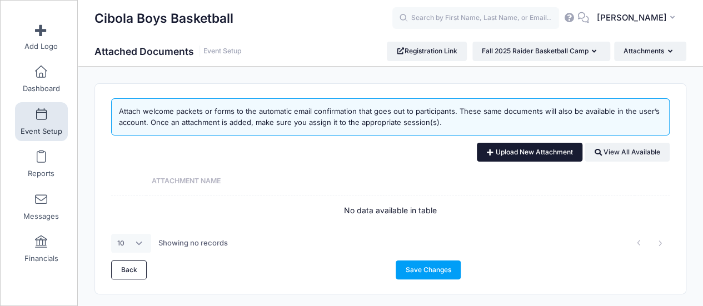
click at [516, 152] on link "Upload New Attachment" at bounding box center [530, 152] width 106 height 19
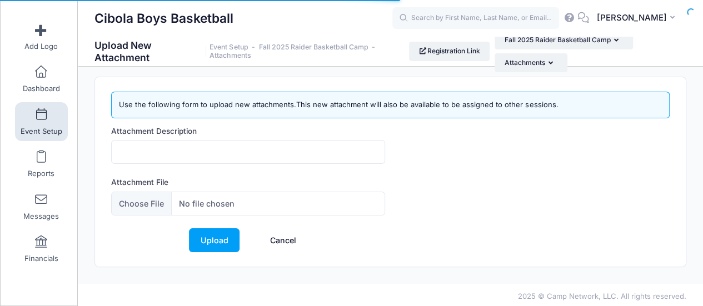
scroll to position [8, 0]
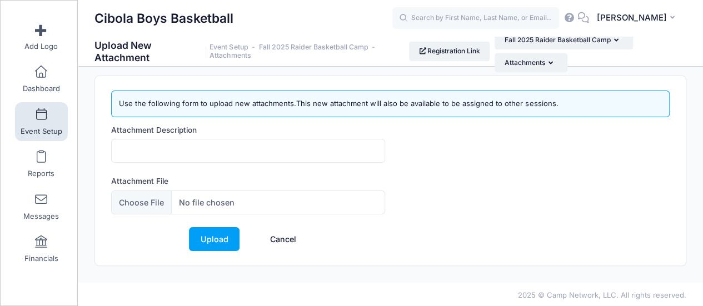
click at [295, 235] on link "Cancel" at bounding box center [282, 239] width 49 height 24
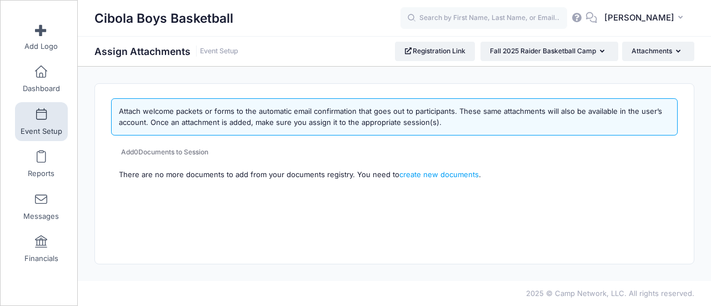
click at [272, 146] on div "Attach welcome packets or forms to the automatic email confirmation that goes o…" at bounding box center [394, 129] width 577 height 63
click at [223, 48] on link "Event Setup" at bounding box center [219, 51] width 38 height 8
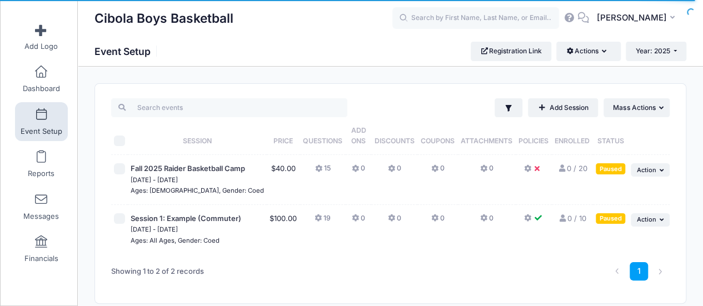
click at [535, 169] on icon at bounding box center [539, 169] width 9 height 0
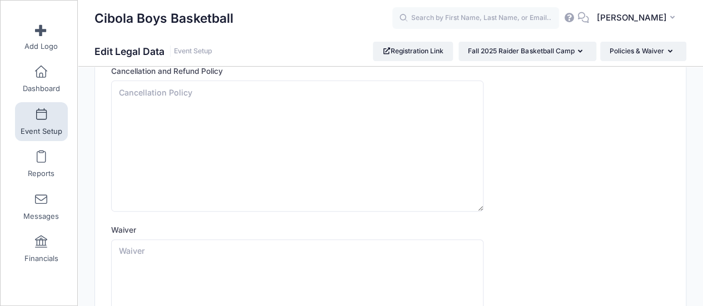
scroll to position [22, 0]
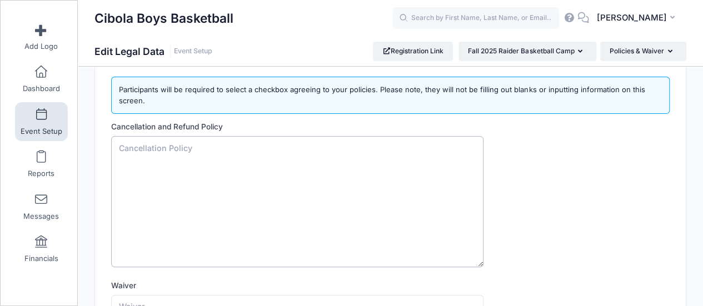
click at [277, 142] on textarea "Cancellation and Refund Policy" at bounding box center [297, 201] width 372 height 131
type textarea "R"
click at [241, 148] on textarea "Any cancellations prior to" at bounding box center [297, 201] width 372 height 131
type textarea "A"
type textarea "U"
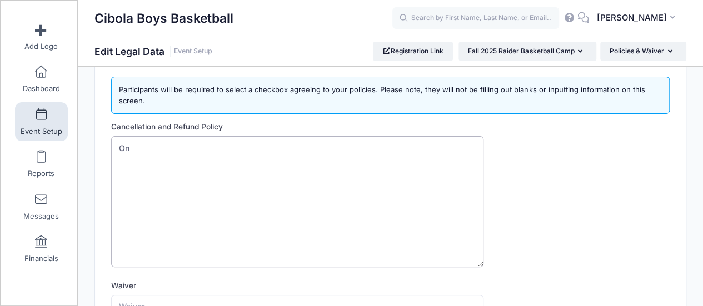
type textarea "O"
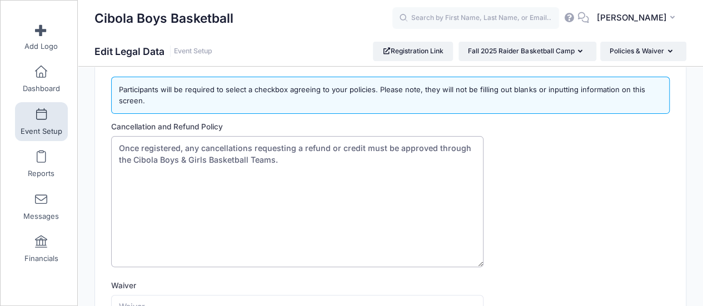
click at [340, 148] on textarea "Once registered, any cancellations requesting a refund or credit must be approv…" at bounding box center [297, 201] width 372 height 131
click at [361, 148] on textarea "Once registered, any cancellations requesting a refund or credit must be approv…" at bounding box center [297, 201] width 372 height 131
click at [118, 168] on textarea "Once registered, any cancellations requesting a refund or credit for future cam…" at bounding box center [297, 201] width 372 height 131
click at [233, 183] on textarea "Once registered, any cancellations requesting a refund or credit for future cam…" at bounding box center [297, 201] width 372 height 131
paste textarea "Participants who do not attend their registered session (for any reason, includ…"
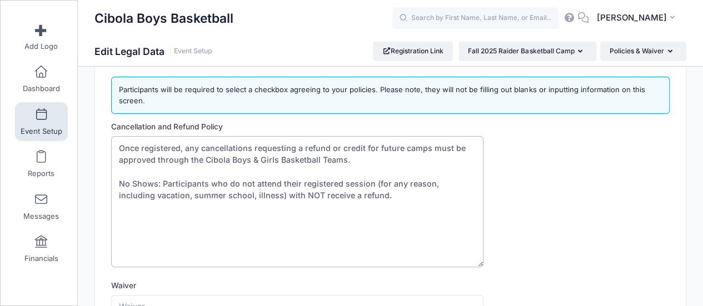
paste textarea "Participants who do not attend their registered camp session due to any illness…"
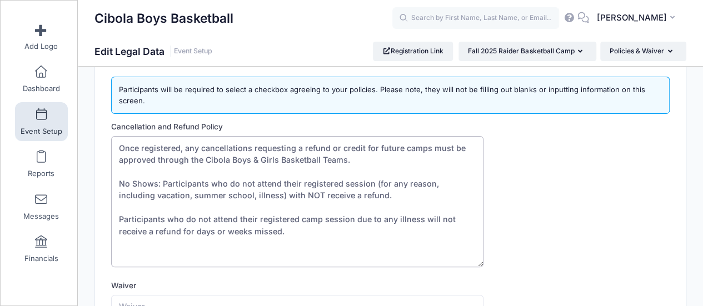
click at [123, 171] on textarea "Once registered, any cancellations requesting a refund or credit for future cam…" at bounding box center [297, 201] width 372 height 131
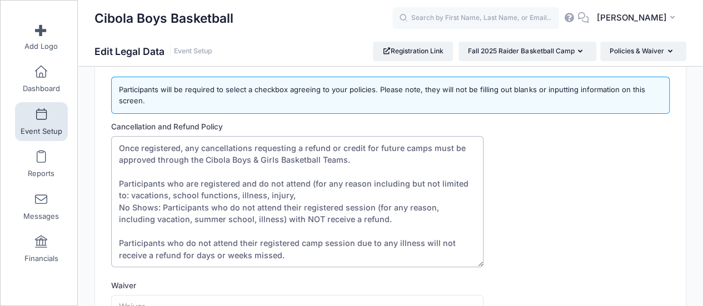
drag, startPoint x: 292, startPoint y: 255, endPoint x: 118, endPoint y: 207, distance: 180.4
click at [118, 207] on textarea "Once registered, any cancellations requesting a refund or credit for future cam…" at bounding box center [297, 201] width 372 height 131
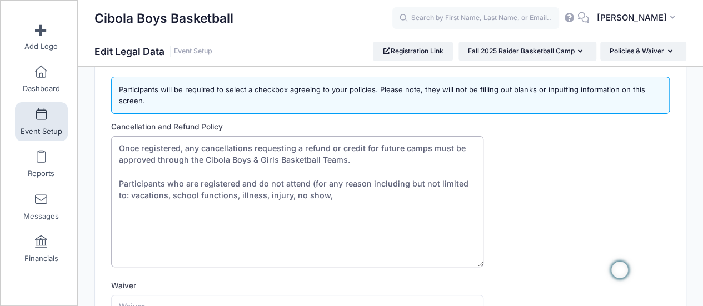
click at [343, 160] on textarea "Once registered, any cancellations requesting a refund or credit for future cam…" at bounding box center [297, 201] width 372 height 131
click at [309, 182] on textarea "Once registered, any cancellations requesting a refund or credit for future cam…" at bounding box center [297, 201] width 372 height 131
click at [318, 194] on textarea "Once registered, any cancellations requesting a refund or credit for future cam…" at bounding box center [297, 201] width 372 height 131
click at [120, 195] on textarea "Once registered, any cancellations requesting a refund or credit for future cam…" at bounding box center [297, 201] width 372 height 131
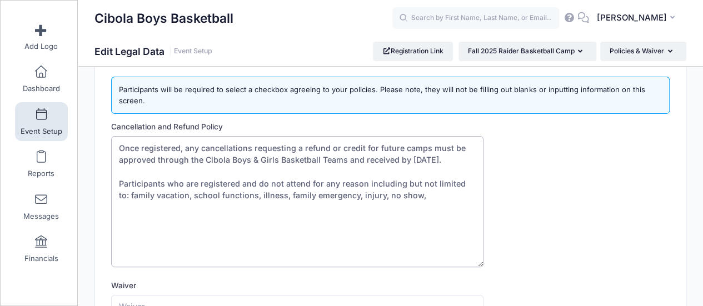
click at [305, 182] on textarea "Once registered, any cancellations requesting a refund or credit for future cam…" at bounding box center [297, 201] width 372 height 131
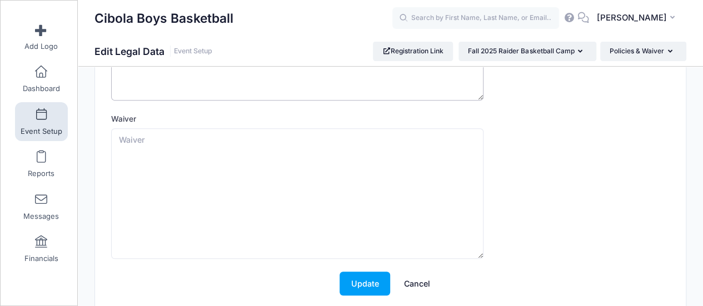
scroll to position [244, 0]
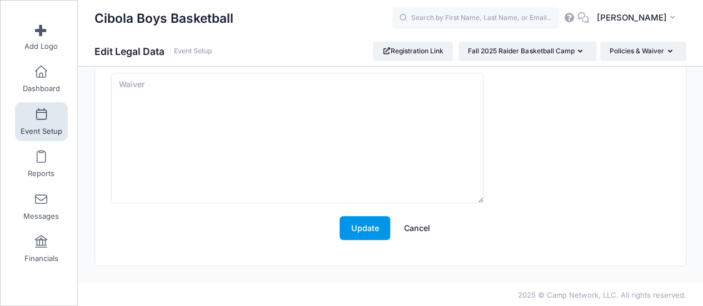
type textarea "Once registered, any cancellations requesting a refund or credit for future cam…"
click at [356, 220] on button "Update" at bounding box center [365, 228] width 51 height 24
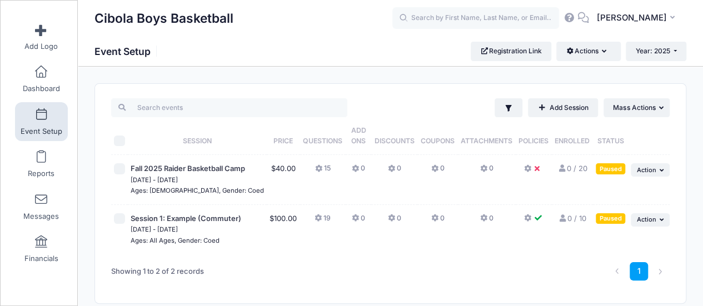
click at [535, 169] on icon at bounding box center [539, 169] width 9 height 0
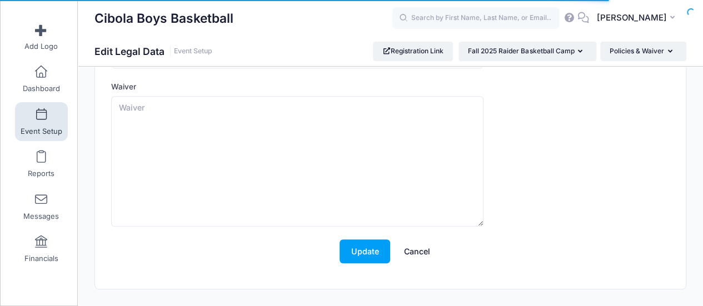
scroll to position [222, 0]
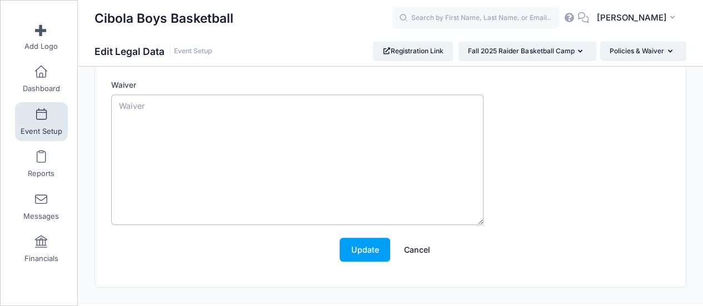
click at [315, 157] on textarea "Waiver" at bounding box center [297, 159] width 372 height 131
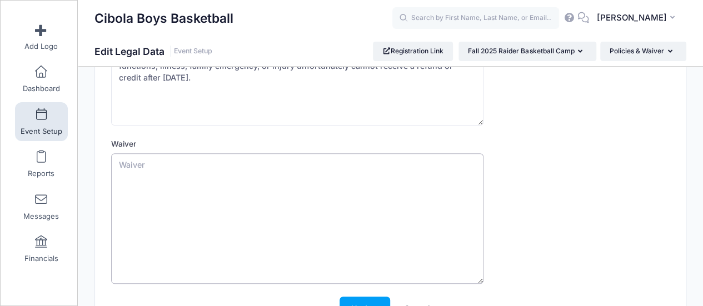
scroll to position [111, 0]
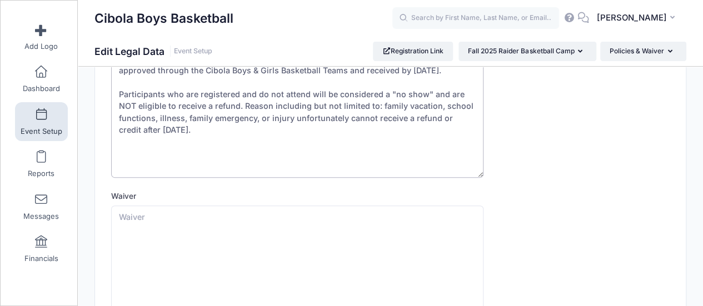
click at [264, 145] on textarea "Once registered, any cancellations requesting a refund or credit for future cam…" at bounding box center [297, 112] width 372 height 131
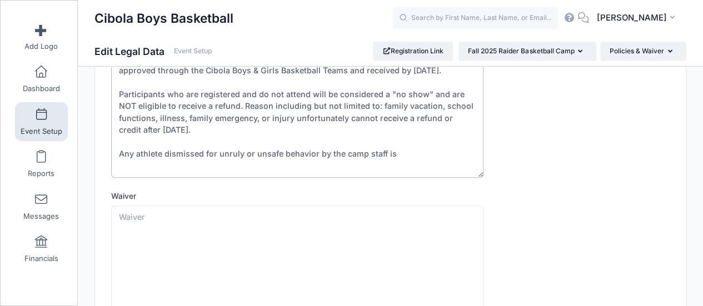
paste textarea "amount will be non-refundable and re-enrollment will not be allowed in the futu…"
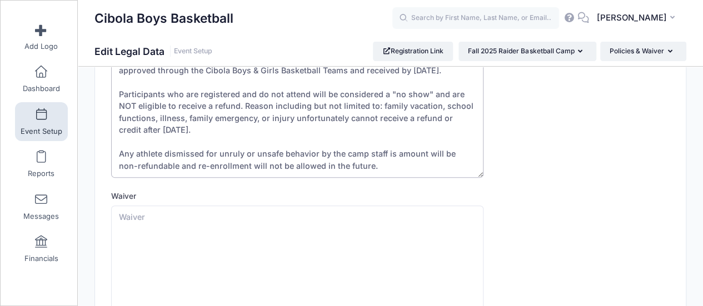
drag, startPoint x: 385, startPoint y: 152, endPoint x: 422, endPoint y: 151, distance: 37.8
click at [422, 151] on textarea "Once registered, any cancellations requesting a refund or credit for future cam…" at bounding box center [297, 112] width 372 height 131
click at [253, 165] on textarea "Once registered, any cancellations requesting a refund or credit for future cam…" at bounding box center [297, 112] width 372 height 131
click at [285, 145] on textarea "Once registered, any cancellations requesting a refund or credit for future cam…" at bounding box center [297, 112] width 372 height 131
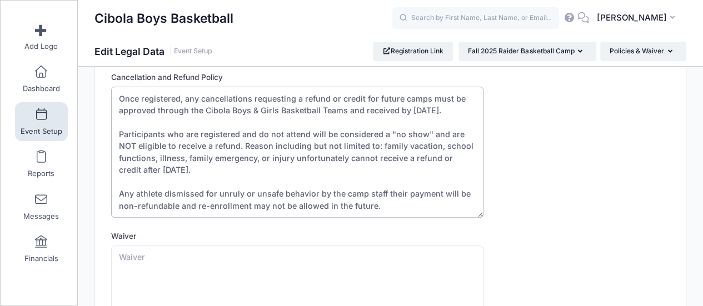
scroll to position [56, 0]
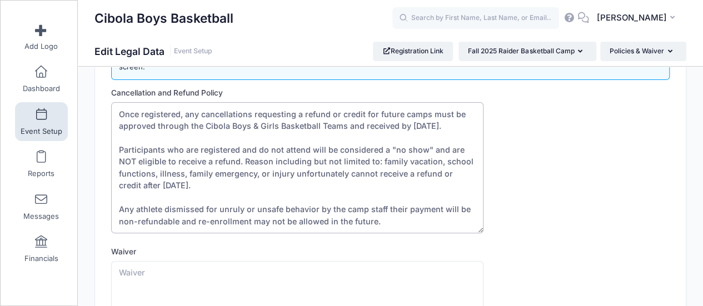
click at [361, 126] on textarea "Once registered, any cancellations requesting a refund or credit for future cam…" at bounding box center [297, 167] width 372 height 131
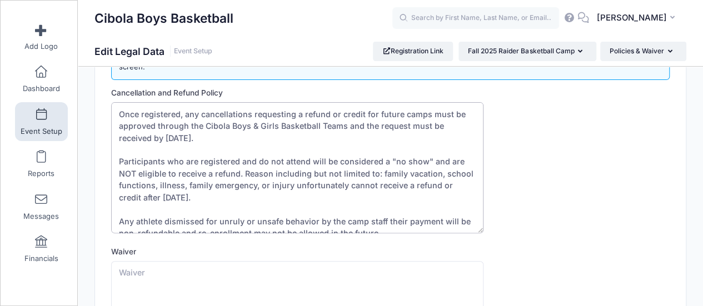
click at [225, 136] on textarea "Once registered, any cancellations requesting a refund or credit for future cam…" at bounding box center [297, 167] width 372 height 131
click at [210, 153] on textarea "Once registered, any cancellations requesting a refund or credit for future cam…" at bounding box center [297, 167] width 372 height 131
click at [270, 173] on textarea "Once registered, any cancellations requesting a refund or credit for future cam…" at bounding box center [297, 167] width 372 height 131
click at [300, 196] on textarea "Once registered, any cancellations requesting a refund or credit for future cam…" at bounding box center [297, 167] width 372 height 131
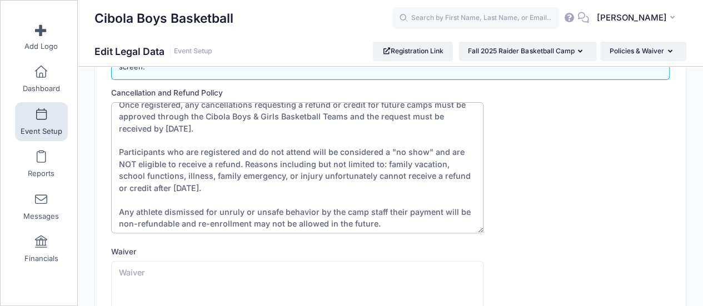
scroll to position [12, 0]
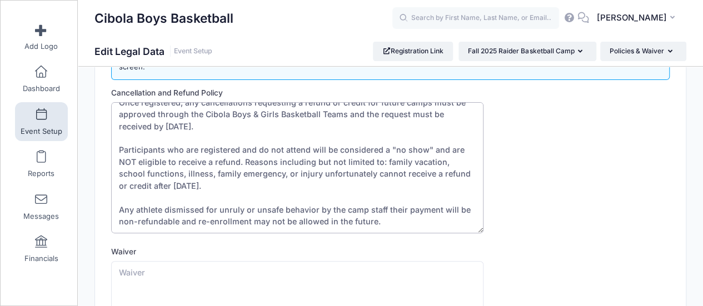
click at [376, 221] on textarea "Once registered, any cancellations requesting a refund or credit for future cam…" at bounding box center [297, 167] width 372 height 131
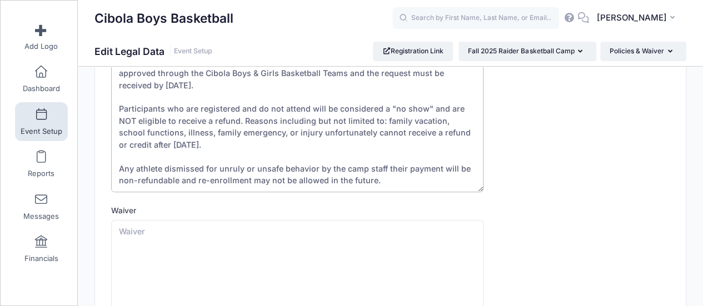
scroll to position [0, 0]
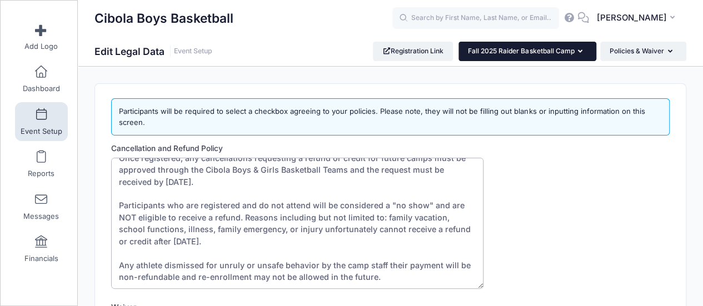
type textarea "Once registered, any cancellations requesting a refund or credit for future cam…"
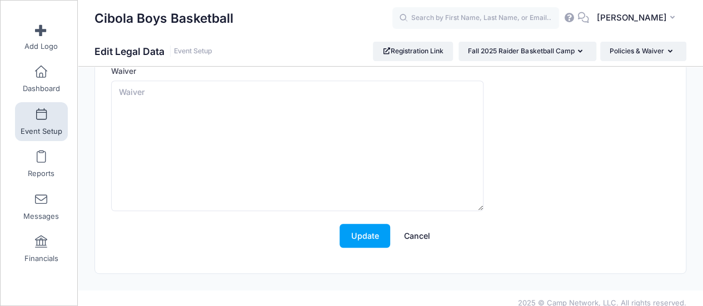
scroll to position [244, 0]
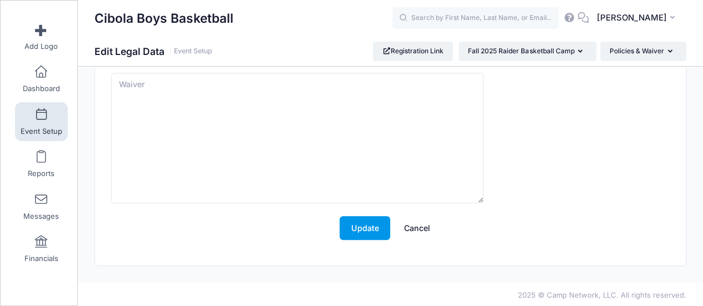
click at [364, 218] on button "Update" at bounding box center [365, 228] width 51 height 24
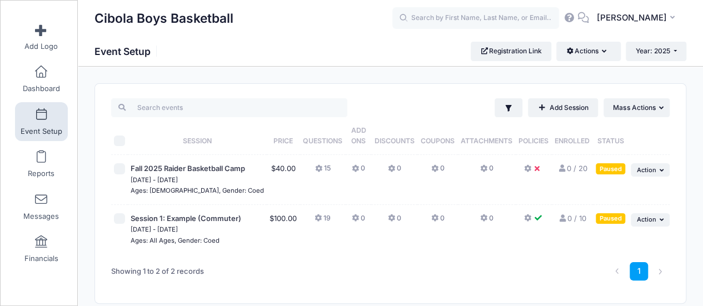
click at [480, 169] on icon at bounding box center [484, 169] width 9 height 0
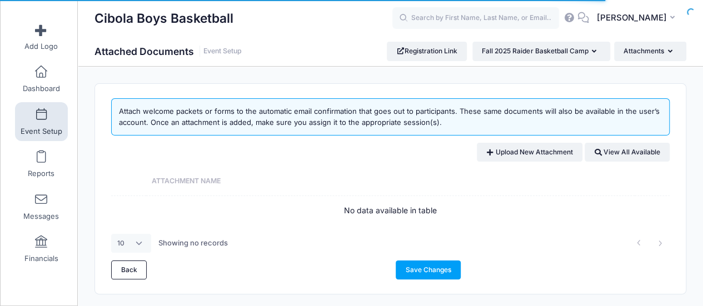
scroll to position [29, 0]
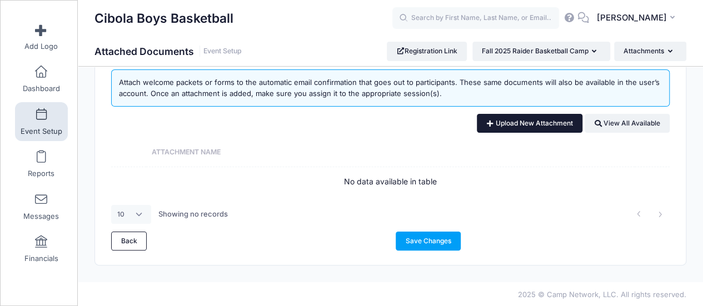
click at [499, 128] on link "Upload New Attachment" at bounding box center [530, 123] width 106 height 19
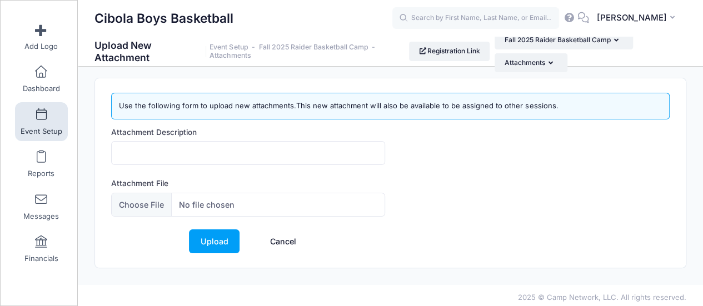
scroll to position [8, 0]
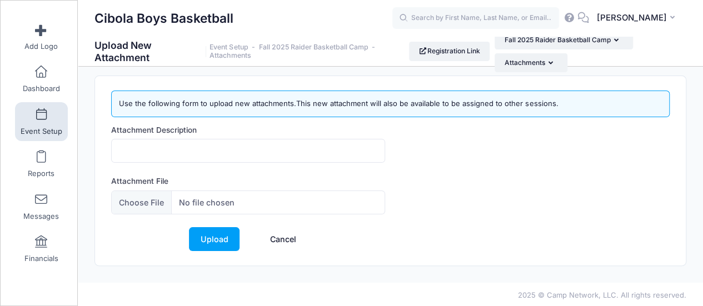
click at [291, 234] on link "Cancel" at bounding box center [282, 239] width 49 height 24
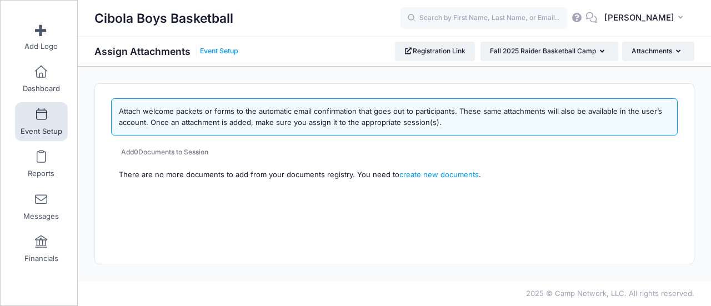
click at [205, 52] on link "Event Setup" at bounding box center [219, 51] width 38 height 8
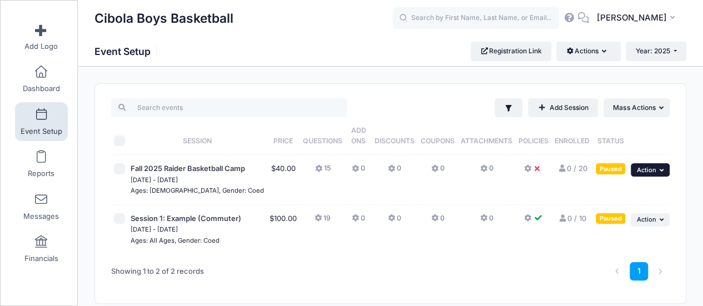
click at [644, 171] on span "Action" at bounding box center [645, 170] width 19 height 8
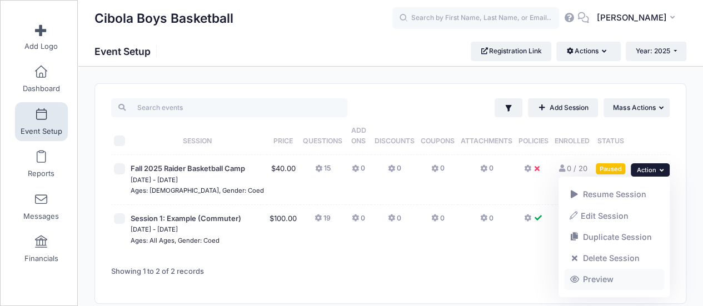
click at [596, 282] on link "Preview" at bounding box center [614, 279] width 101 height 21
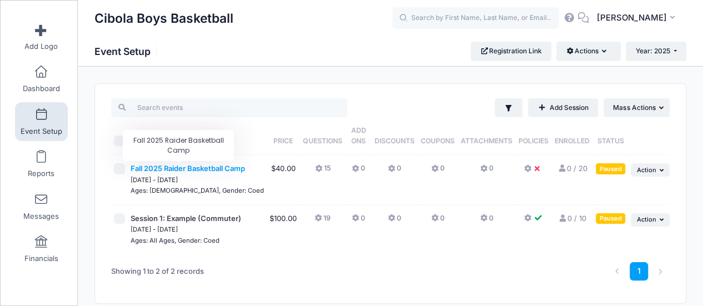
click at [202, 166] on span "Fall 2025 Raider Basketball Camp" at bounding box center [188, 168] width 114 height 9
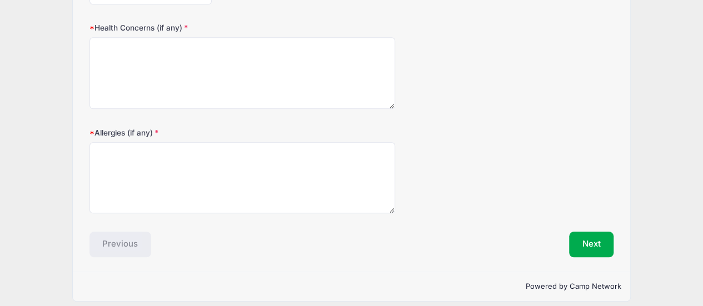
scroll to position [461, 0]
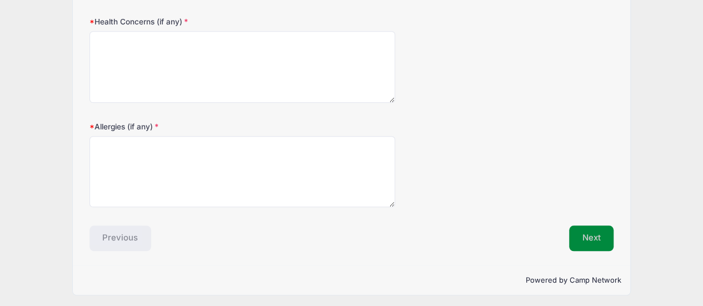
click at [581, 234] on button "Next" at bounding box center [591, 239] width 45 height 26
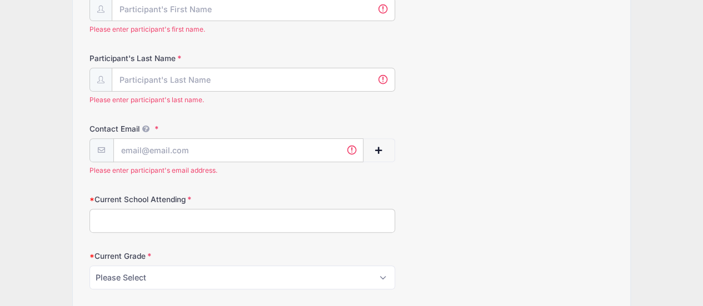
scroll to position [222, 0]
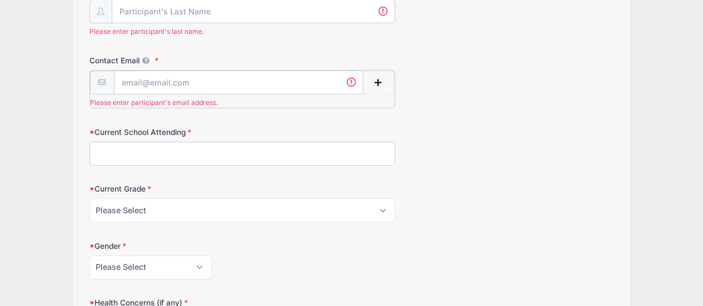
click at [378, 83] on span "button" at bounding box center [379, 83] width 10 height 8
click at [442, 82] on div "Contact Email Please enter participant's email address." at bounding box center [351, 81] width 525 height 52
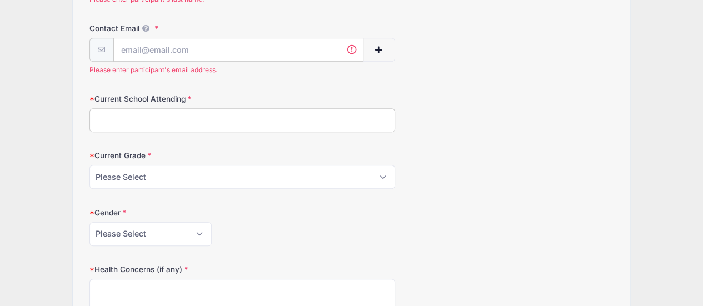
scroll to position [278, 0]
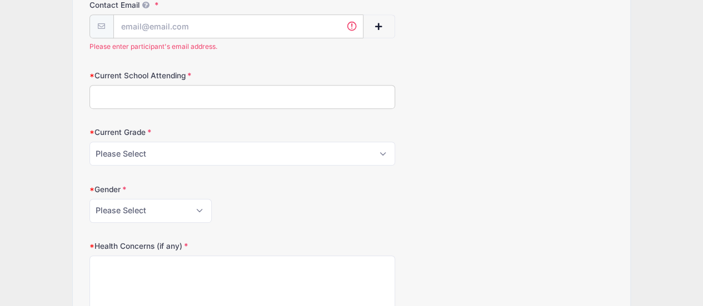
click at [256, 99] on input "Current School Attending" at bounding box center [242, 97] width 306 height 24
click at [253, 157] on select "Please Select 5th 6th 7th 8th" at bounding box center [242, 154] width 306 height 24
click at [256, 118] on form "Participant's First Name Please enter participant's first name. Participant's L…" at bounding box center [351, 202] width 525 height 688
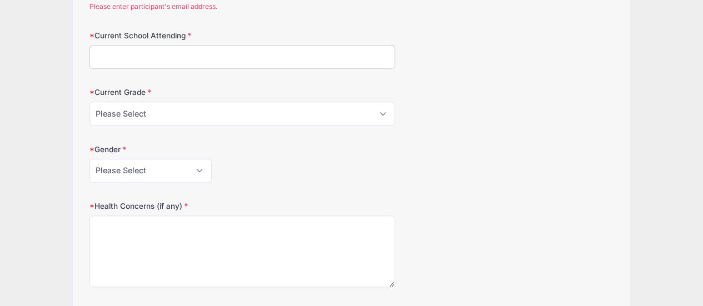
scroll to position [333, 0]
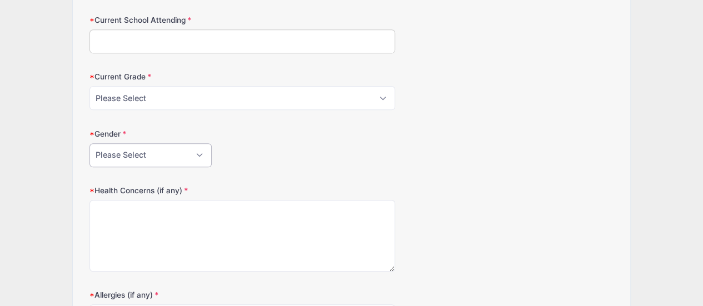
click at [176, 155] on select "Please Select Female Male" at bounding box center [150, 155] width 122 height 24
click at [176, 154] on select "Please Select Female Male" at bounding box center [150, 155] width 122 height 24
click at [303, 161] on div "Please Select Female Male" at bounding box center [242, 155] width 306 height 24
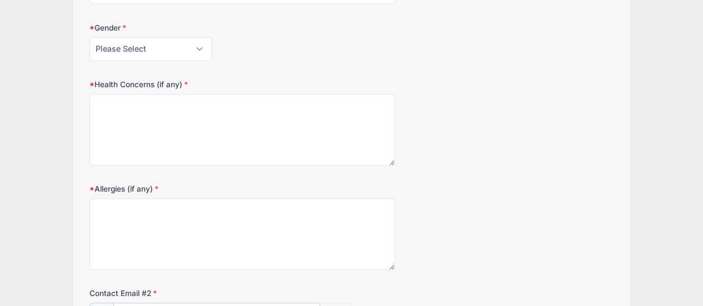
scroll to position [445, 0]
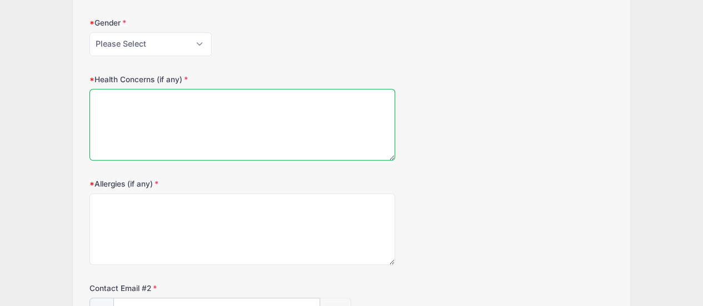
click at [267, 111] on textarea "Health Concerns (if any)" at bounding box center [242, 125] width 306 height 72
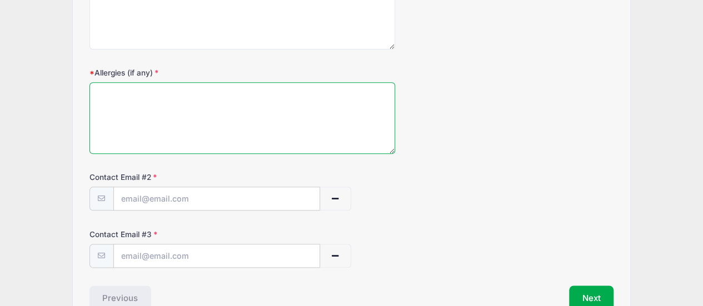
click at [271, 123] on textarea "Allergies (if any)" at bounding box center [242, 118] width 306 height 72
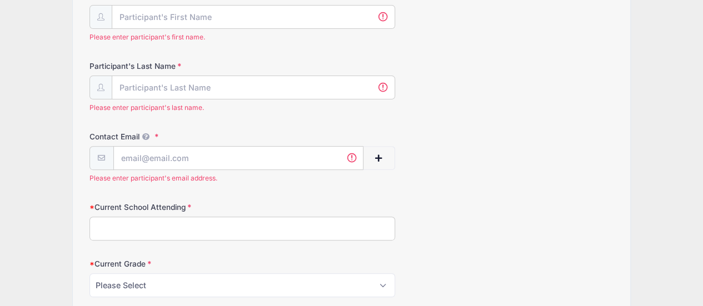
scroll to position [0, 0]
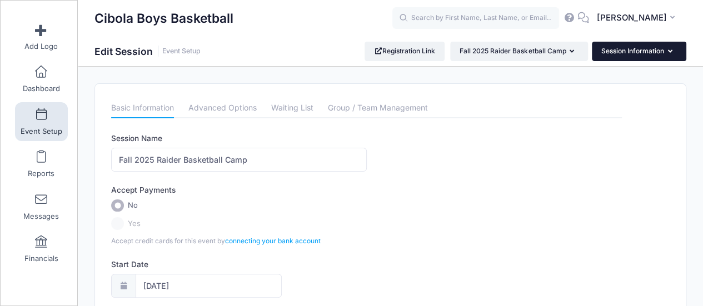
click at [627, 52] on button "Session Information" at bounding box center [639, 51] width 94 height 19
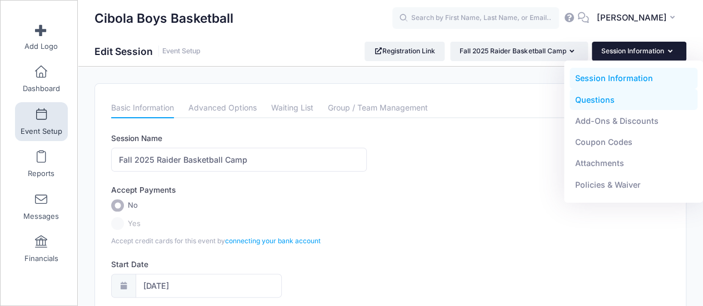
click at [585, 101] on link "Questions" at bounding box center [634, 99] width 128 height 21
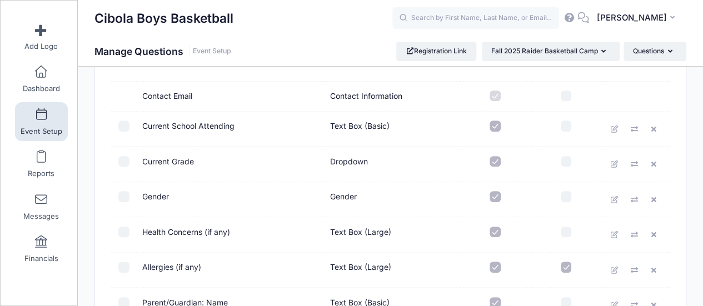
scroll to position [221, 0]
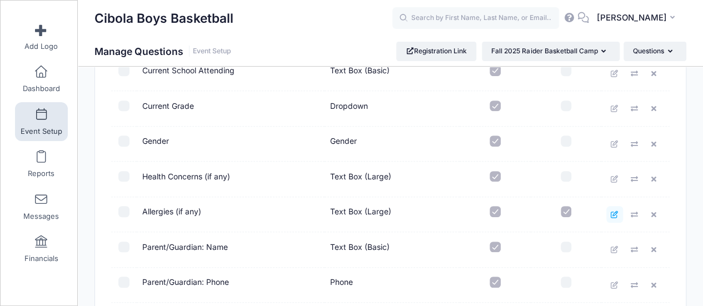
click at [614, 215] on icon at bounding box center [614, 214] width 9 height 7
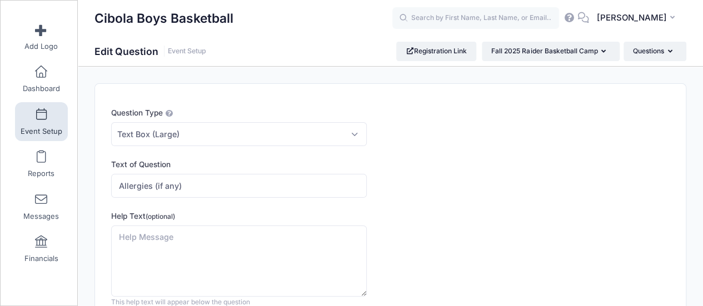
scroll to position [106, 0]
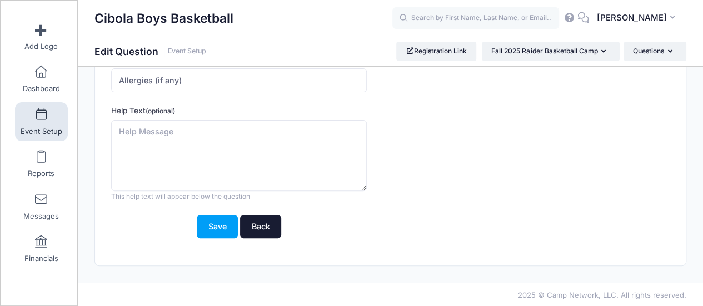
click at [268, 224] on link "Back" at bounding box center [260, 227] width 41 height 24
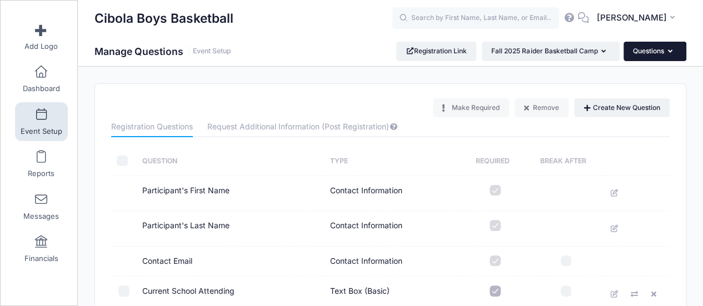
click at [667, 51] on button "Questions" at bounding box center [655, 51] width 63 height 19
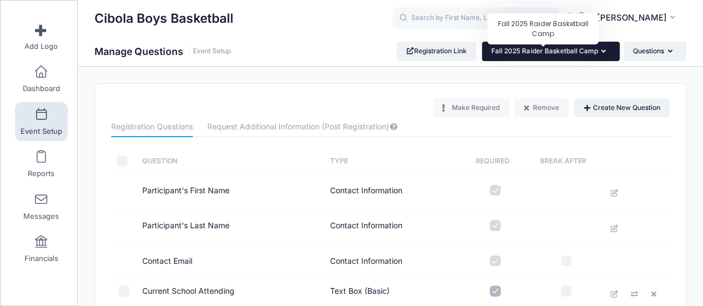
click at [572, 51] on span "Fall 2025 Raider Basketball Camp" at bounding box center [544, 51] width 106 height 8
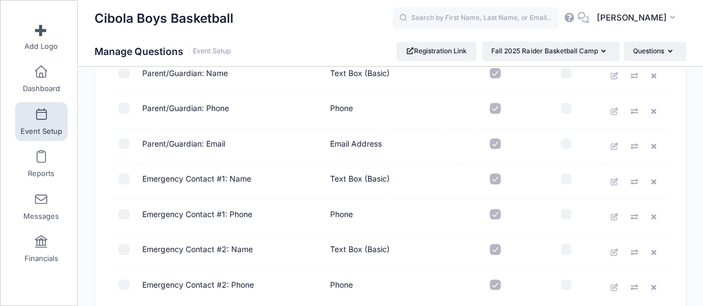
scroll to position [499, 0]
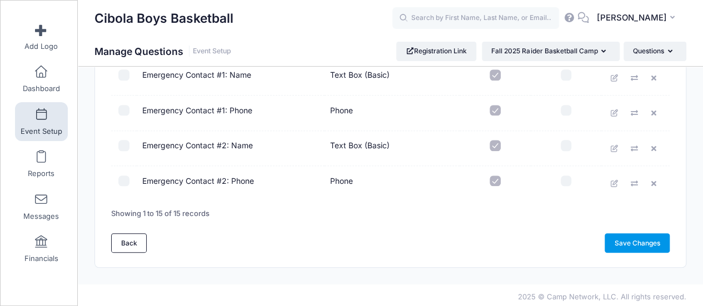
click at [624, 233] on link "Save Changes" at bounding box center [637, 242] width 65 height 19
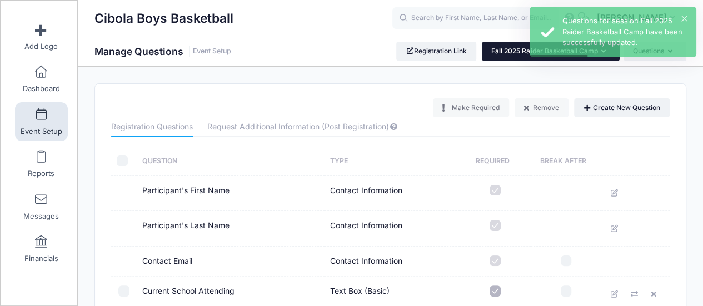
click at [511, 55] on button "Fall 2025 Raider Basketball Camp" at bounding box center [551, 51] width 138 height 19
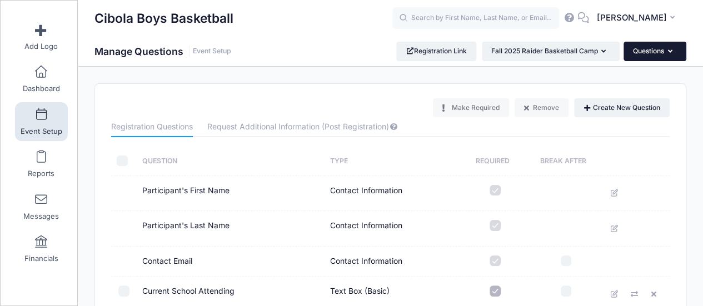
click at [665, 53] on button "Questions" at bounding box center [655, 51] width 63 height 19
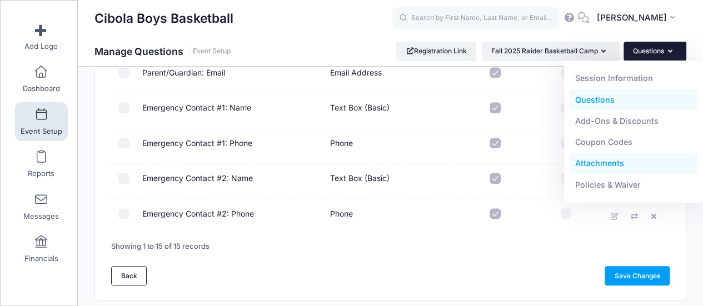
scroll to position [499, 0]
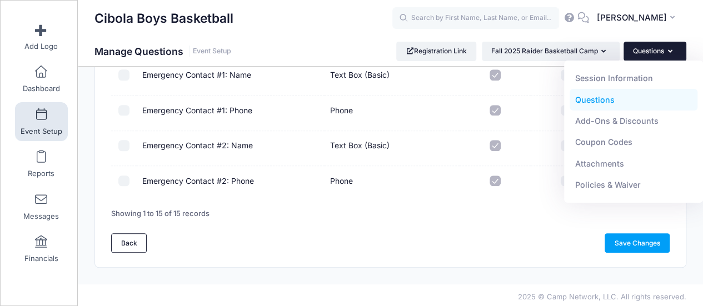
click at [449, 233] on div "Back Save Changes" at bounding box center [390, 242] width 559 height 19
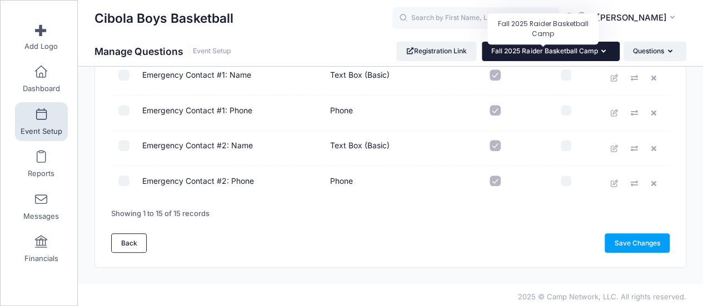
click at [546, 49] on span "Fall 2025 Raider Basketball Camp" at bounding box center [544, 51] width 106 height 8
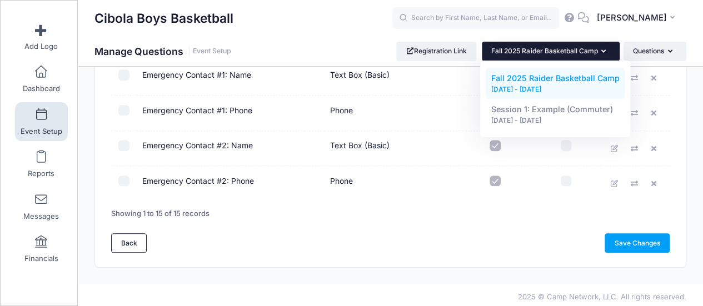
click at [534, 78] on span "Fall 2025 Raider Basketball Camp" at bounding box center [555, 77] width 128 height 9
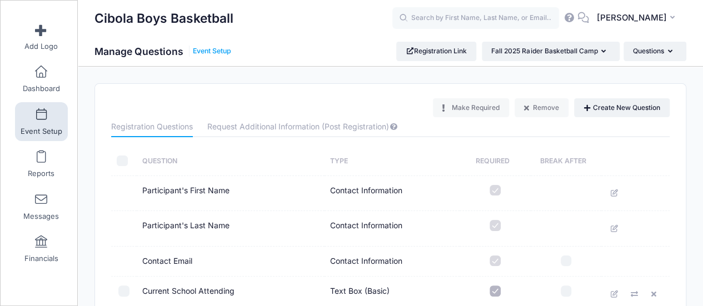
click at [209, 53] on link "Event Setup" at bounding box center [212, 51] width 38 height 8
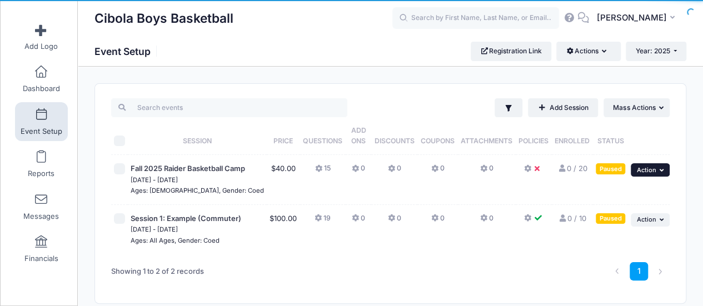
click at [654, 170] on span "Action" at bounding box center [645, 170] width 19 height 8
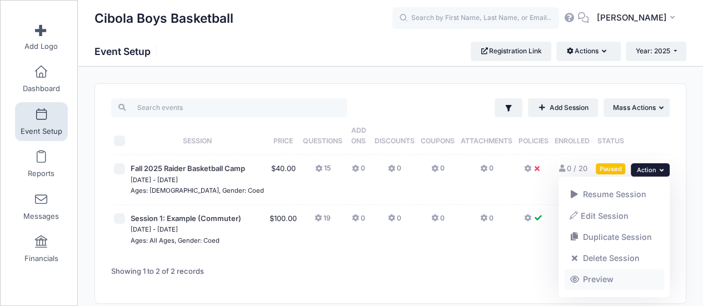
click at [613, 273] on link "Preview" at bounding box center [614, 279] width 101 height 21
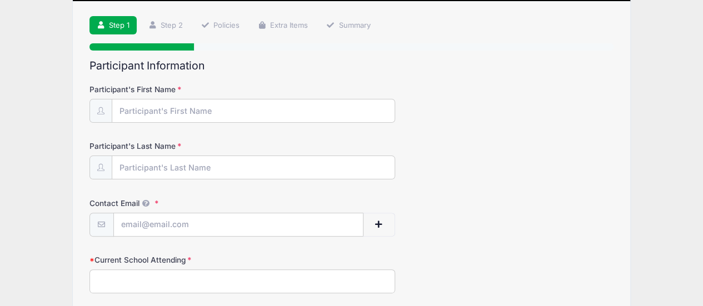
scroll to position [17, 0]
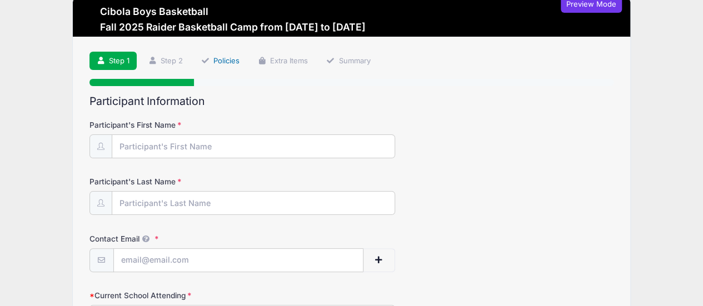
click at [225, 59] on link "Policies" at bounding box center [219, 61] width 53 height 18
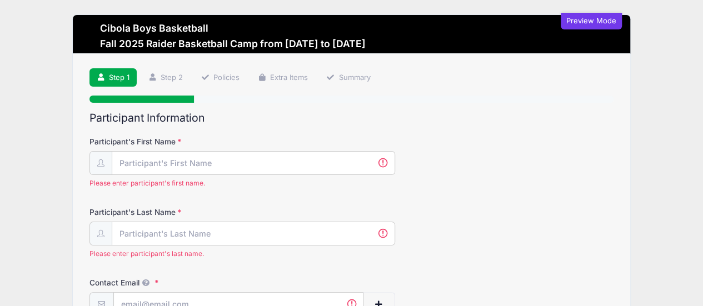
click at [502, 112] on h2 "Participant Information" at bounding box center [351, 118] width 525 height 13
